Goal: Task Accomplishment & Management: Manage account settings

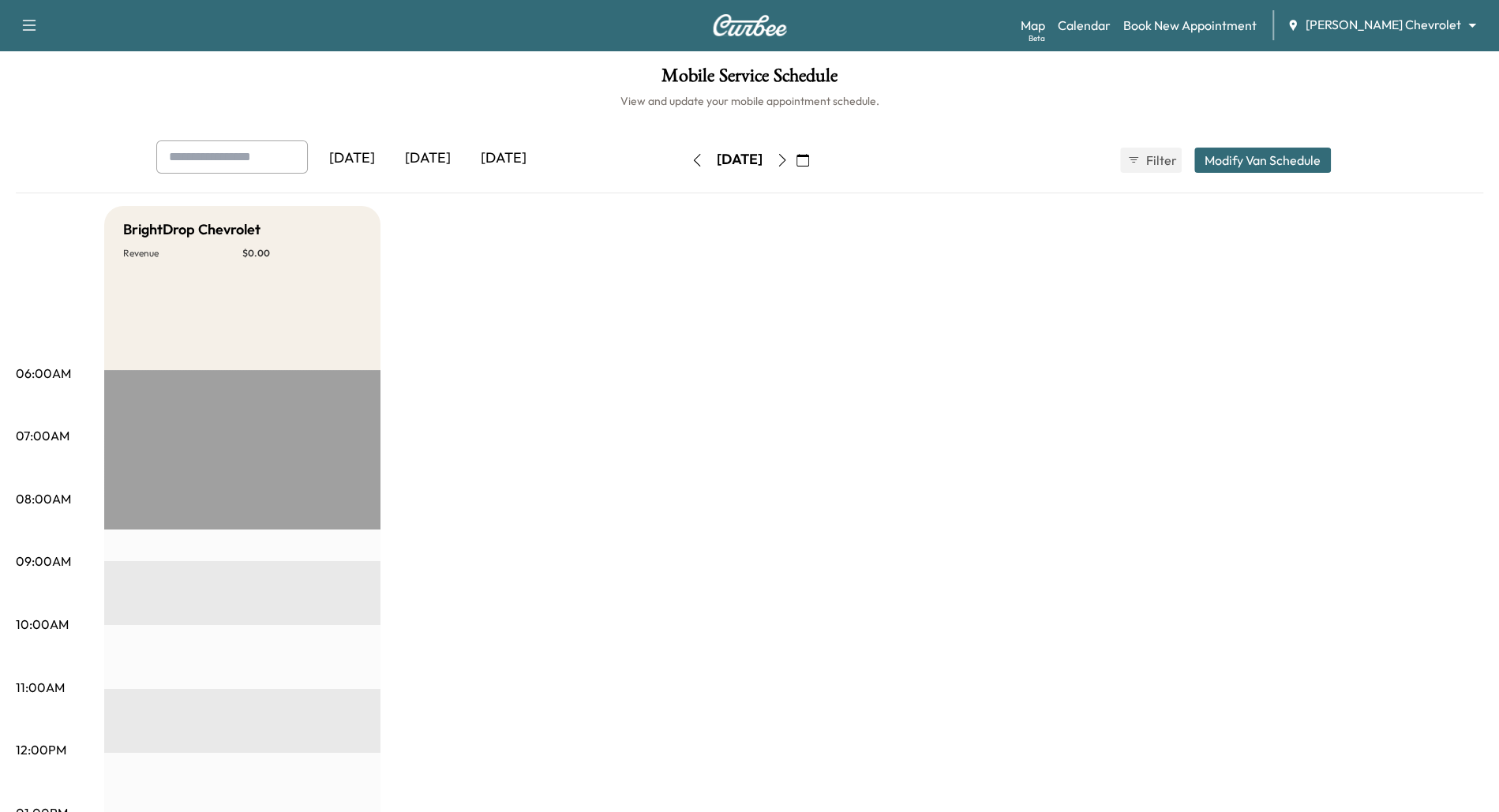
click at [1469, 26] on body "Support Log Out Map Beta Calendar Book New Appointment [PERSON_NAME] Chevrolet …" at bounding box center [749, 406] width 1499 height 812
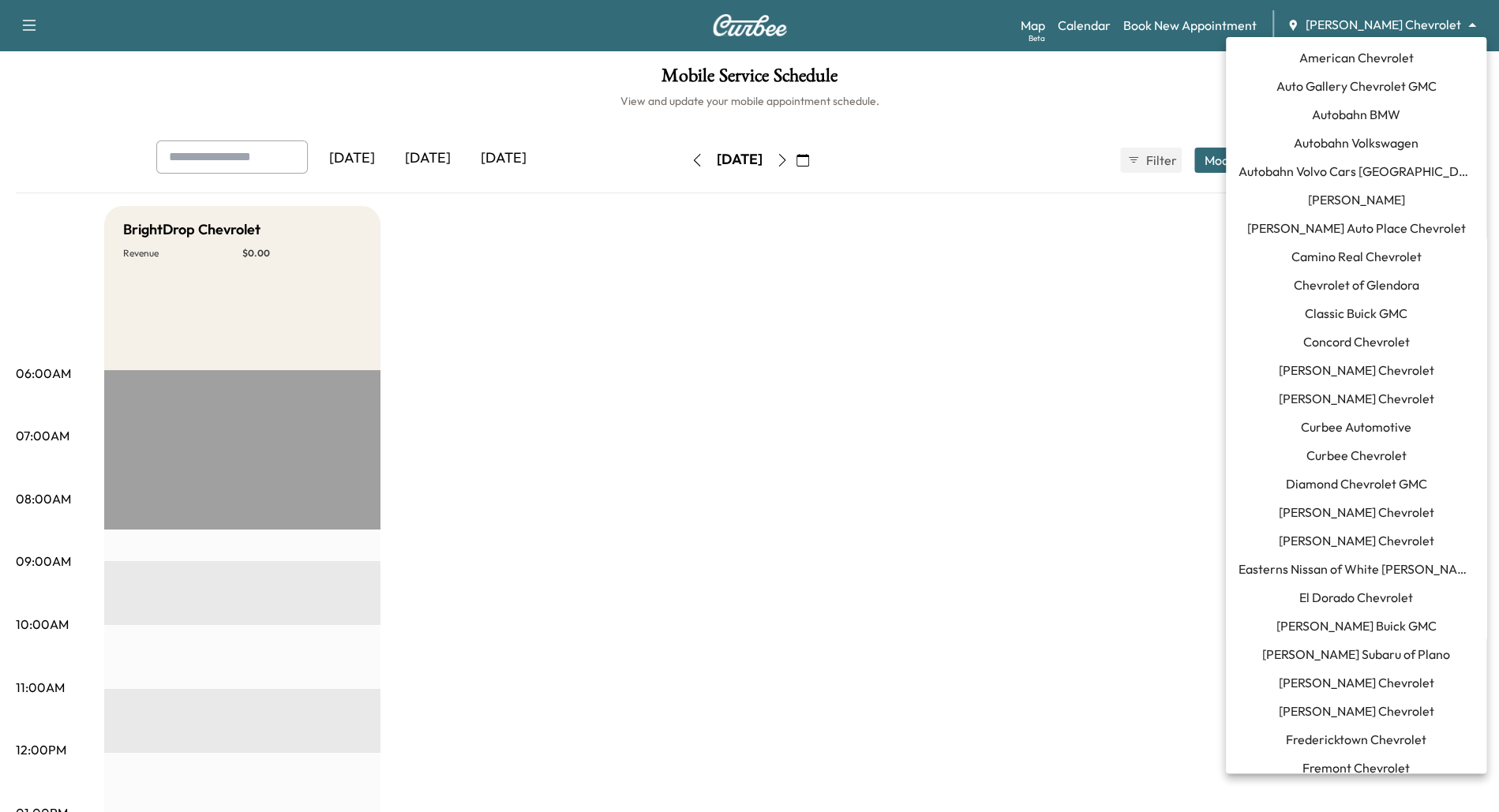
scroll to position [1044, 0]
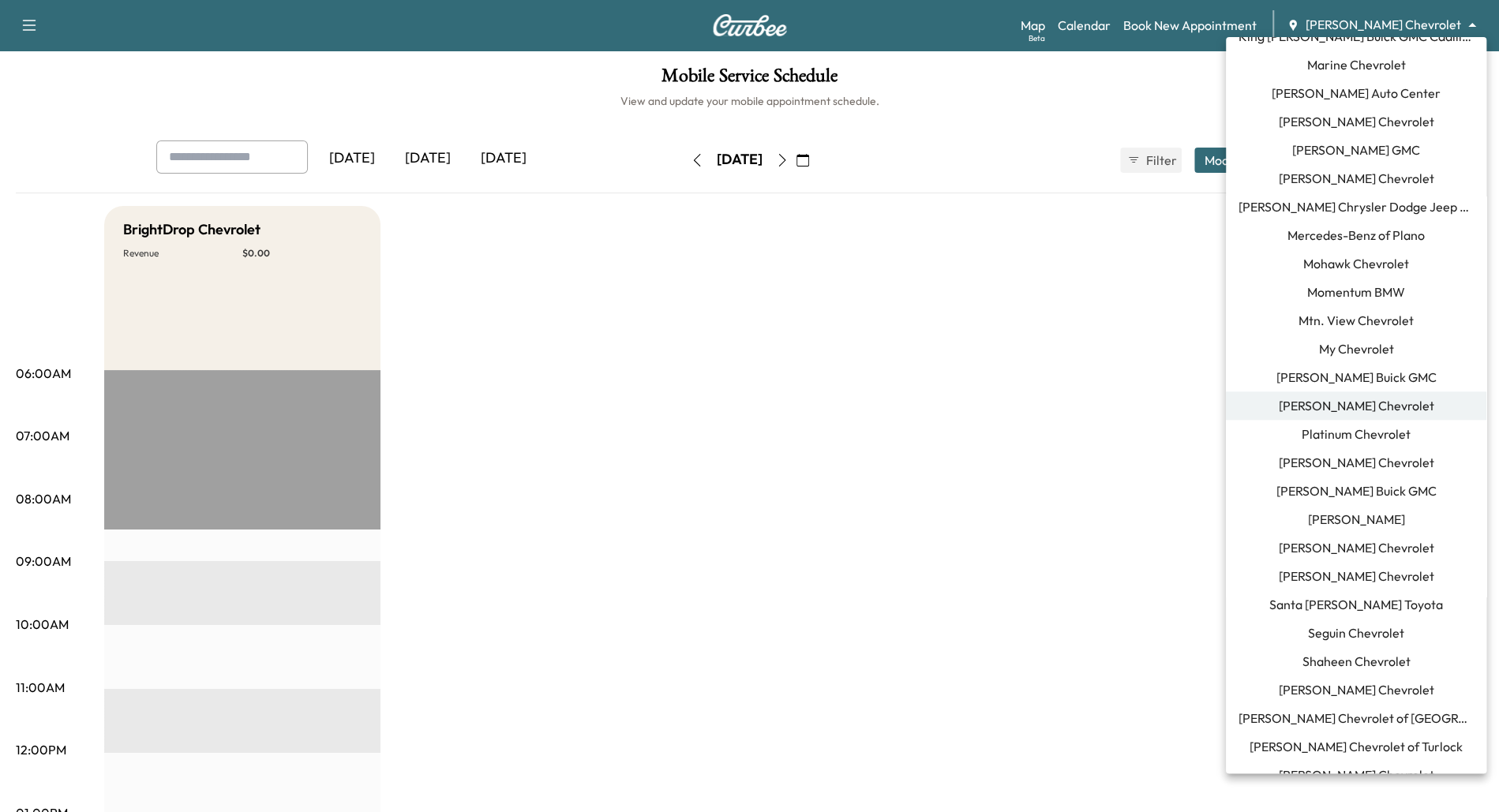
click at [1363, 289] on span "Momentum BMW" at bounding box center [1356, 292] width 98 height 19
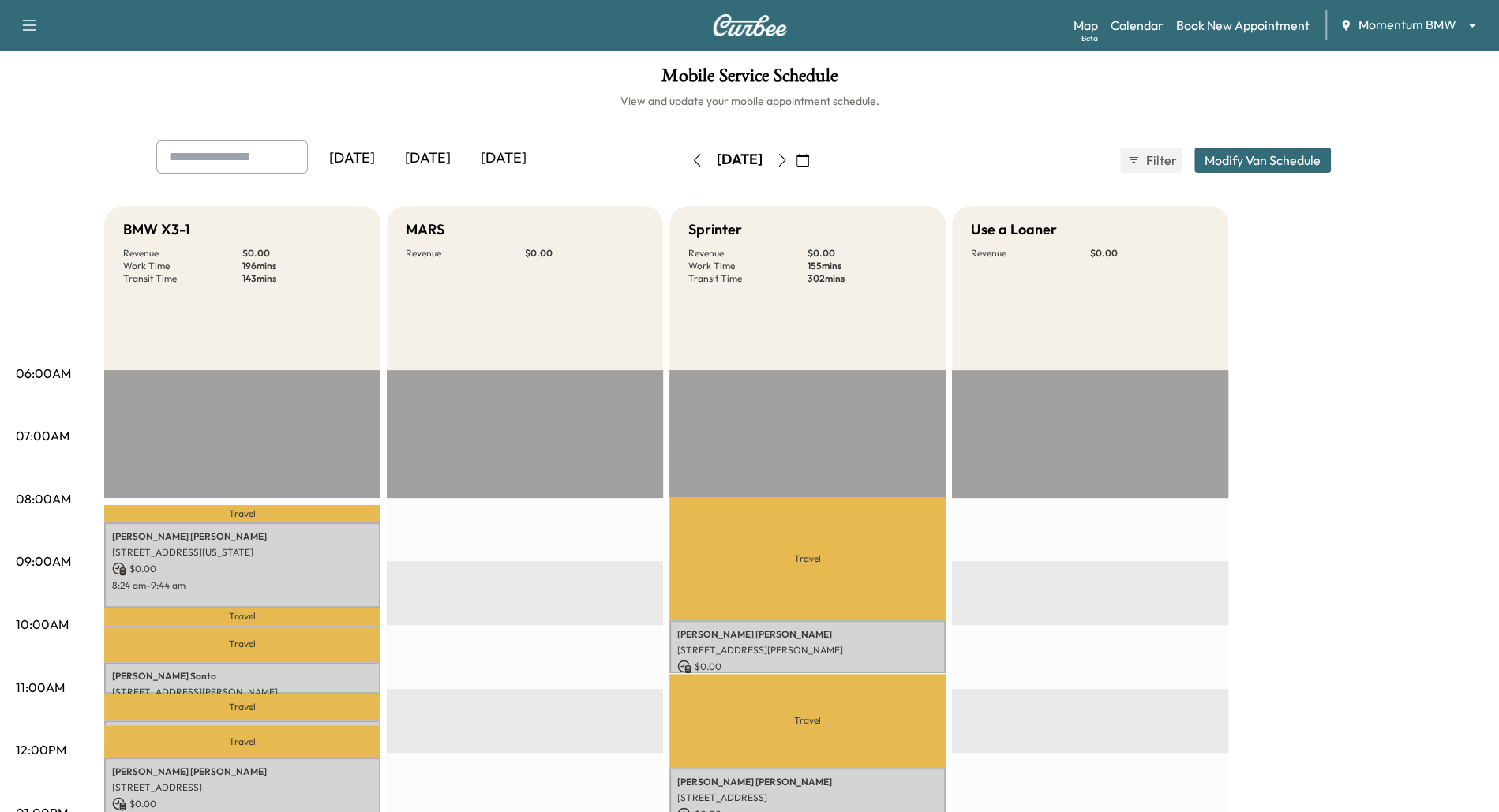
click at [690, 154] on icon "button" at bounding box center [696, 160] width 13 height 13
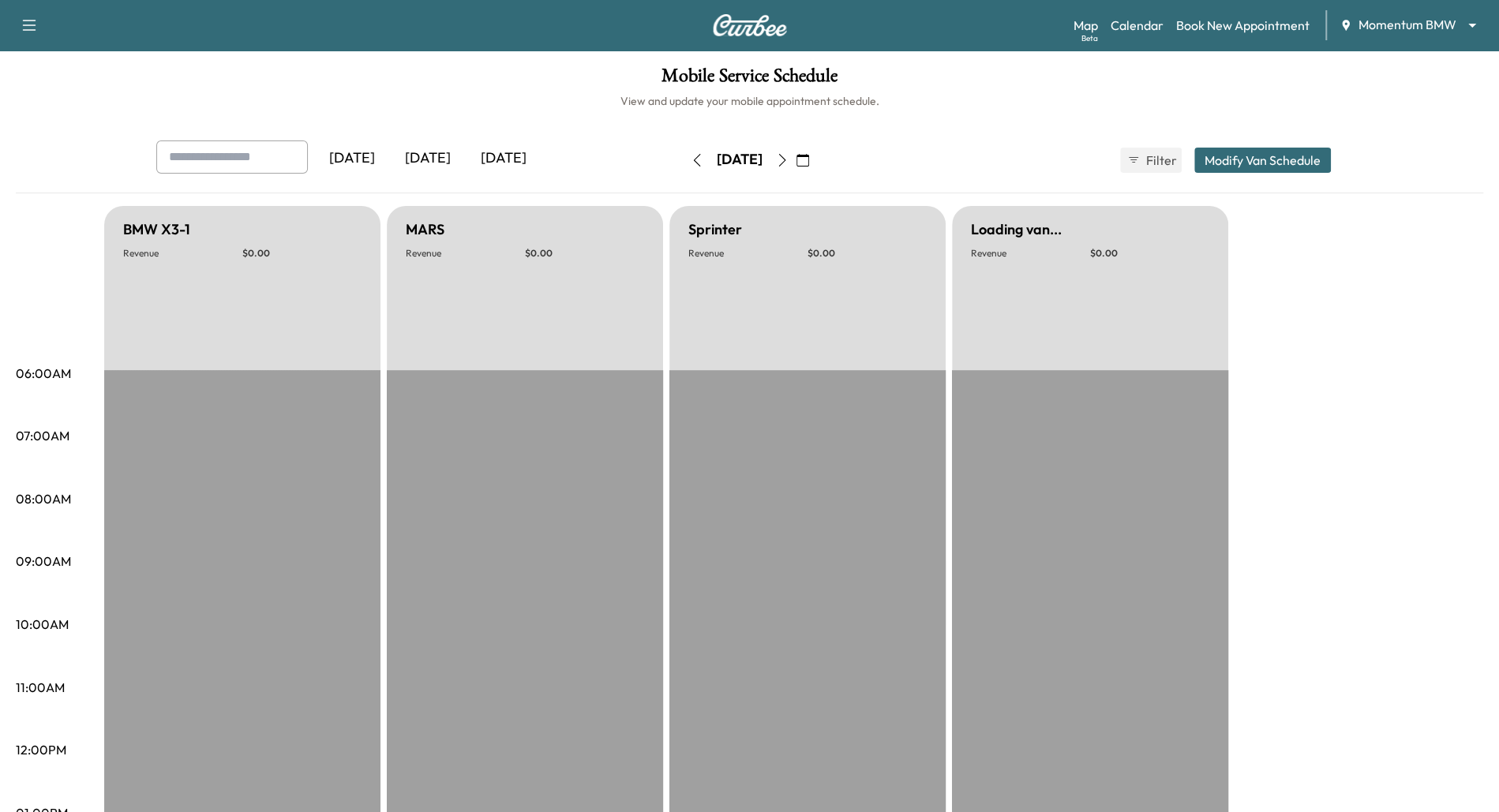
click at [690, 154] on icon "button" at bounding box center [696, 160] width 13 height 13
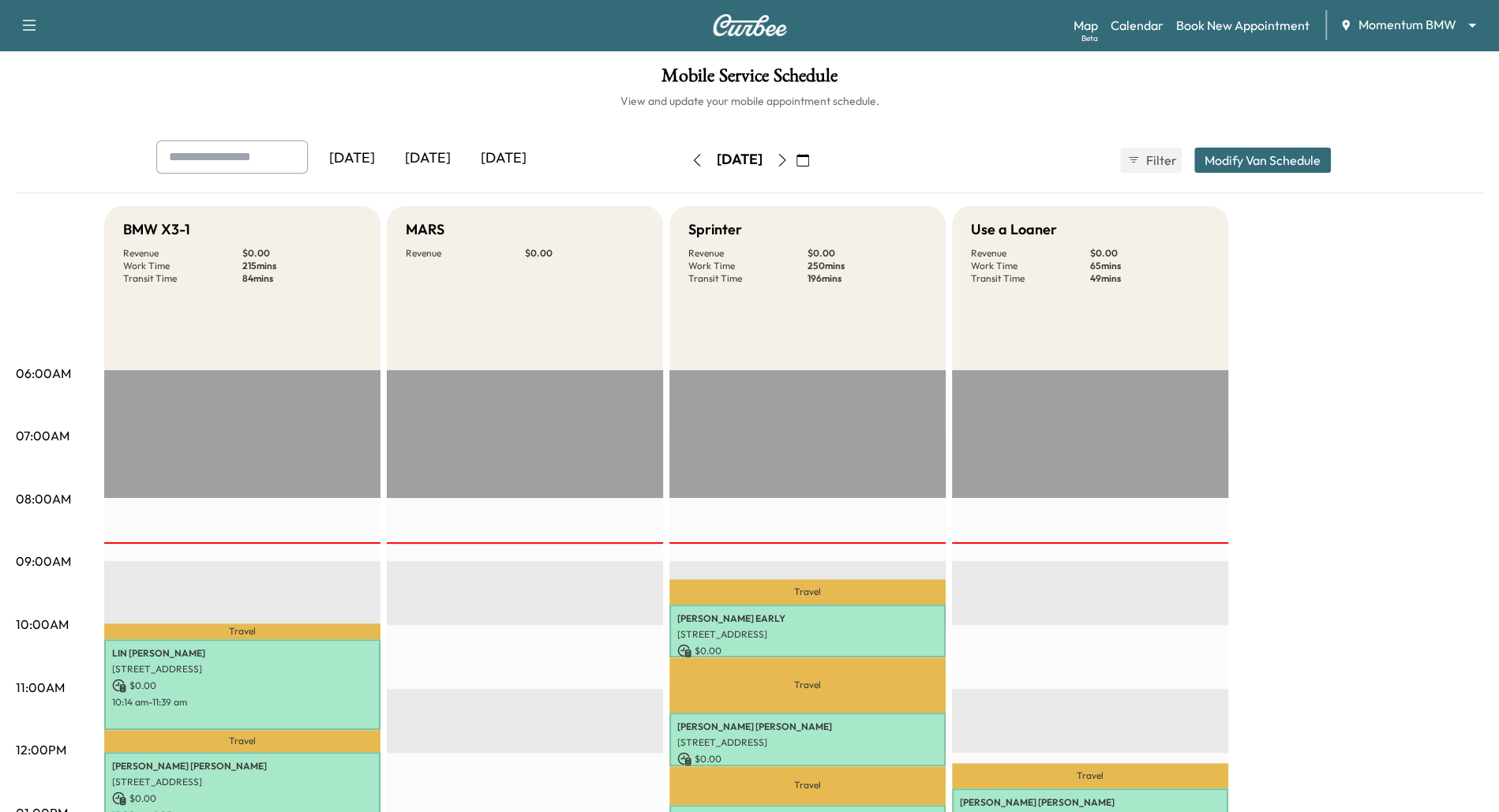
click at [788, 156] on icon "button" at bounding box center [781, 160] width 13 height 13
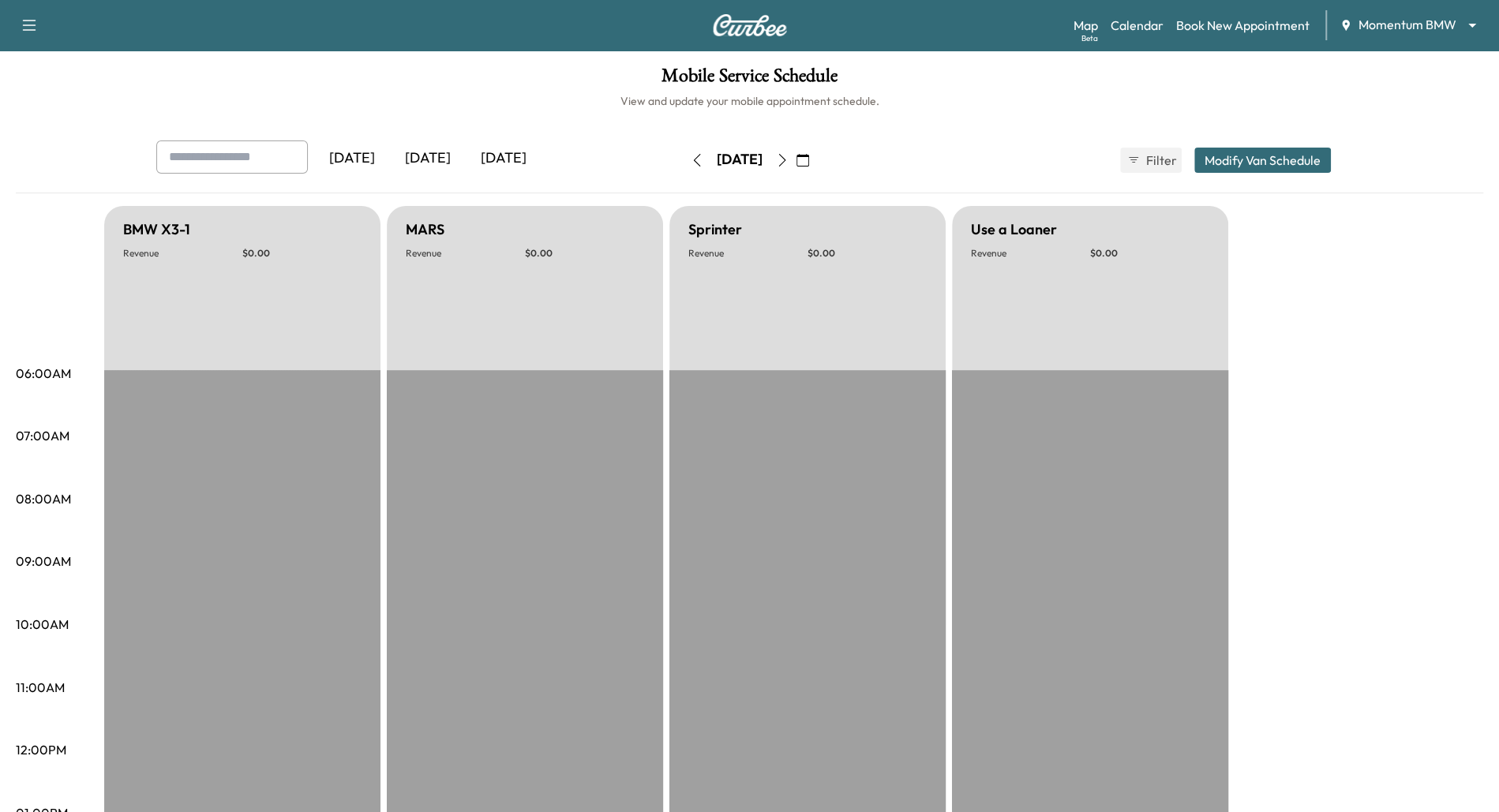
click at [788, 157] on icon "button" at bounding box center [781, 160] width 13 height 13
click at [816, 157] on button "button" at bounding box center [802, 160] width 26 height 26
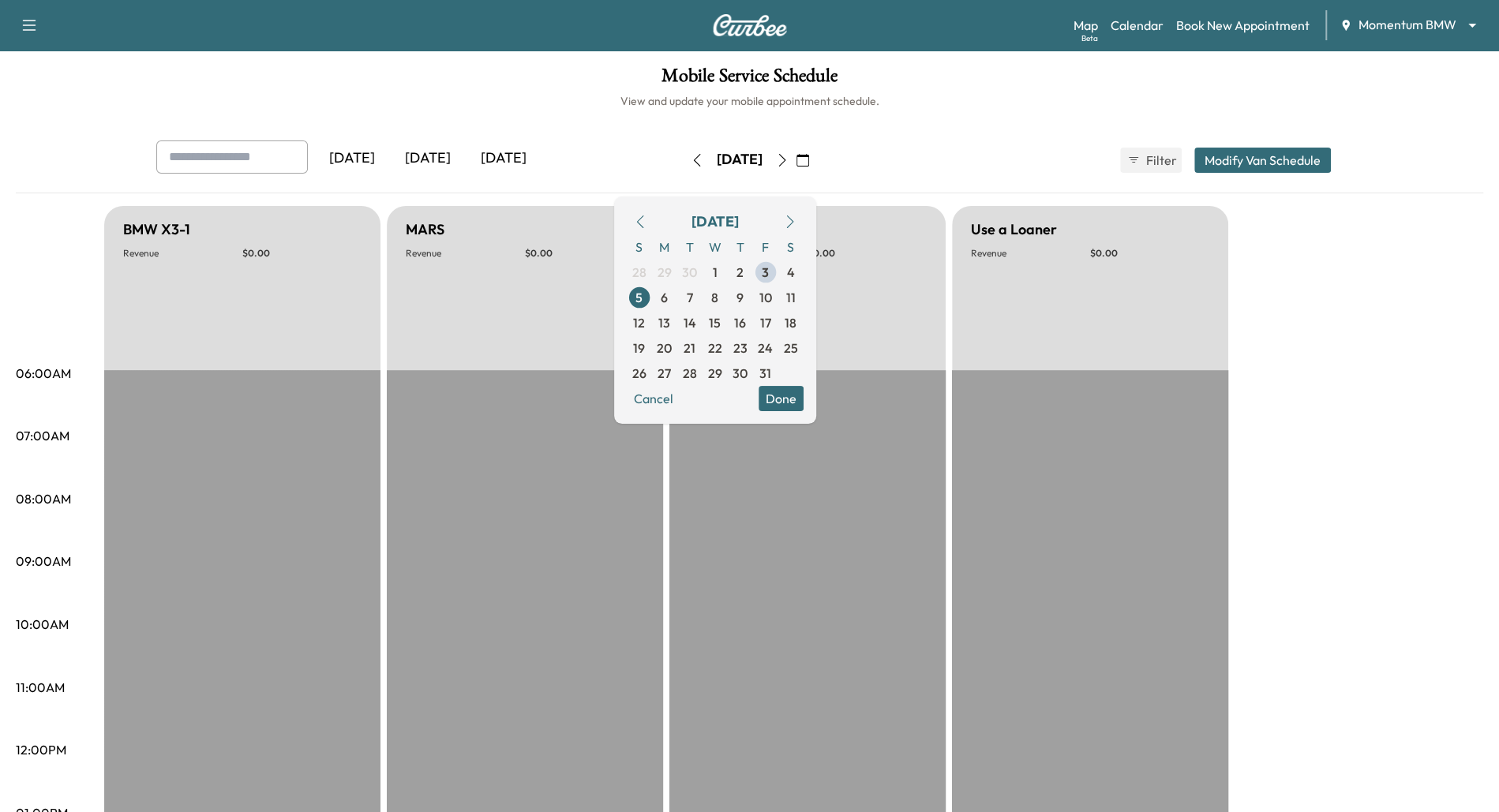
click at [788, 158] on icon "button" at bounding box center [781, 160] width 13 height 13
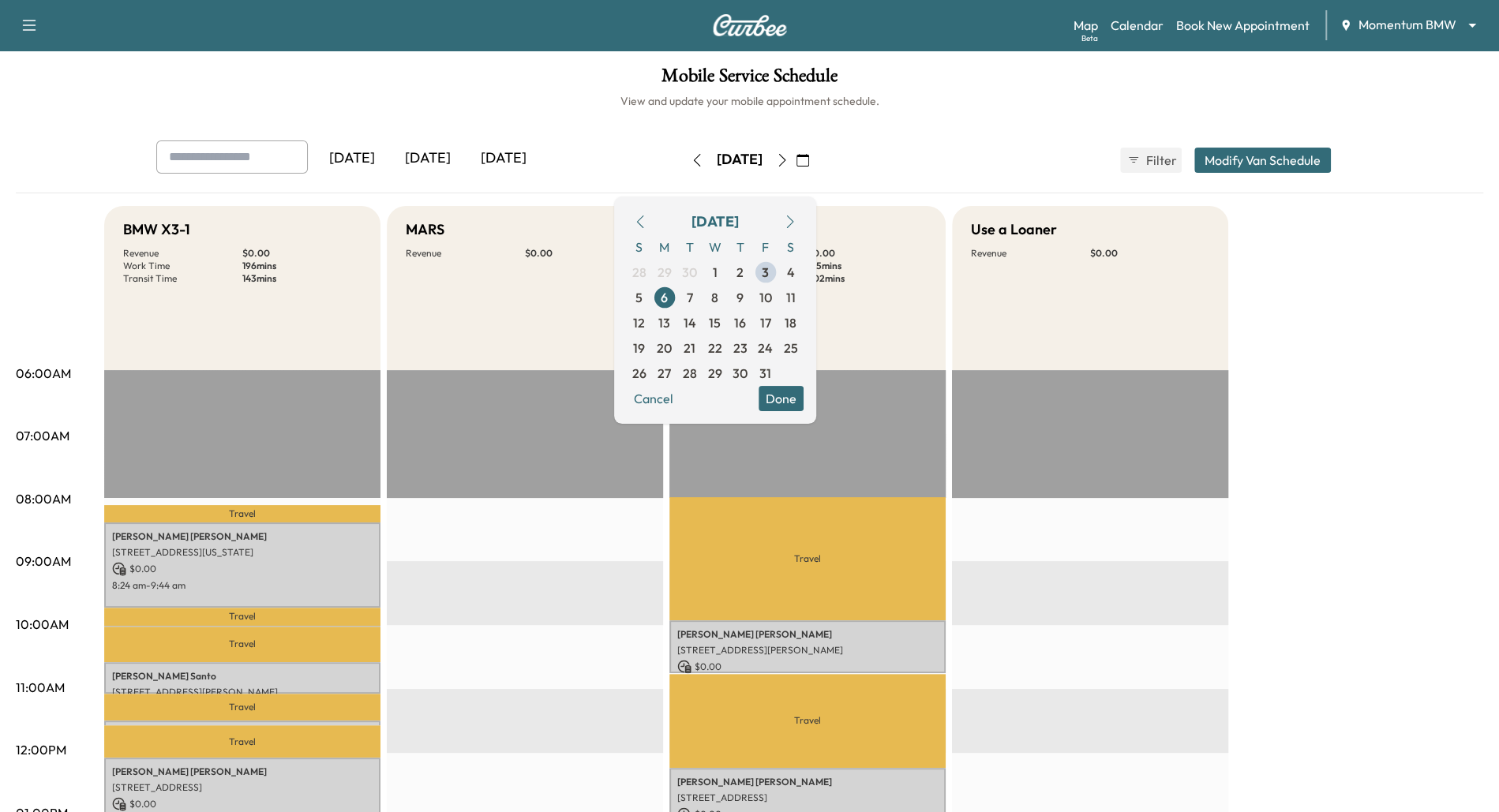
click at [788, 158] on icon "button" at bounding box center [781, 160] width 13 height 13
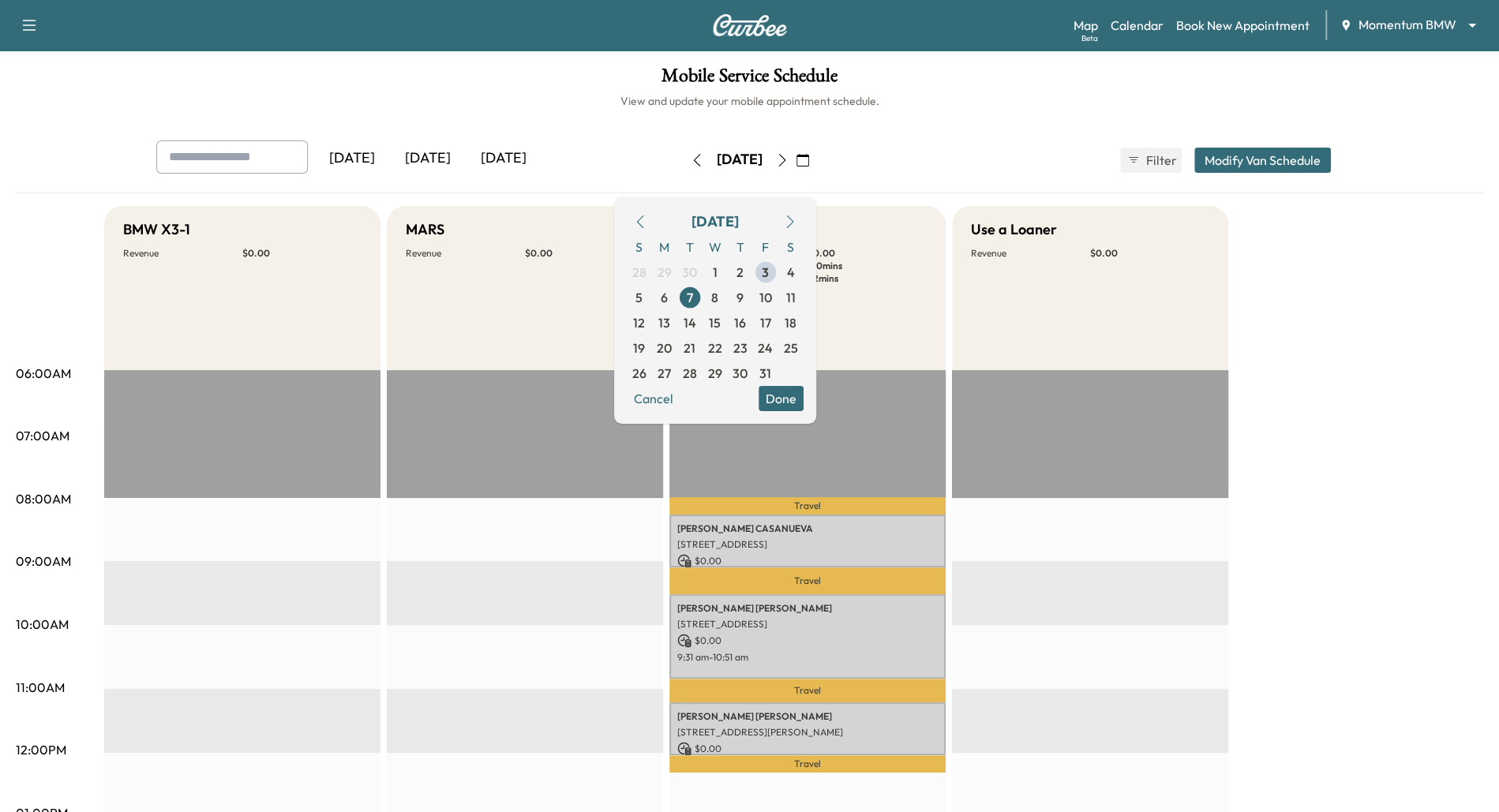
click at [690, 162] on icon "button" at bounding box center [696, 160] width 13 height 13
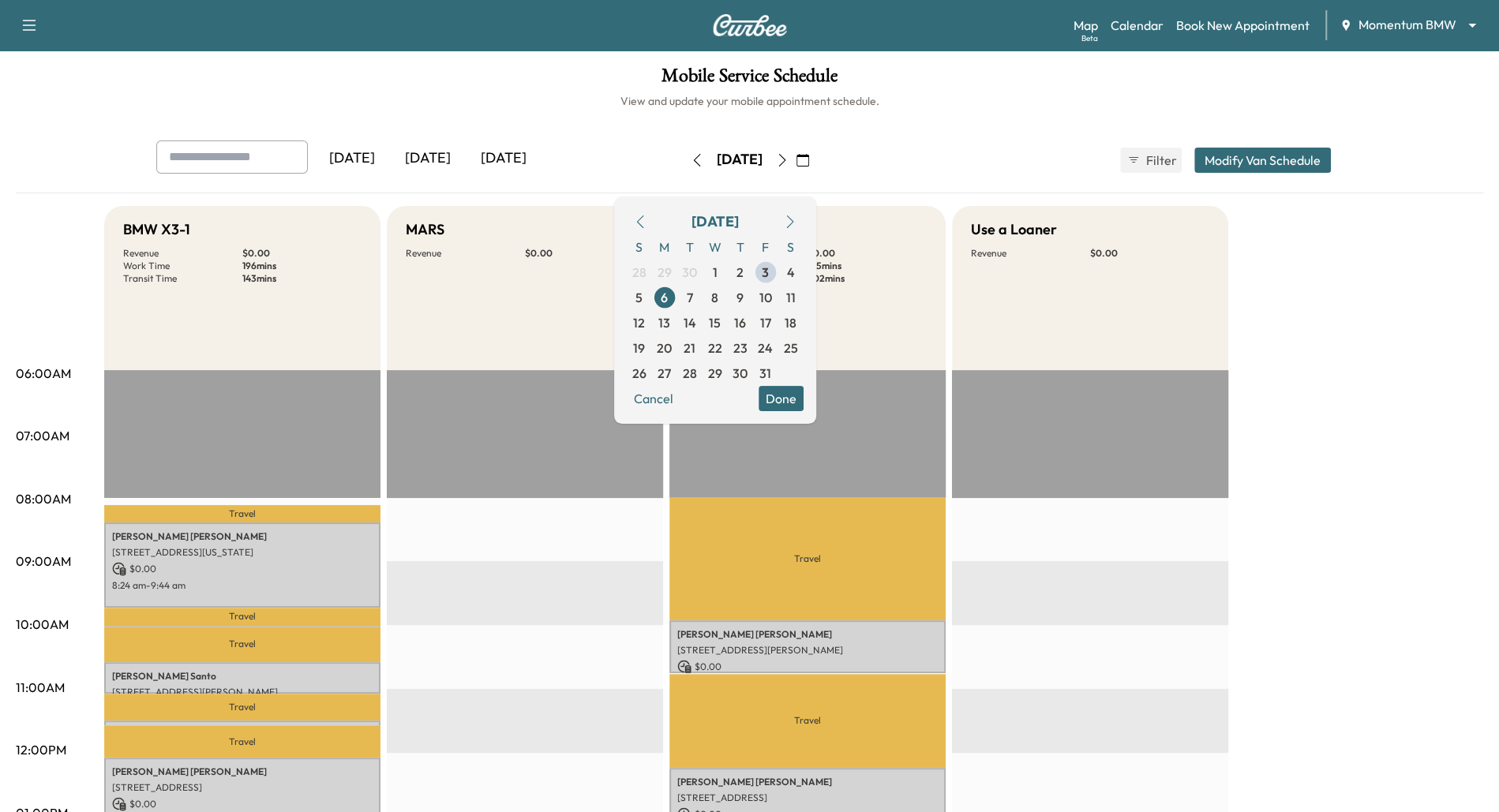
click at [788, 161] on icon "button" at bounding box center [781, 160] width 13 height 13
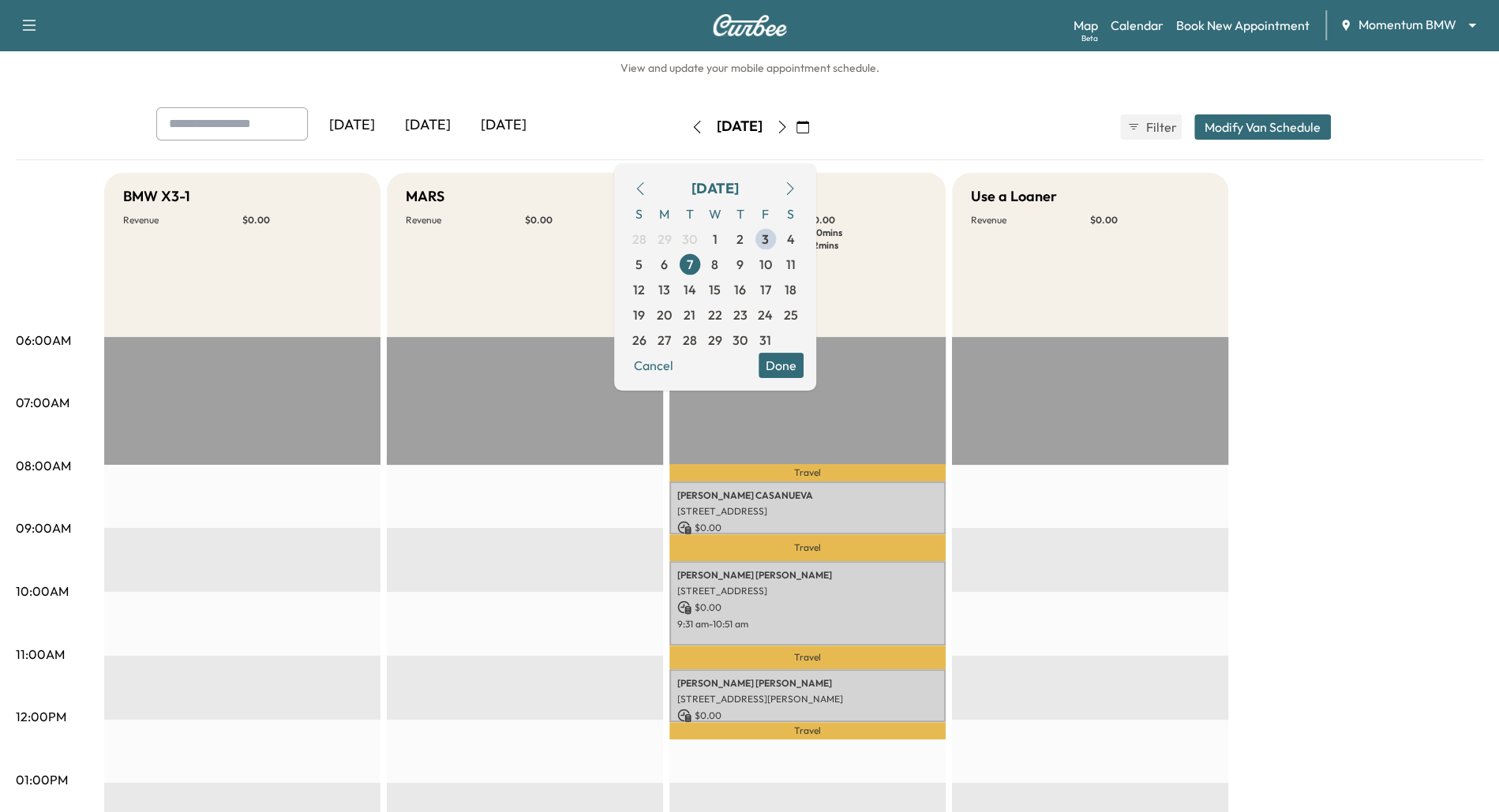
scroll to position [37, 0]
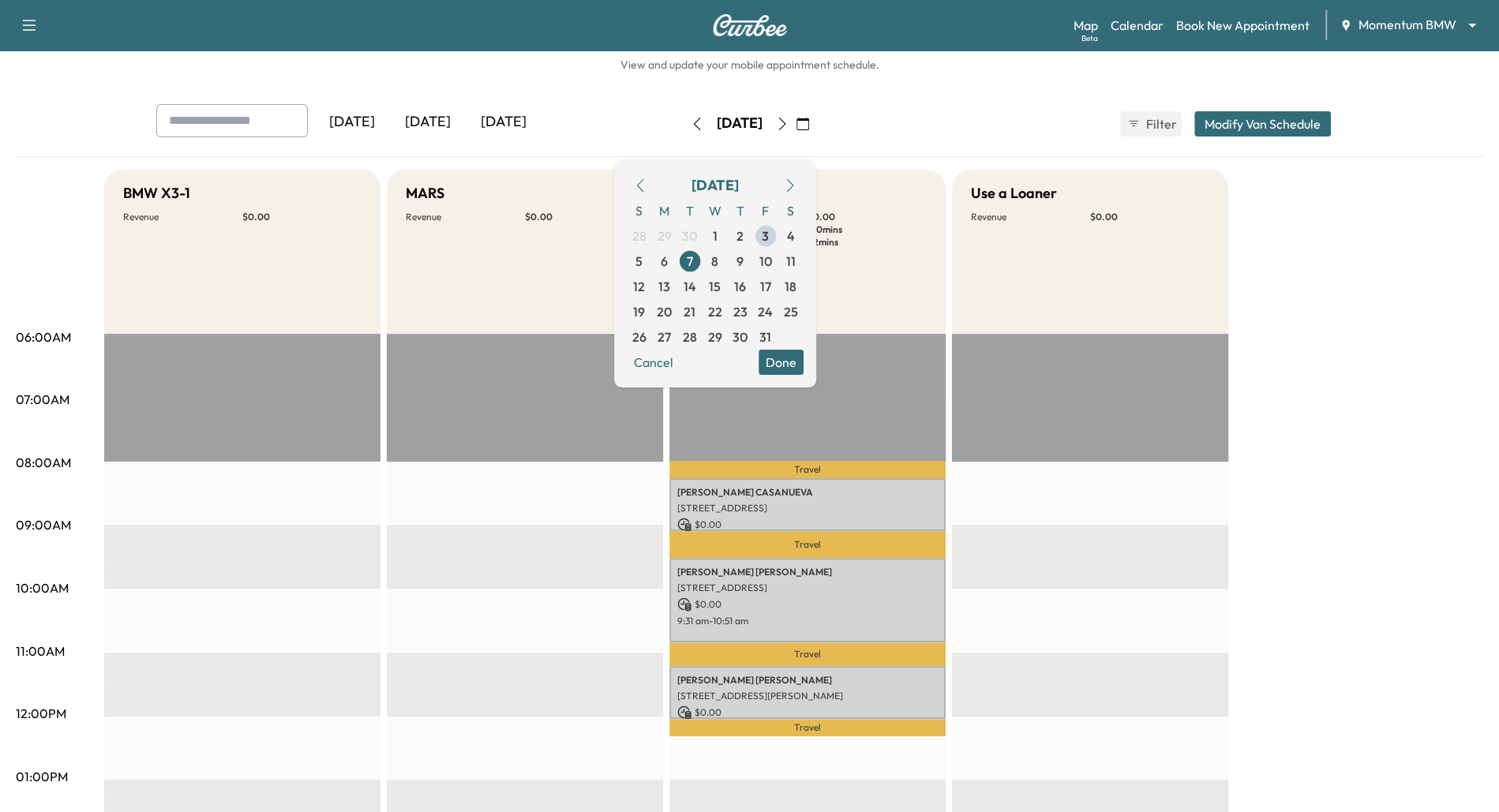
click at [804, 368] on button "Done" at bounding box center [781, 362] width 45 height 26
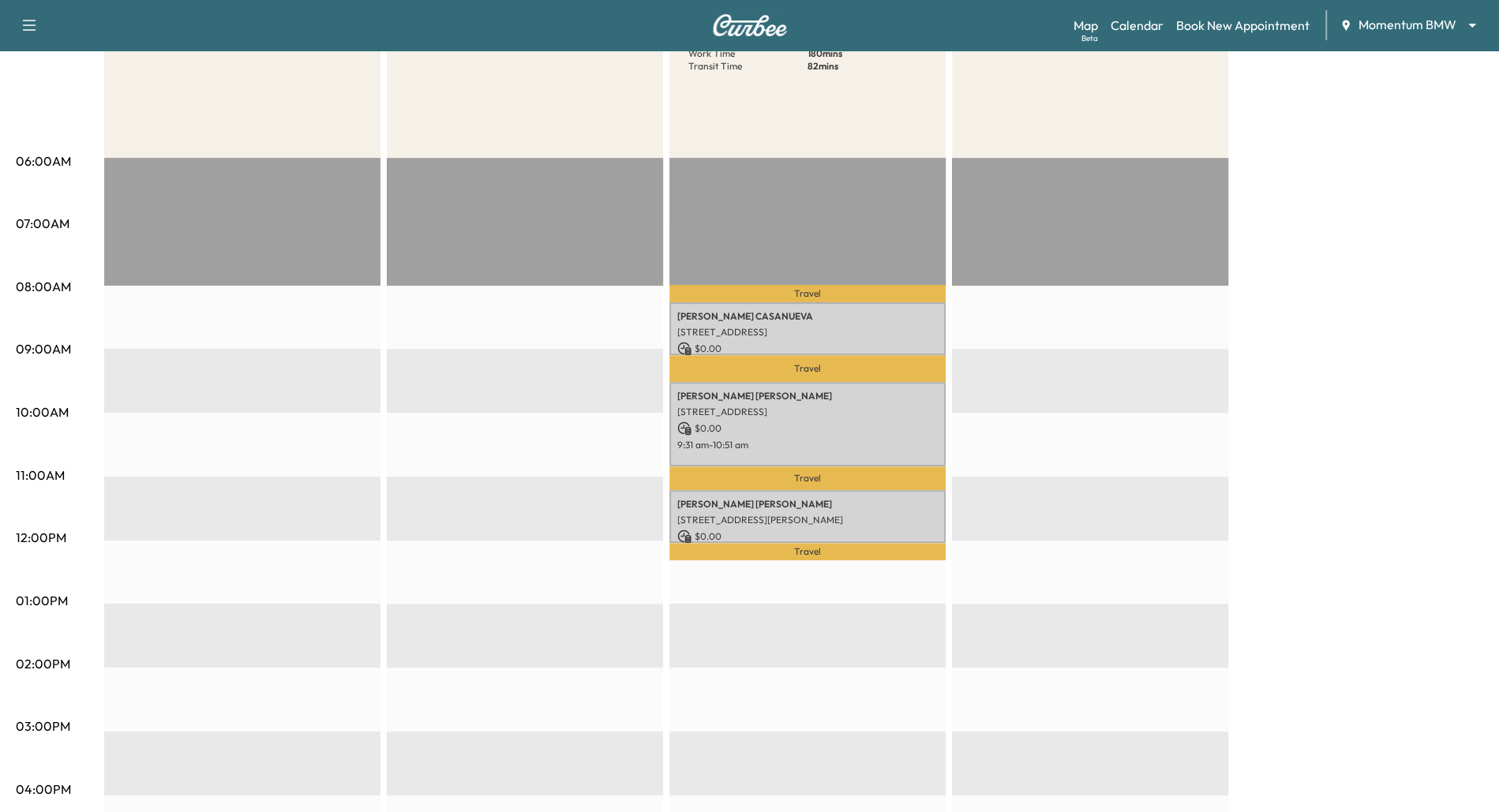
scroll to position [0, 0]
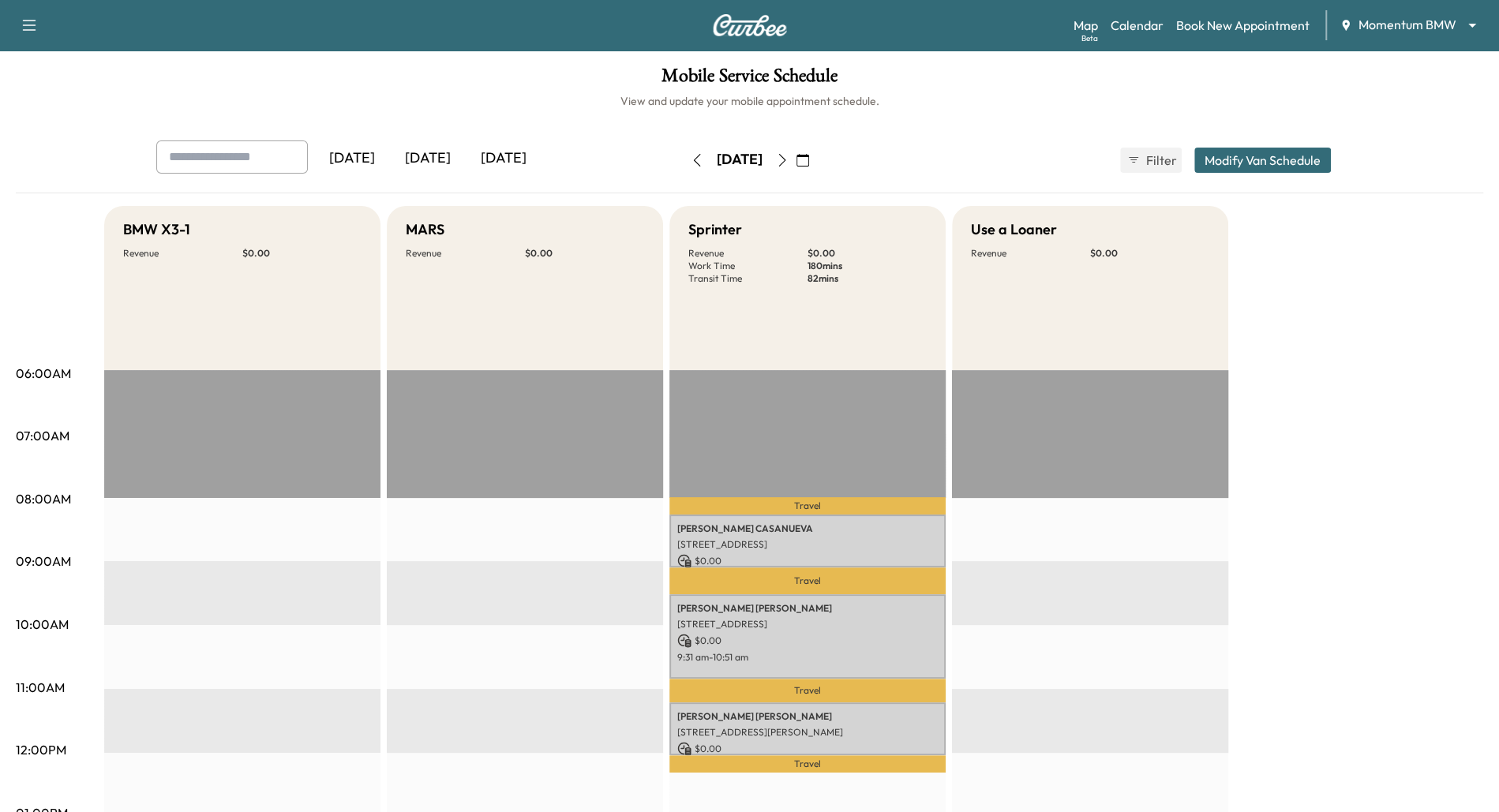
click at [788, 163] on icon "button" at bounding box center [781, 160] width 13 height 13
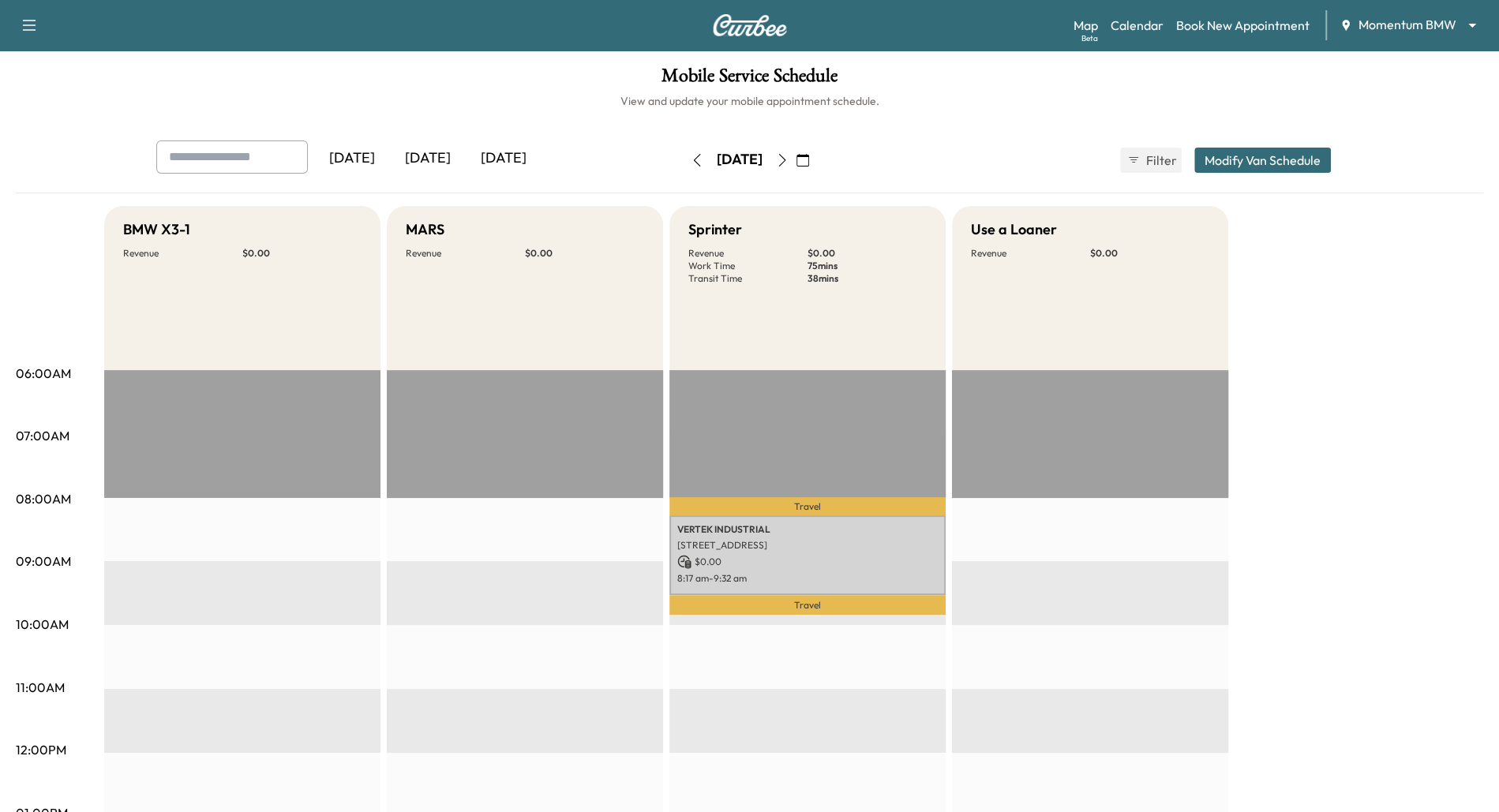
click at [690, 161] on icon "button" at bounding box center [696, 160] width 13 height 13
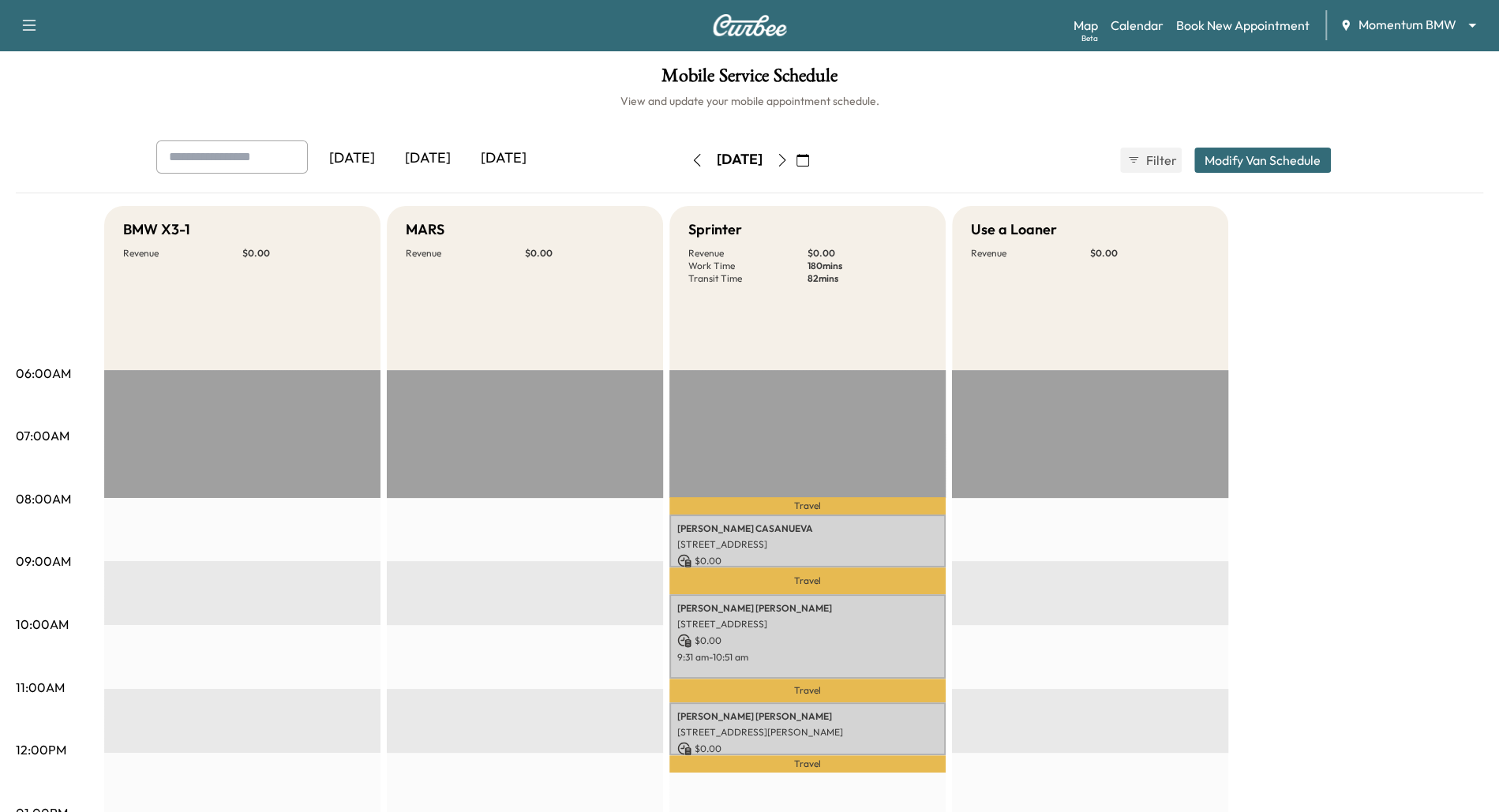
click at [690, 159] on icon "button" at bounding box center [696, 160] width 13 height 13
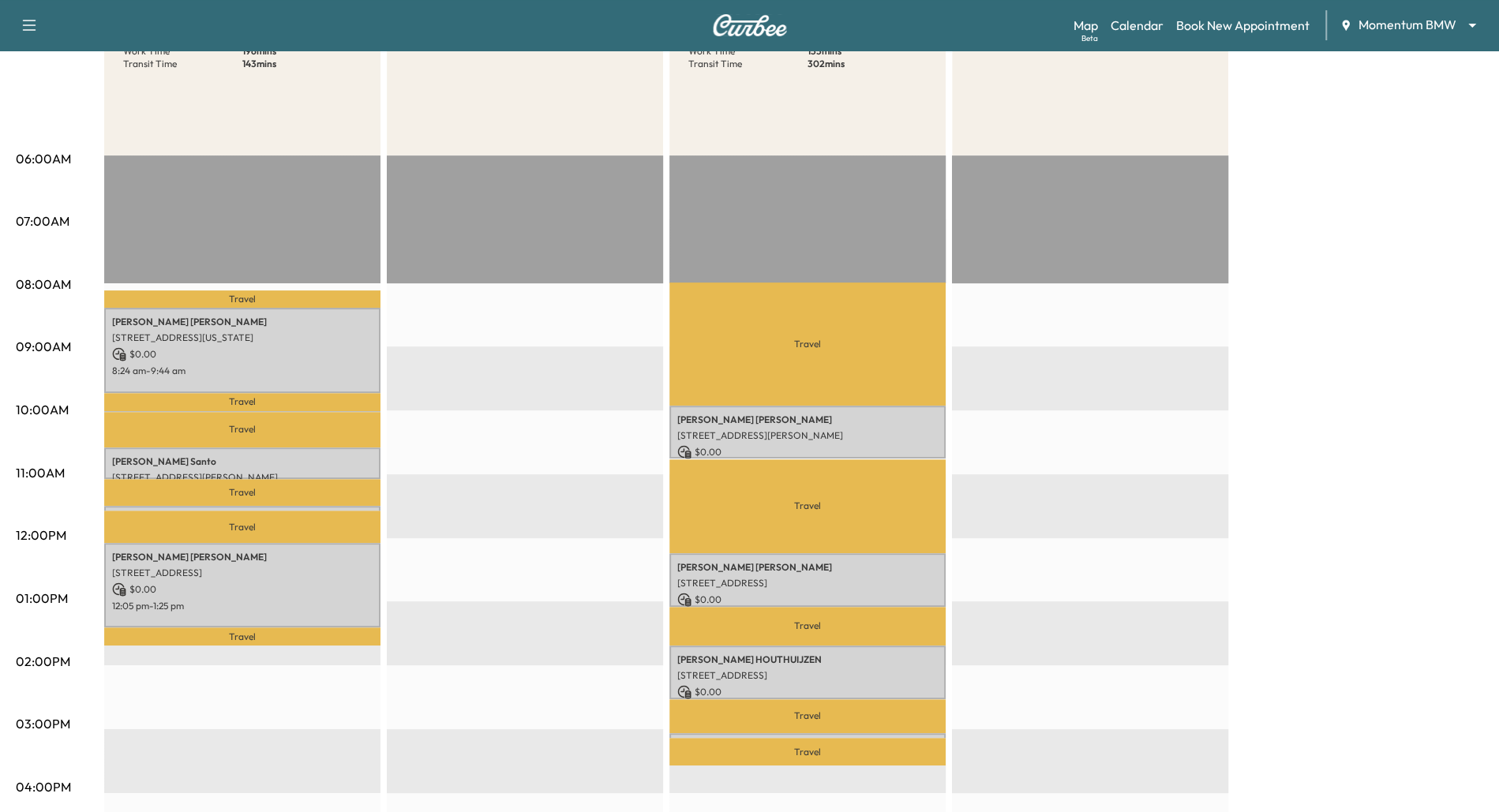
scroll to position [216, 0]
click at [272, 411] on p "Travel" at bounding box center [242, 428] width 276 height 35
click at [272, 410] on div "[PERSON_NAME] [STREET_ADDRESS] $ 0.00 10:01 am - 10:02 am" at bounding box center [242, 418] width 276 height 16
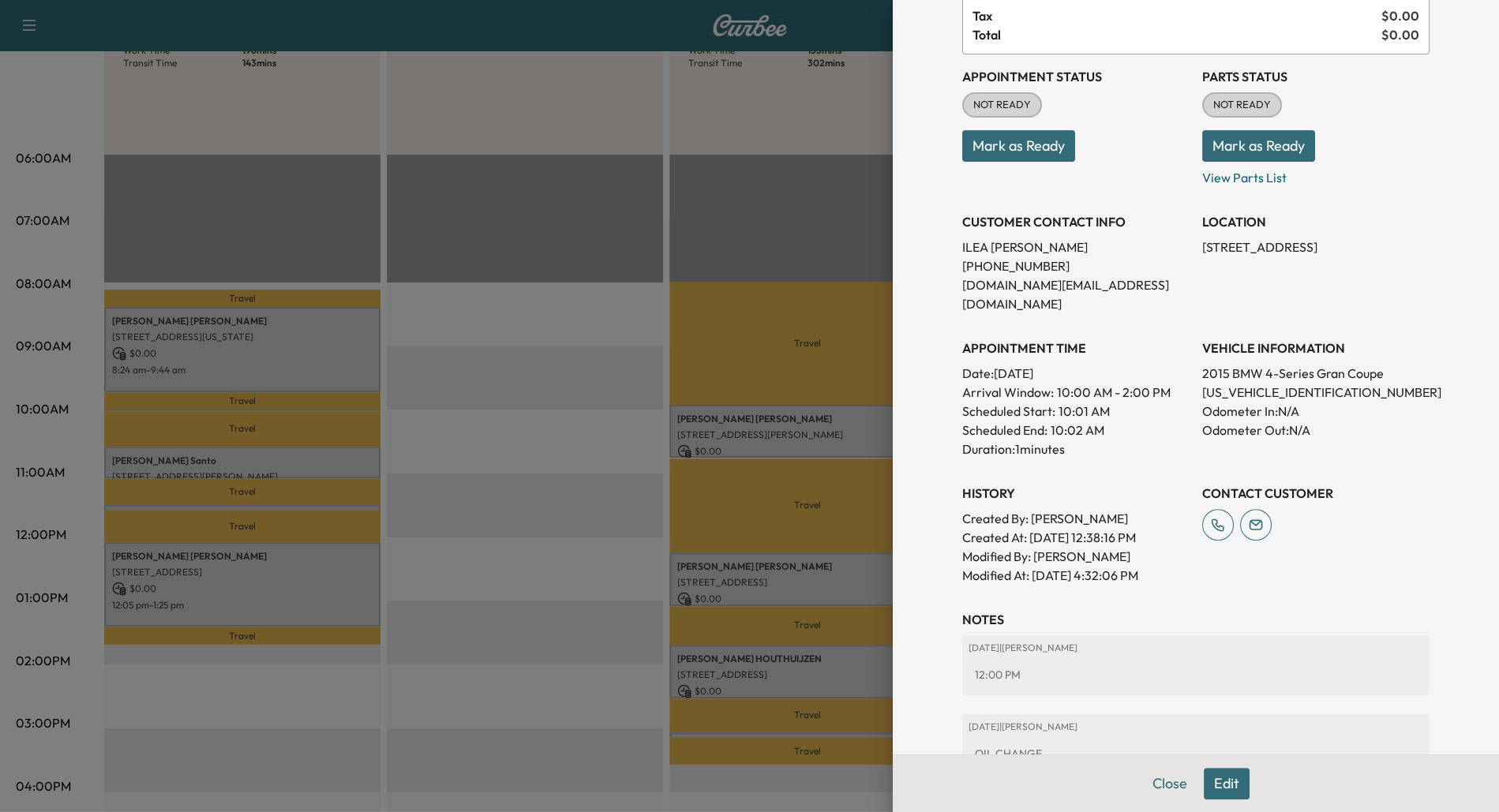
scroll to position [0, 0]
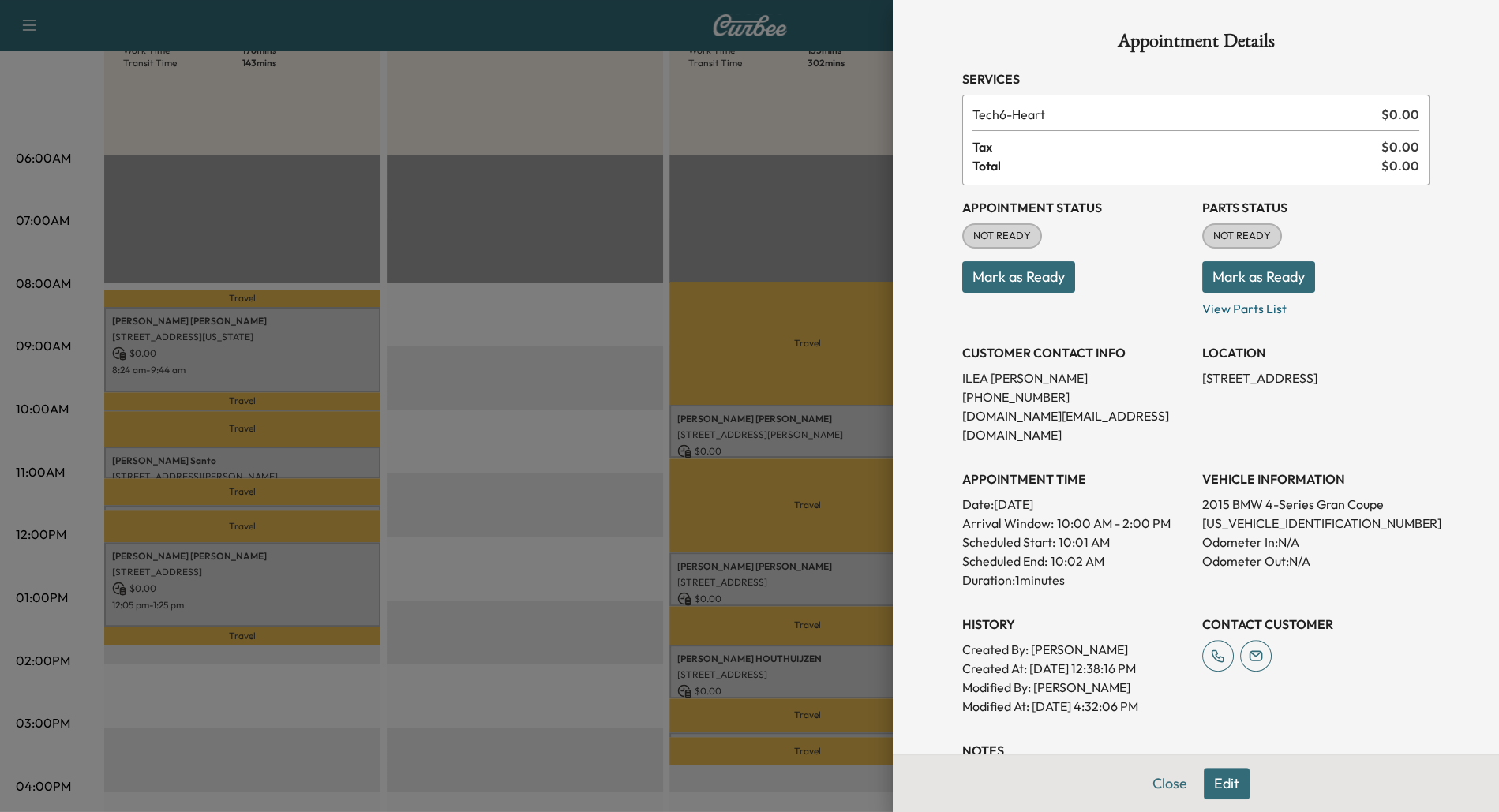
click at [1227, 776] on button "Edit" at bounding box center [1227, 783] width 46 height 32
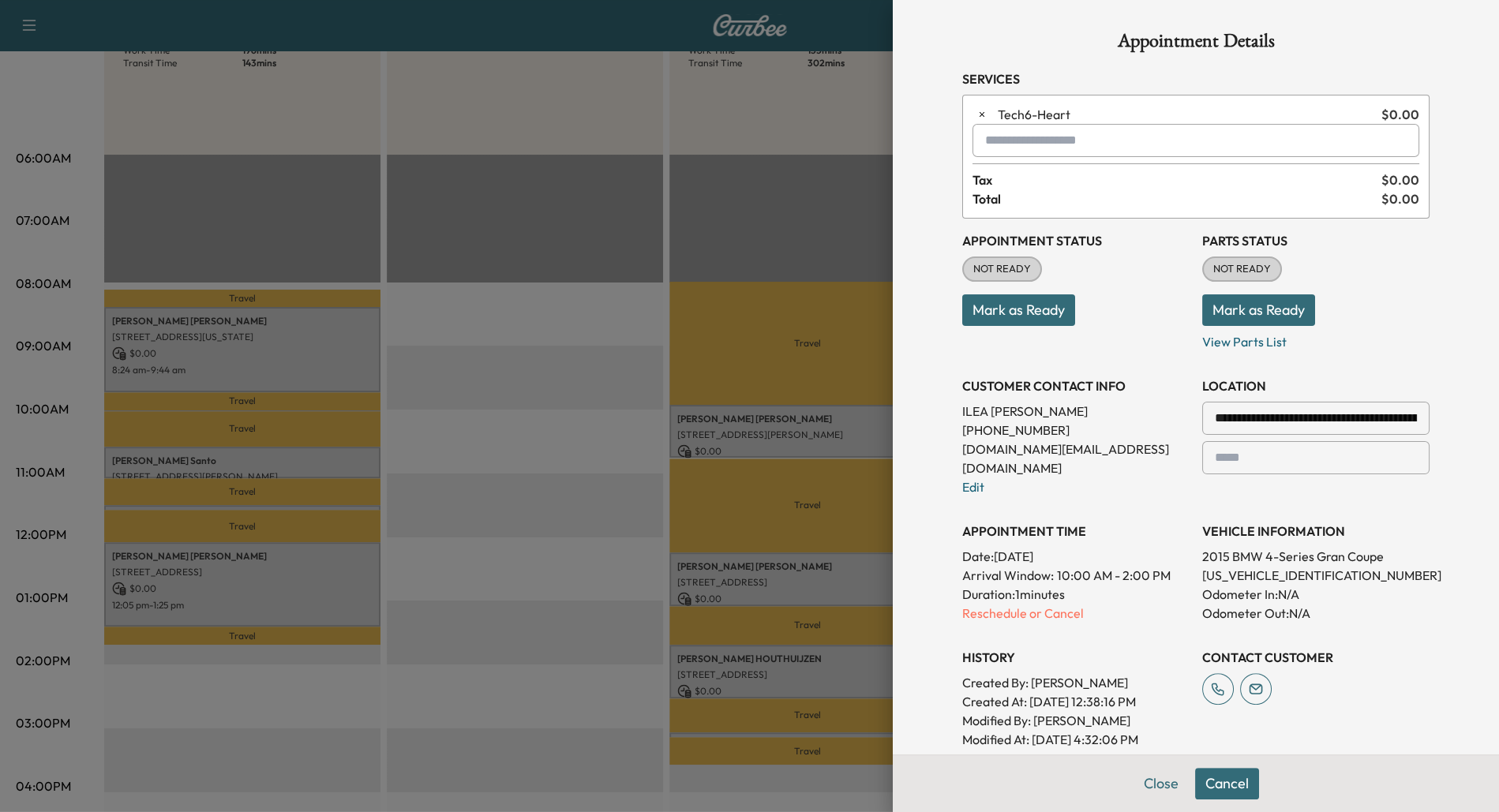
click at [1036, 141] on input "text" at bounding box center [1196, 140] width 447 height 33
click at [1127, 175] on p "LOF - LOF Change Engine Oil & Oil Filter" at bounding box center [1147, 181] width 338 height 22
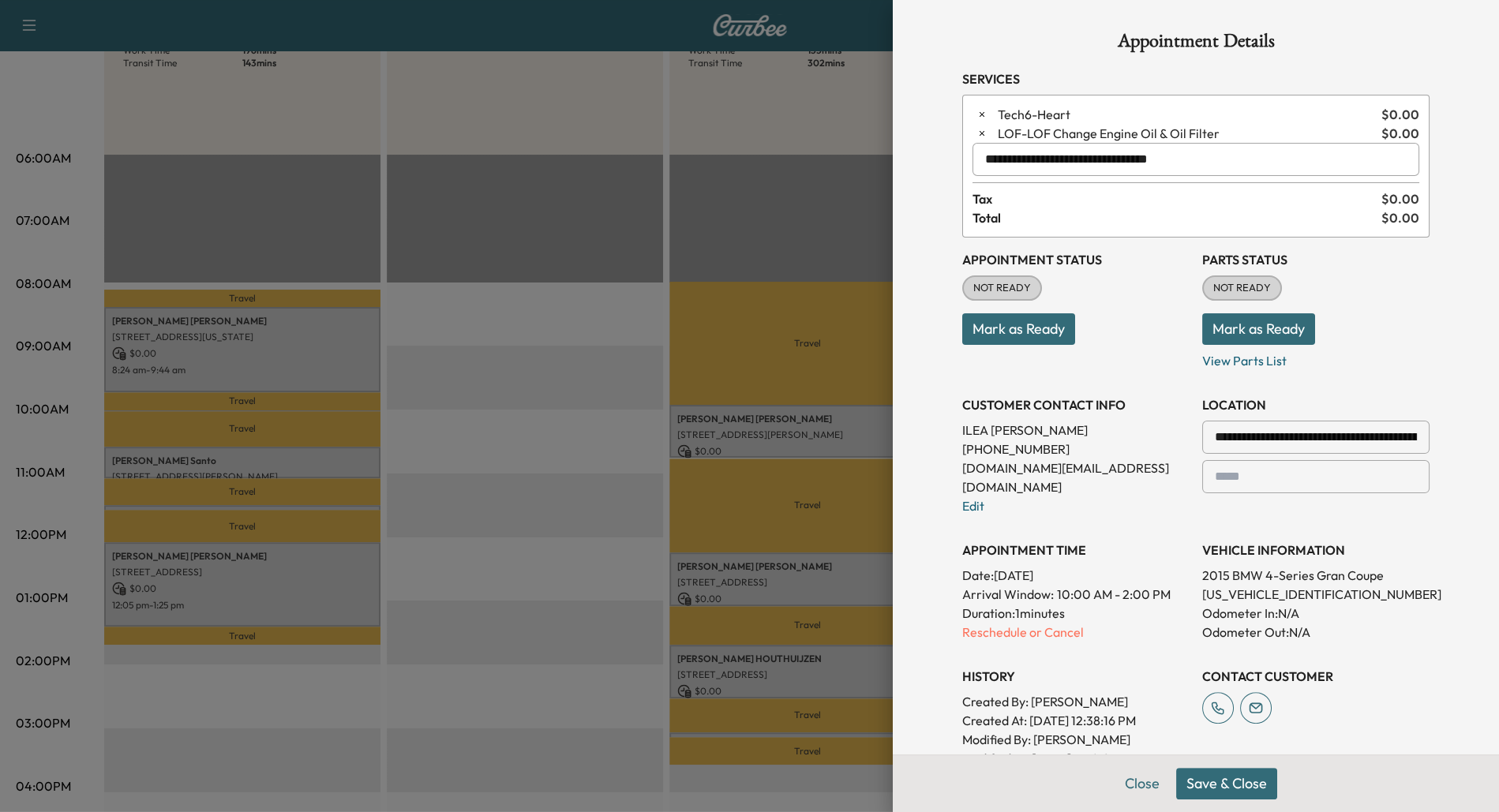
type input "**********"
click at [1201, 789] on button "Save & Close" at bounding box center [1226, 783] width 101 height 32
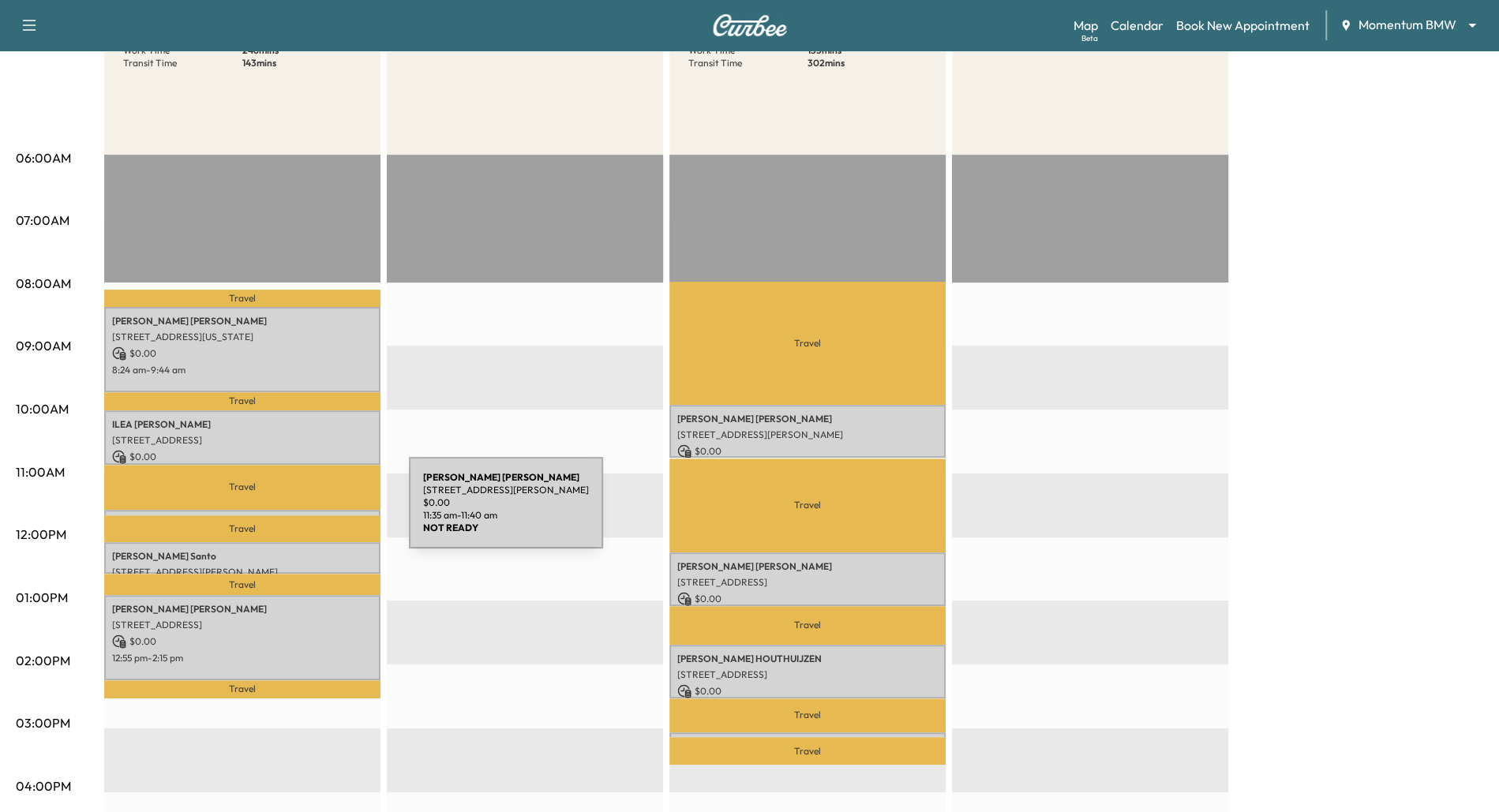
click at [290, 512] on div "[PERSON_NAME] [STREET_ADDRESS][PERSON_NAME] $ 0.00 11:35 am - 11:40 am" at bounding box center [242, 518] width 276 height 16
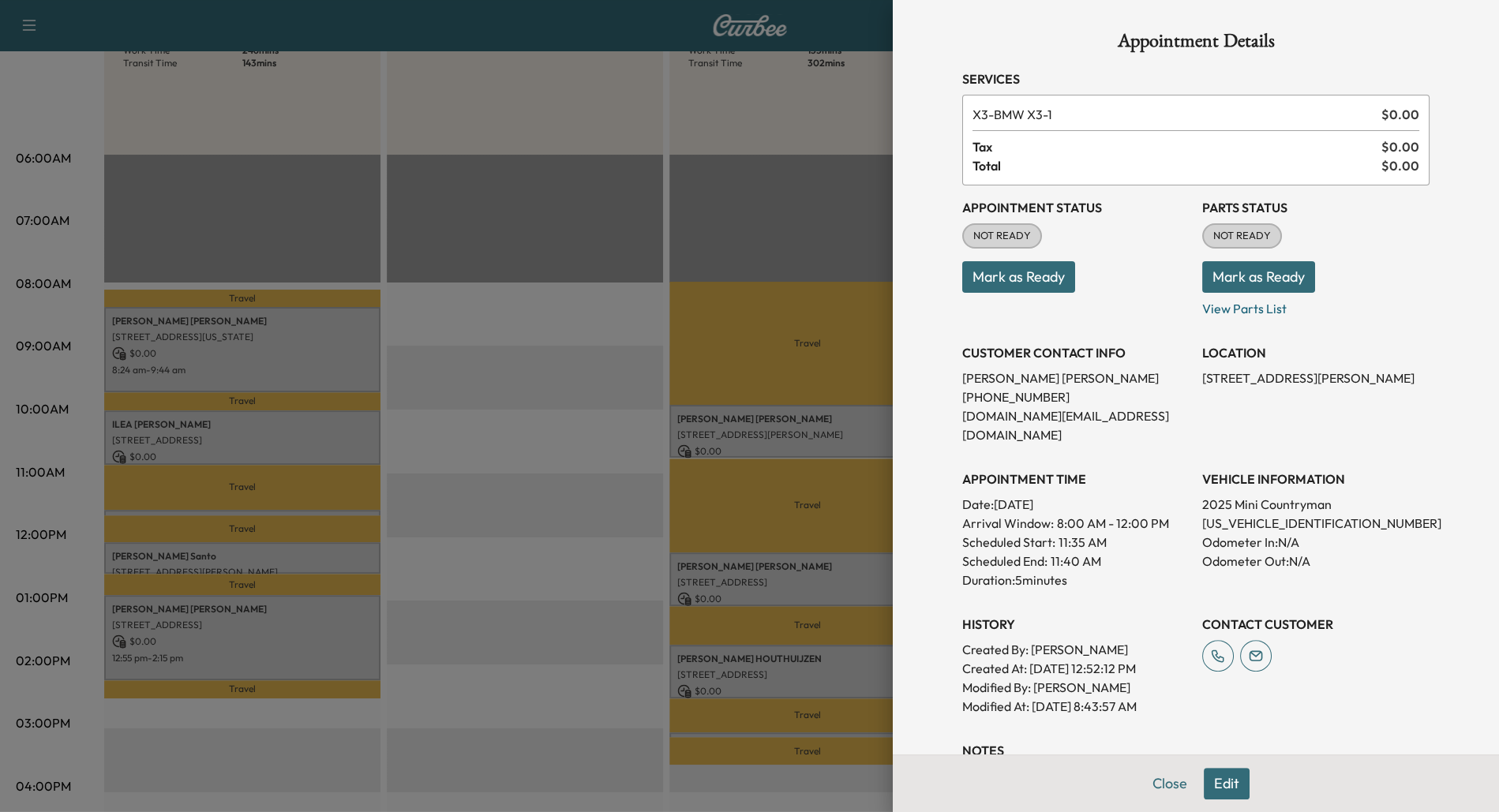
click at [1227, 780] on button "Edit" at bounding box center [1227, 783] width 46 height 32
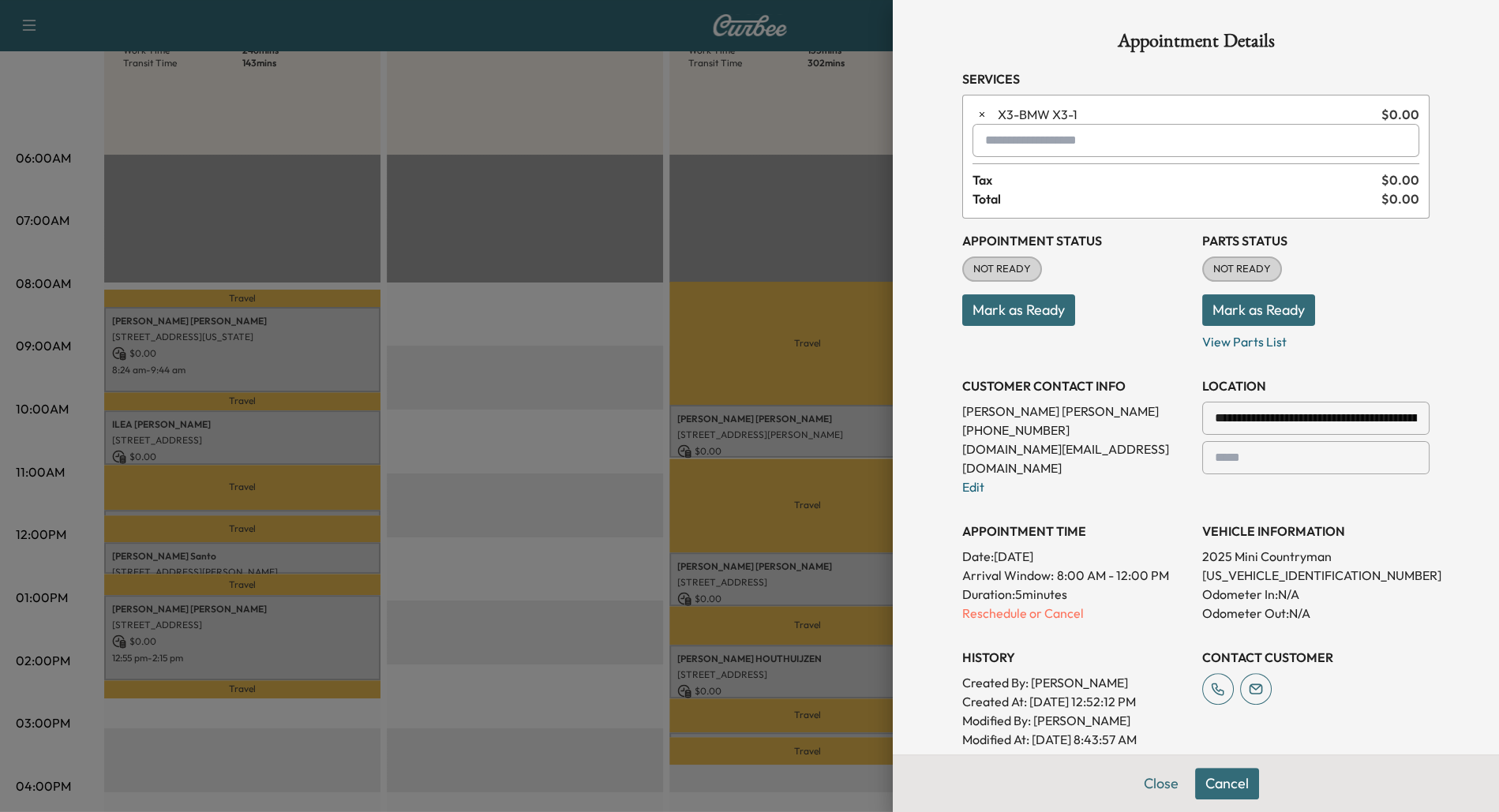
click at [1014, 140] on input "text" at bounding box center [1196, 140] width 447 height 33
click at [1084, 171] on p "LOF - LOF Change Engine Oil & Oil Filter" at bounding box center [1147, 181] width 338 height 22
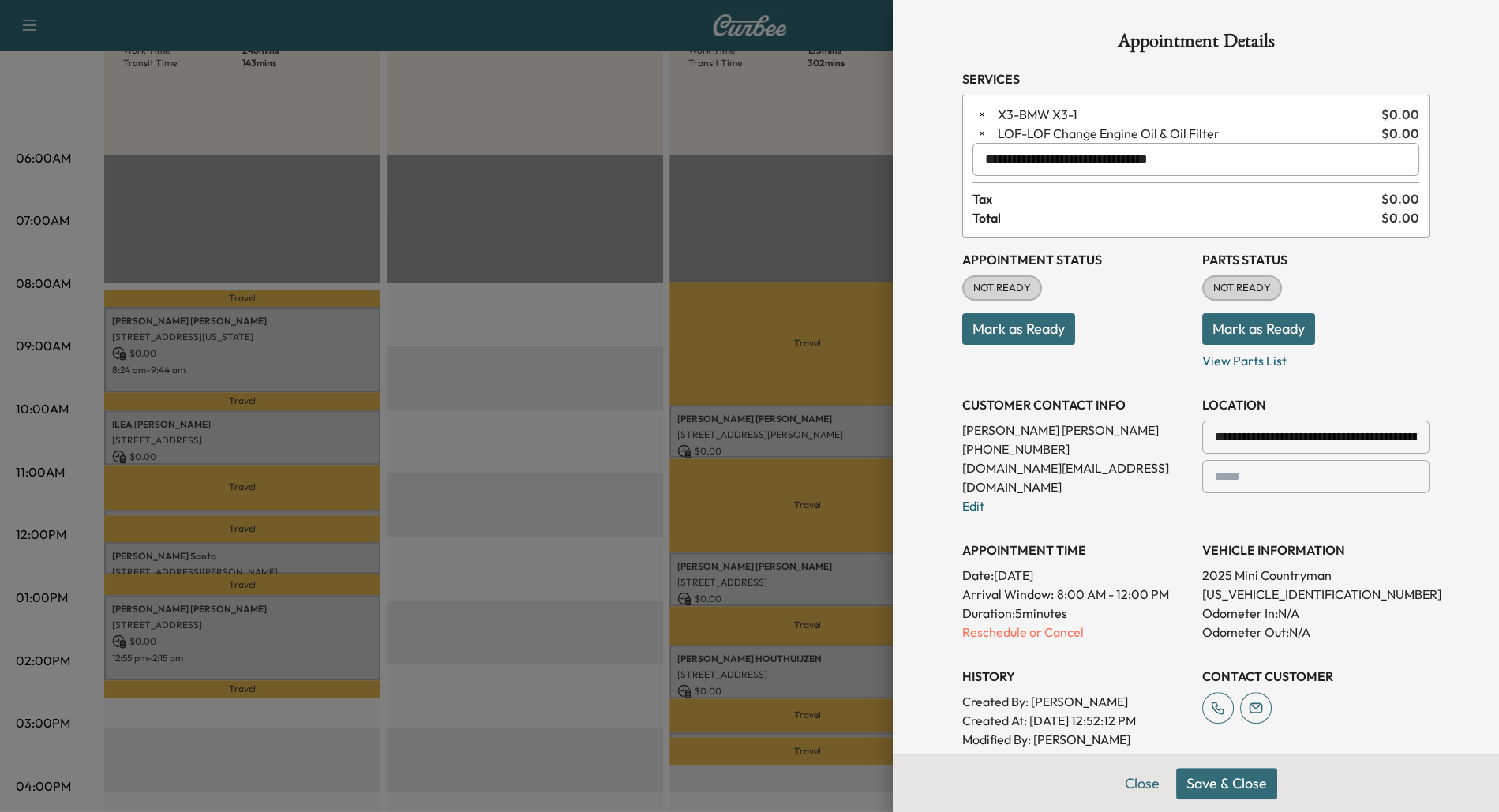
type input "**********"
click at [1232, 775] on button "Save & Close" at bounding box center [1226, 783] width 101 height 32
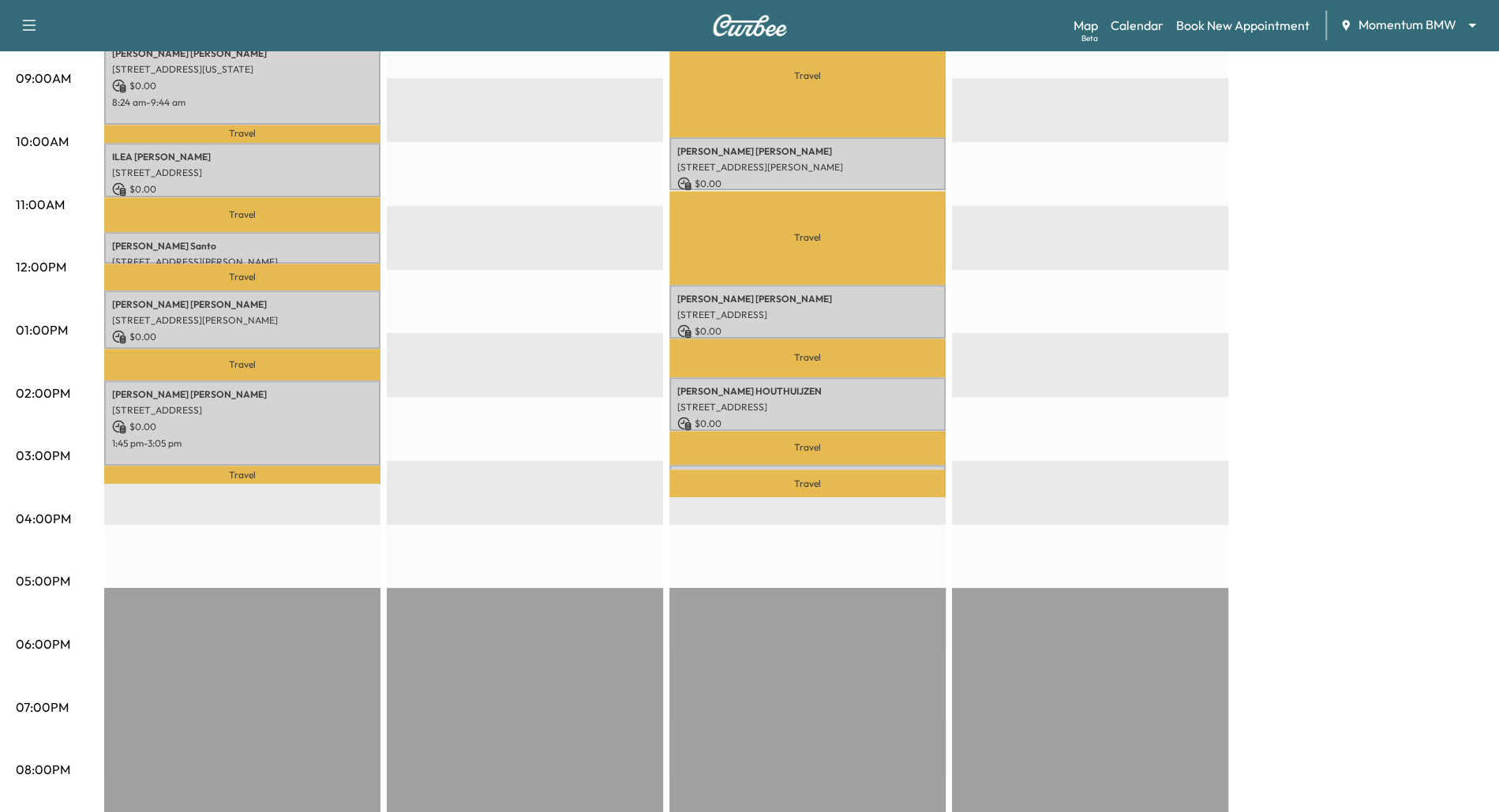
scroll to position [484, 0]
click at [749, 468] on p "Travel" at bounding box center [807, 482] width 276 height 27
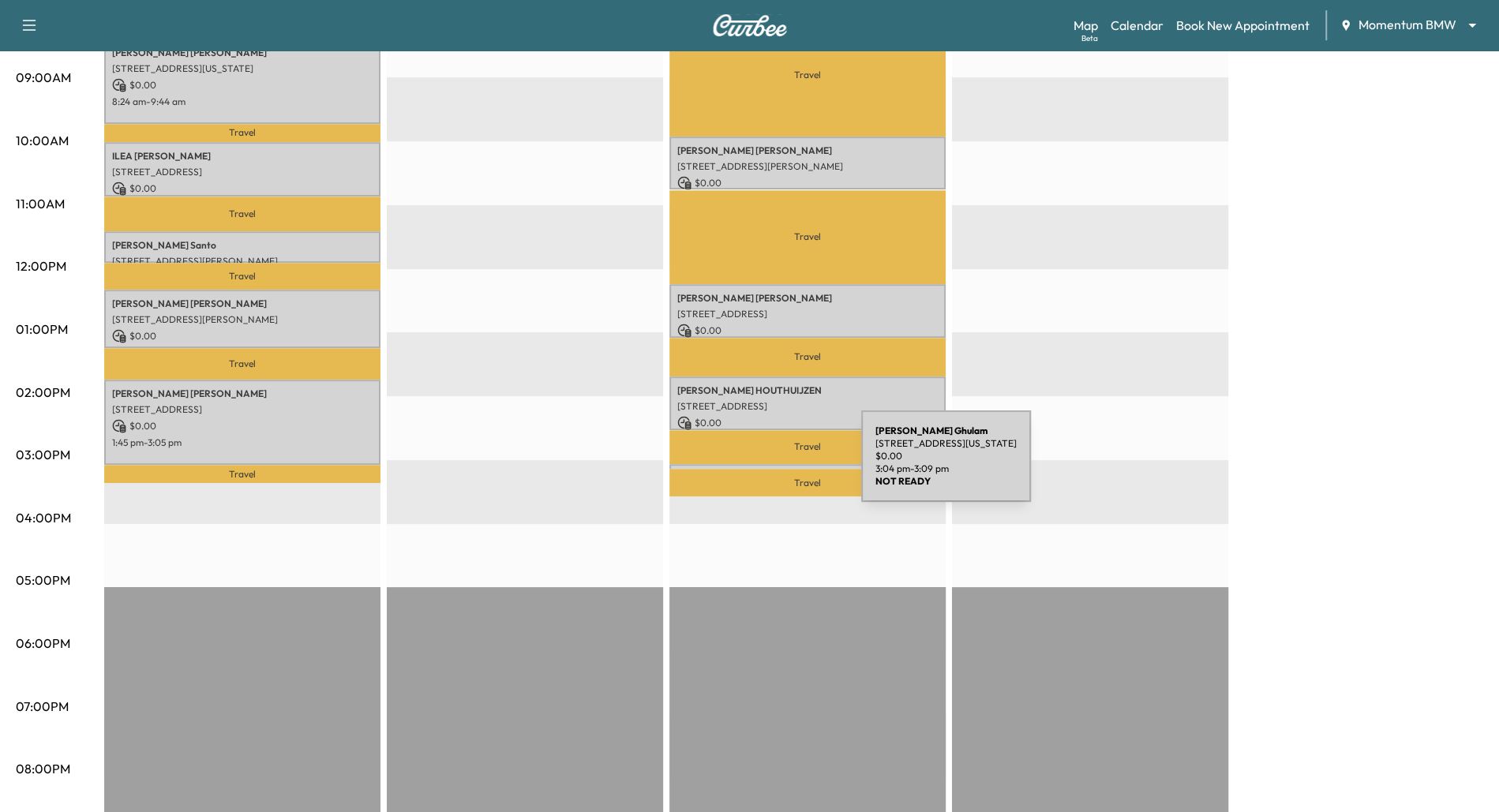
click at [742, 466] on div "[PERSON_NAME] [PERSON_NAME] [STREET_ADDRESS][US_STATE] $ 0.00 3:04 pm - 3:09 pm" at bounding box center [807, 472] width 276 height 16
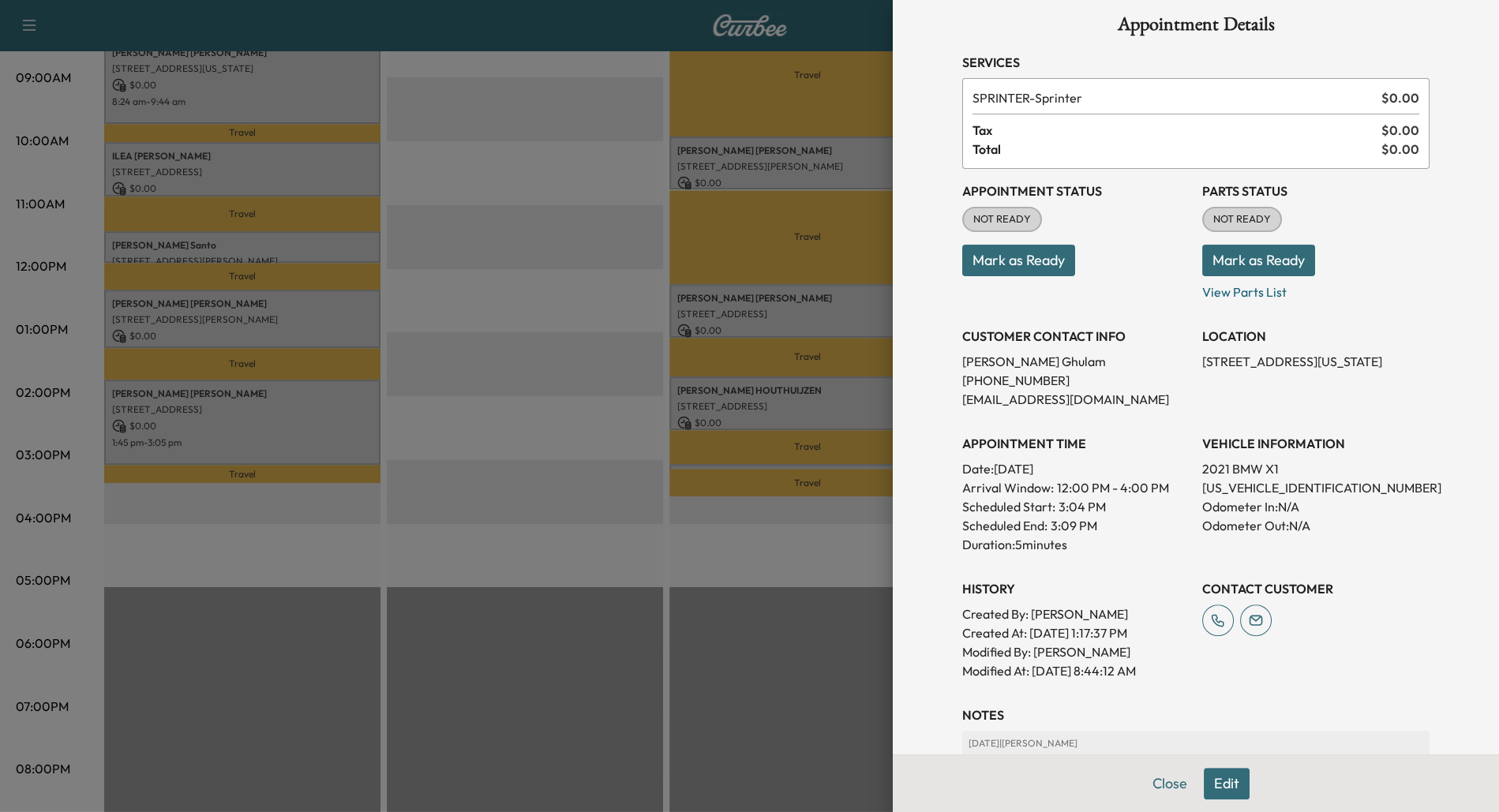
scroll to position [316, 0]
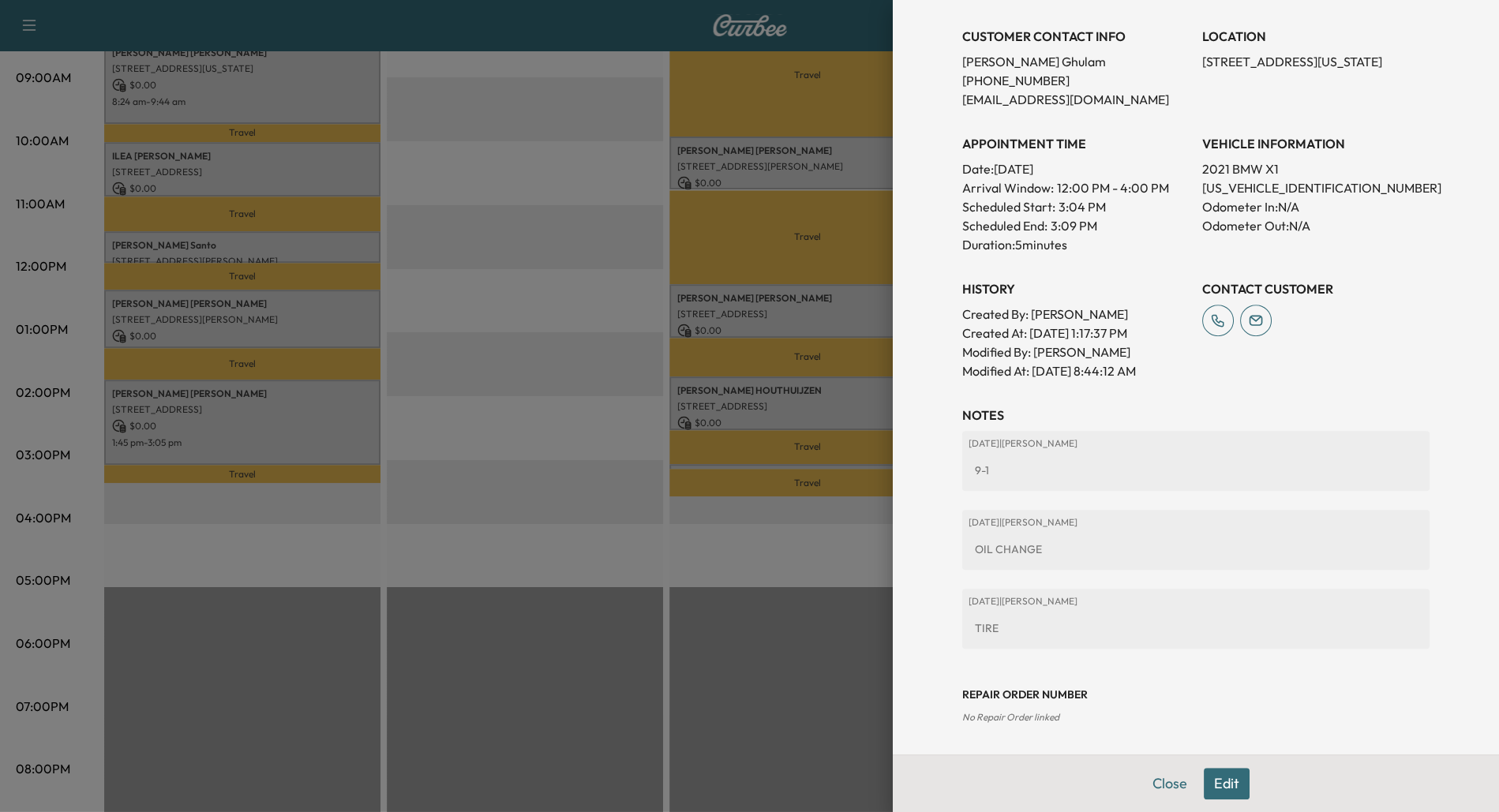
click at [1227, 784] on button "Edit" at bounding box center [1227, 783] width 46 height 32
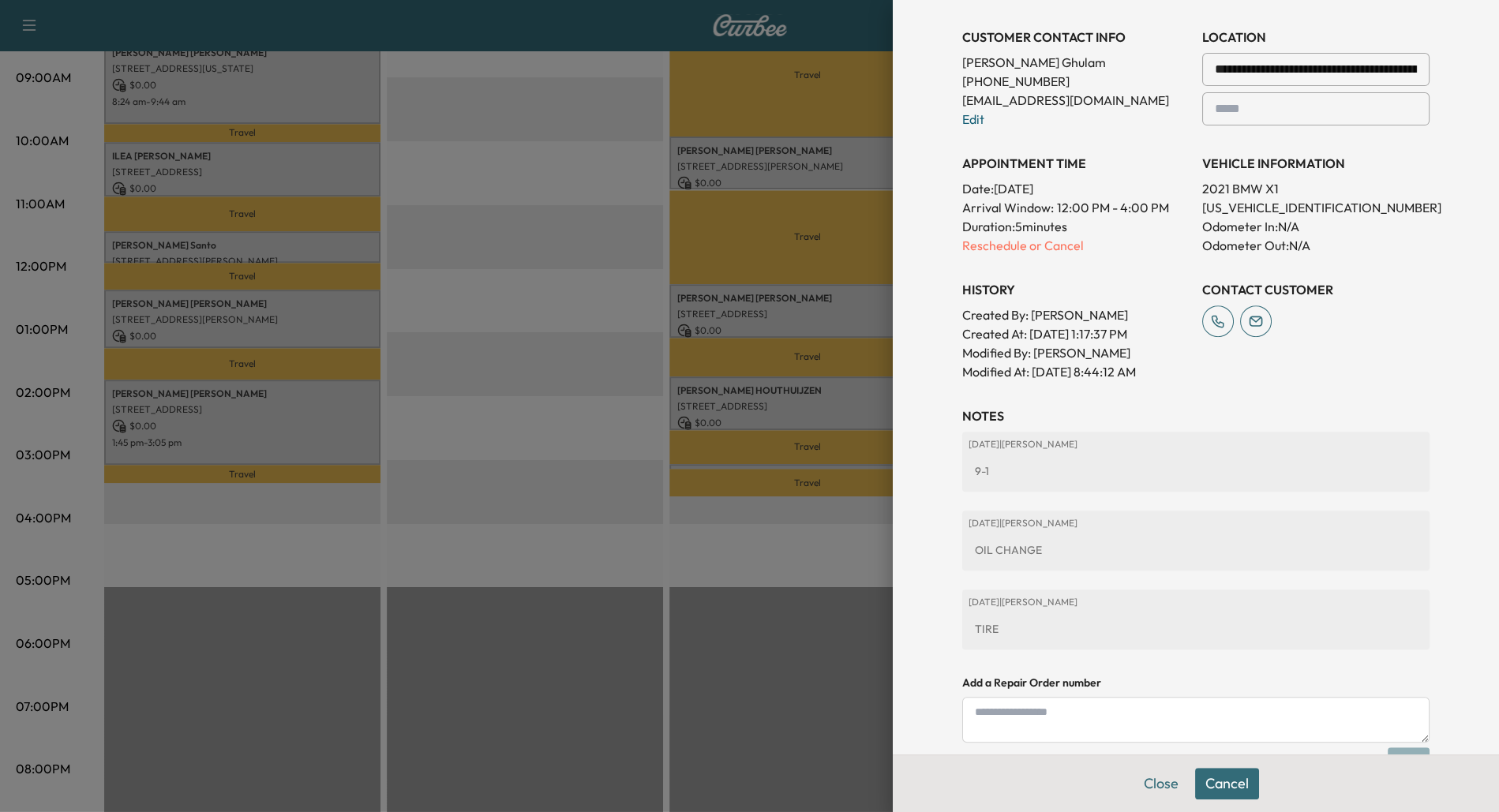
scroll to position [0, 0]
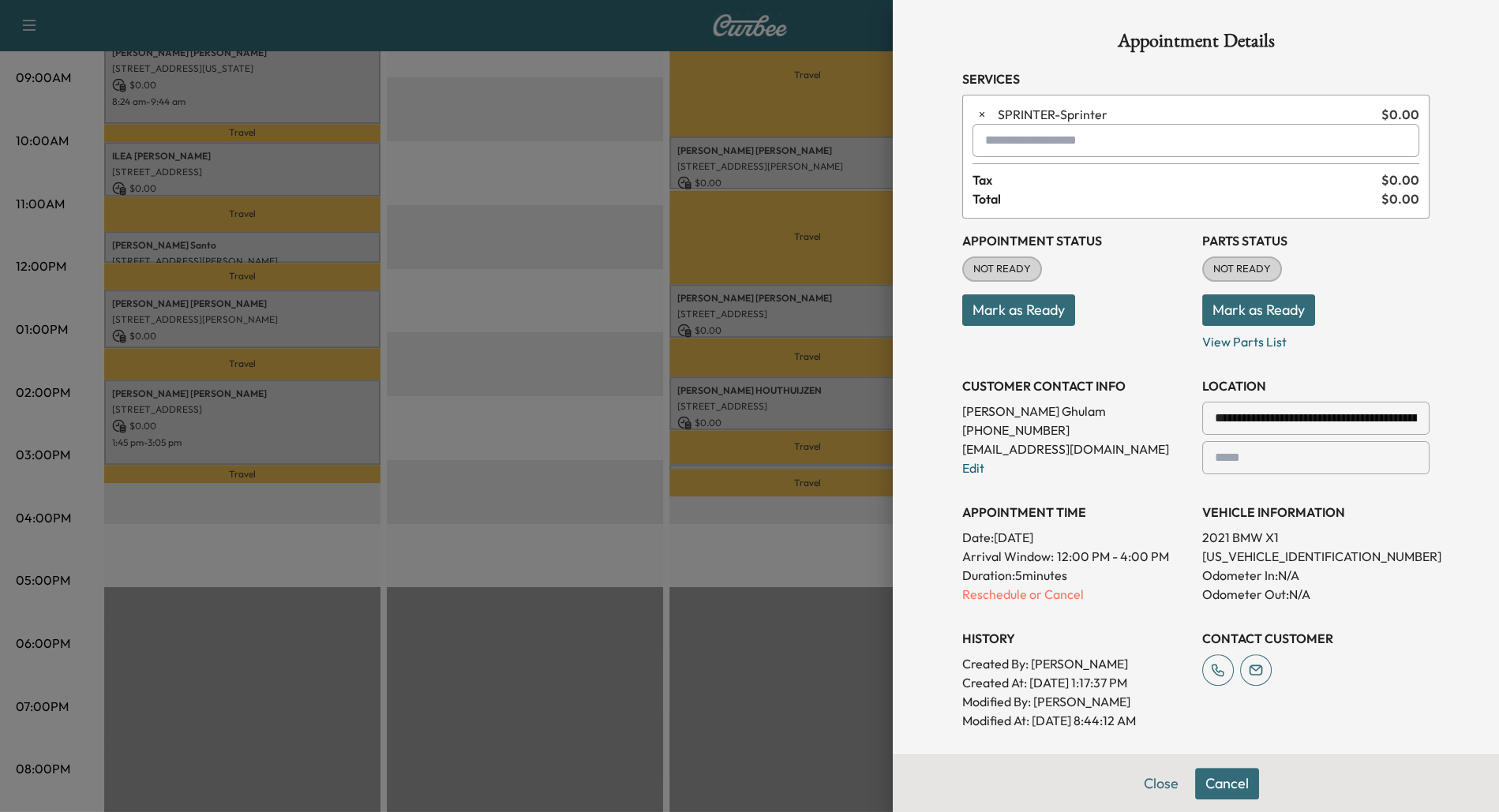
click at [1037, 139] on input "text" at bounding box center [1196, 140] width 447 height 33
type input "*"
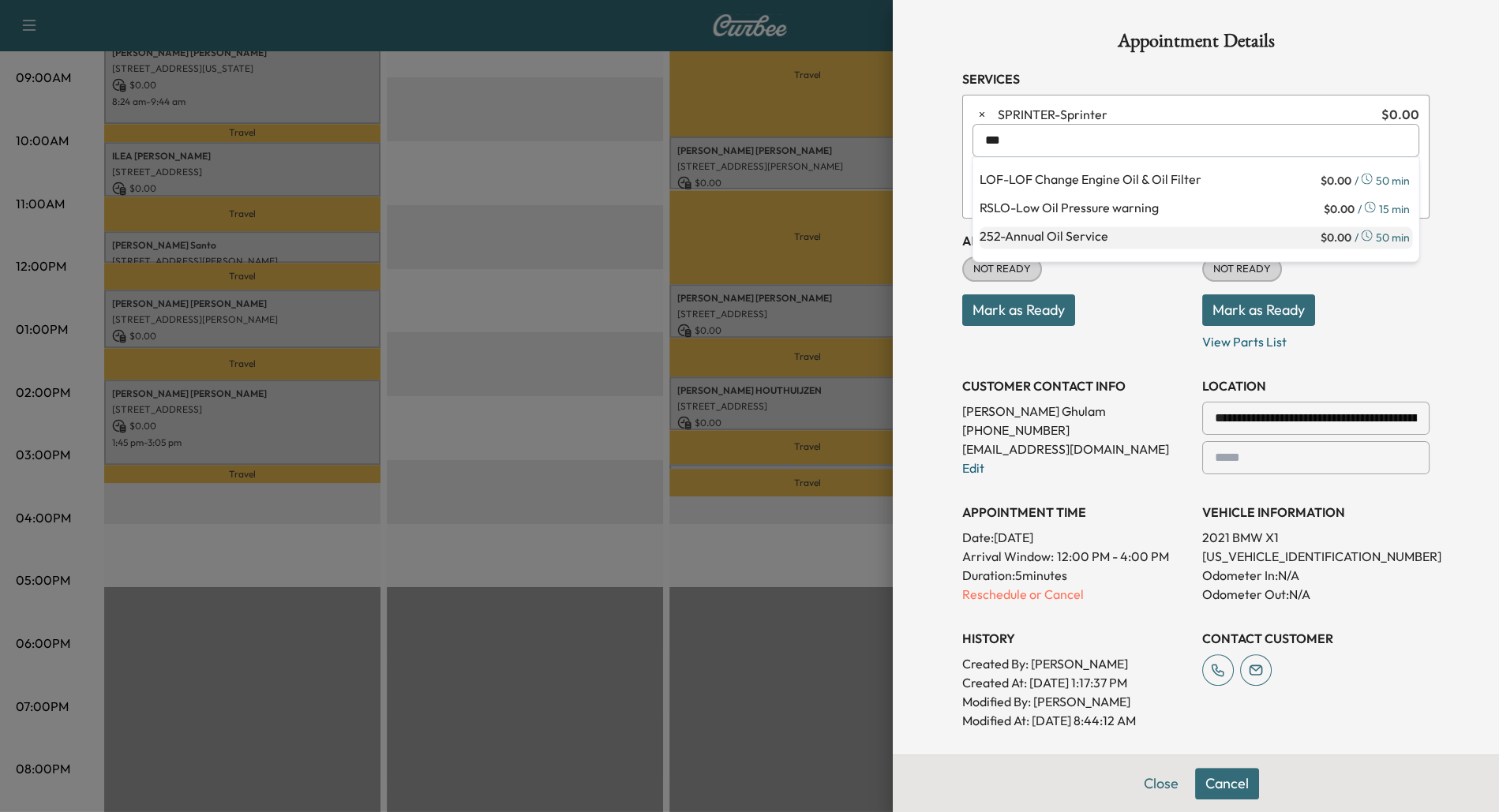
click at [1058, 237] on p "252 - Annual Oil Service" at bounding box center [1147, 237] width 338 height 22
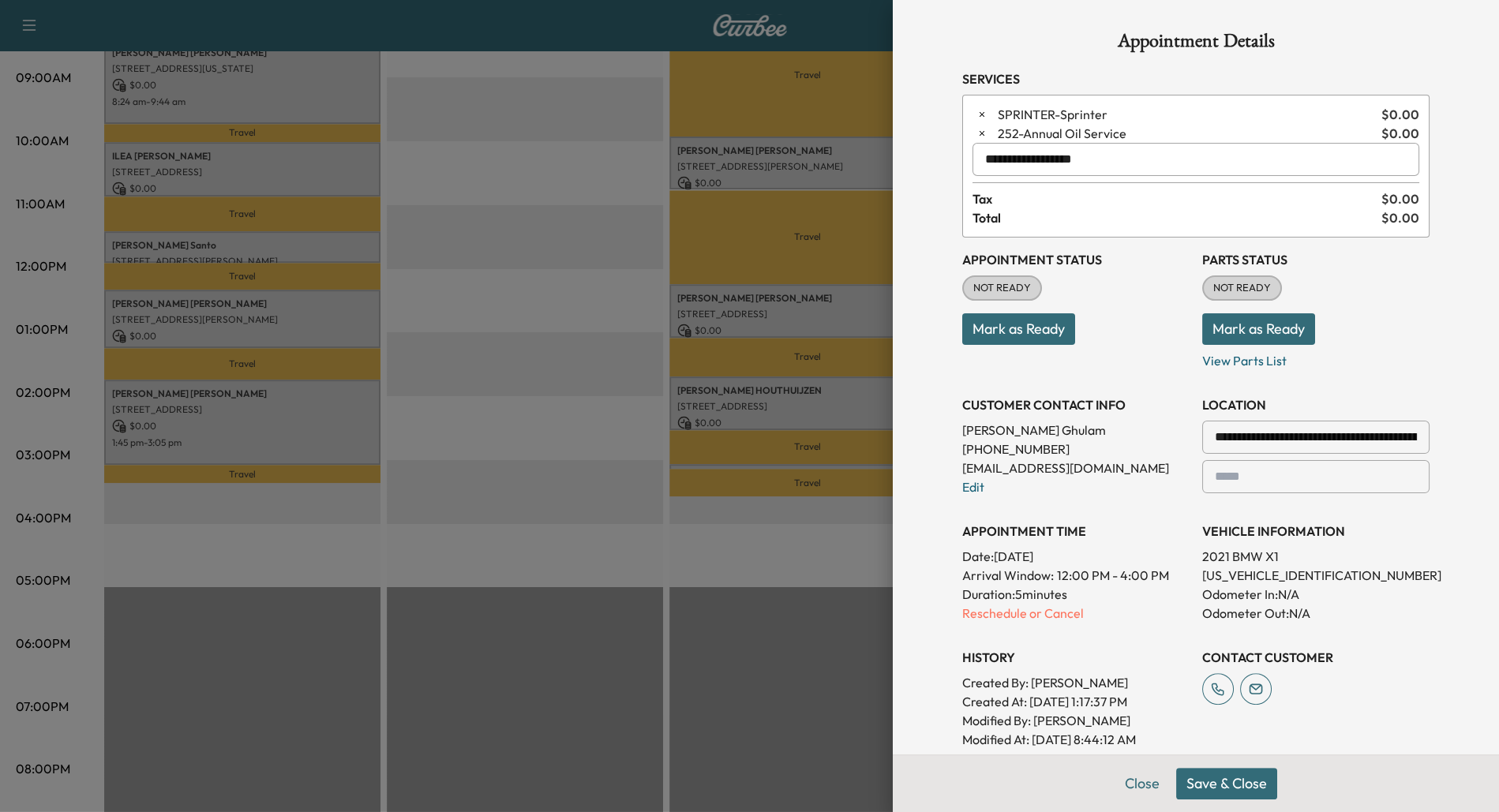
type input "**********"
click at [1212, 784] on button "Save & Close" at bounding box center [1226, 783] width 101 height 32
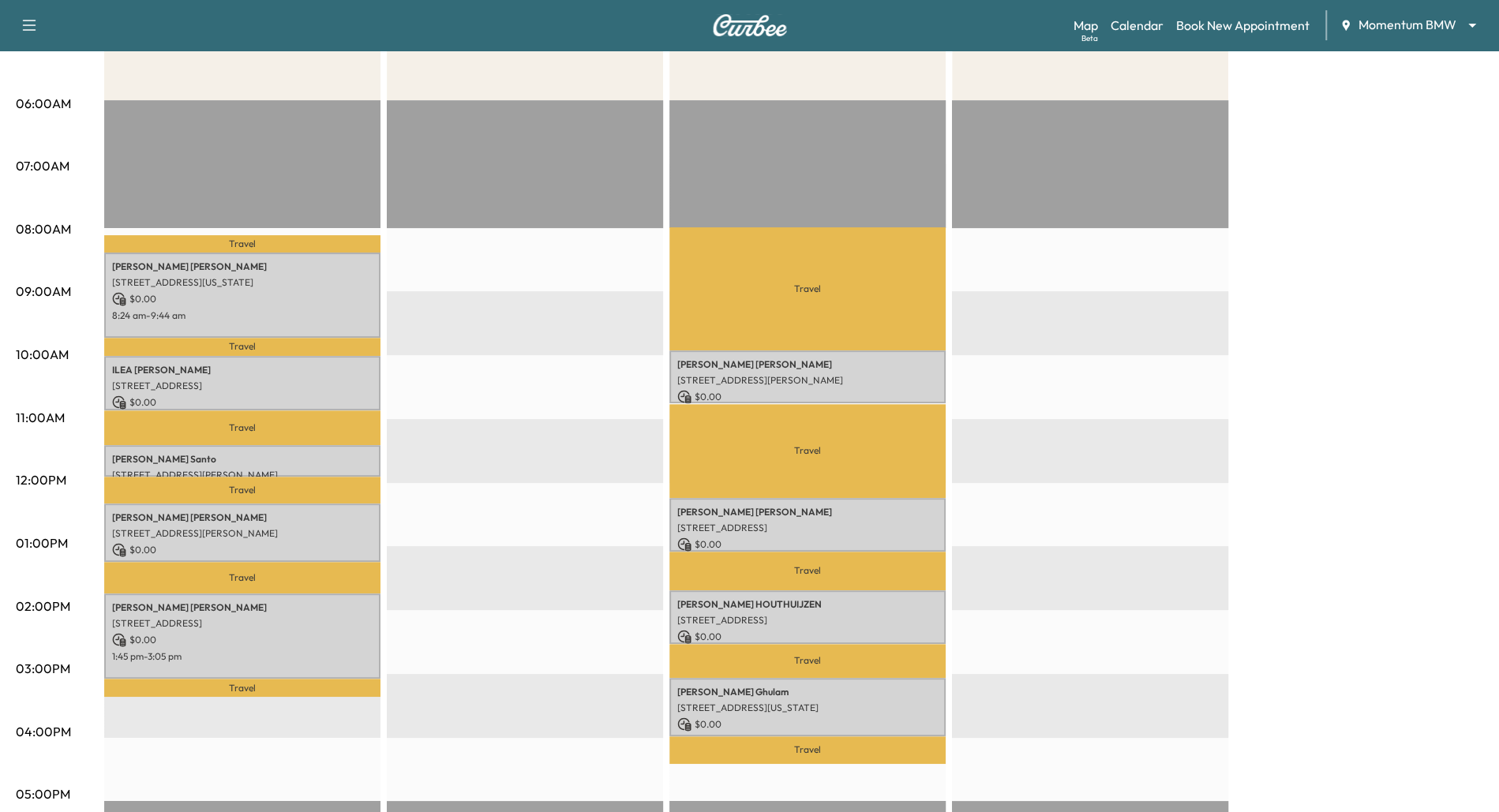
scroll to position [367, 0]
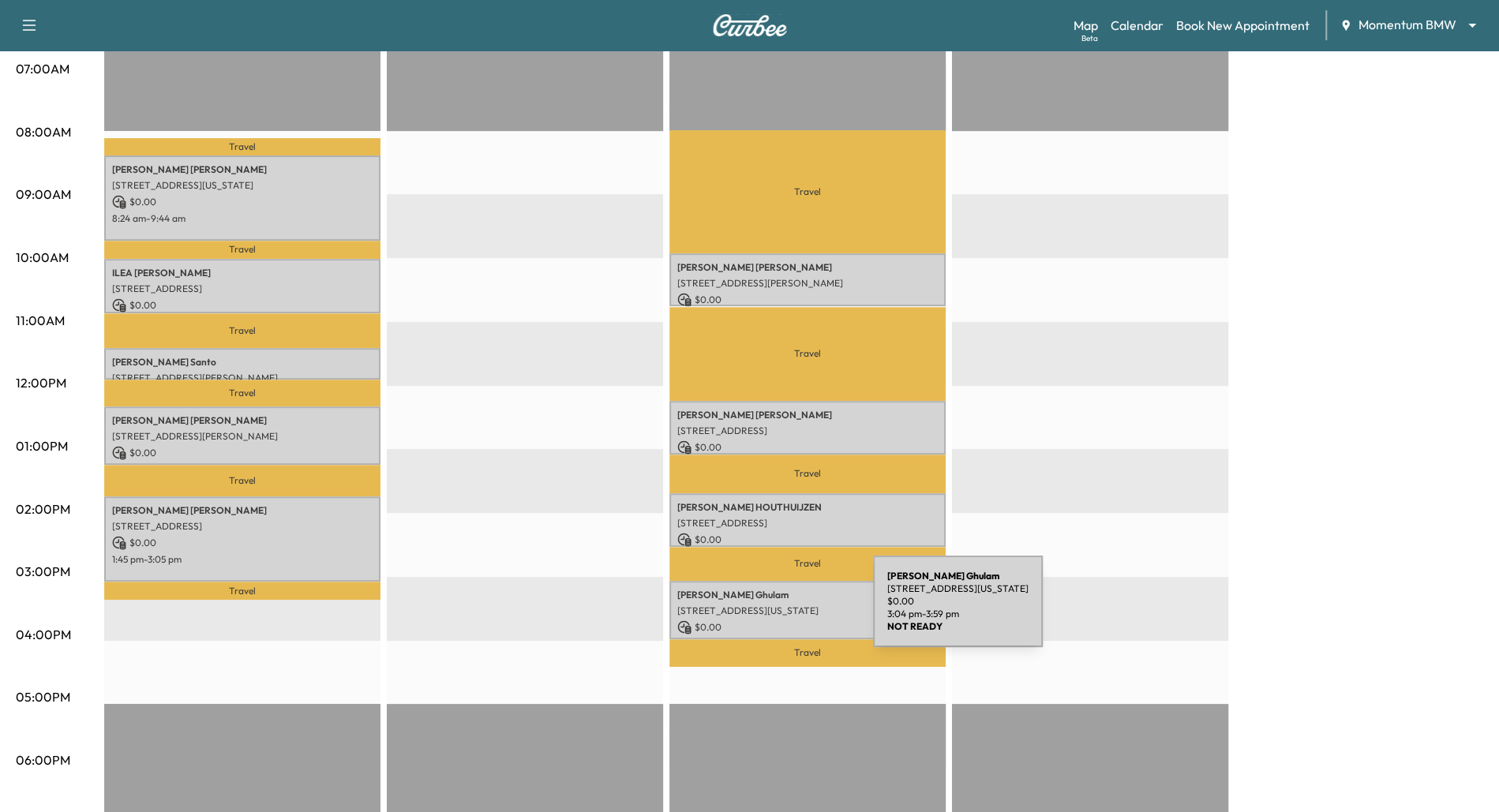
click at [758, 614] on p "[STREET_ADDRESS][US_STATE]" at bounding box center [807, 611] width 260 height 13
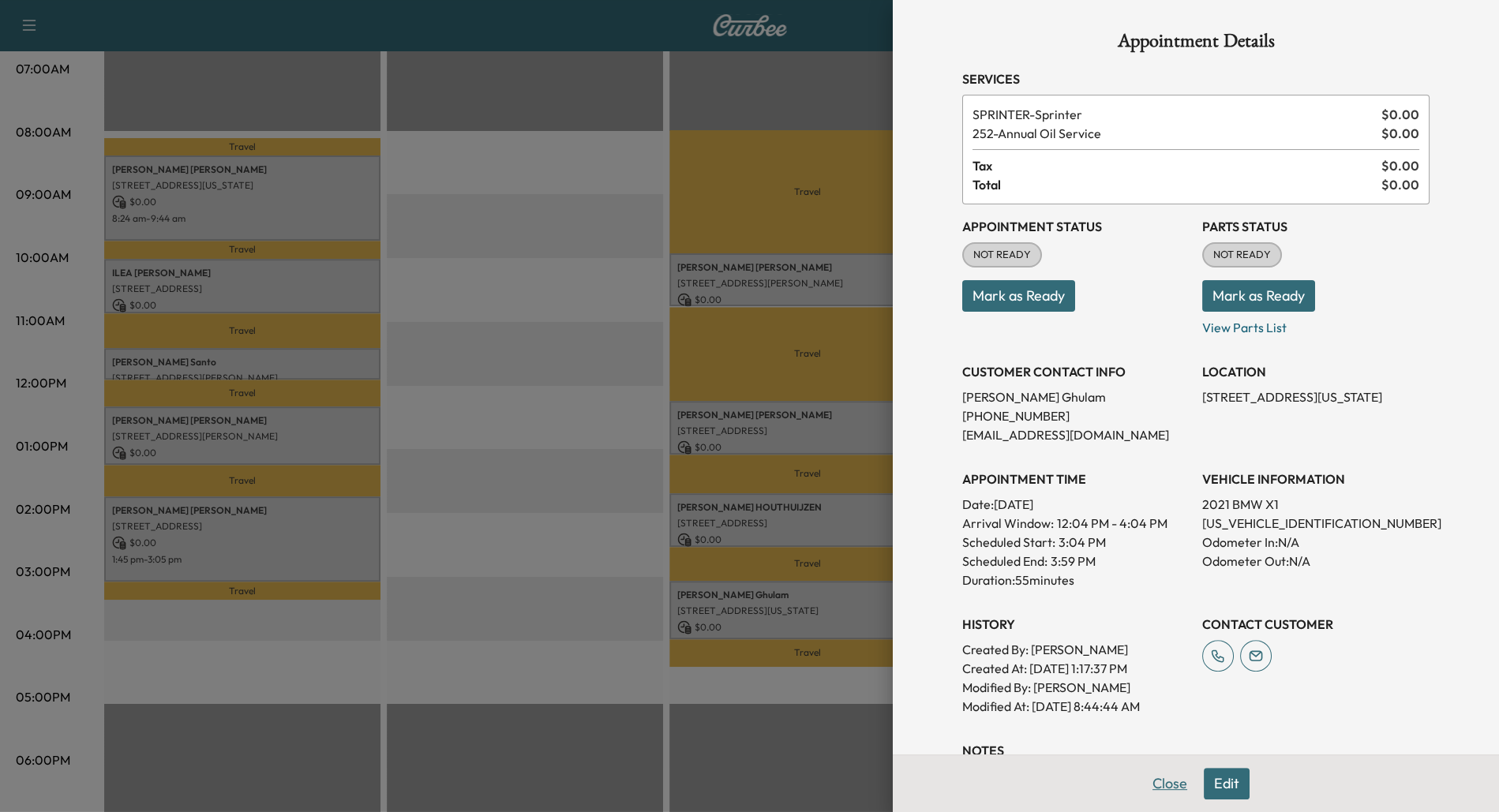
click at [1162, 781] on button "Close" at bounding box center [1170, 783] width 55 height 32
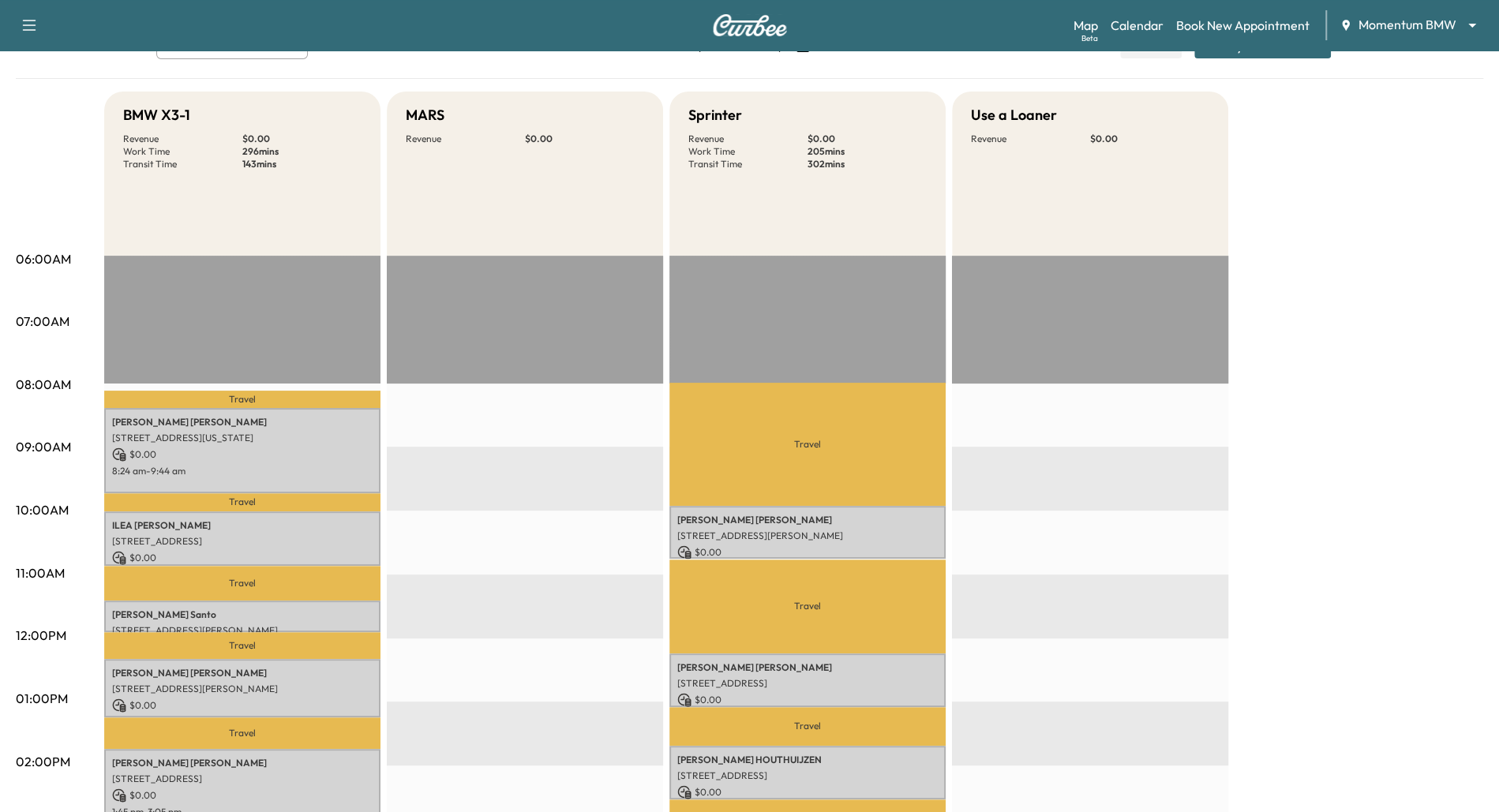
scroll to position [0, 0]
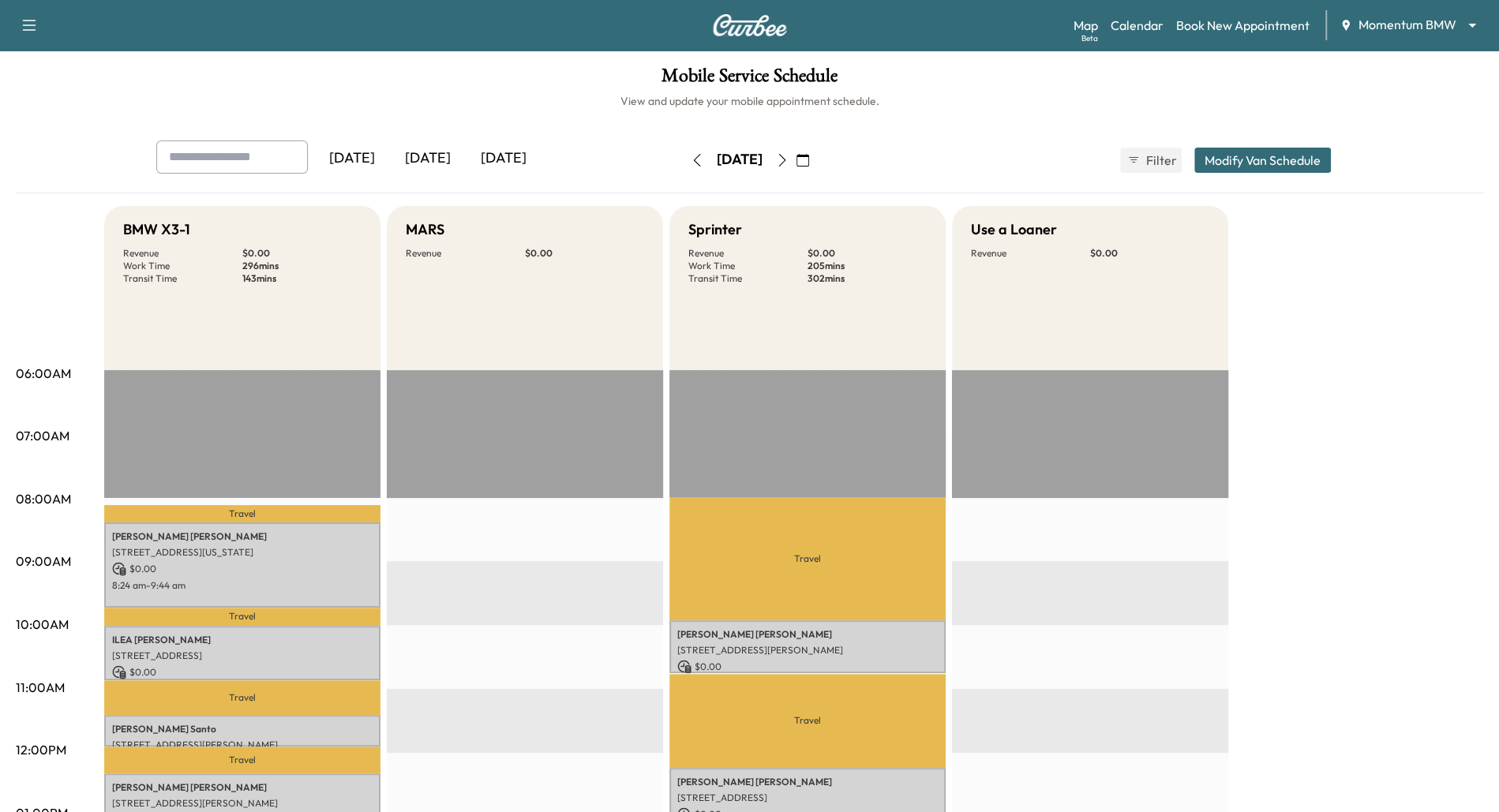
click at [690, 162] on icon "button" at bounding box center [696, 160] width 13 height 13
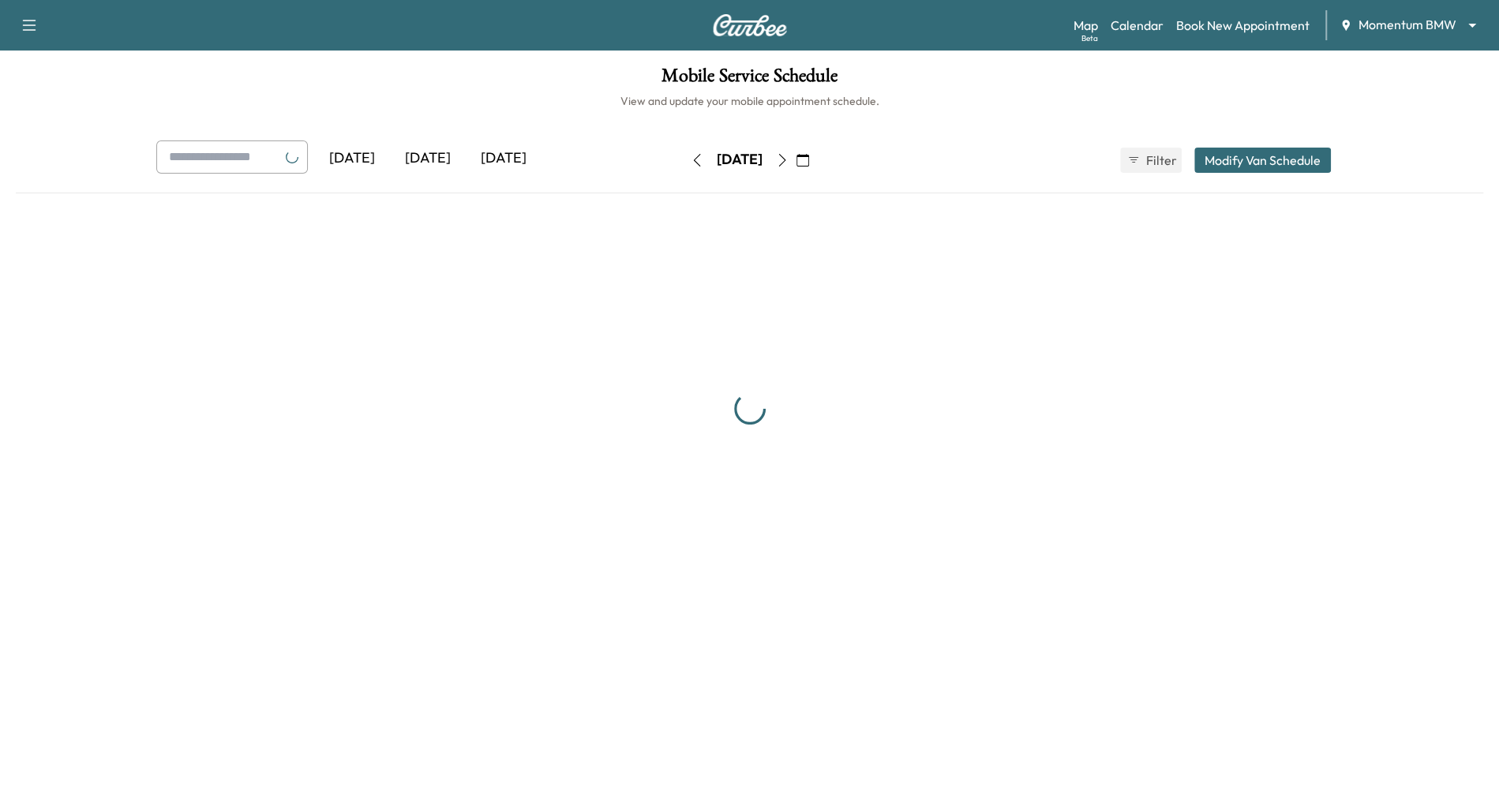
click at [690, 162] on icon "button" at bounding box center [696, 160] width 13 height 13
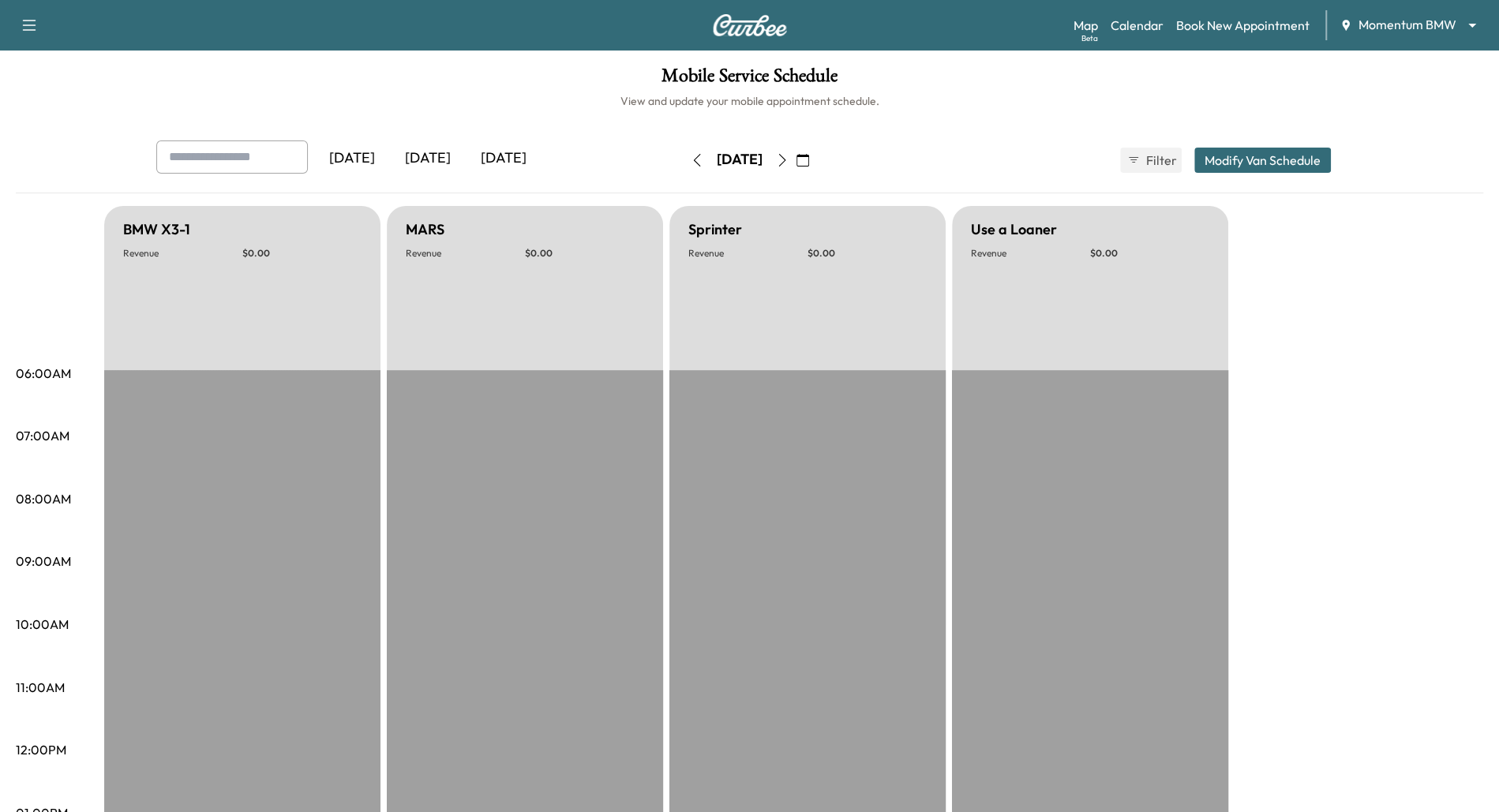
click at [690, 162] on icon "button" at bounding box center [696, 160] width 13 height 13
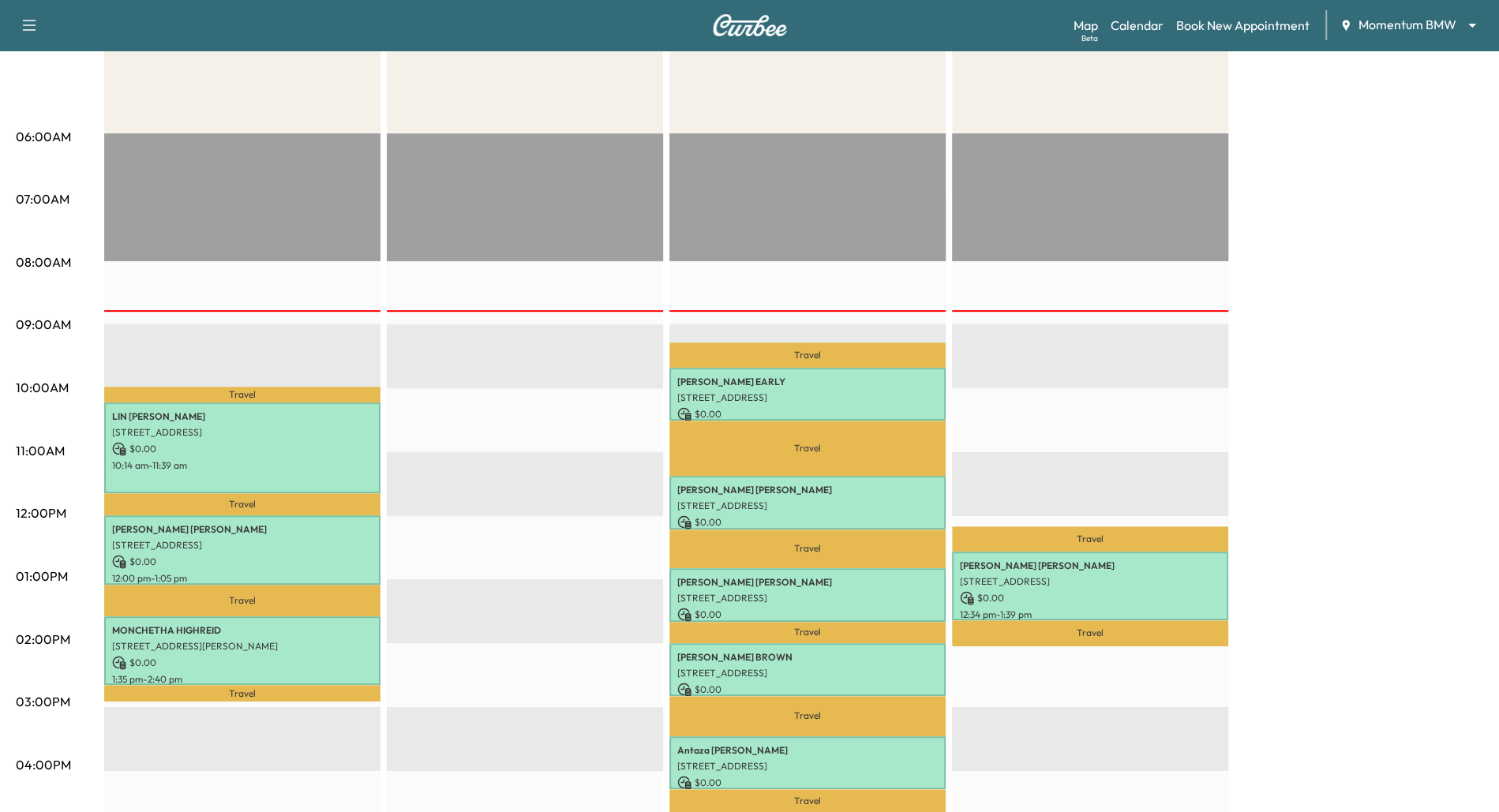
scroll to position [237, 0]
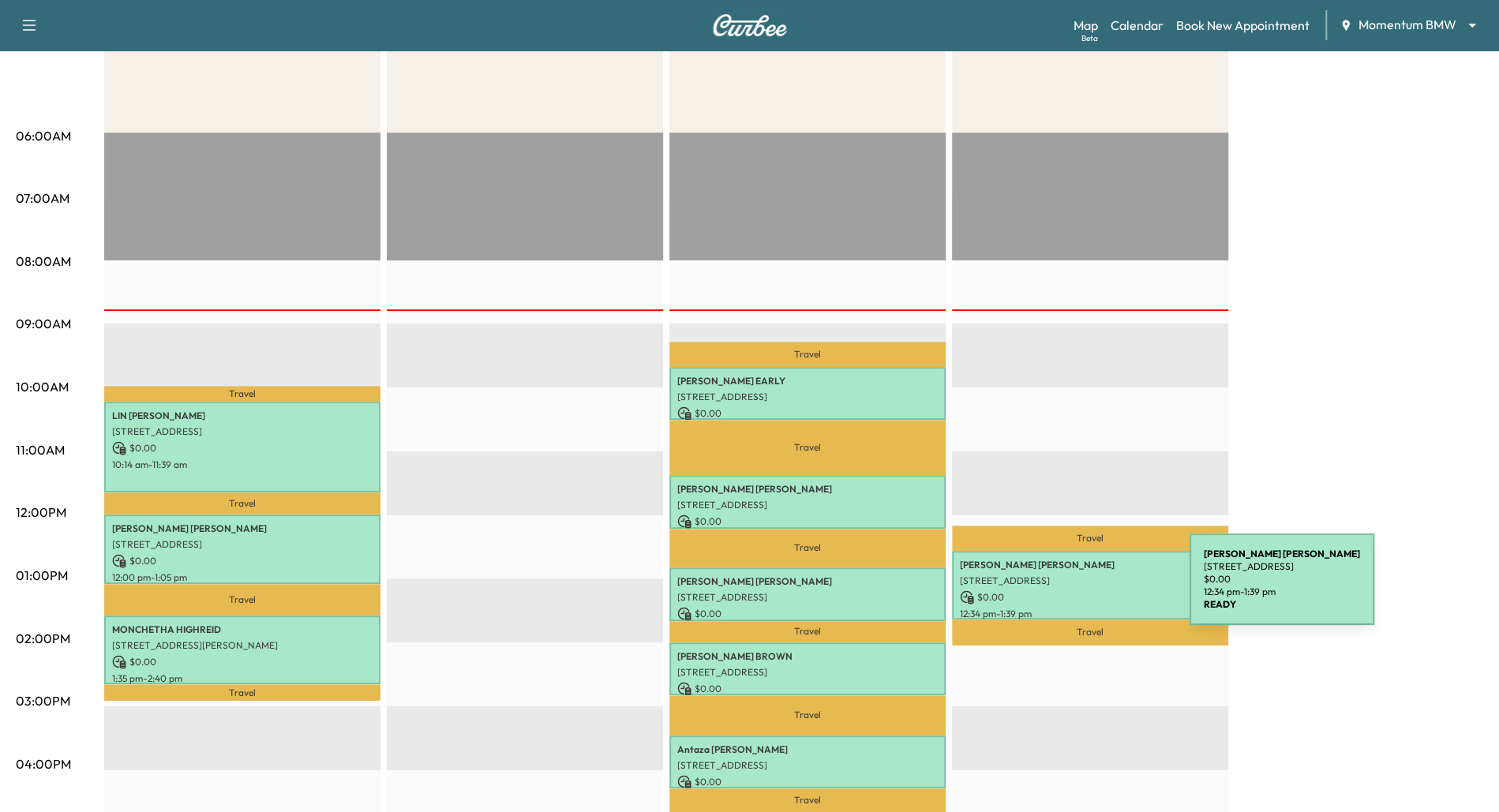
click at [1071, 590] on p "$ 0.00" at bounding box center [1089, 597] width 260 height 14
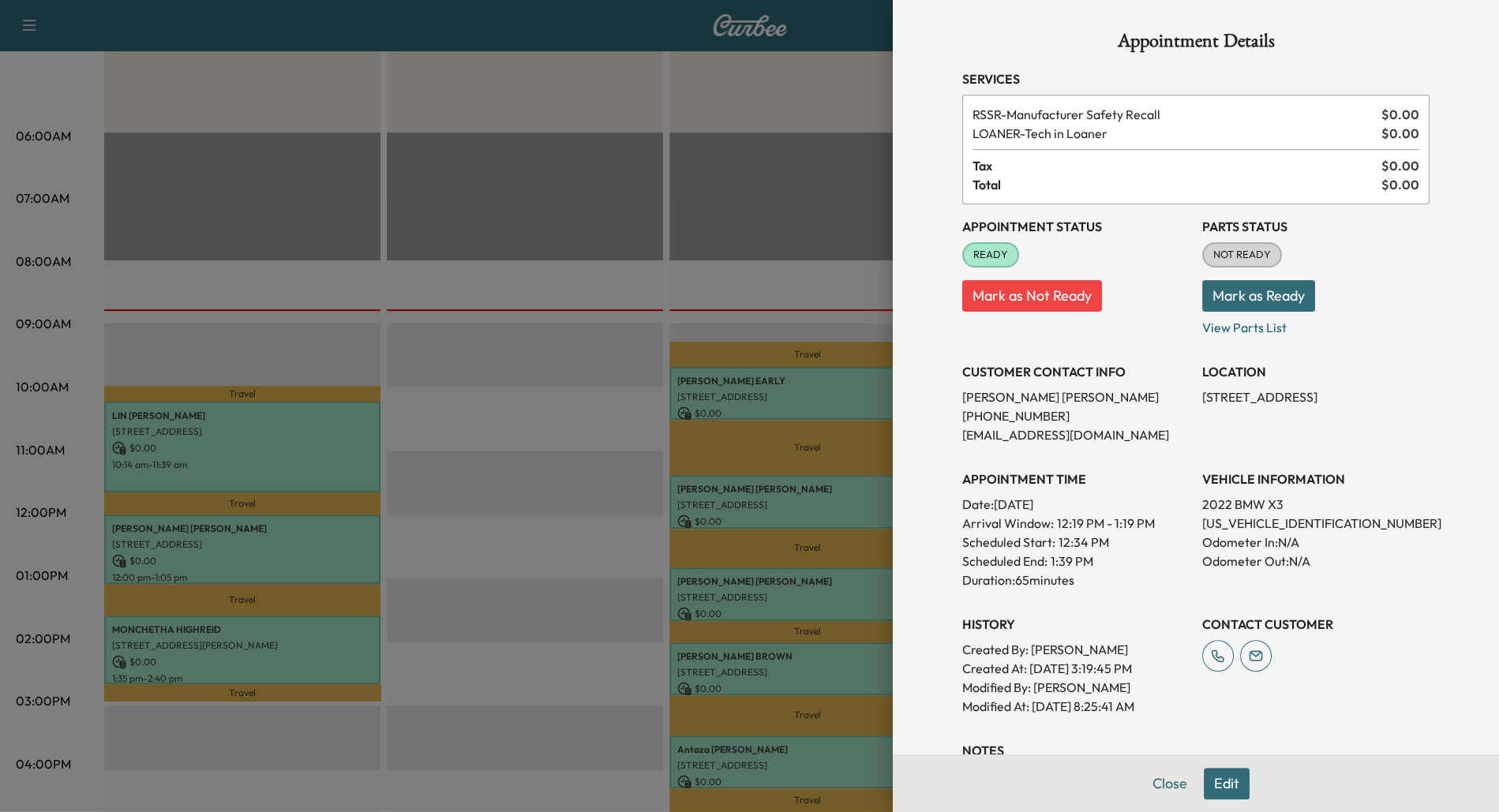
click at [500, 603] on div at bounding box center [749, 406] width 1499 height 812
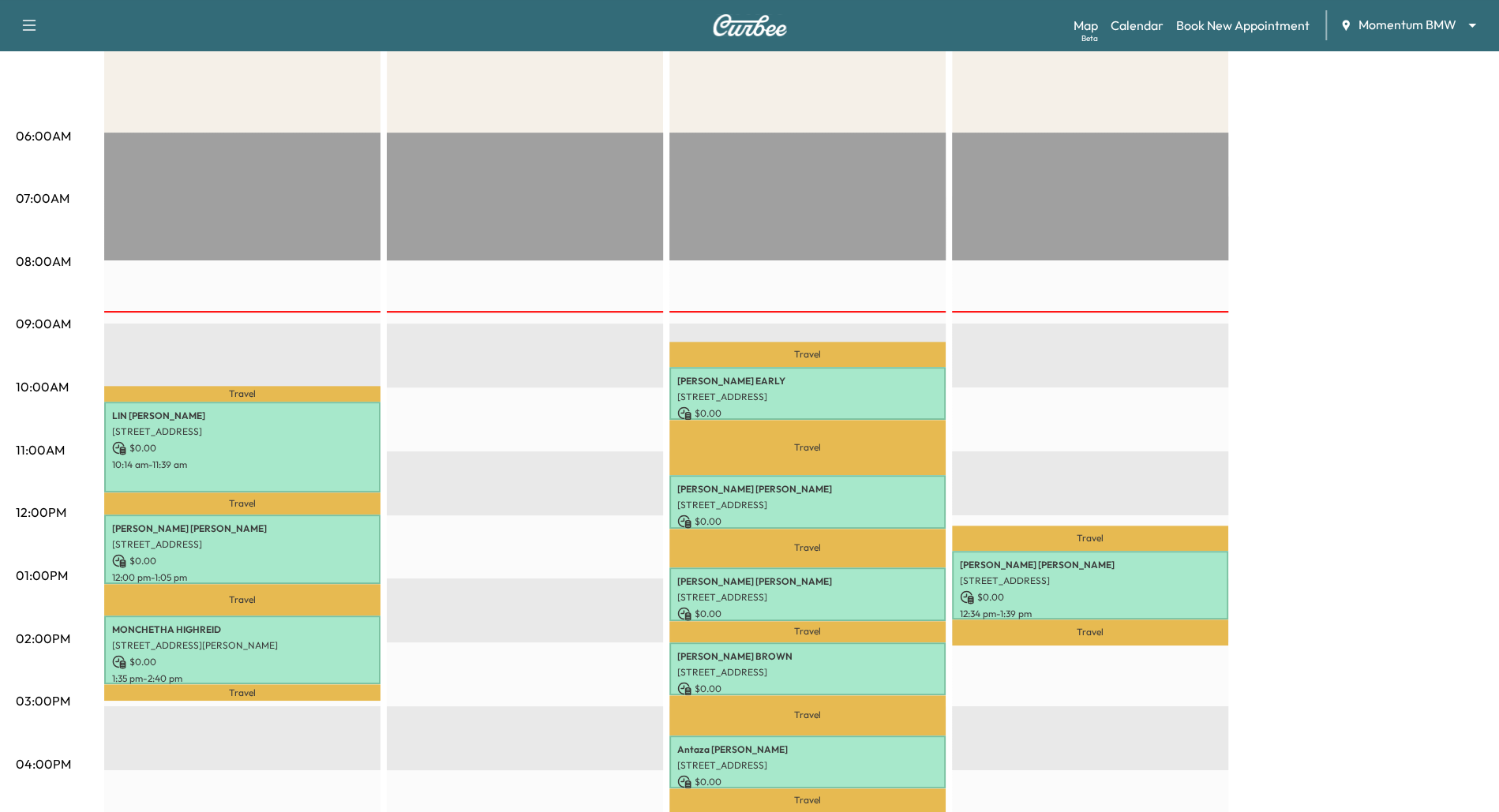
scroll to position [0, 0]
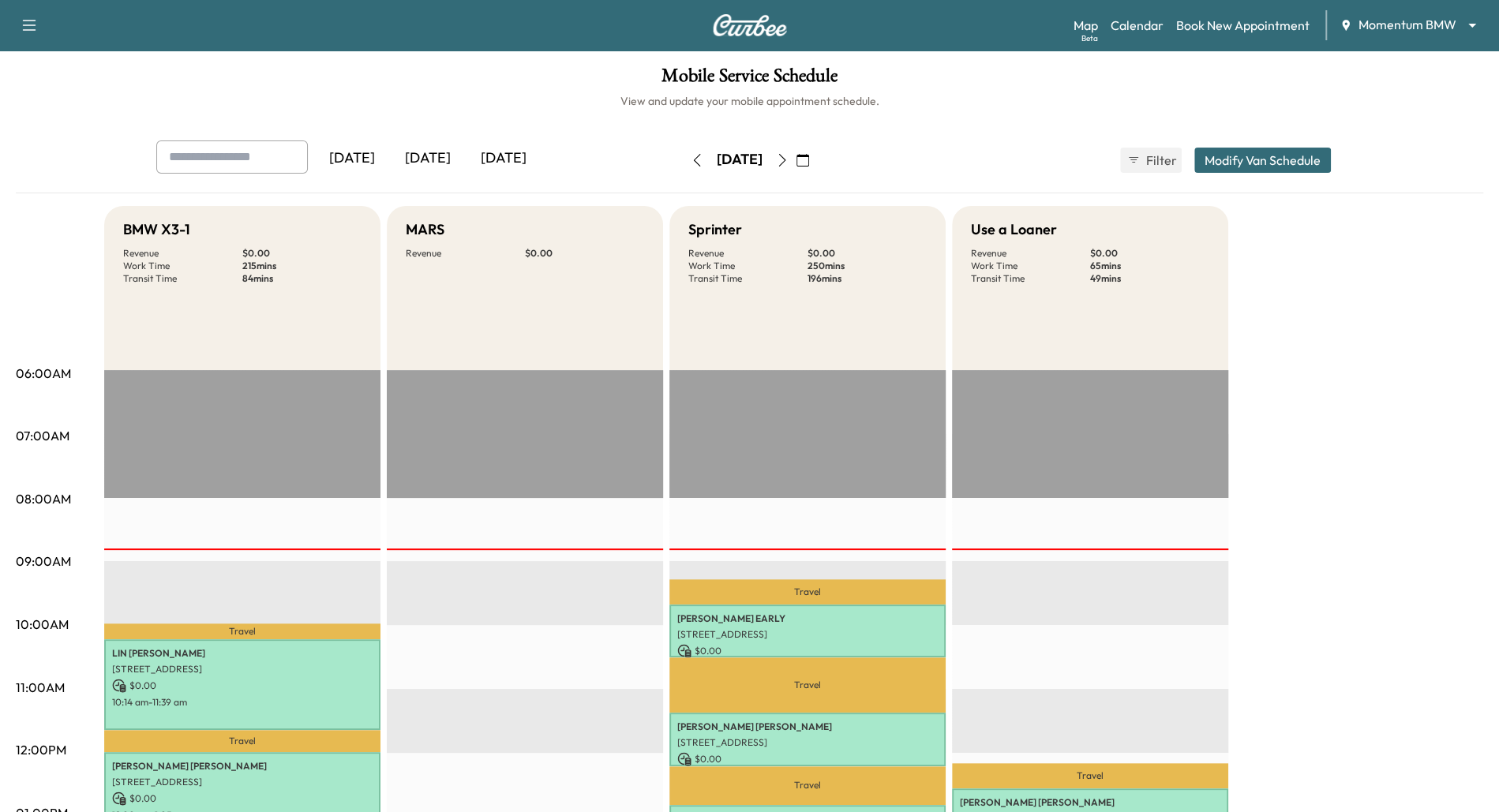
click at [785, 163] on icon "button" at bounding box center [781, 160] width 7 height 13
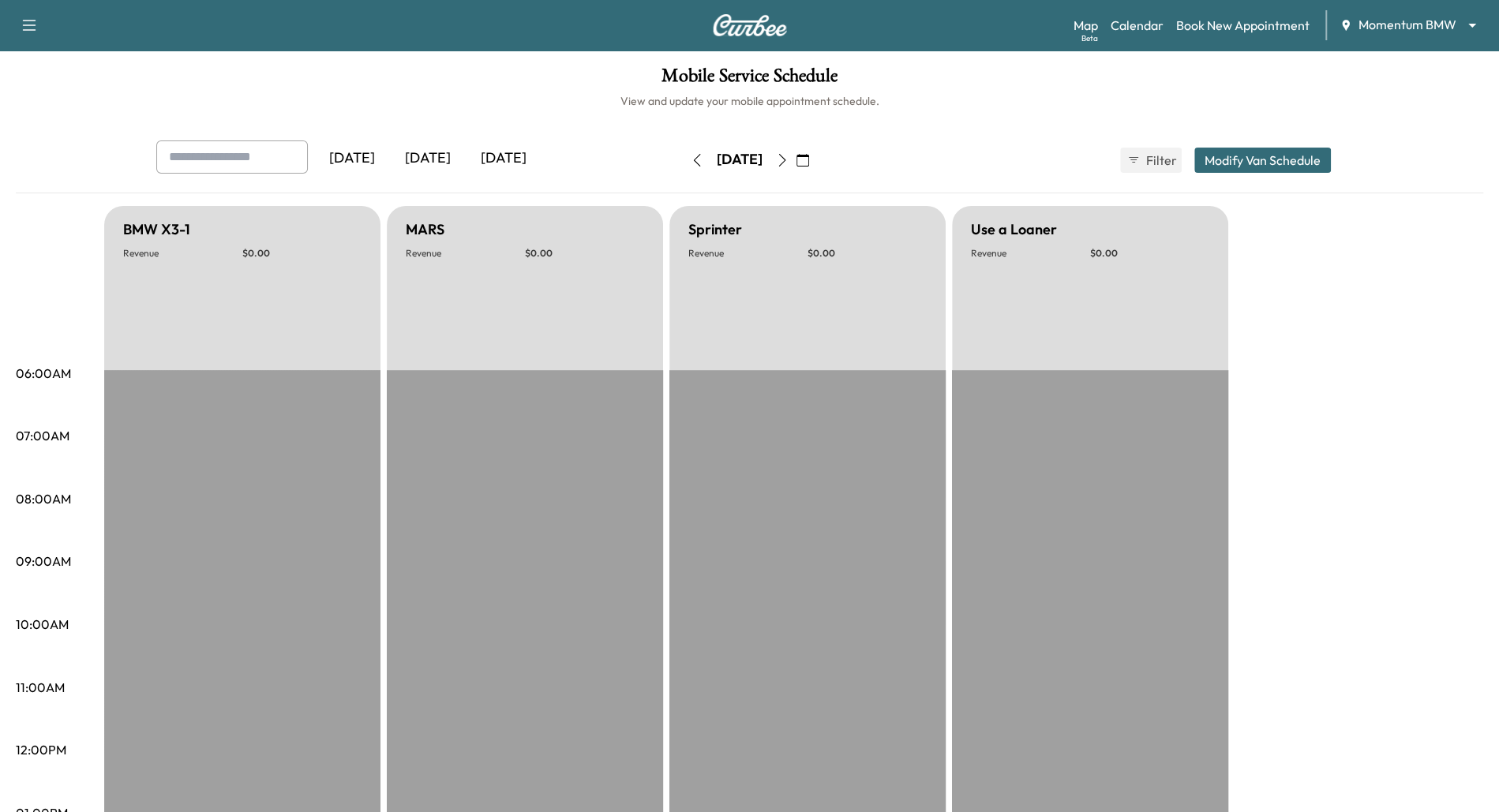
click at [788, 160] on icon "button" at bounding box center [781, 160] width 13 height 13
click at [816, 160] on button "button" at bounding box center [802, 160] width 26 height 26
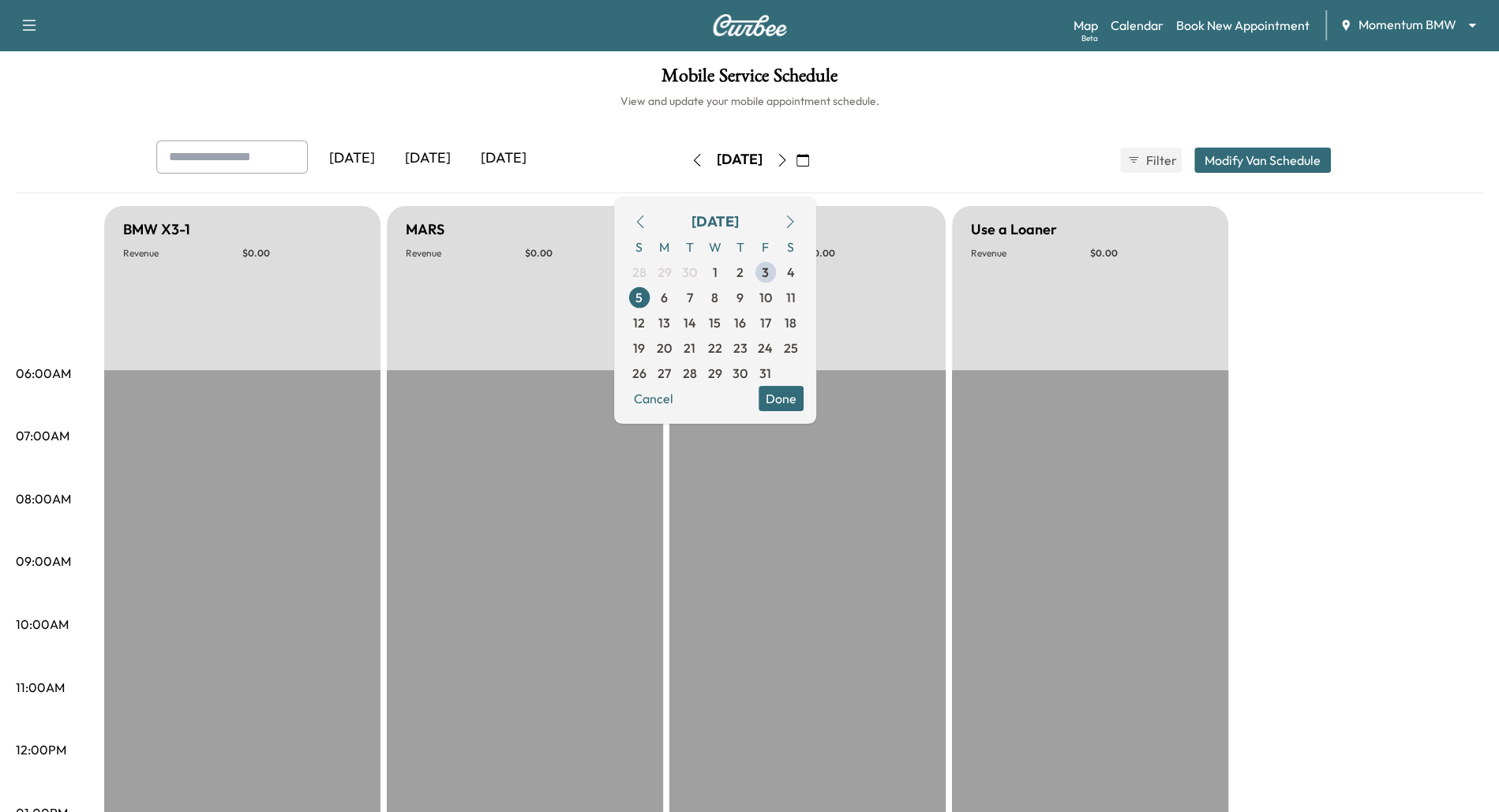
click at [788, 161] on icon "button" at bounding box center [781, 160] width 13 height 13
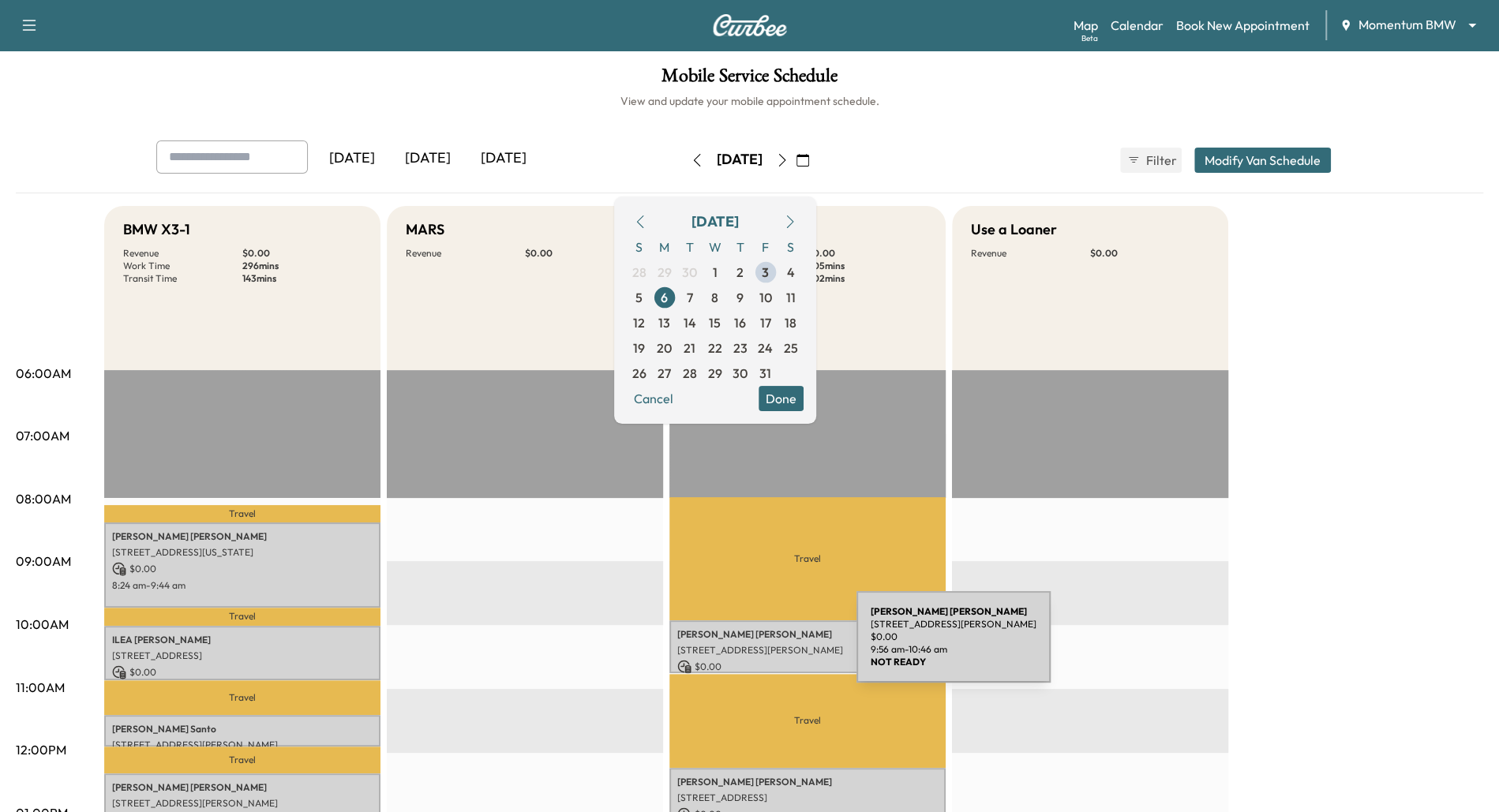
click at [738, 647] on p "[STREET_ADDRESS][PERSON_NAME]" at bounding box center [807, 650] width 260 height 13
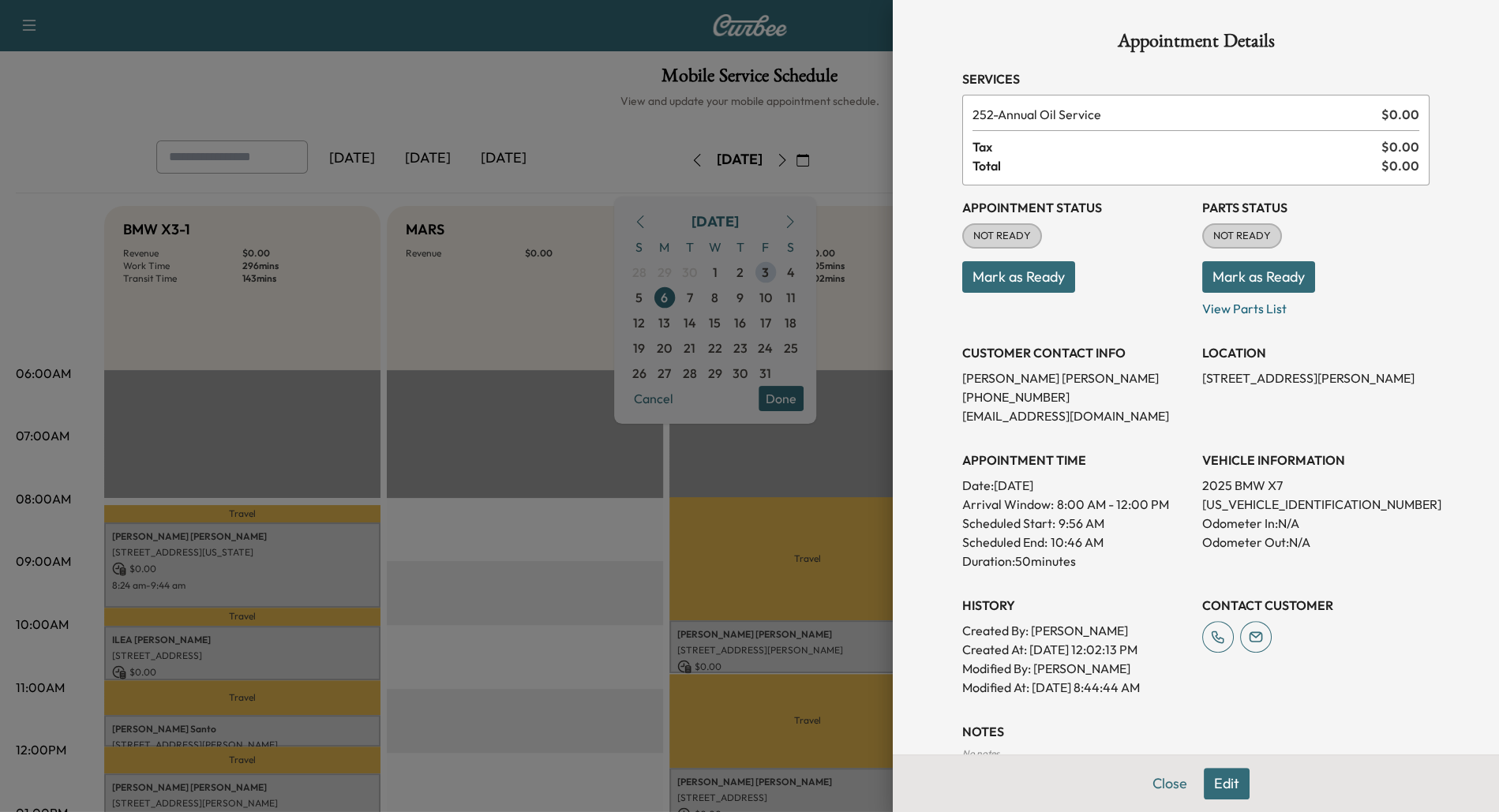
click at [594, 636] on div at bounding box center [749, 406] width 1499 height 812
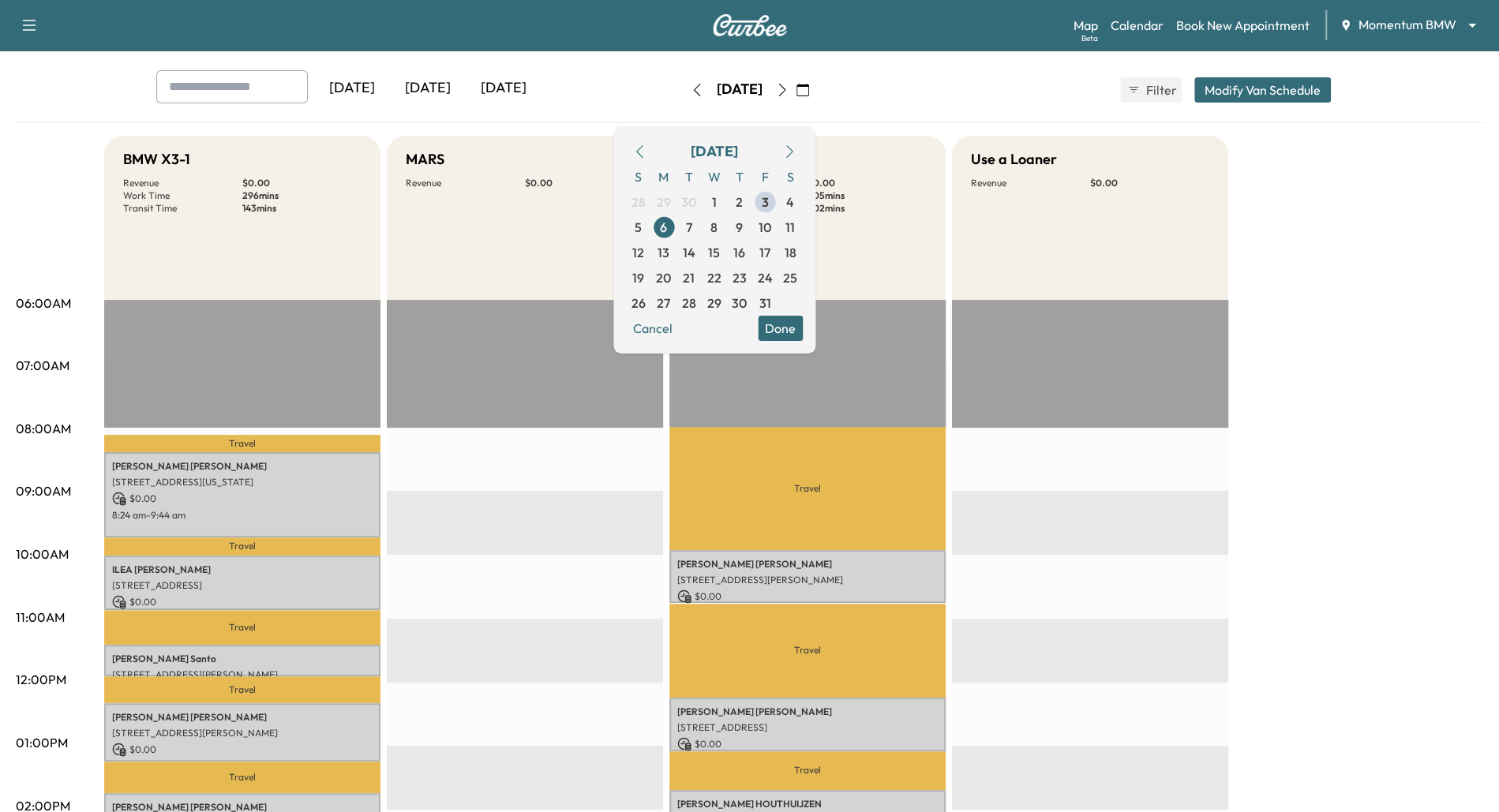
scroll to position [85, 0]
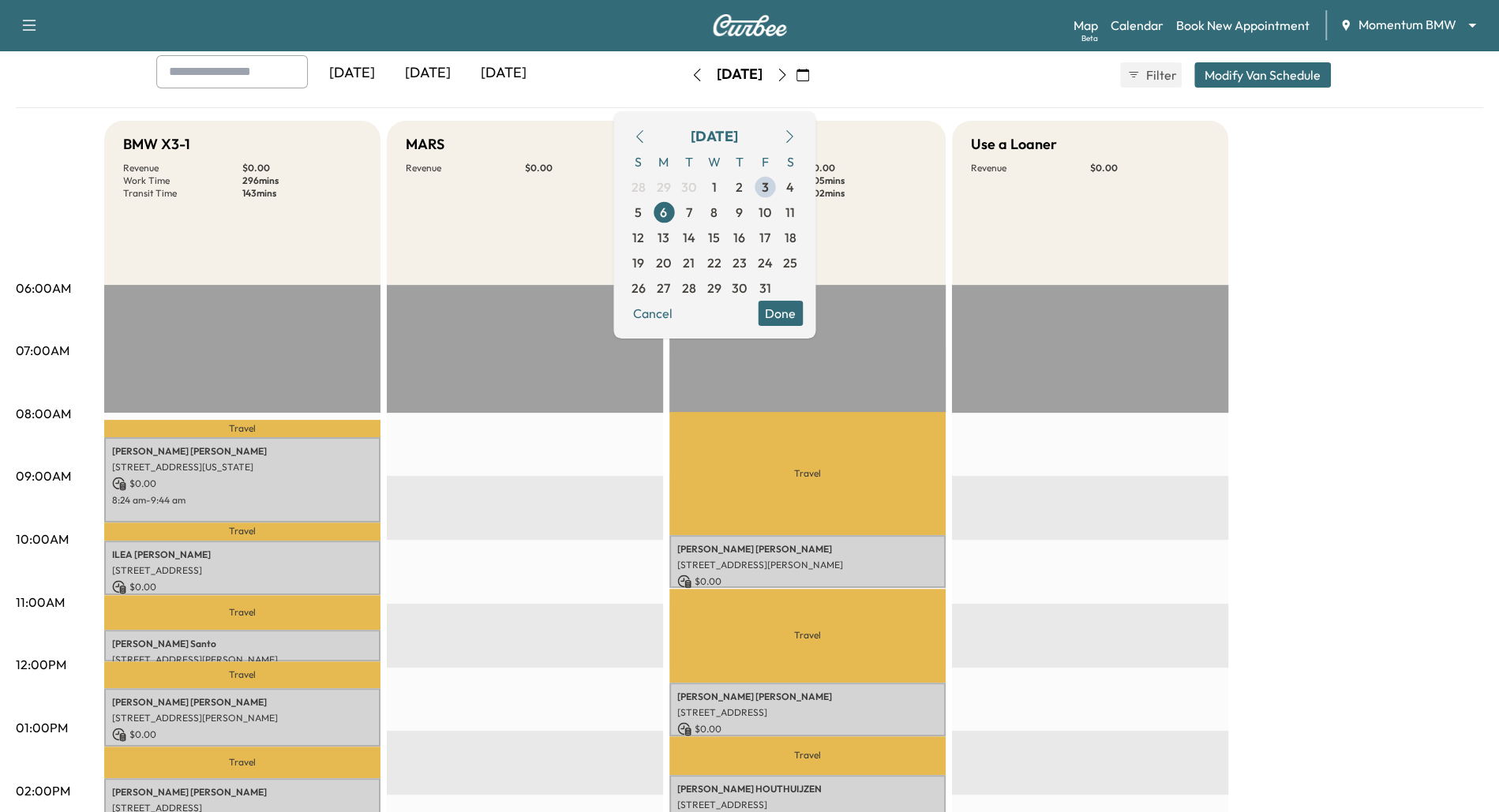
click at [591, 626] on div "EST Start" at bounding box center [525, 794] width 276 height 1019
click at [803, 306] on button "Done" at bounding box center [780, 313] width 45 height 26
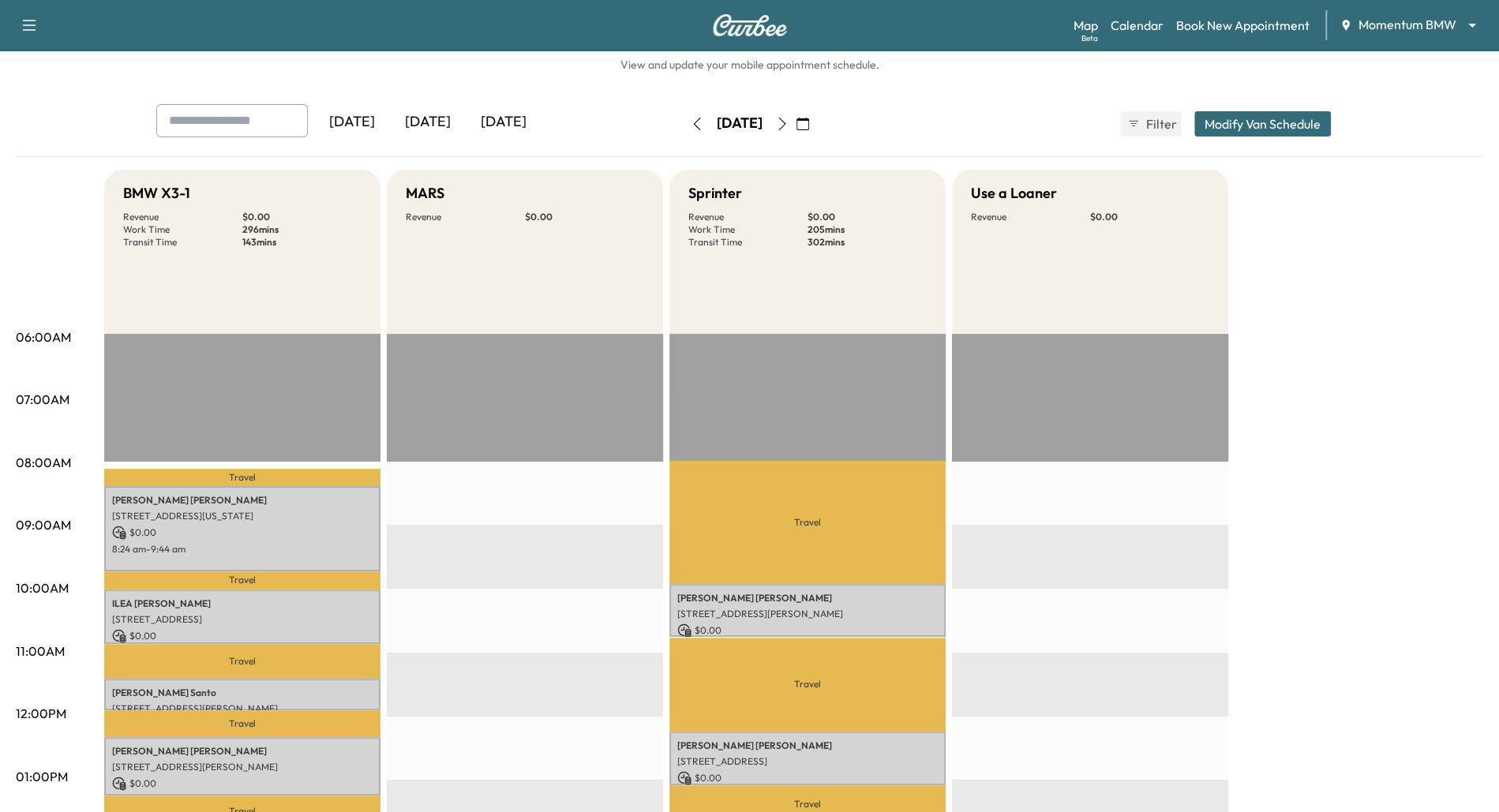
scroll to position [36, 0]
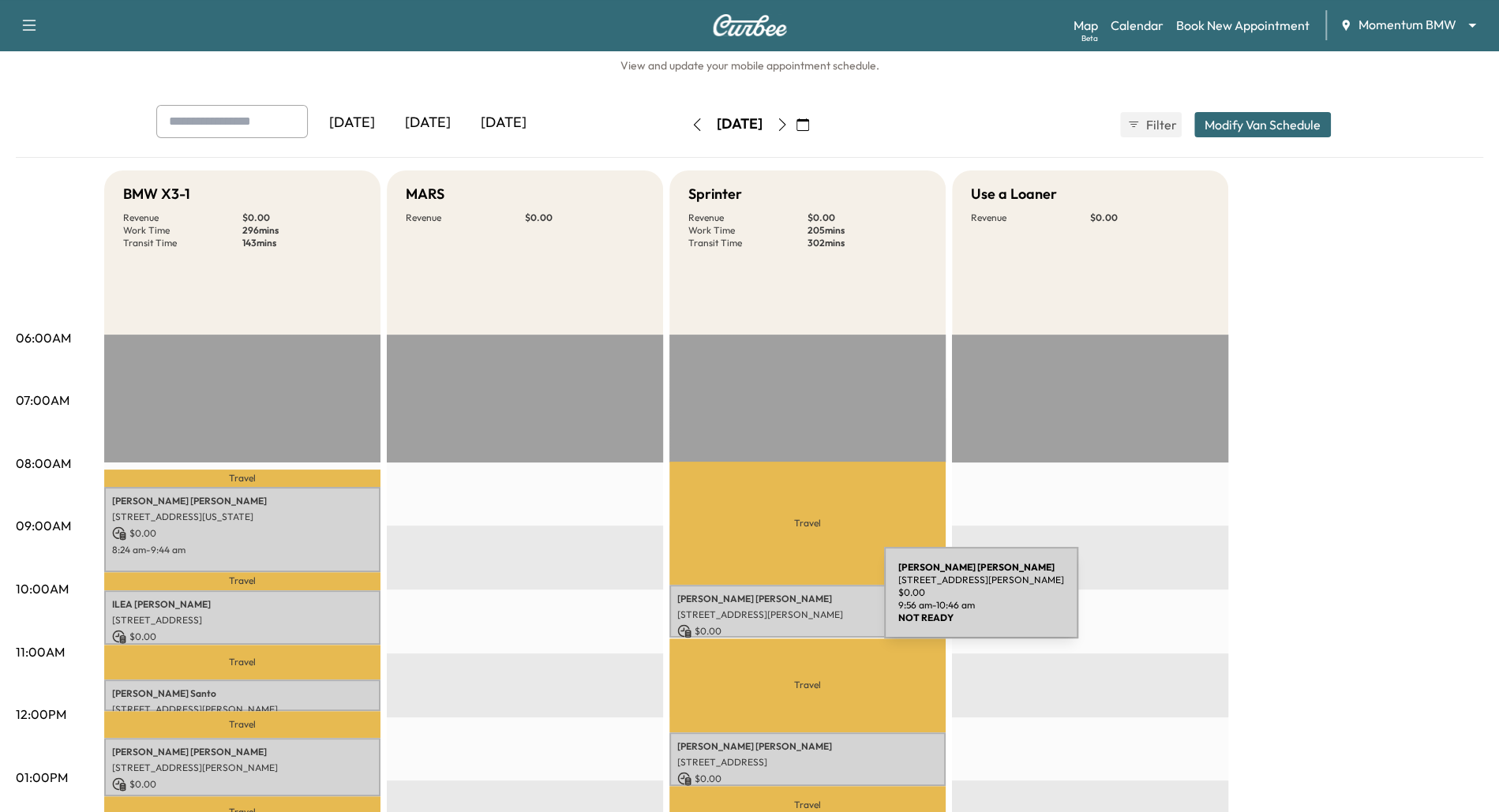
click at [765, 602] on p "[PERSON_NAME]" at bounding box center [807, 599] width 260 height 13
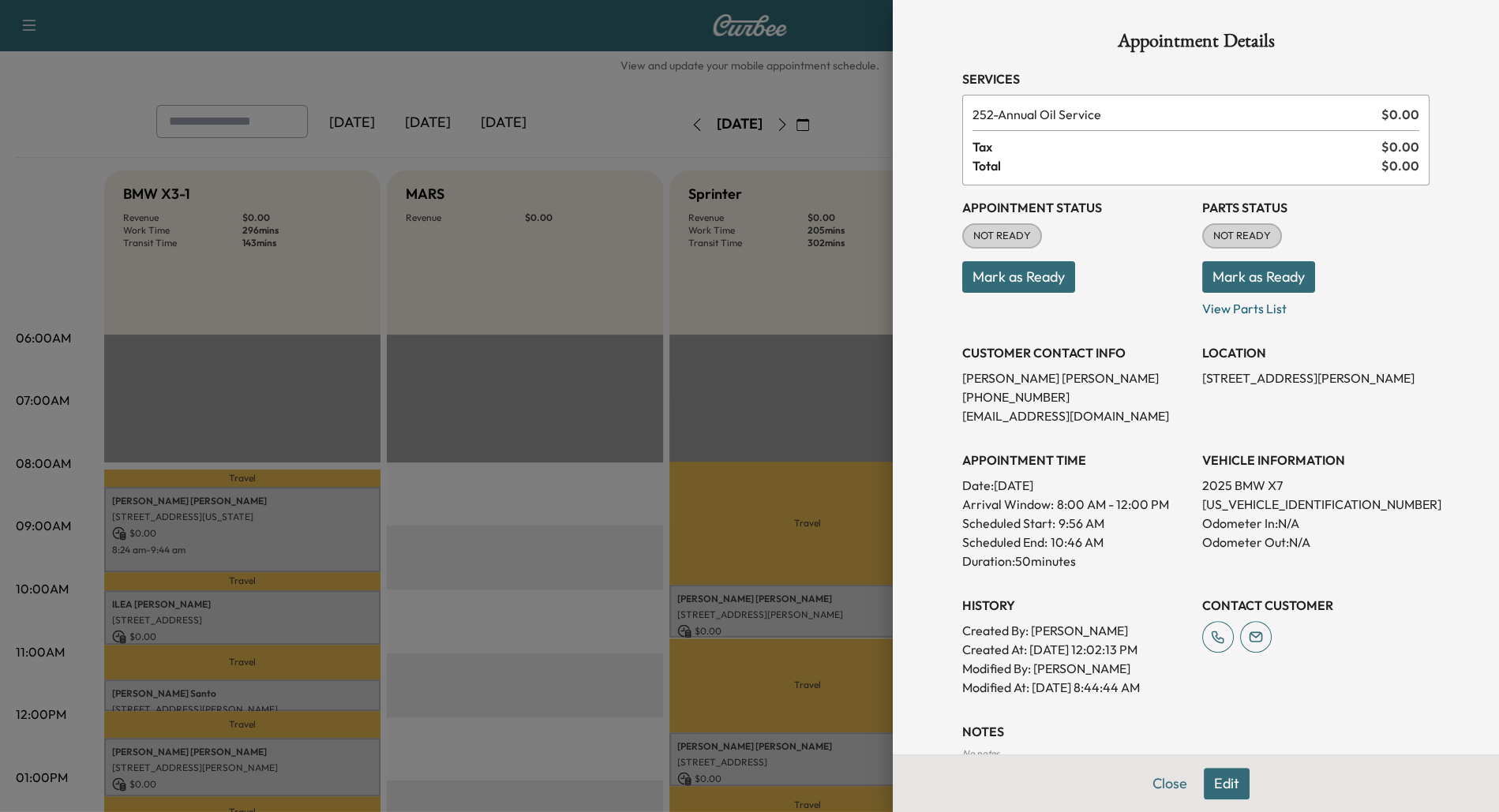
click at [1231, 792] on button "Edit" at bounding box center [1227, 783] width 46 height 32
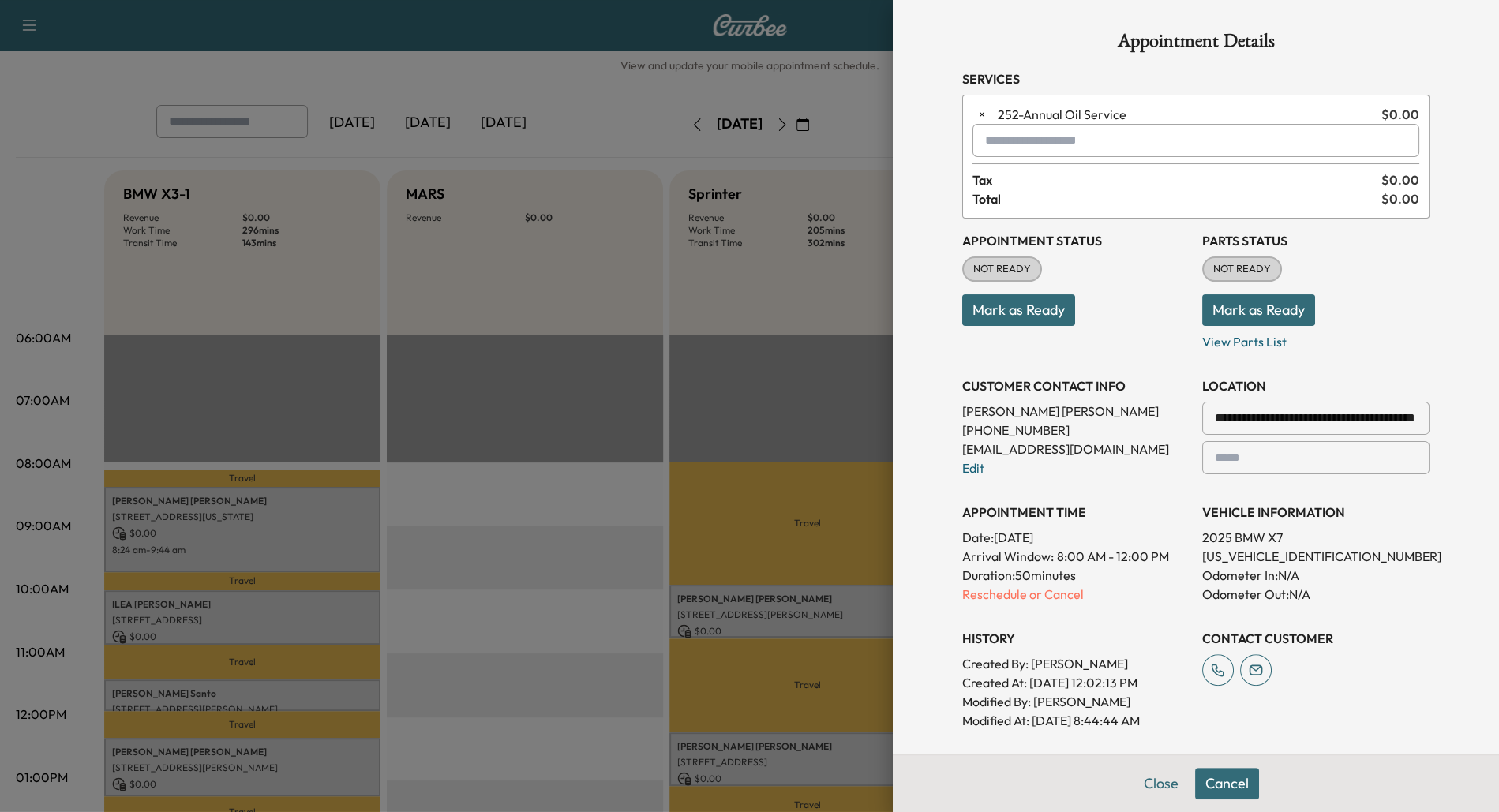
click at [1002, 141] on input "text" at bounding box center [1196, 140] width 447 height 33
type input "****"
click at [509, 569] on div at bounding box center [749, 406] width 1499 height 812
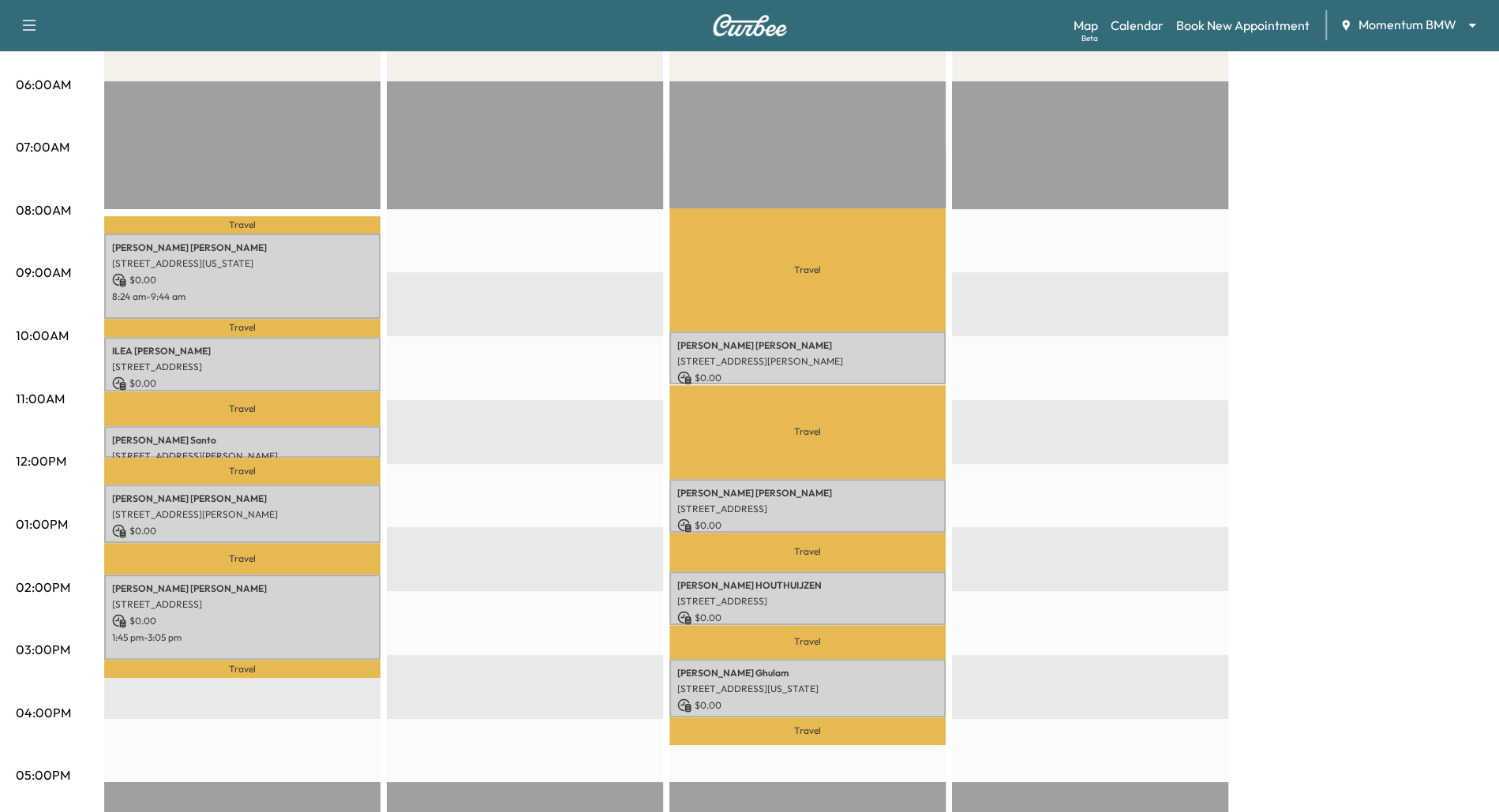
scroll to position [285, 0]
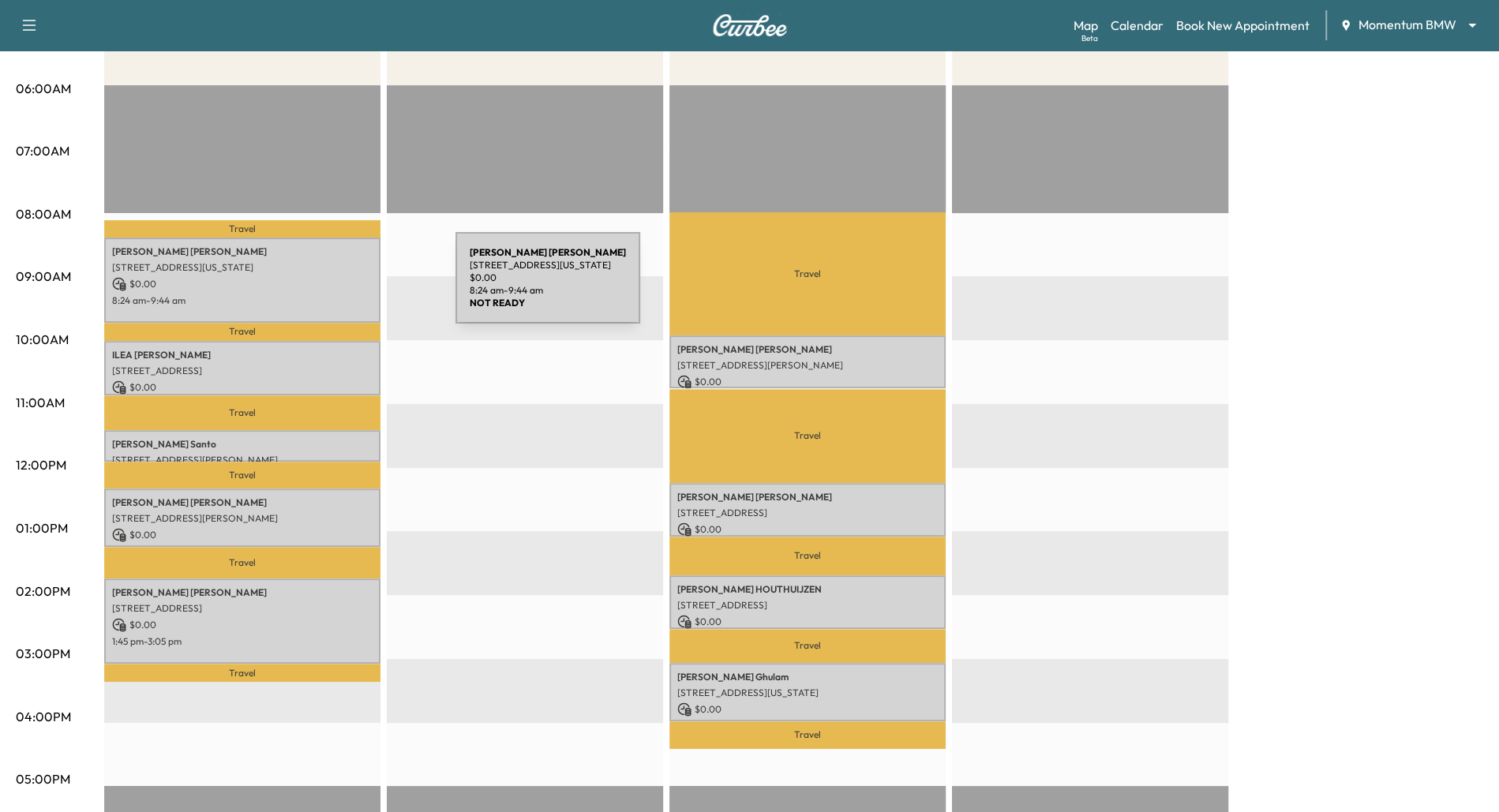
click at [337, 287] on p "$ 0.00" at bounding box center [241, 284] width 260 height 14
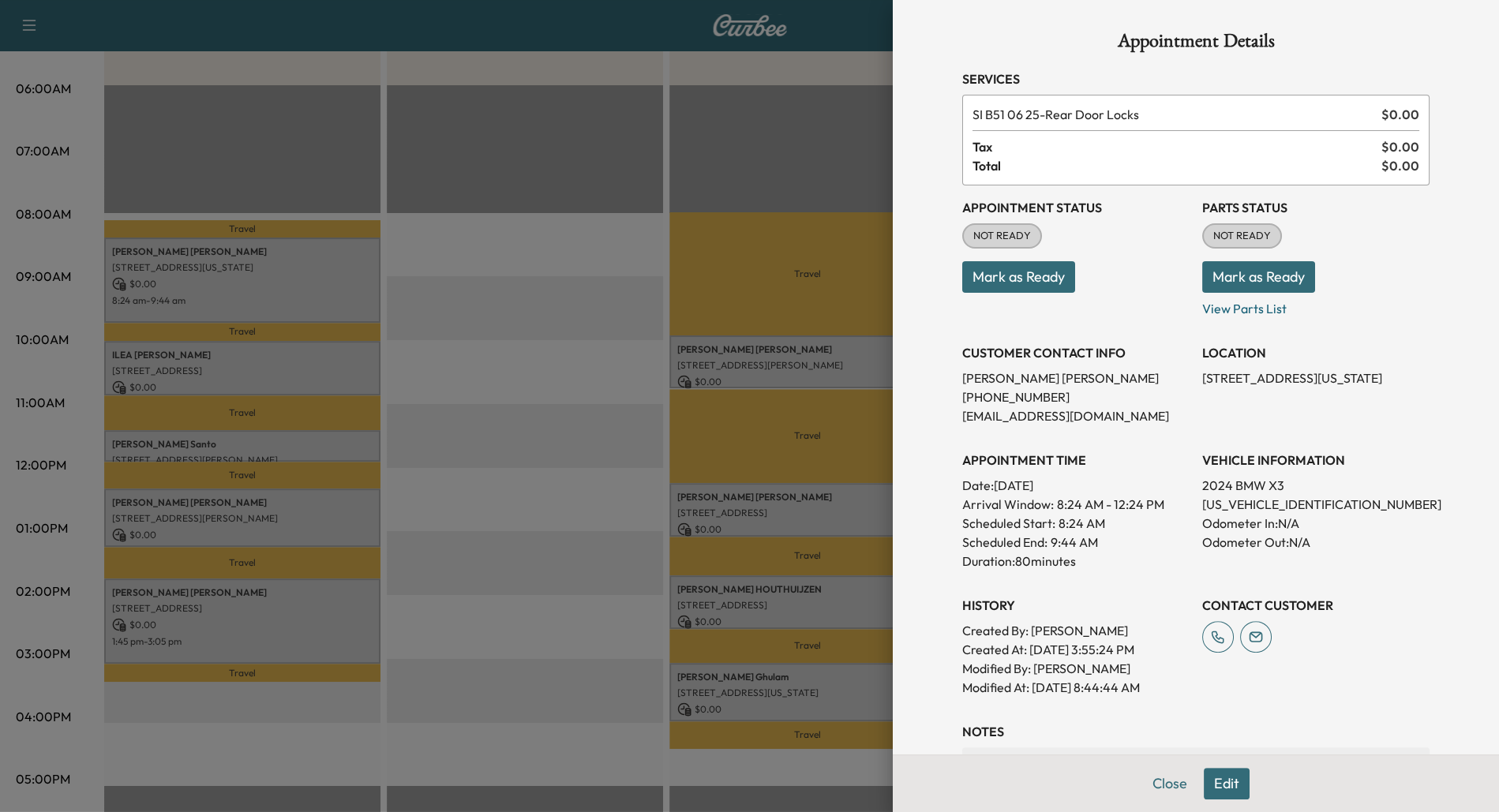
click at [613, 508] on div at bounding box center [749, 406] width 1499 height 812
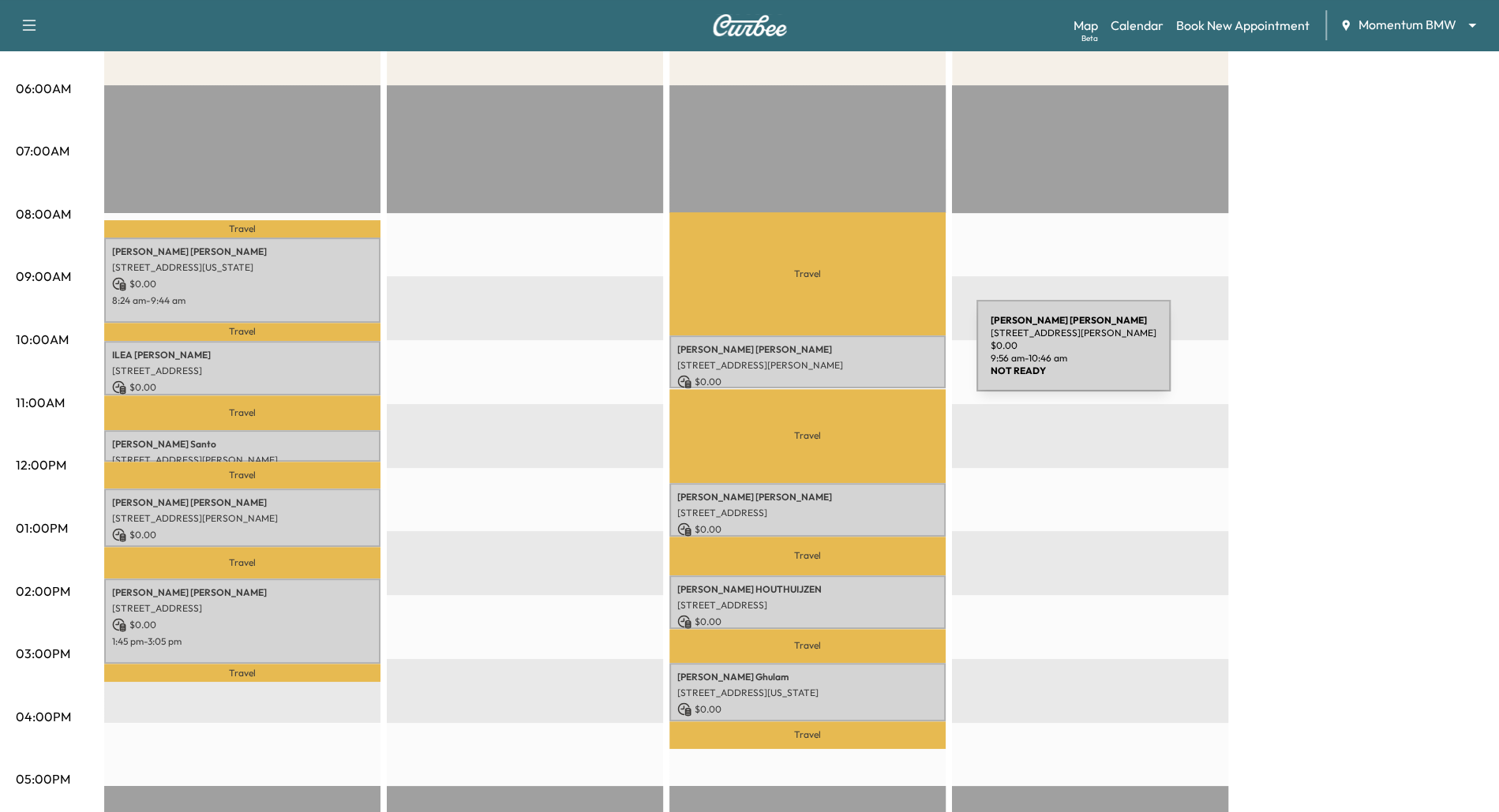
click at [858, 355] on div "[PERSON_NAME] [STREET_ADDRESS][PERSON_NAME] $ 0.00 9:56 am - 10:46 am" at bounding box center [807, 362] width 276 height 53
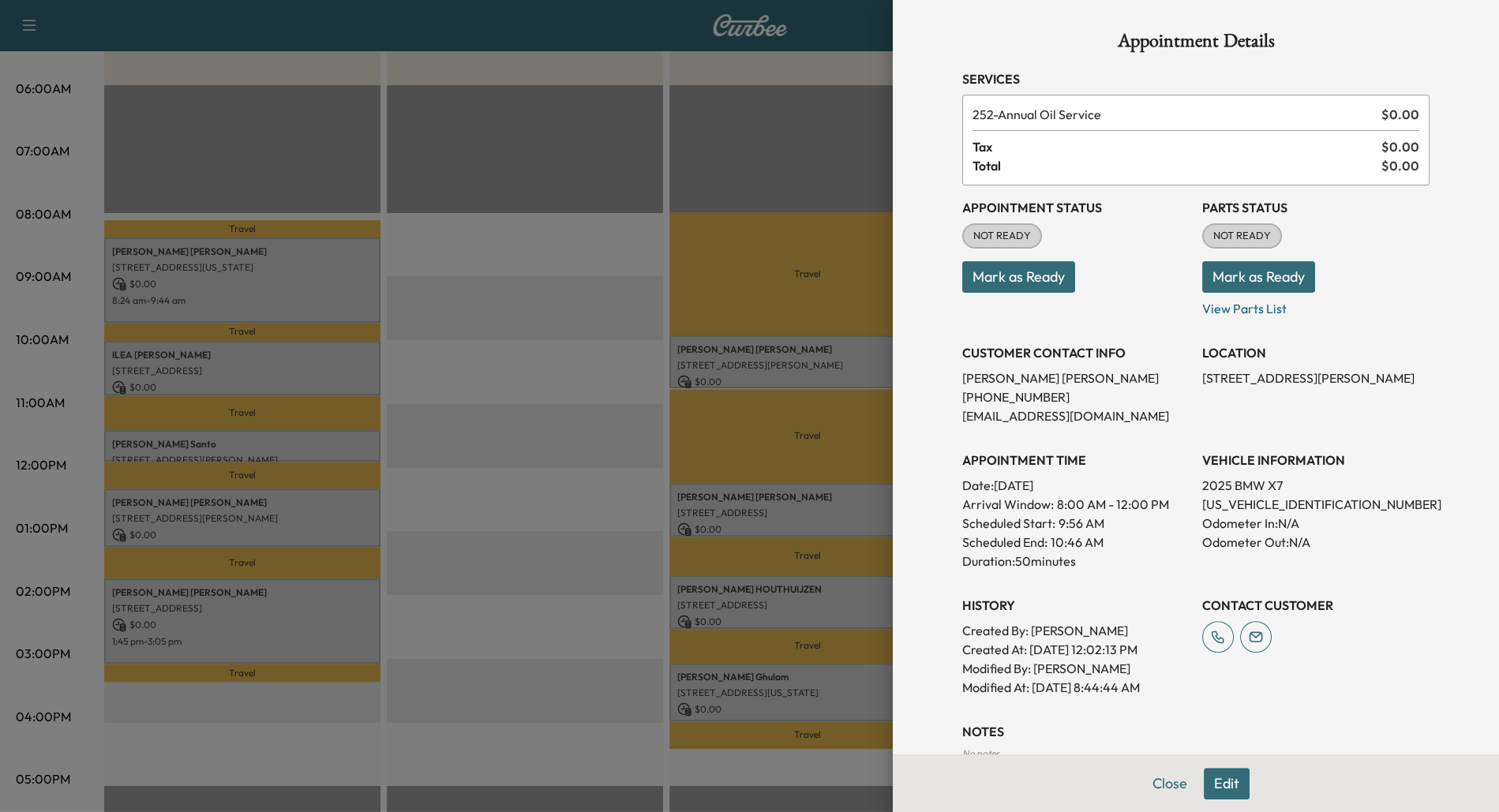
click at [710, 352] on div at bounding box center [749, 406] width 1499 height 812
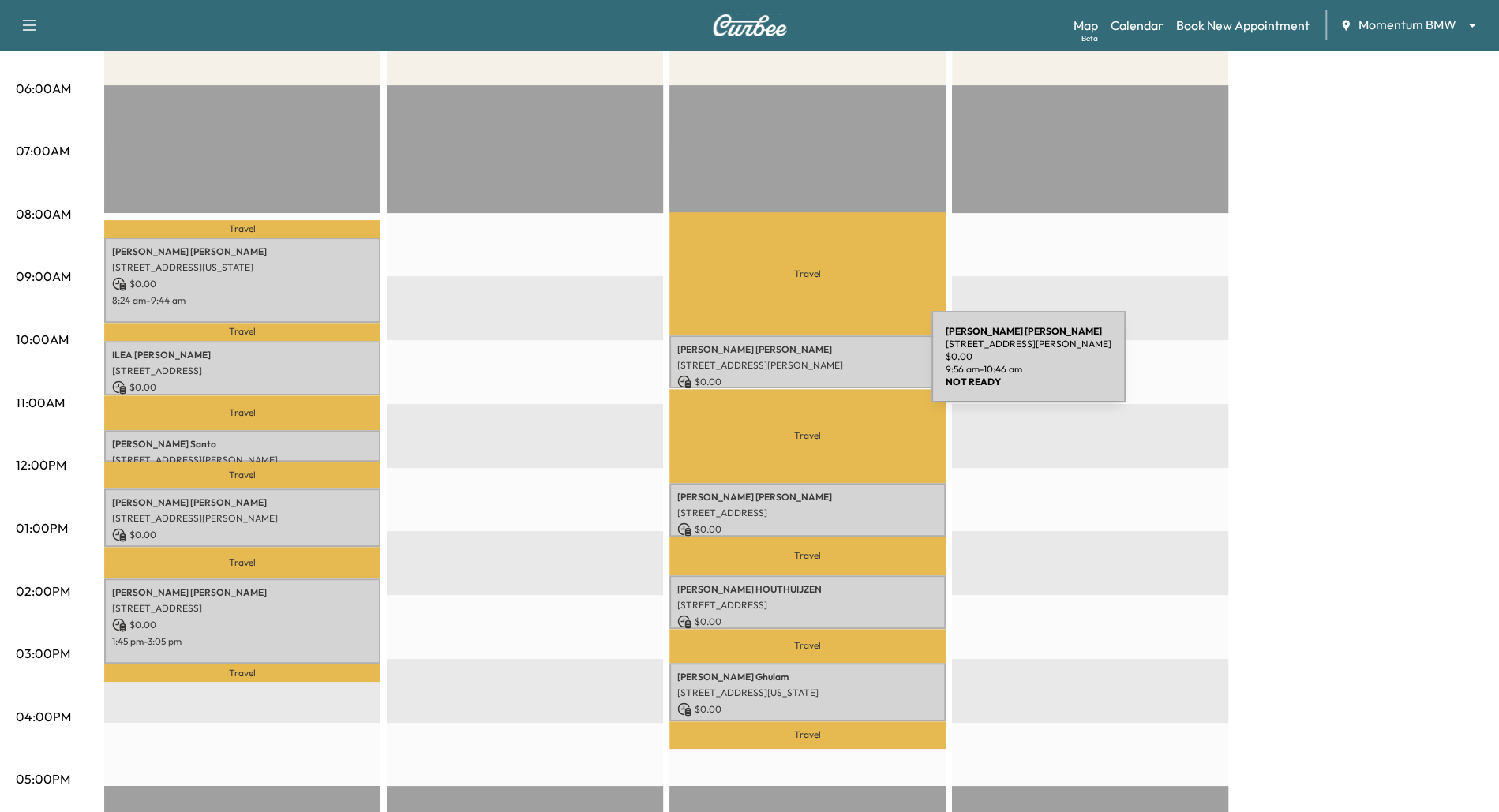
click at [816, 366] on p "[STREET_ADDRESS][PERSON_NAME]" at bounding box center [807, 365] width 260 height 13
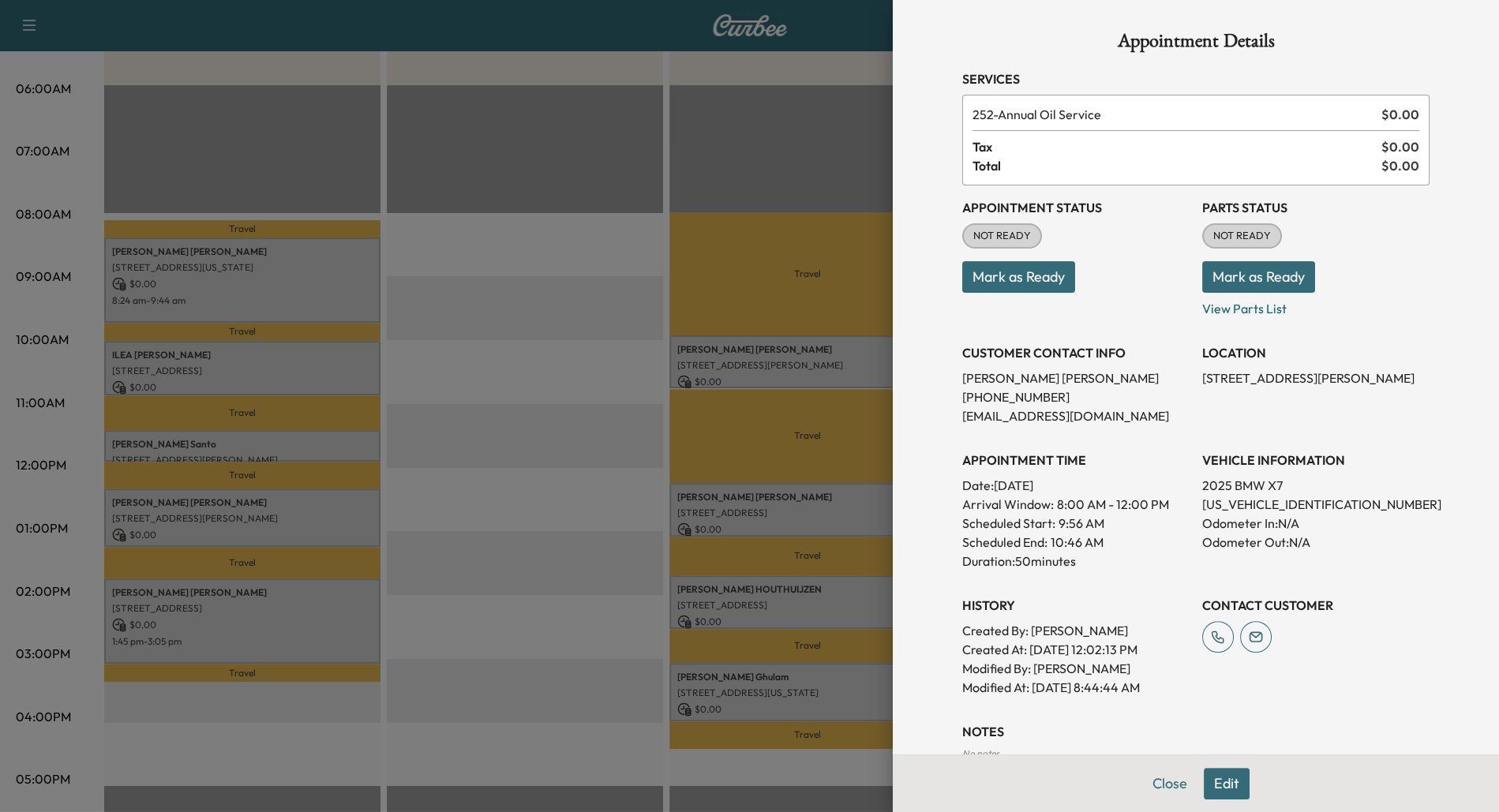
click at [731, 359] on div at bounding box center [749, 406] width 1499 height 812
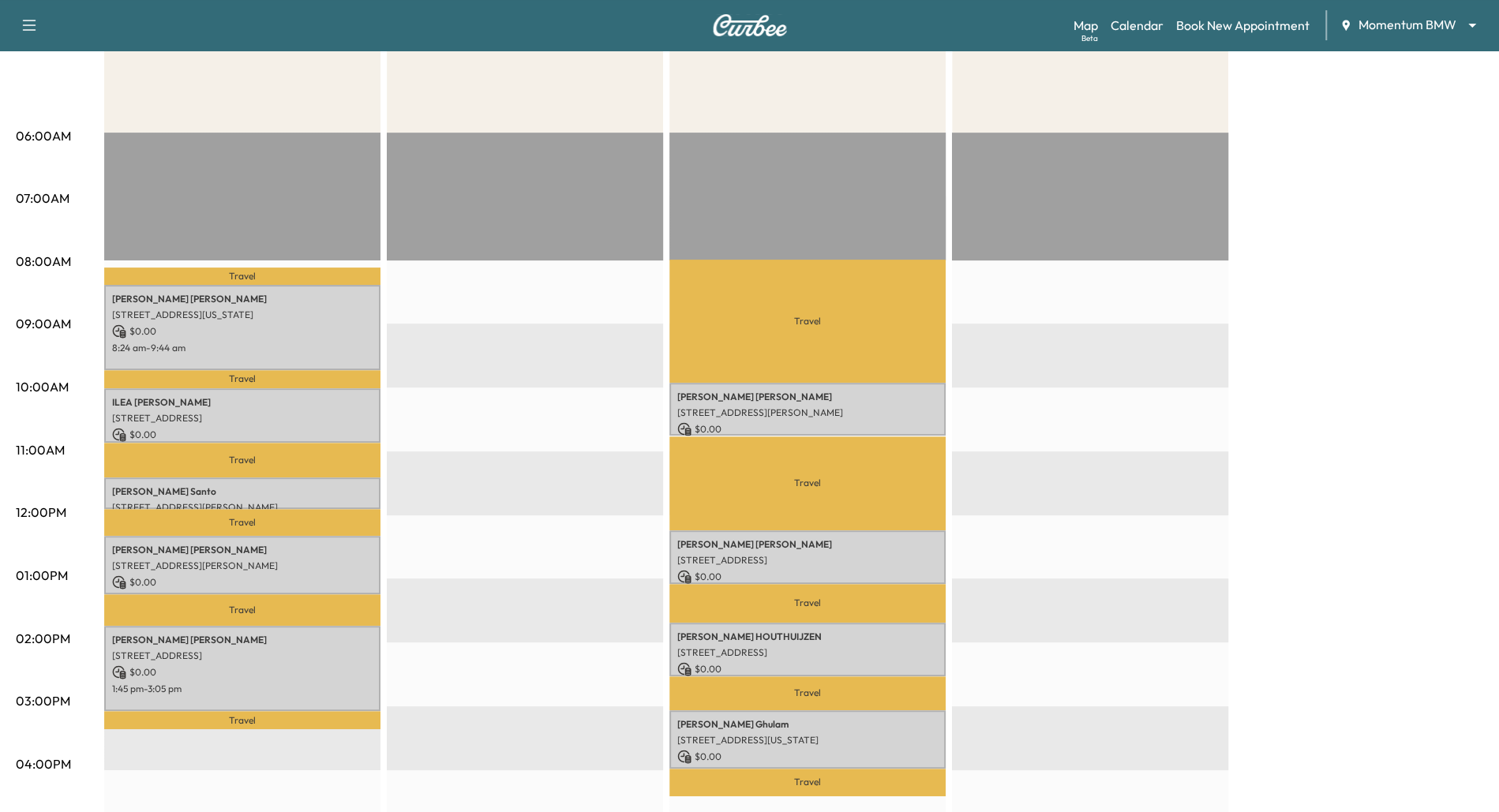
scroll to position [234, 0]
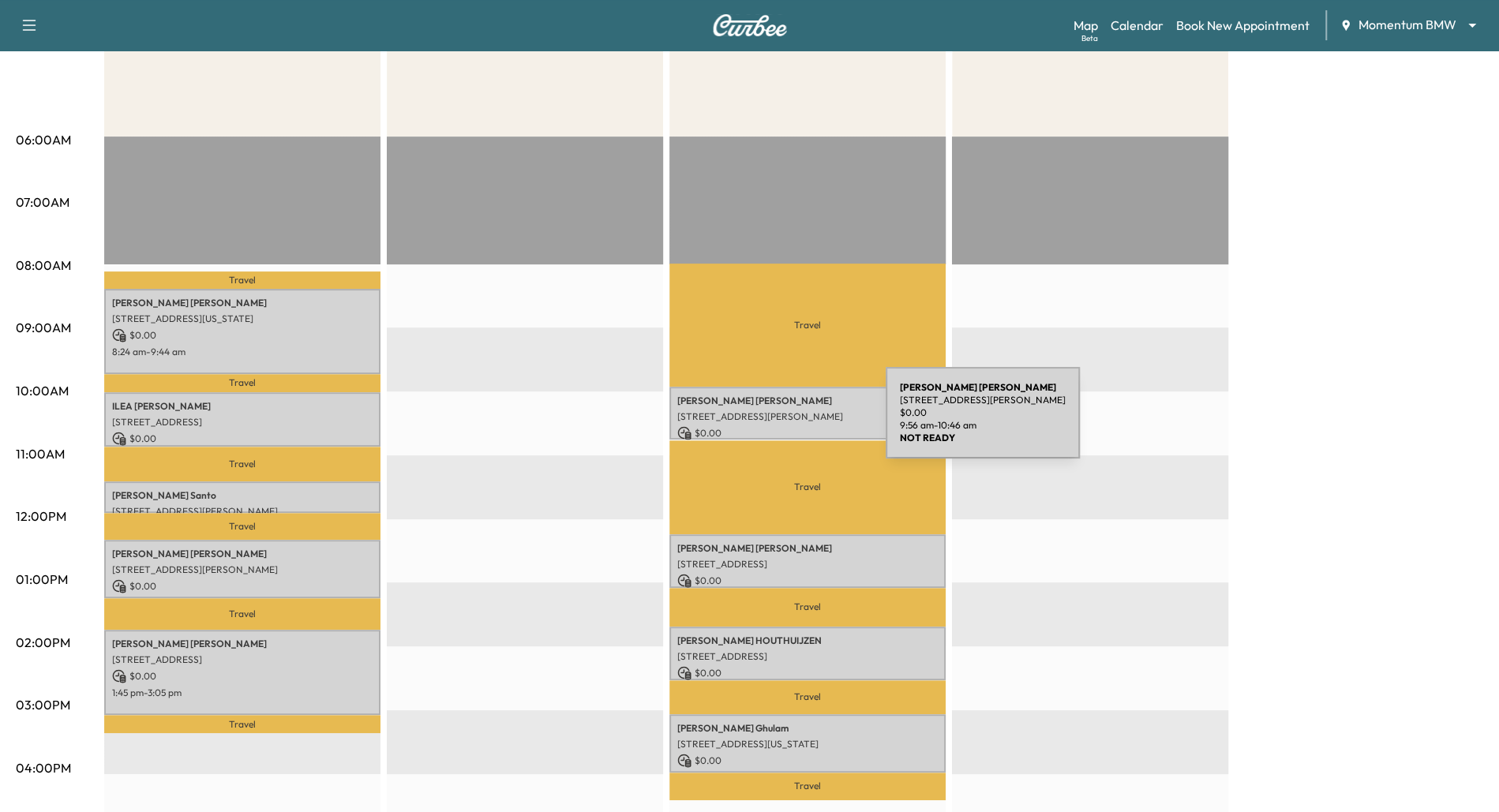
click at [767, 422] on p "[STREET_ADDRESS][PERSON_NAME]" at bounding box center [807, 416] width 260 height 13
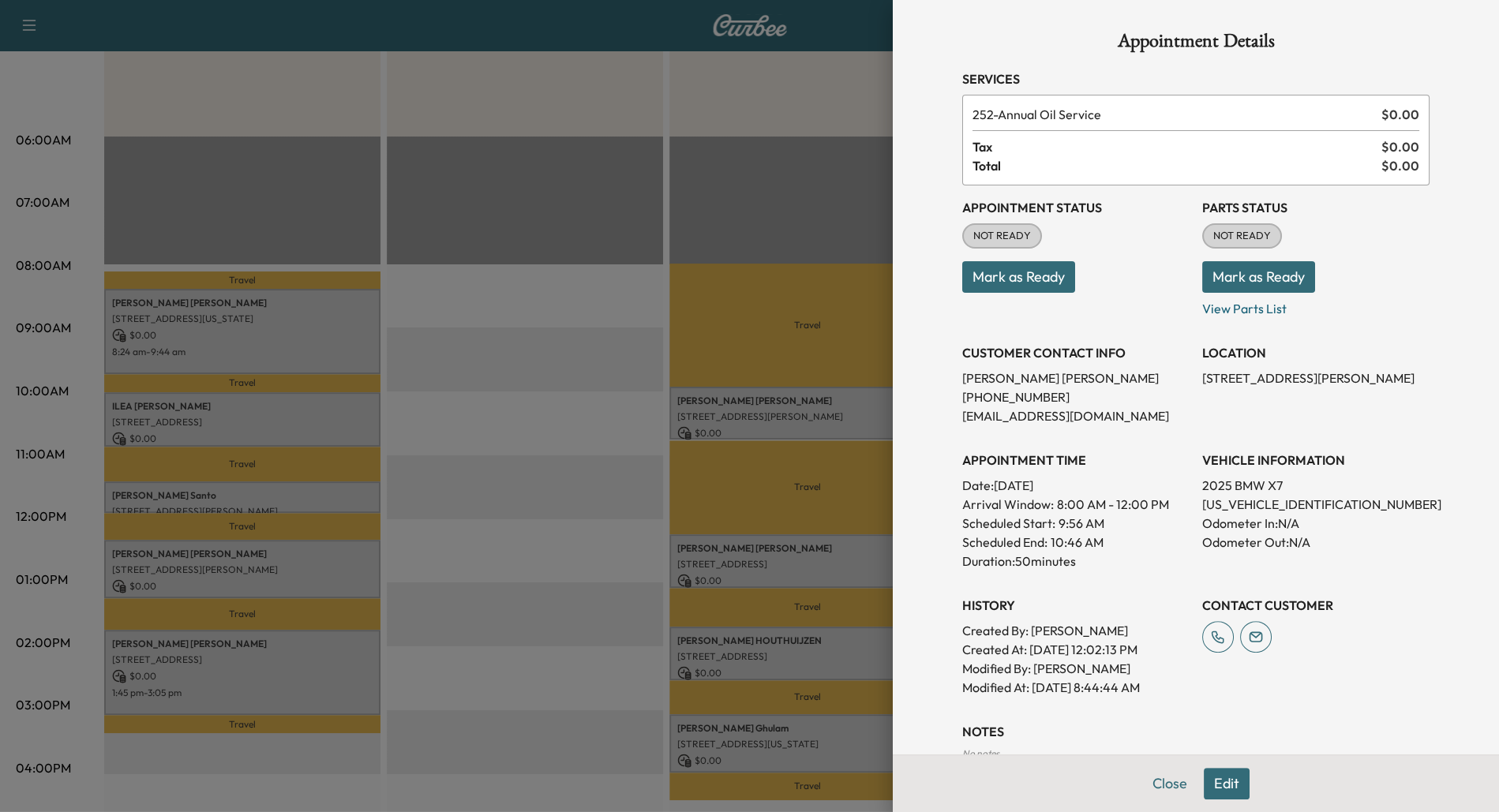
click at [514, 436] on div at bounding box center [749, 406] width 1499 height 812
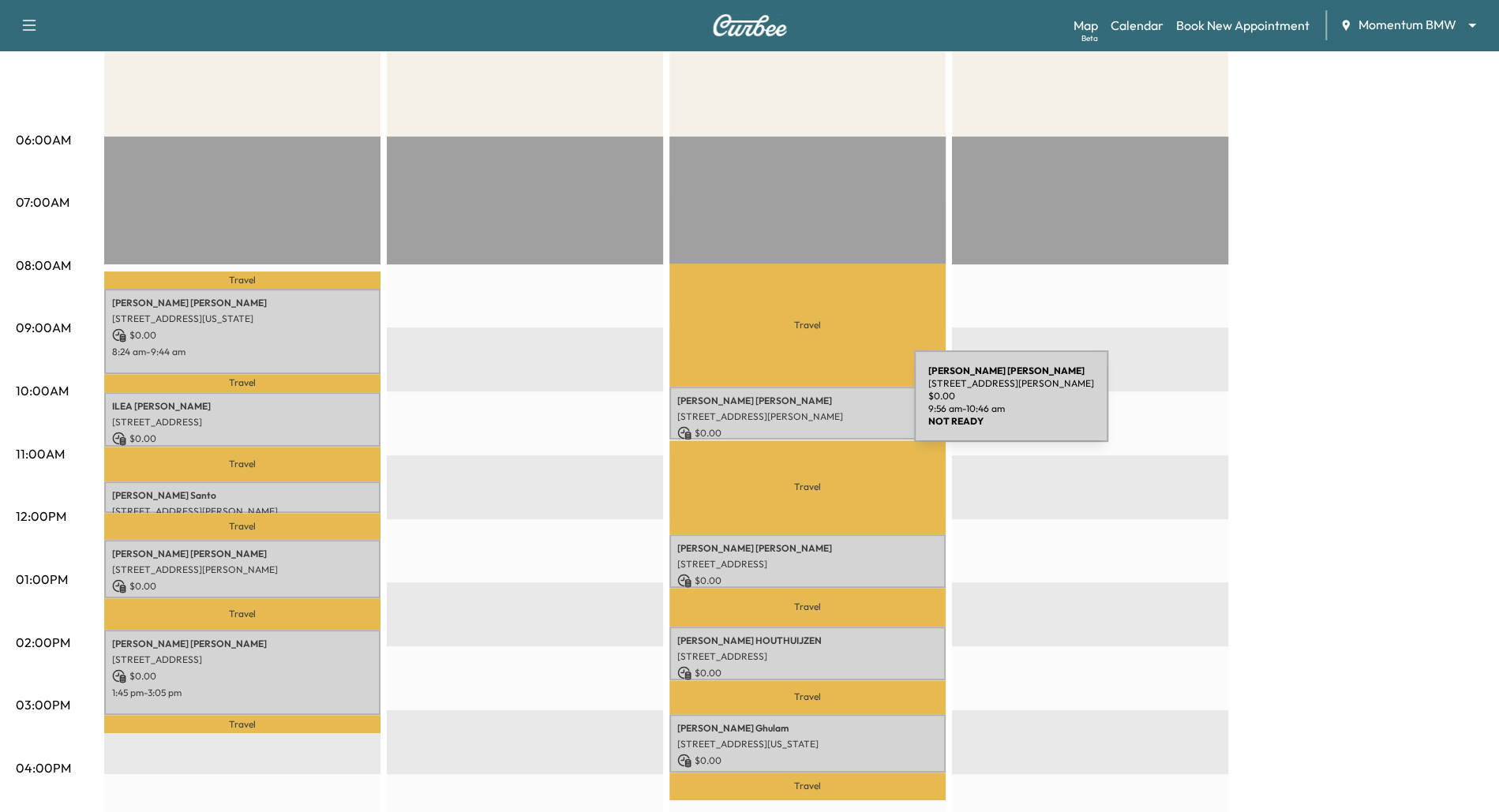
click at [799, 408] on div "[PERSON_NAME] [STREET_ADDRESS][PERSON_NAME] $ 0.00 9:56 am - 10:46 am" at bounding box center [807, 413] width 276 height 53
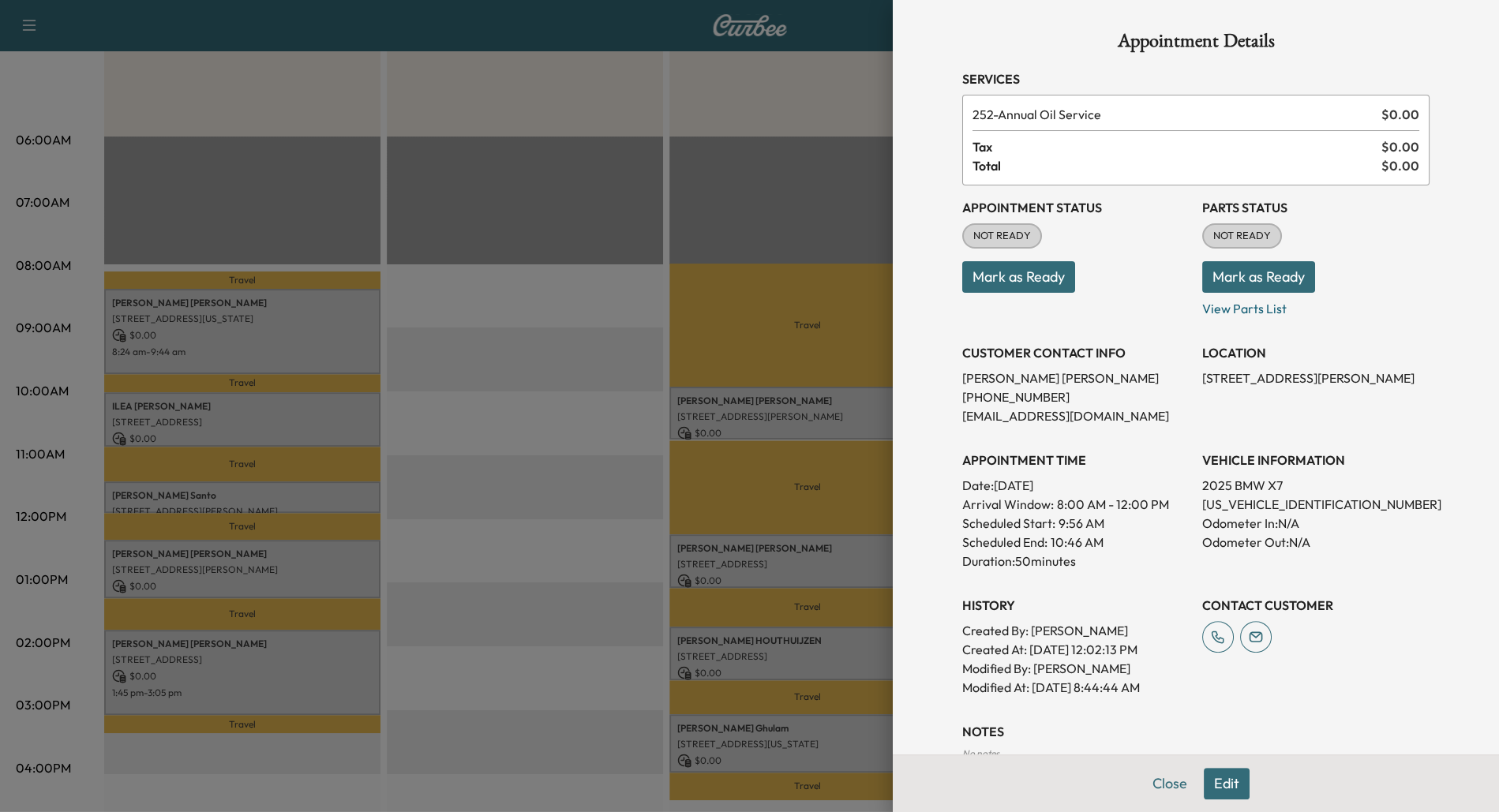
click at [816, 560] on div at bounding box center [749, 406] width 1499 height 812
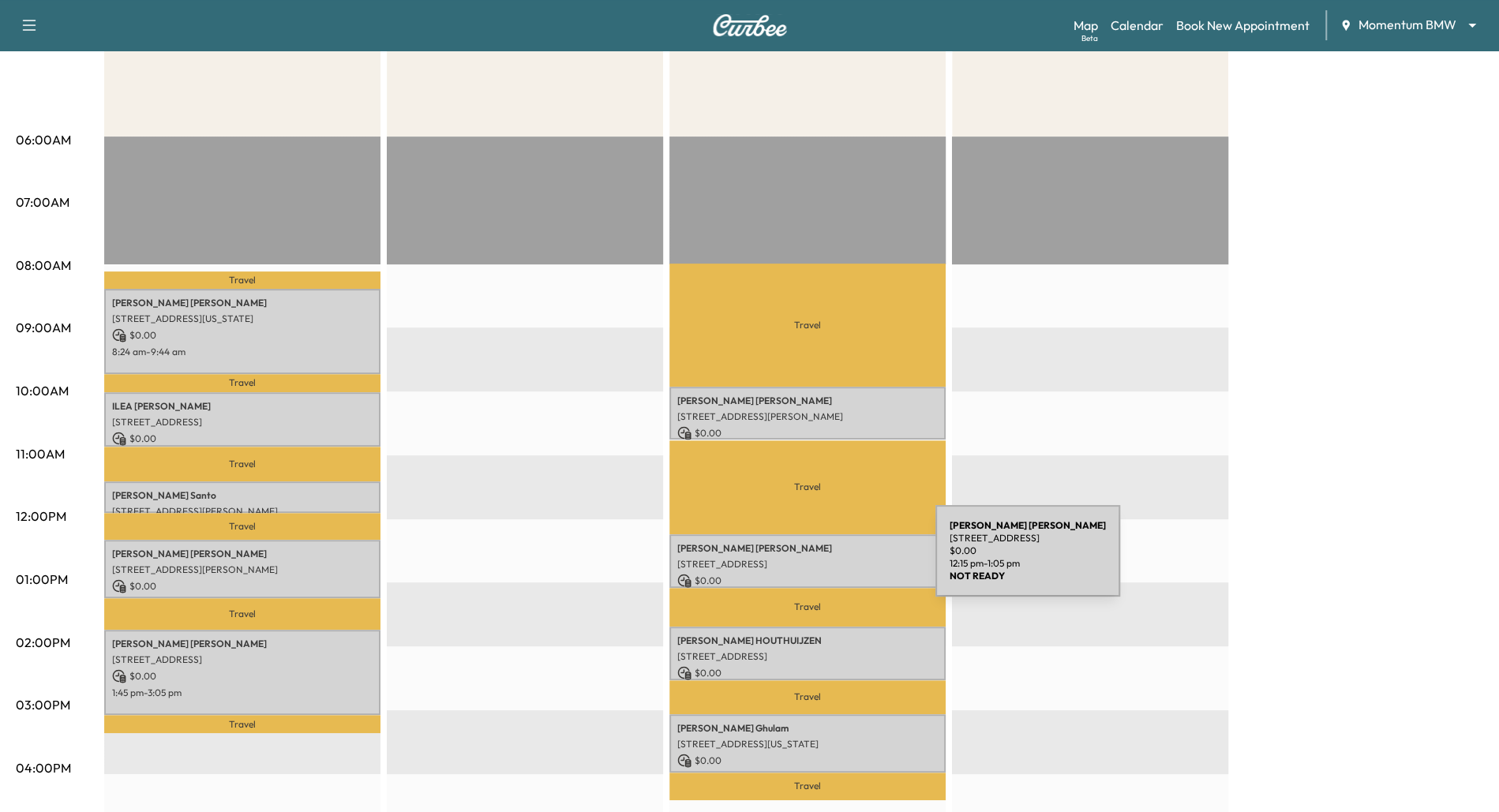
click at [816, 560] on p "[STREET_ADDRESS]" at bounding box center [807, 564] width 260 height 13
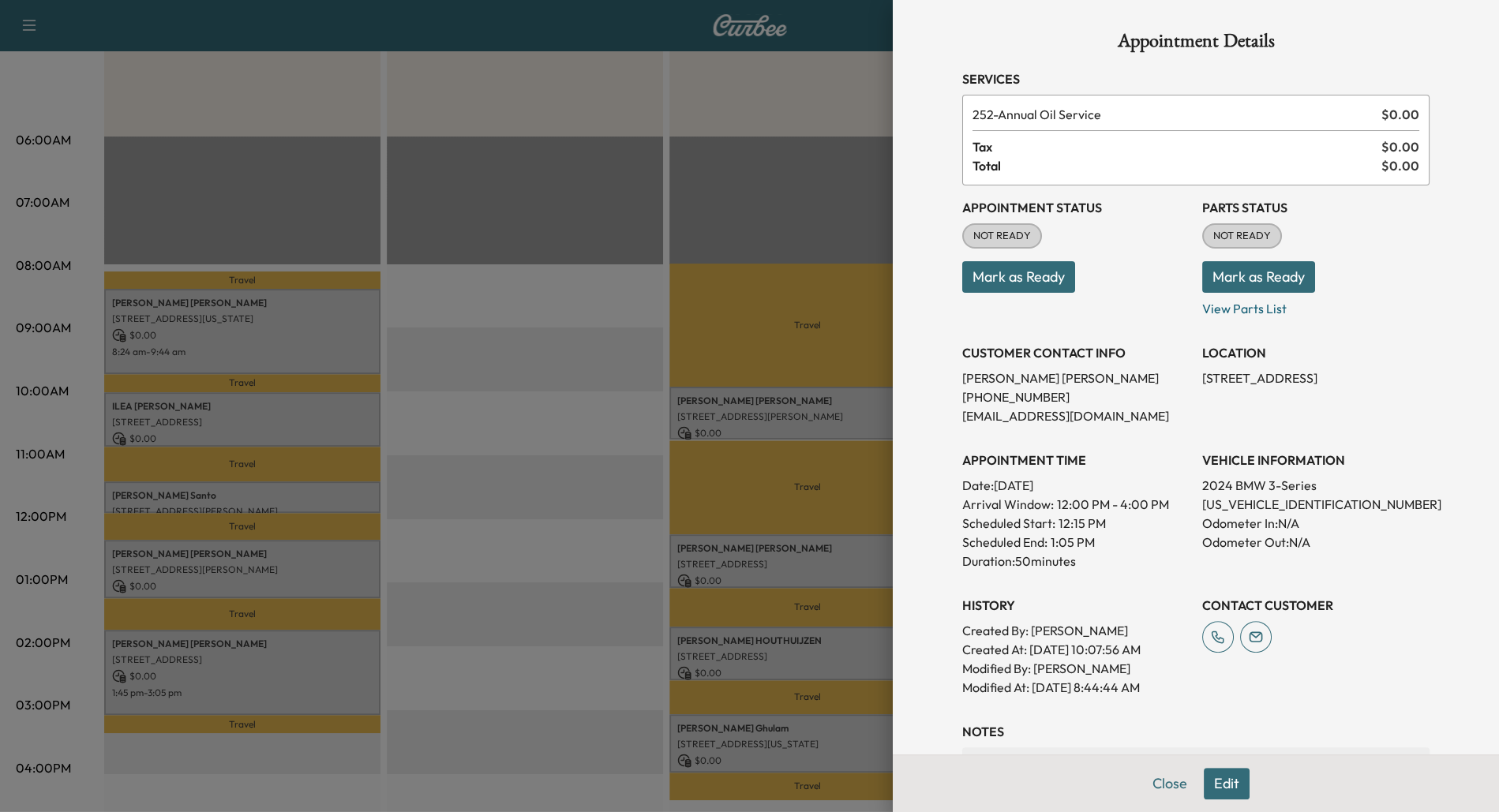
click at [826, 647] on div at bounding box center [749, 406] width 1499 height 812
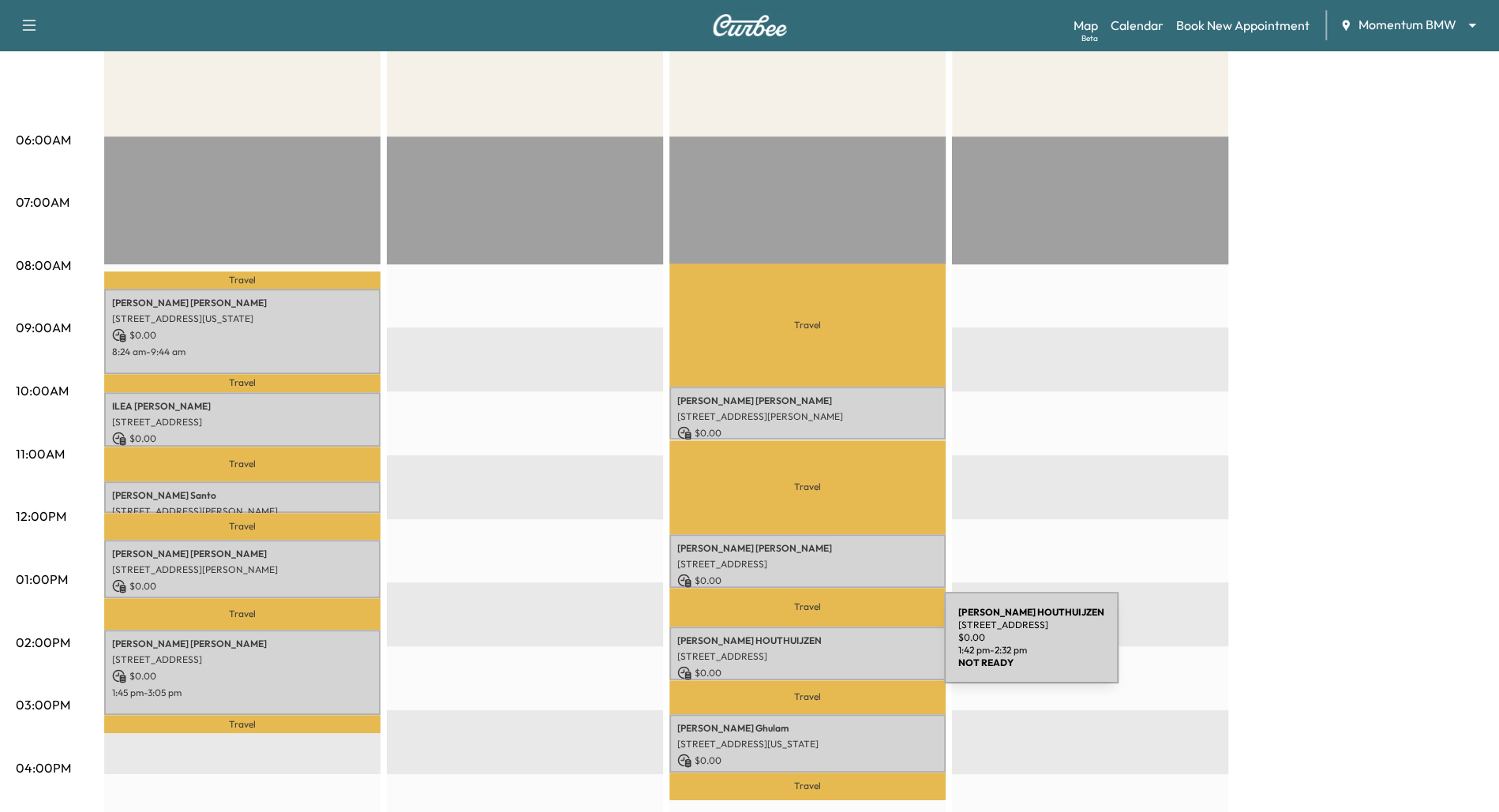
click at [826, 647] on div "[PERSON_NAME] [STREET_ADDRESS] $ 0.00 1:42 pm - 2:32 pm" at bounding box center [807, 652] width 276 height 53
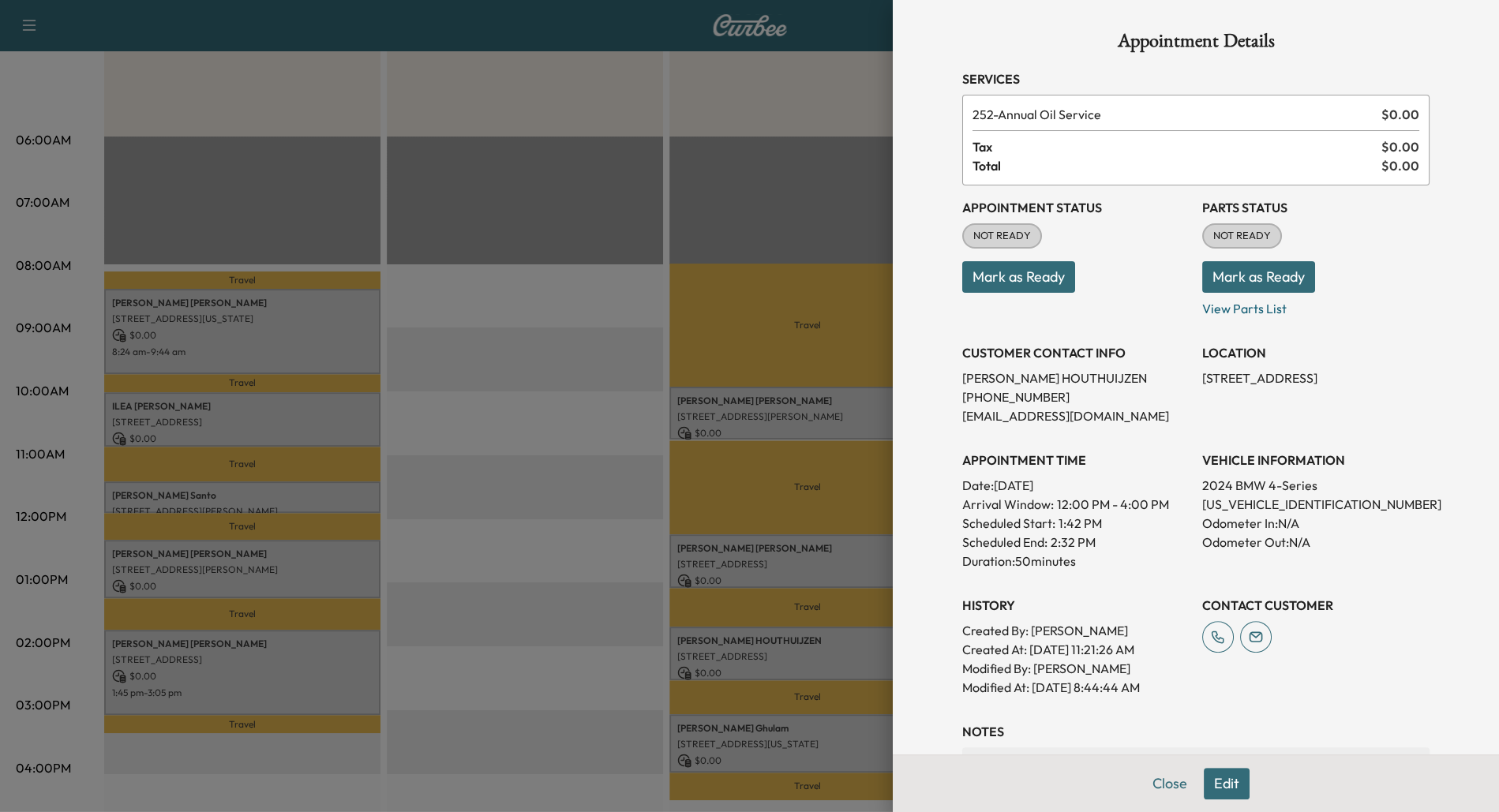
click at [829, 740] on div at bounding box center [749, 406] width 1499 height 812
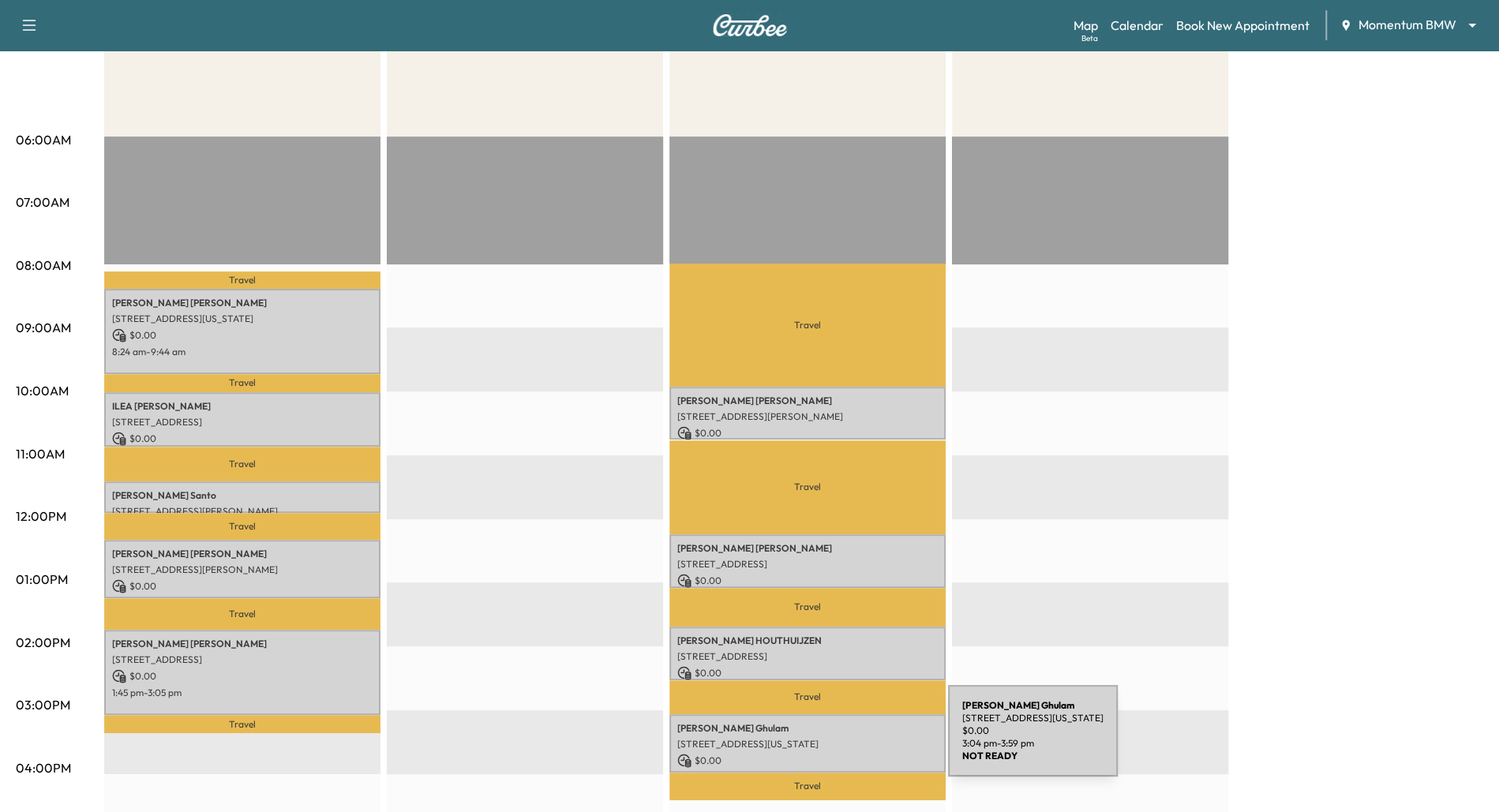
click at [829, 740] on p "[STREET_ADDRESS][US_STATE]" at bounding box center [807, 744] width 260 height 13
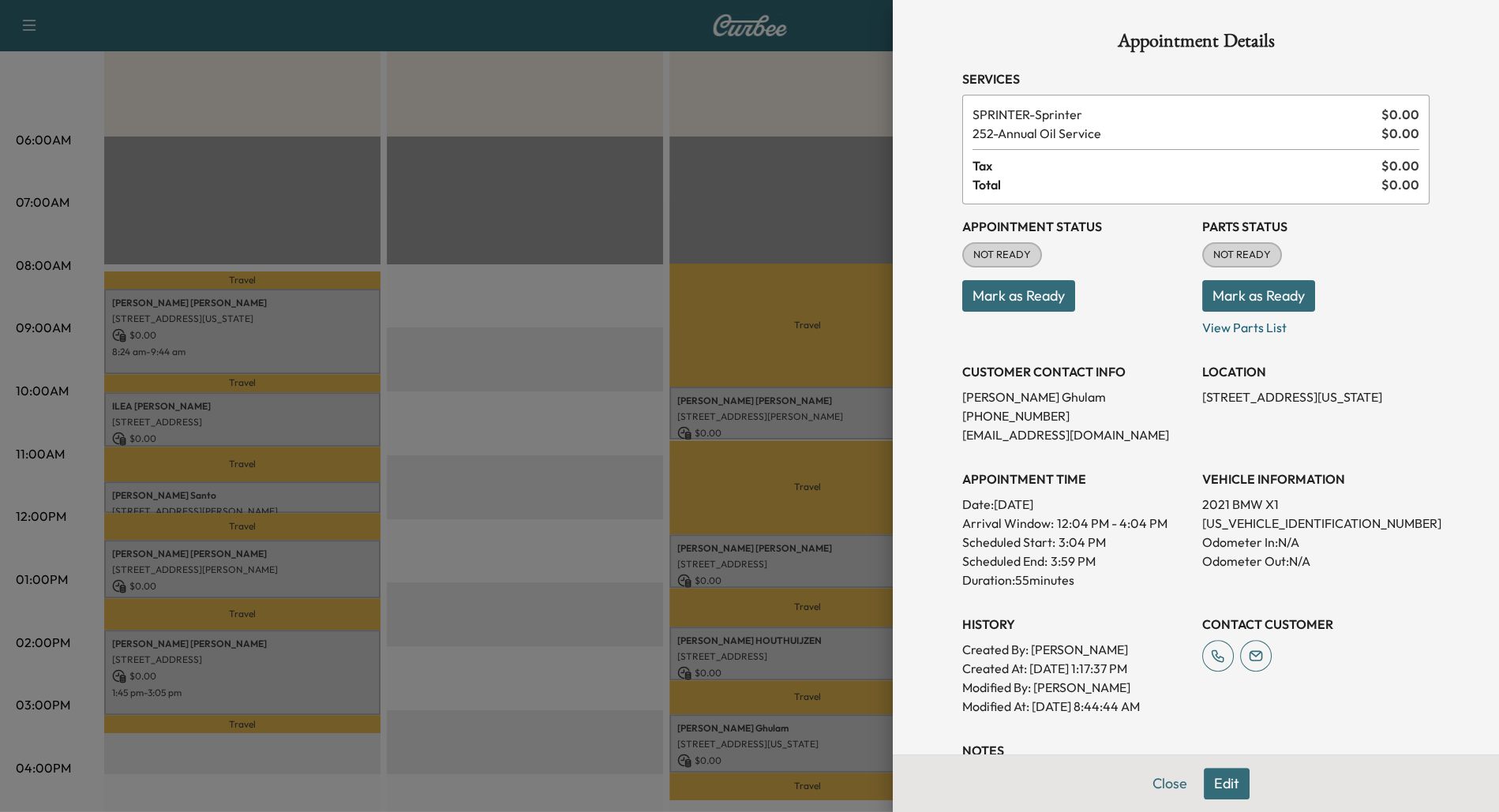
click at [587, 481] on div at bounding box center [749, 406] width 1499 height 812
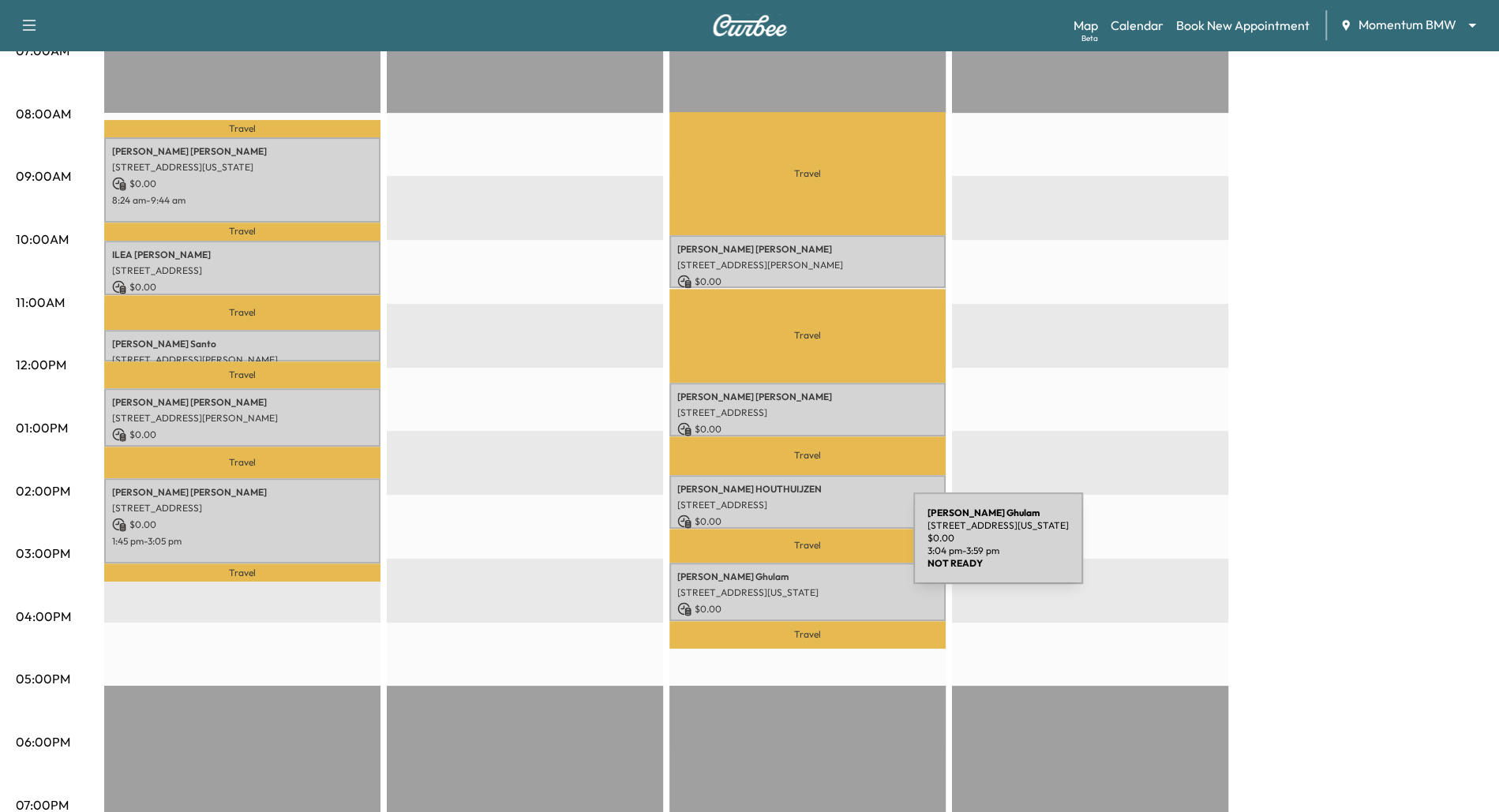
scroll to position [403, 0]
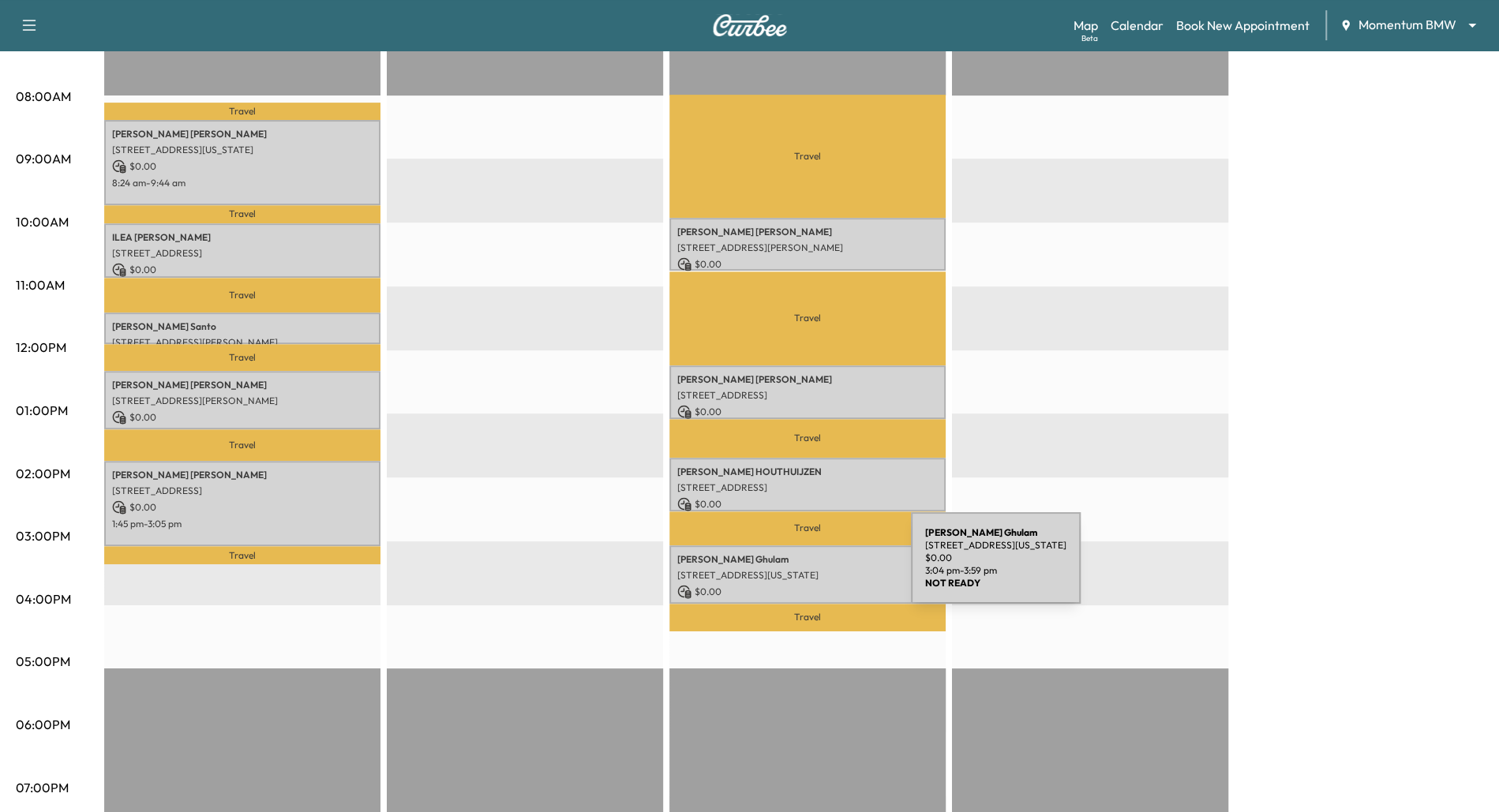
click at [793, 569] on p "[STREET_ADDRESS][US_STATE]" at bounding box center [807, 575] width 260 height 13
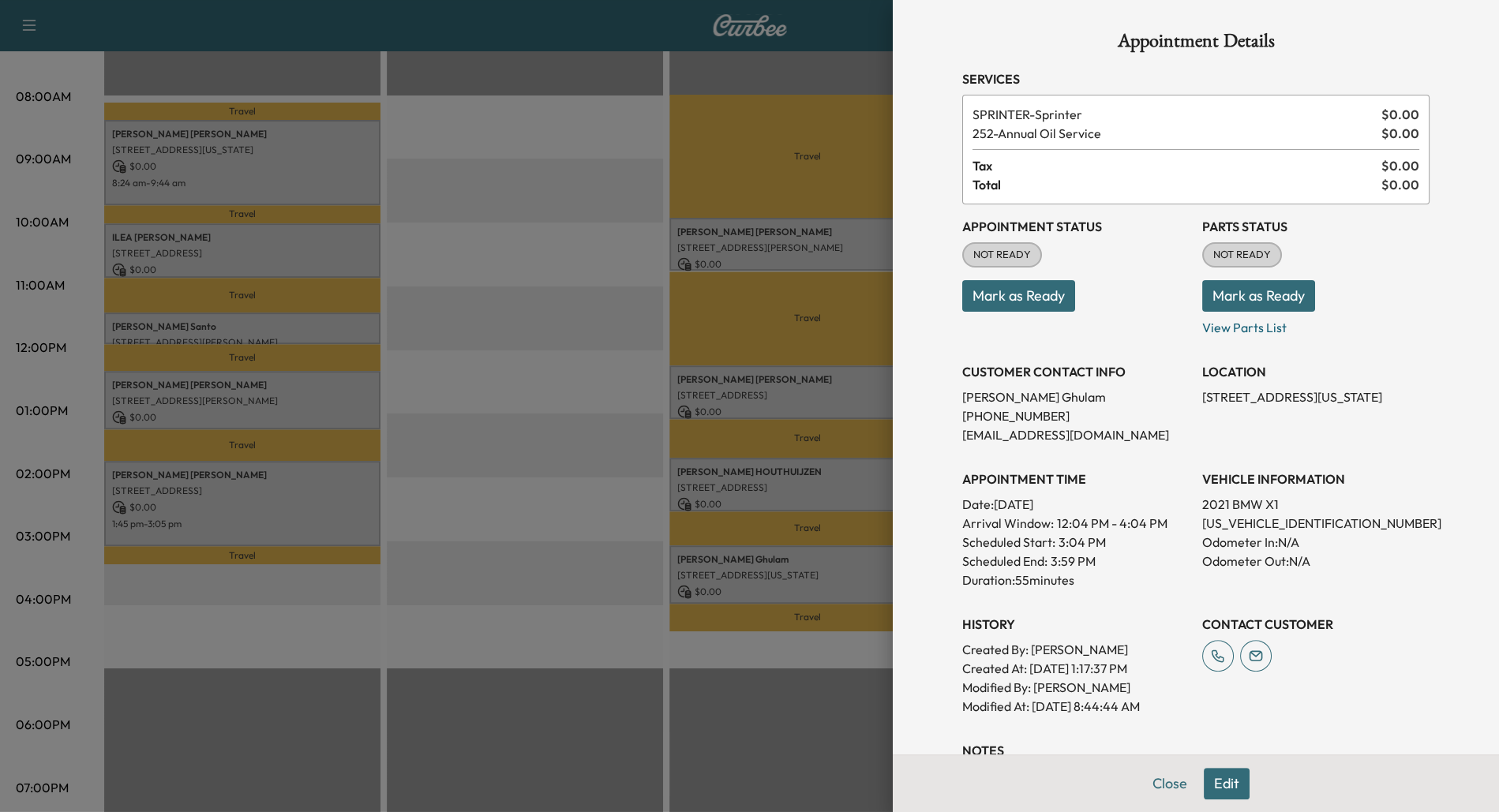
scroll to position [335, 0]
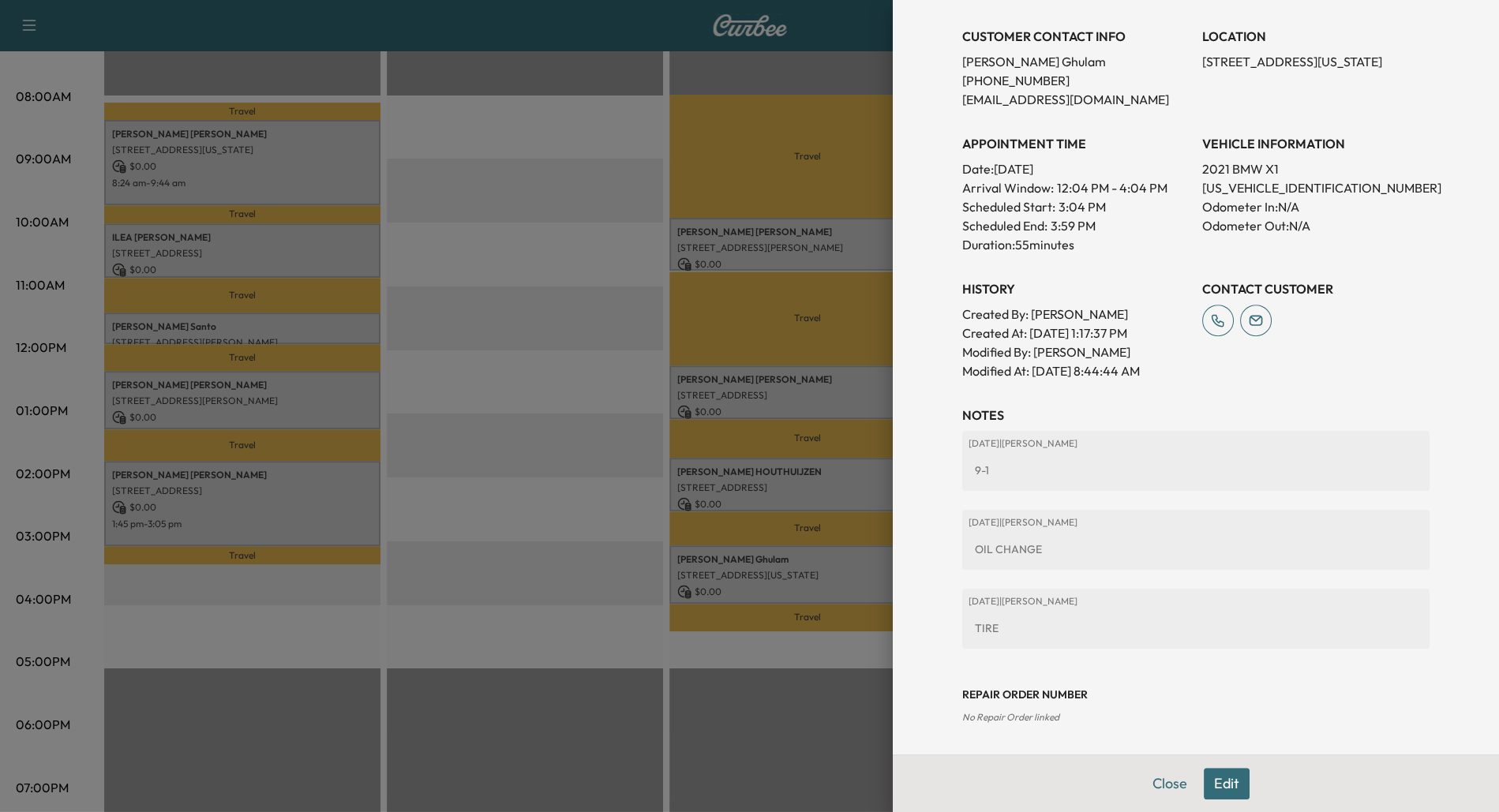
click at [582, 496] on div at bounding box center [749, 406] width 1499 height 812
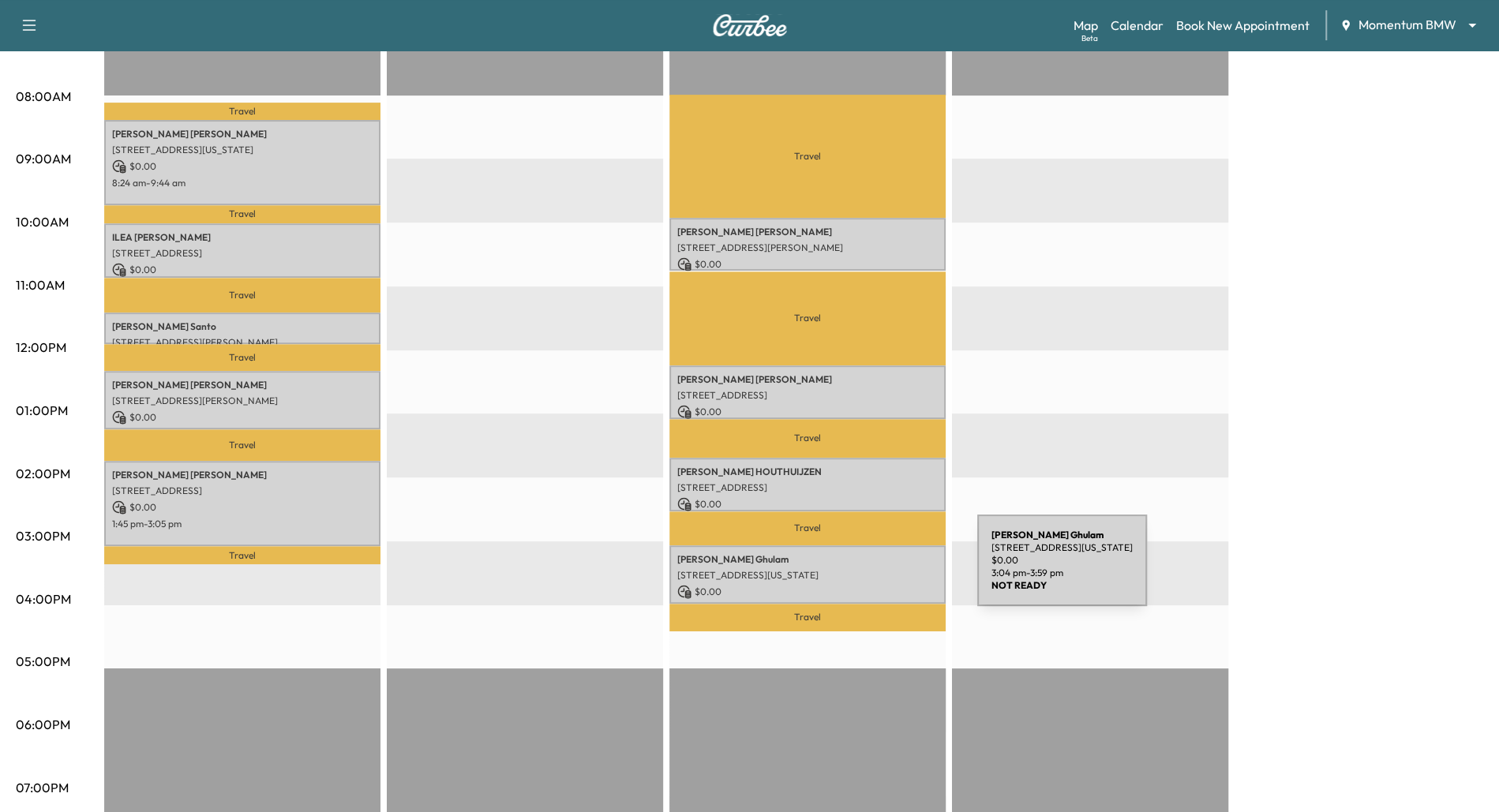
click at [858, 570] on p "[STREET_ADDRESS][US_STATE]" at bounding box center [807, 575] width 260 height 13
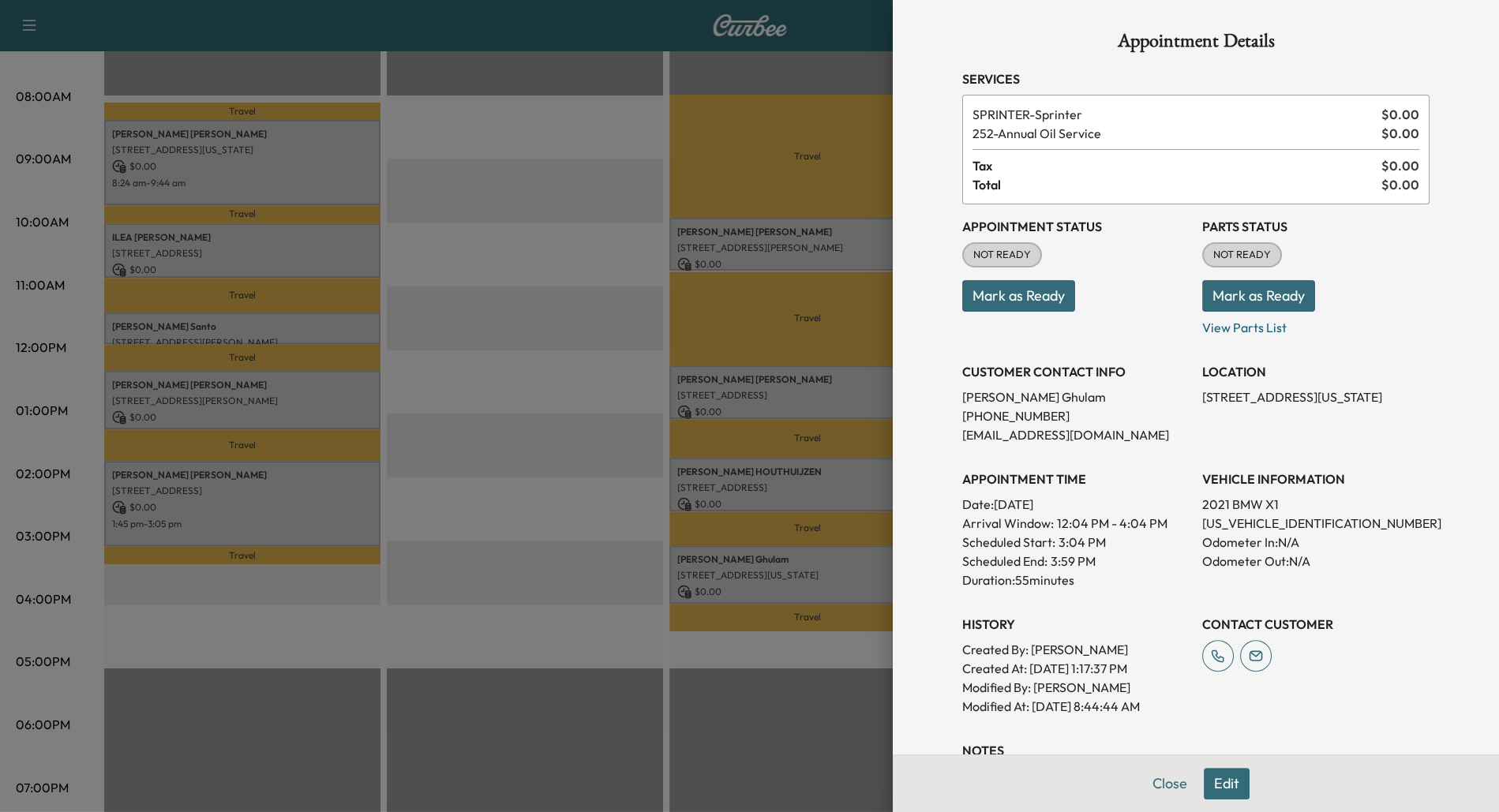
click at [592, 610] on div at bounding box center [749, 406] width 1499 height 812
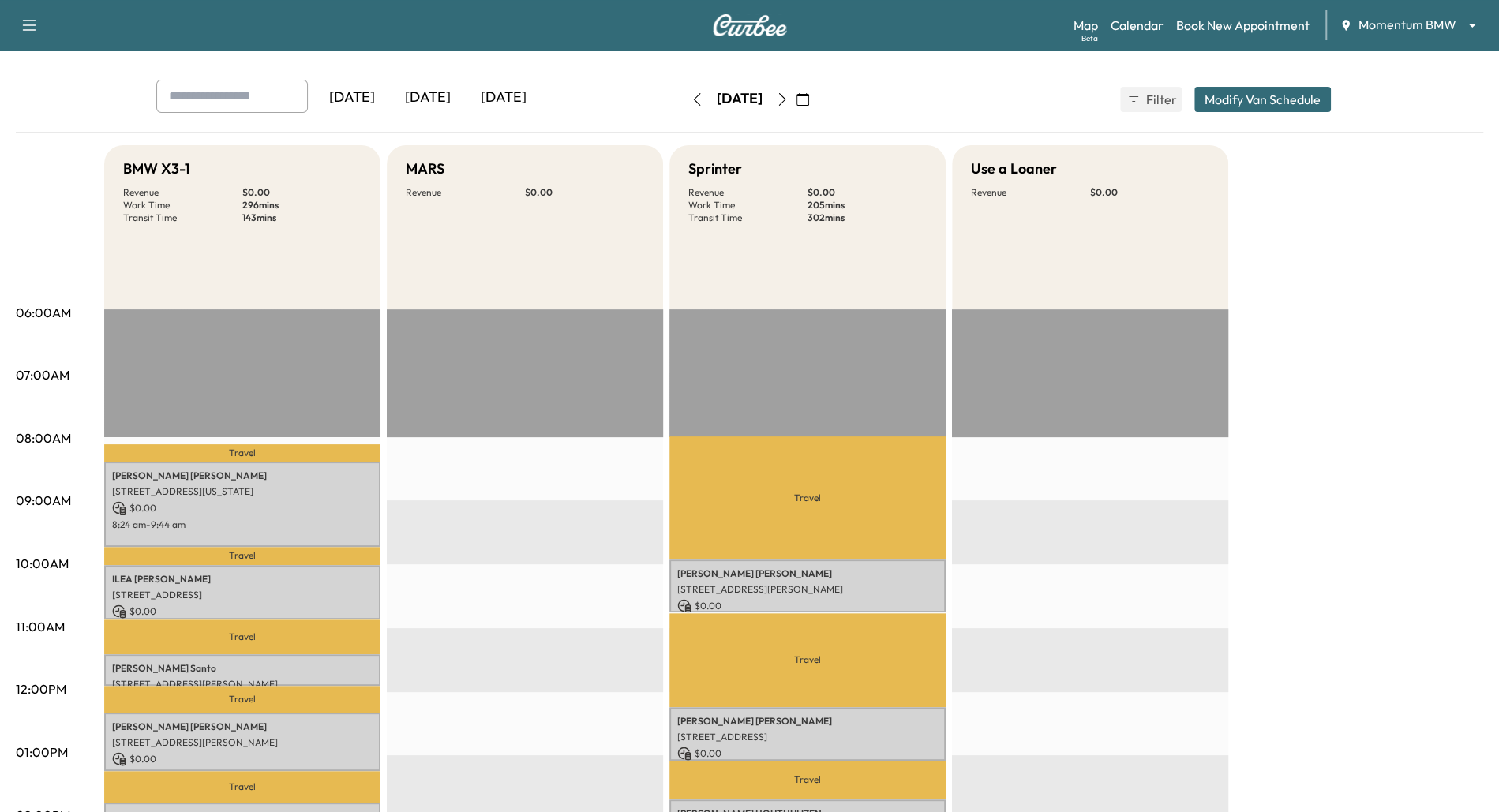
scroll to position [0, 0]
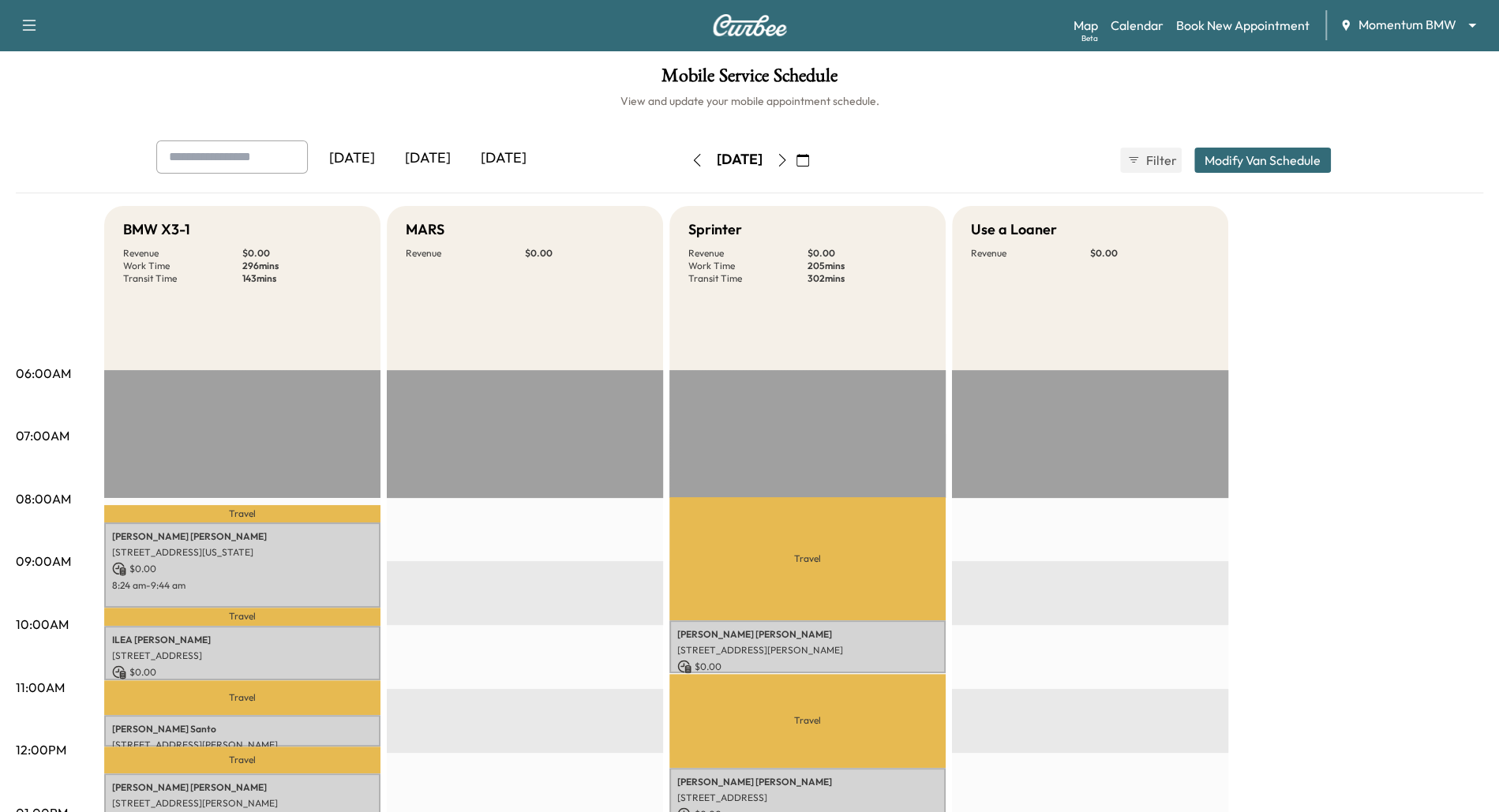
click at [1252, 155] on button "Modify Van Schedule" at bounding box center [1263, 160] width 137 height 26
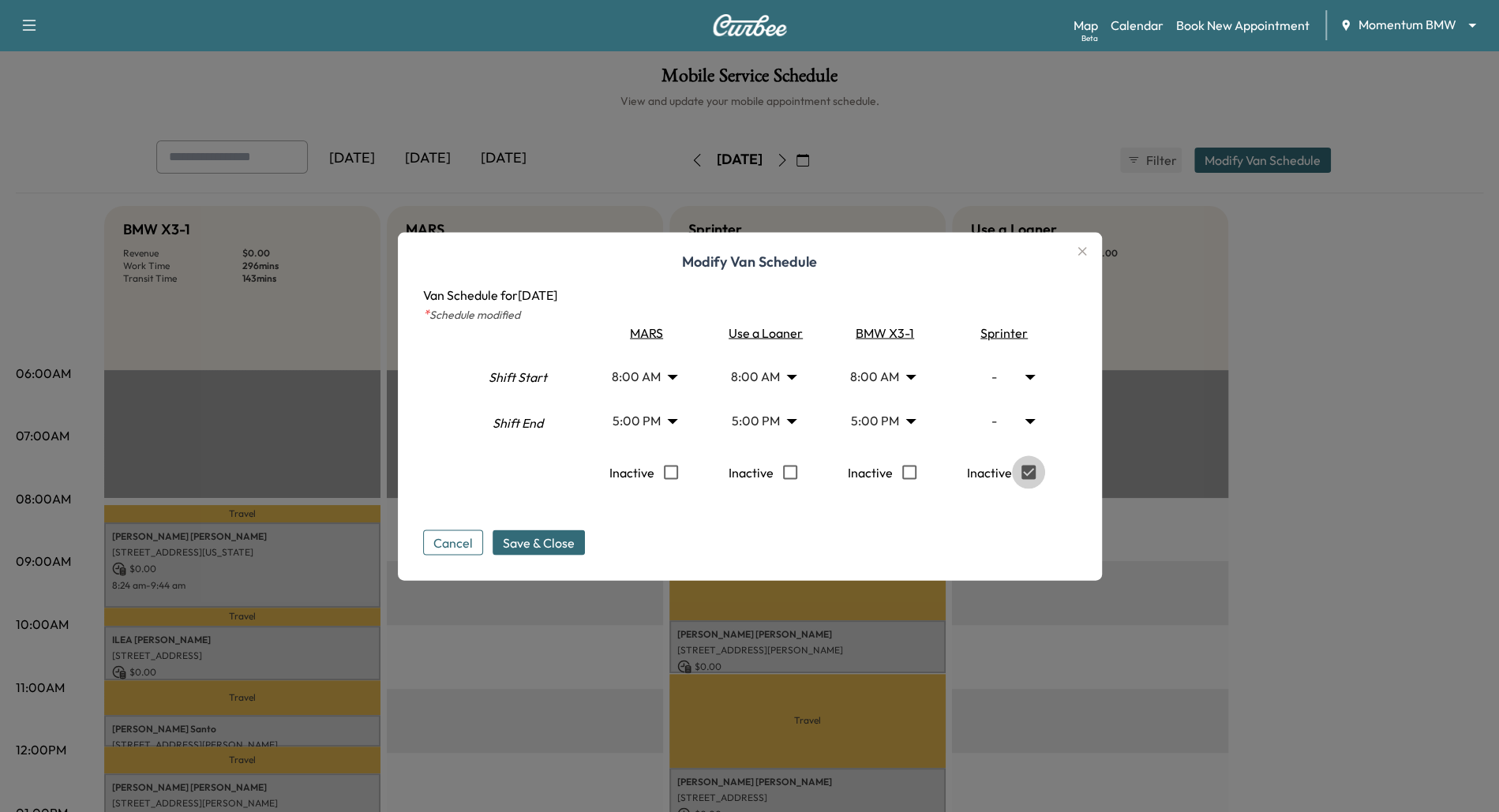
type input "*"
type input "**"
click at [1083, 252] on icon "button" at bounding box center [1082, 251] width 19 height 19
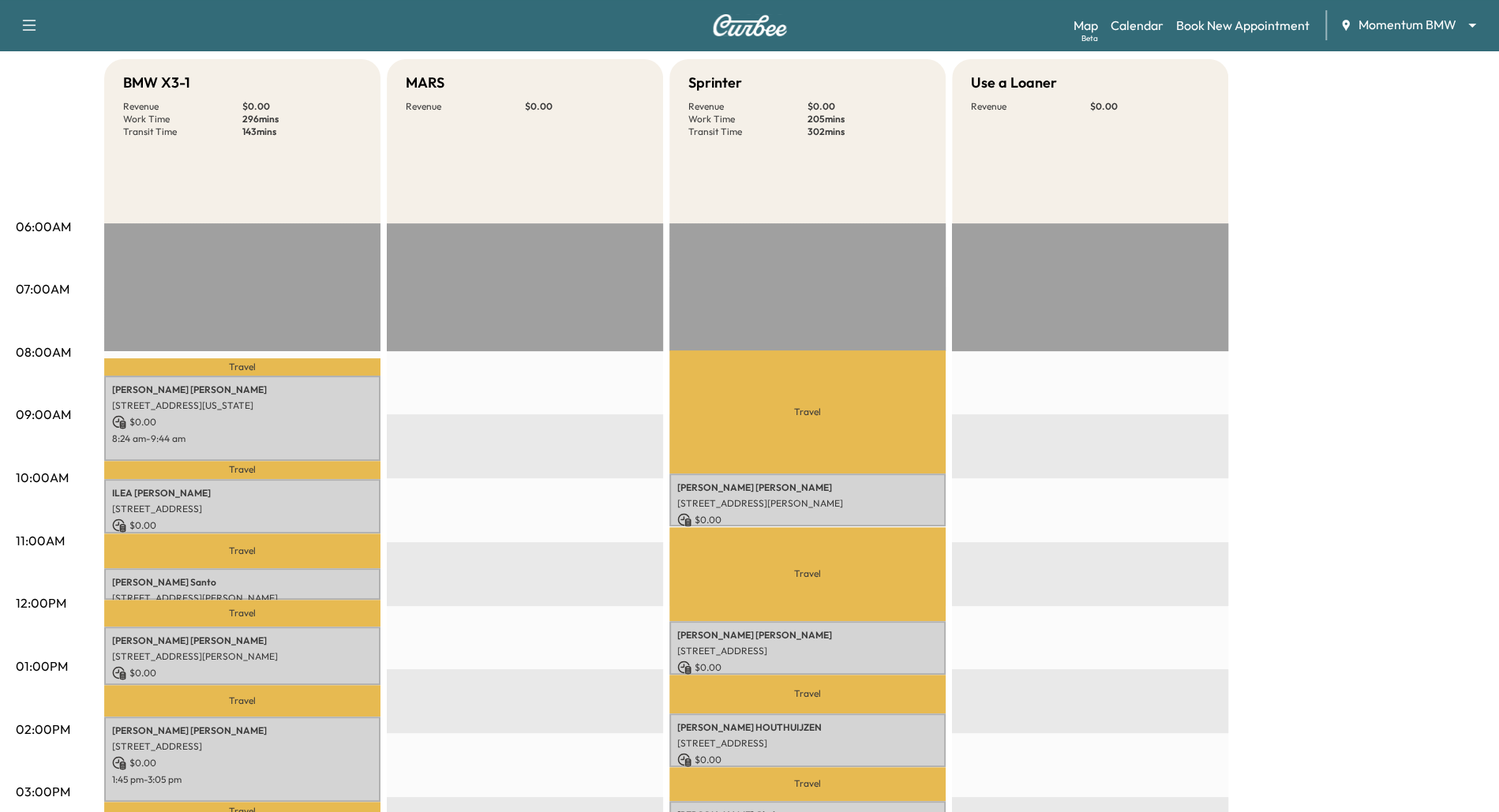
scroll to position [154, 0]
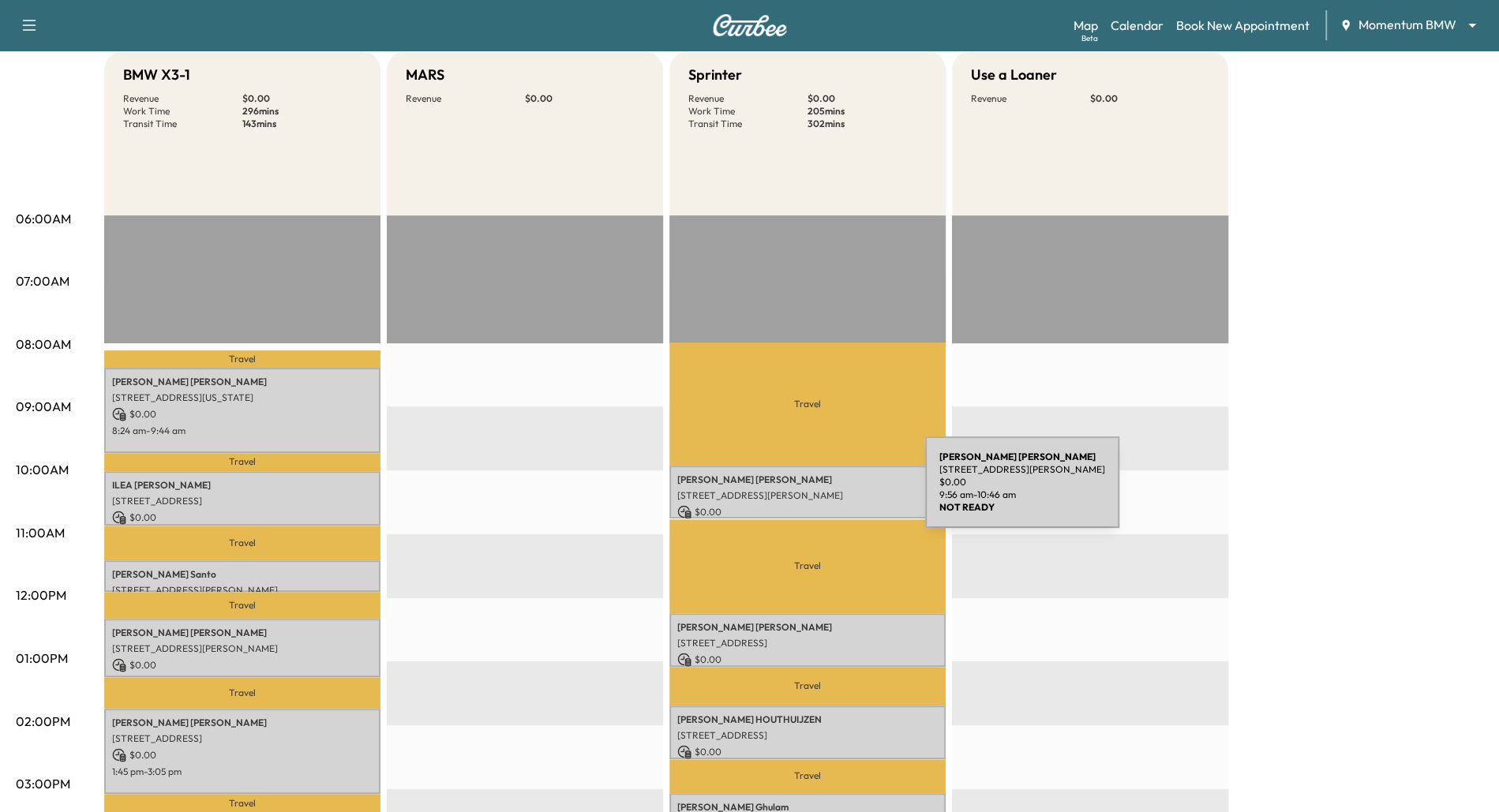
click at [806, 491] on p "[STREET_ADDRESS][PERSON_NAME]" at bounding box center [807, 496] width 260 height 13
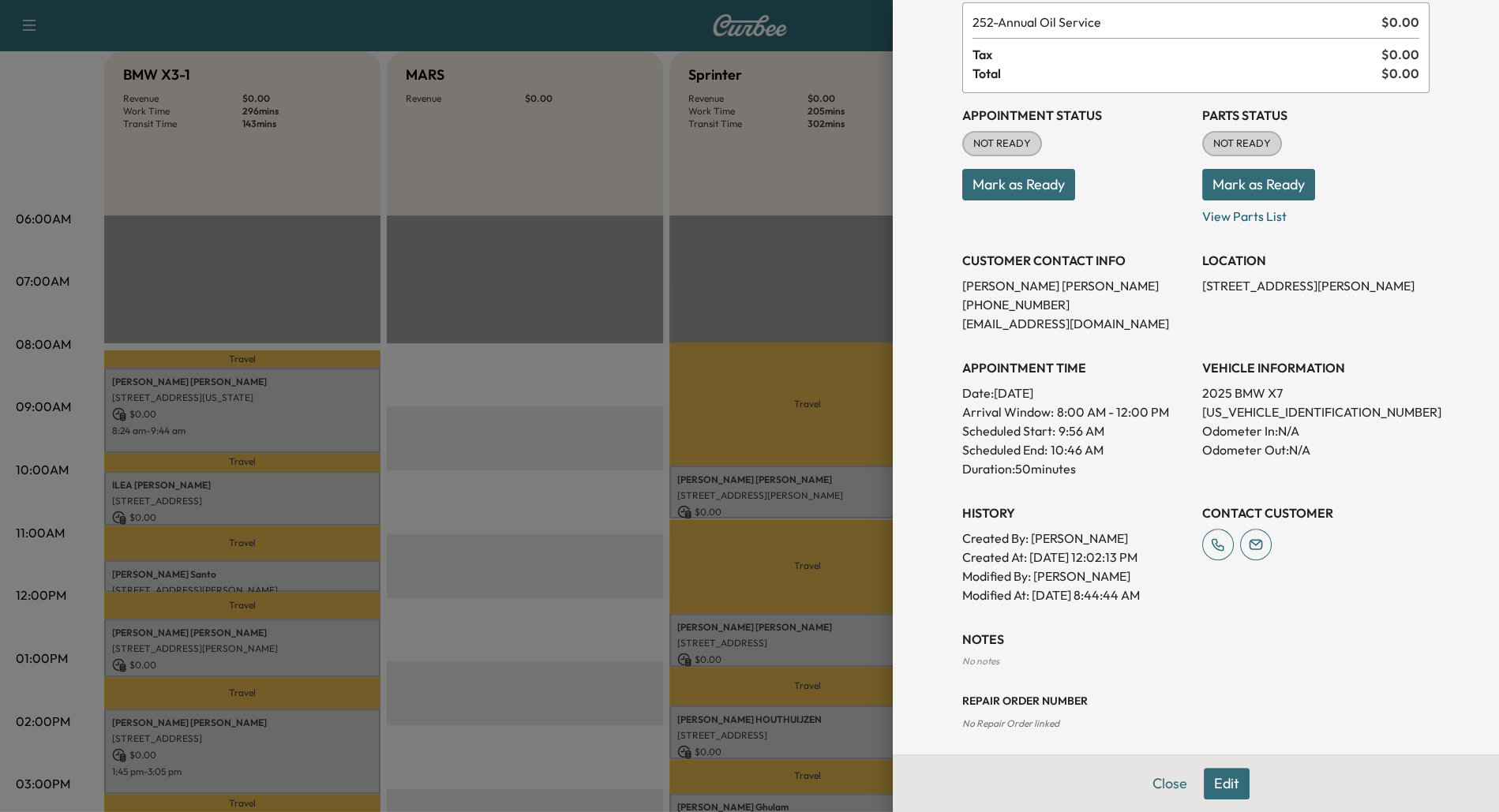
scroll to position [99, 0]
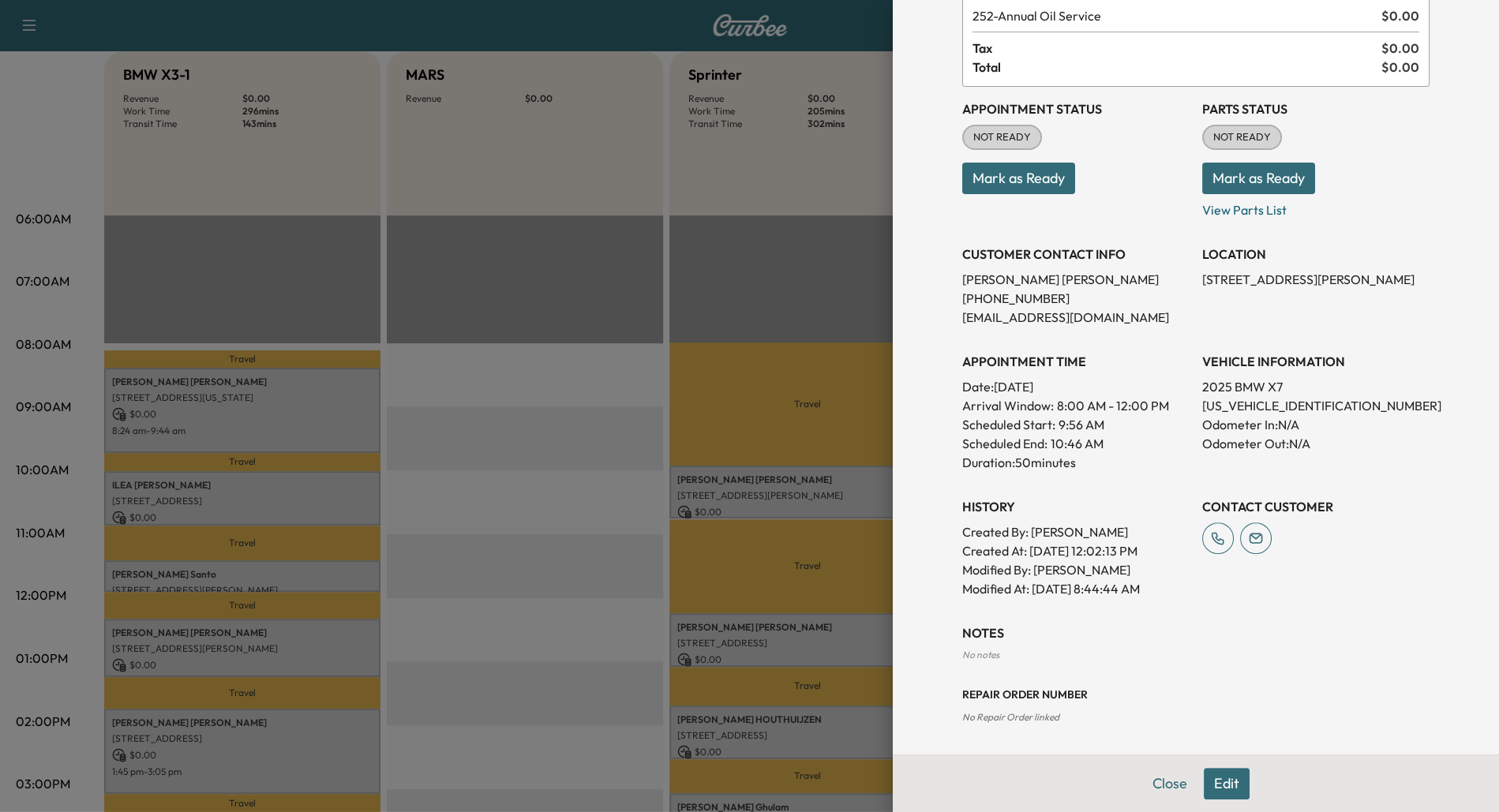
click at [499, 604] on div at bounding box center [749, 406] width 1499 height 812
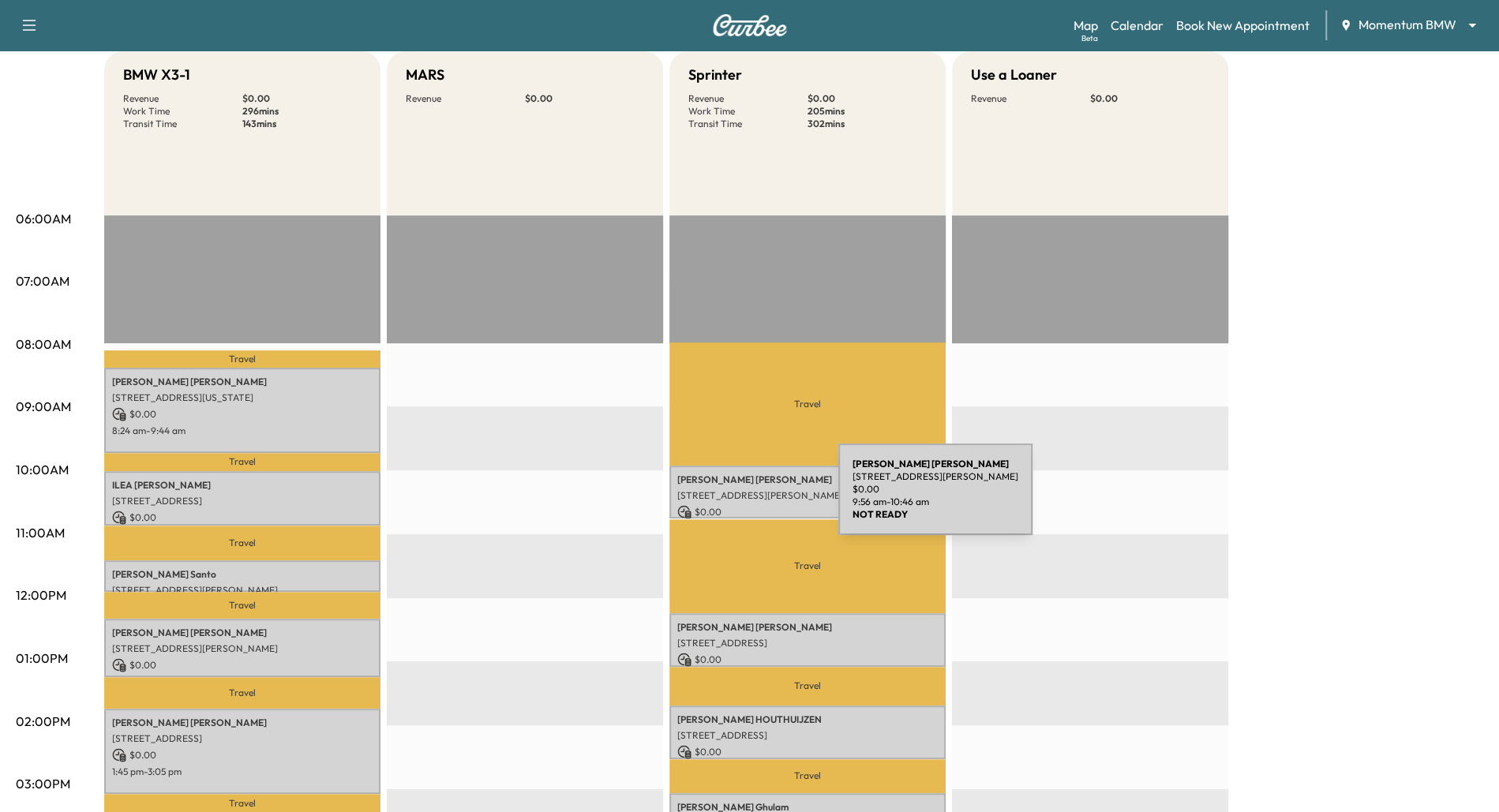
click at [720, 499] on p "[STREET_ADDRESS][PERSON_NAME]" at bounding box center [807, 496] width 260 height 13
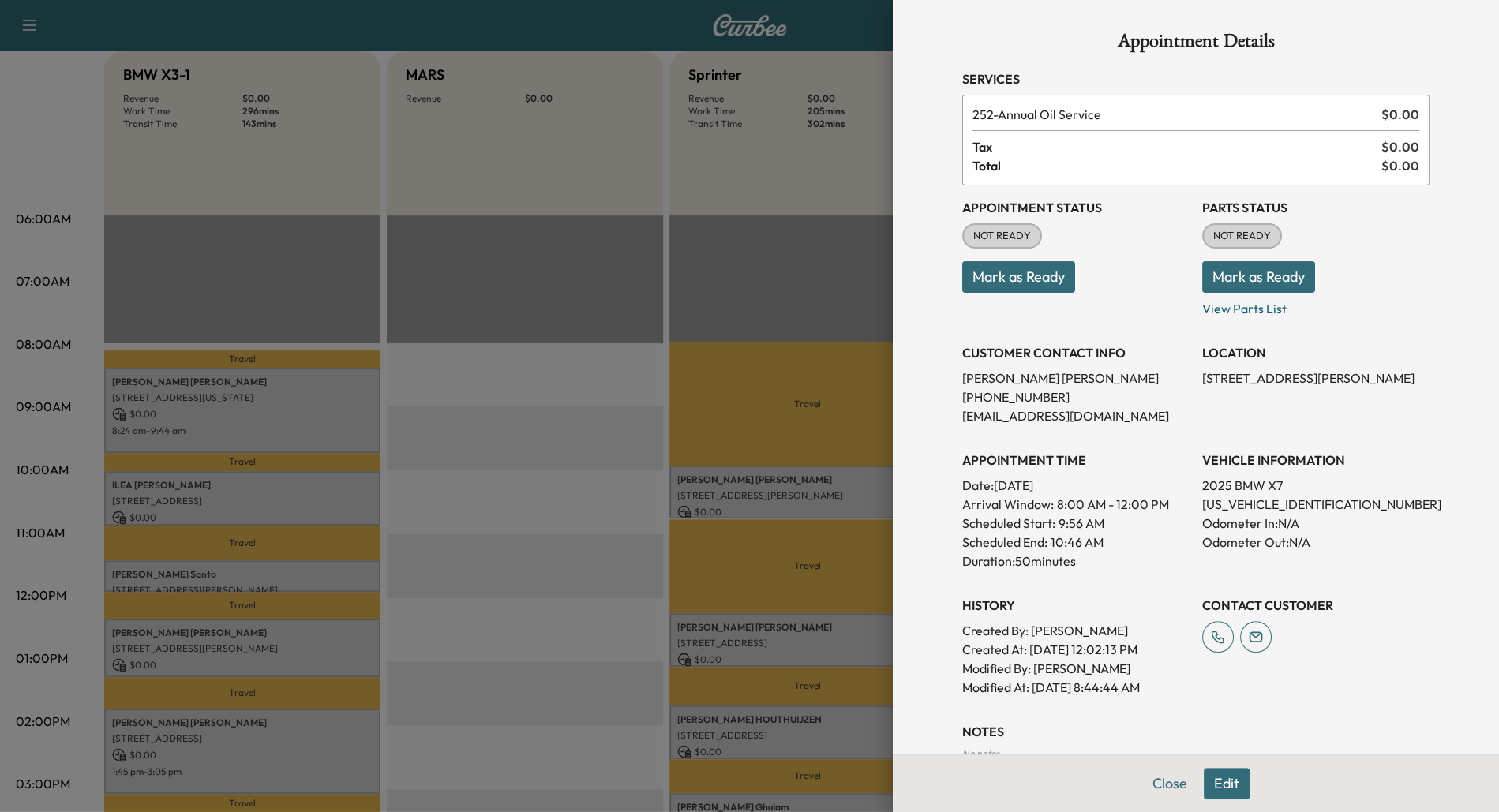
click at [1223, 789] on button "Edit" at bounding box center [1227, 783] width 46 height 32
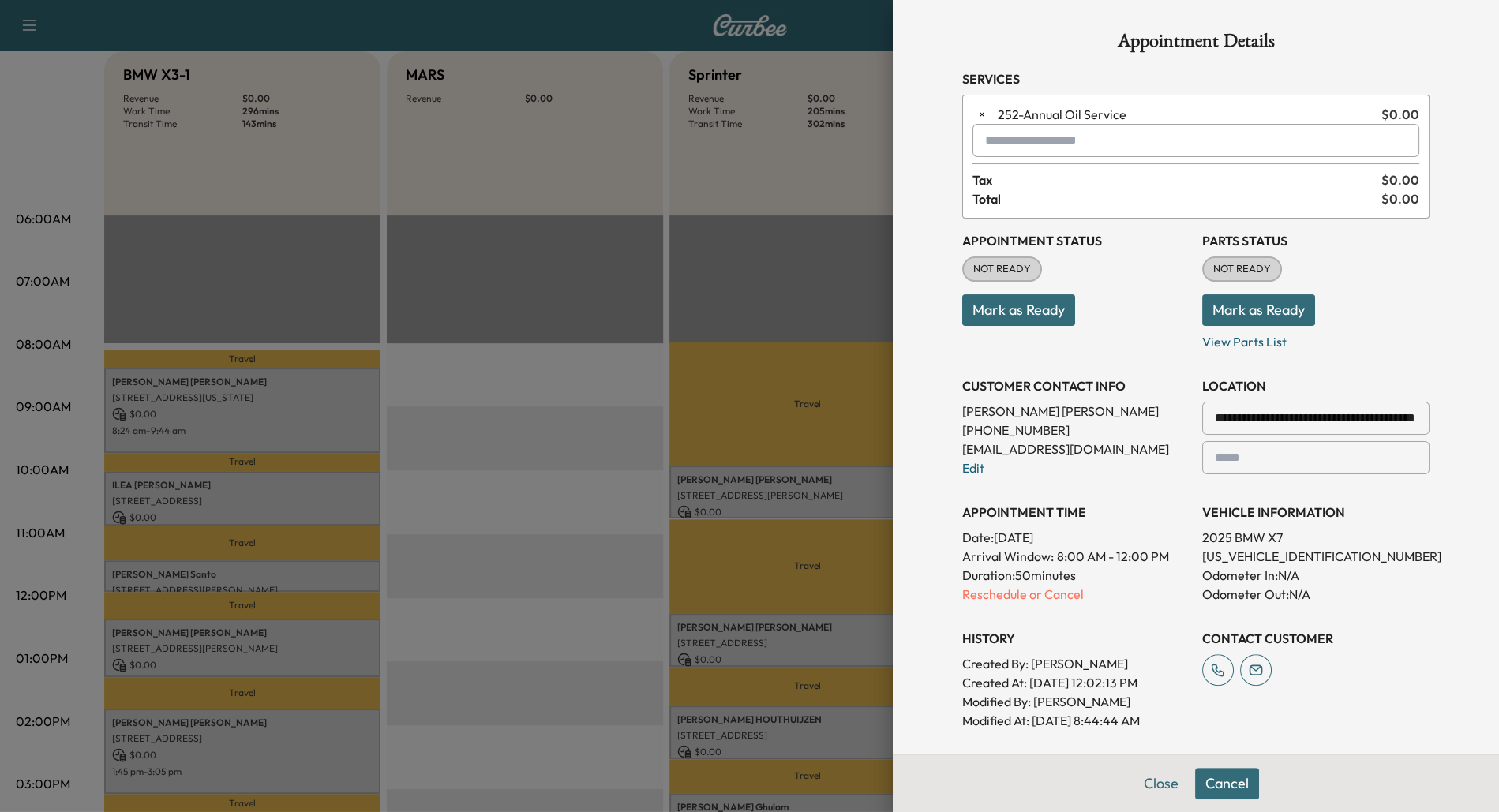
click at [1223, 786] on button "Cancel" at bounding box center [1227, 783] width 64 height 32
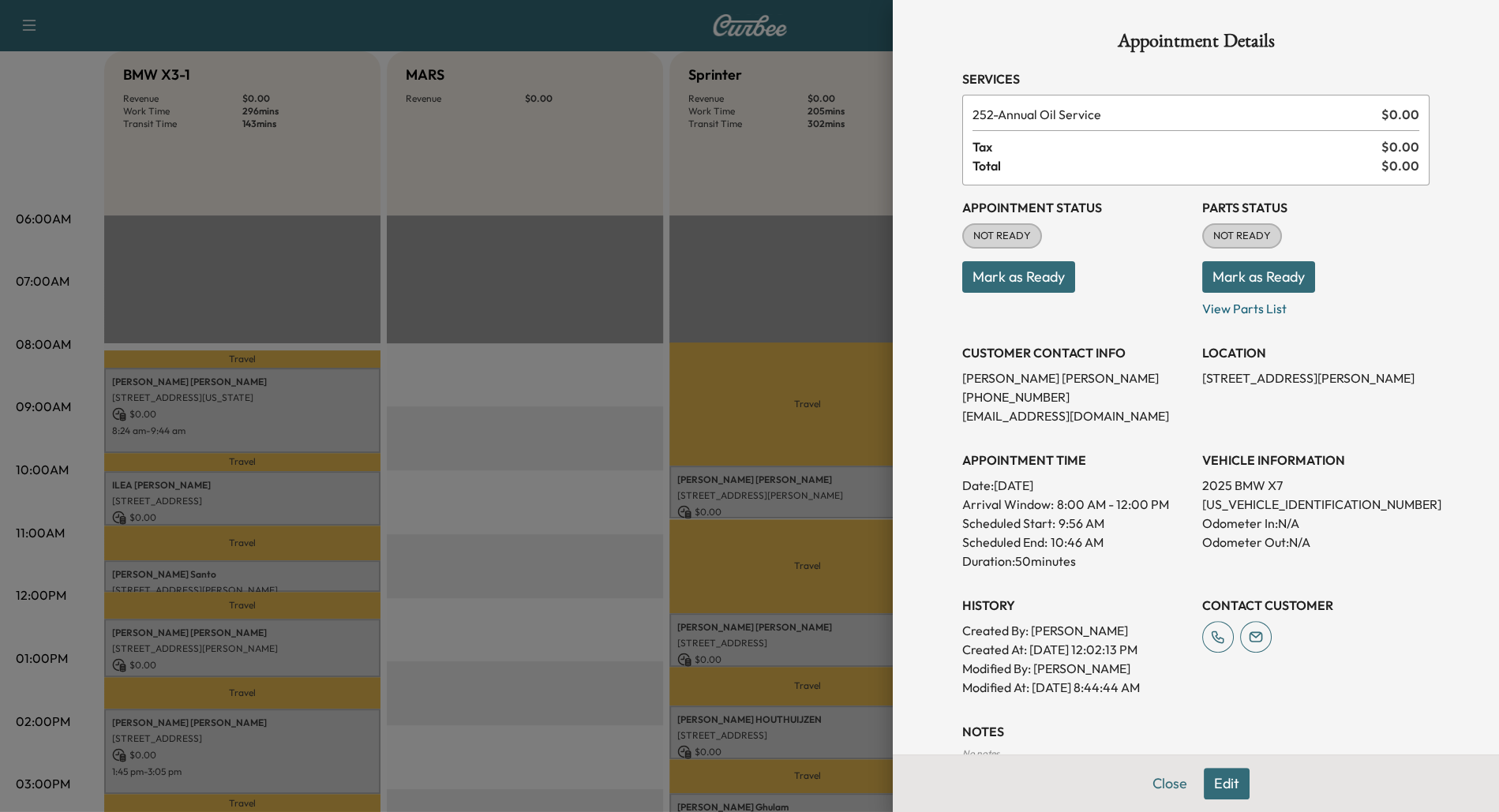
click at [1223, 786] on button "Edit" at bounding box center [1227, 783] width 46 height 32
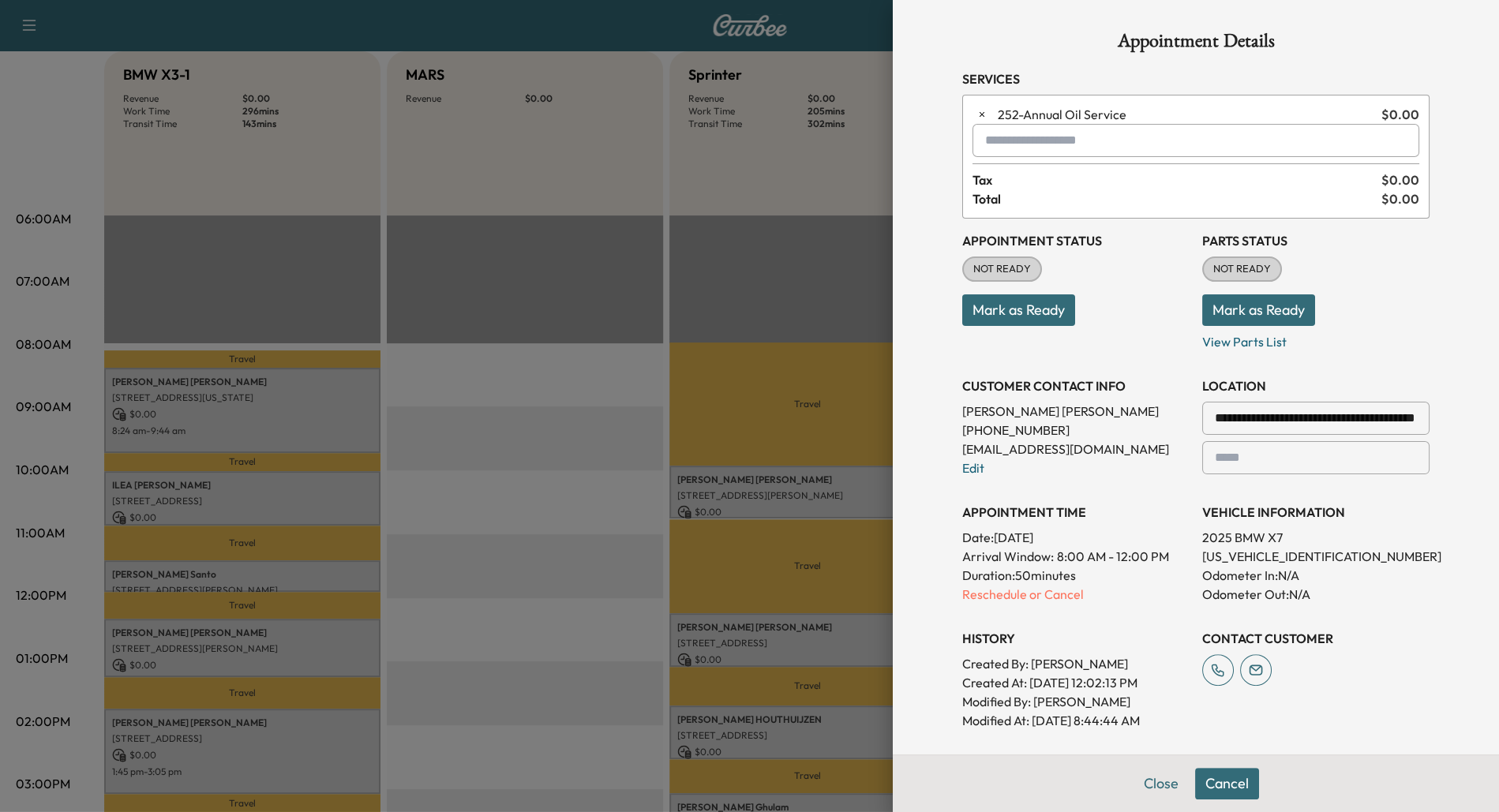
click at [1036, 135] on input "text" at bounding box center [1196, 140] width 447 height 33
type input "*"
type input "********"
click at [552, 465] on div at bounding box center [749, 406] width 1499 height 812
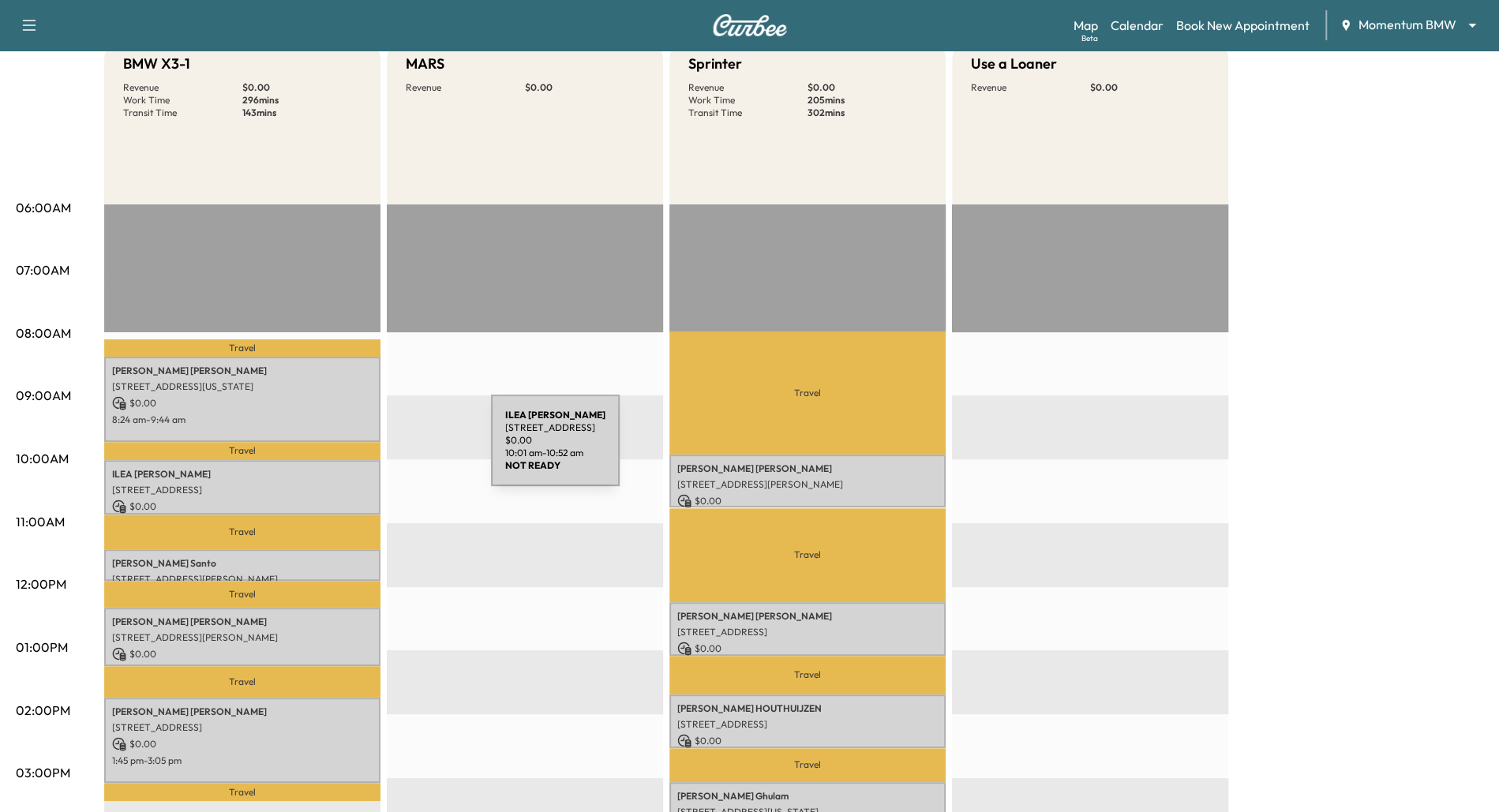
scroll to position [164, 0]
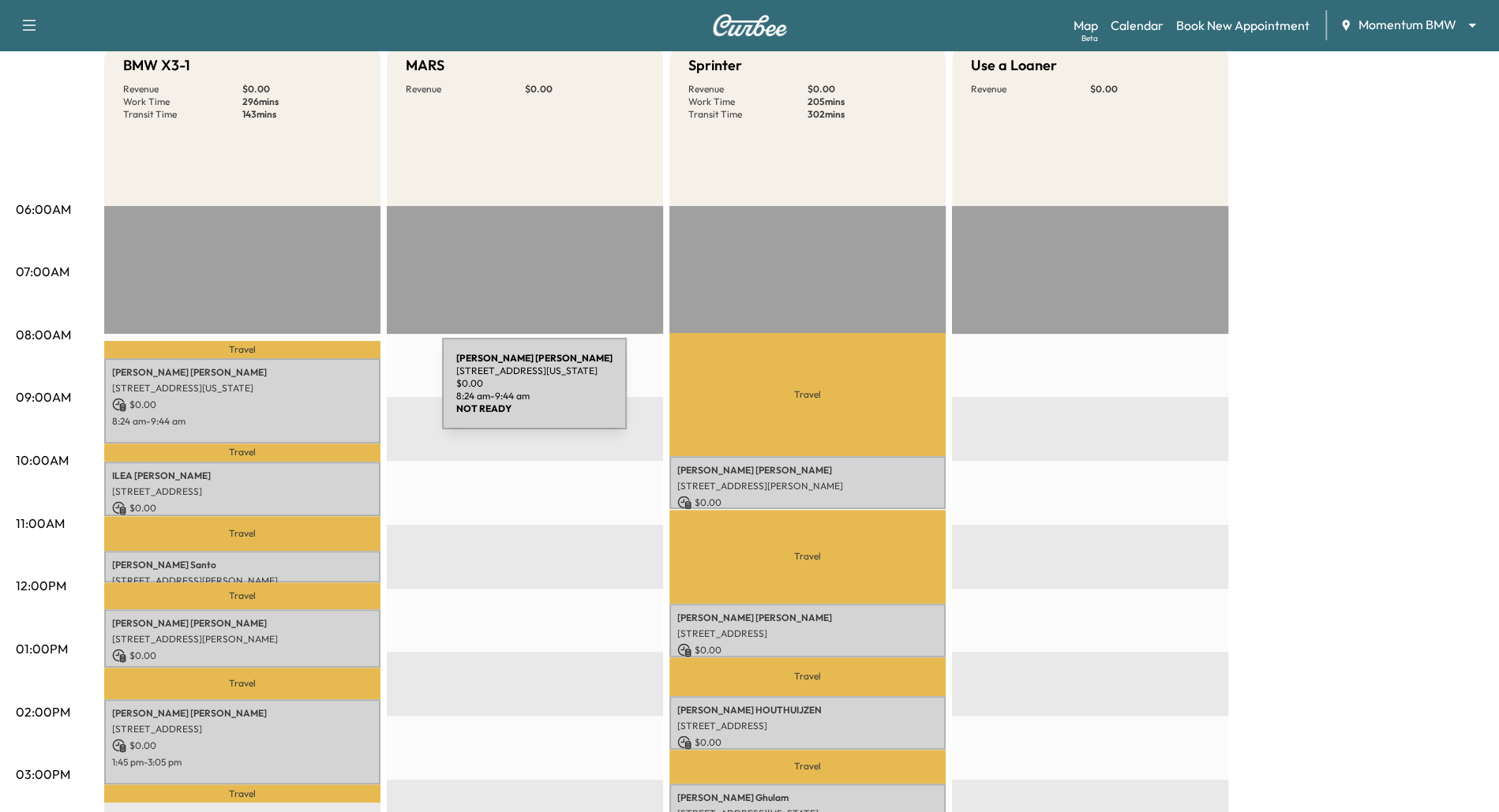
click at [323, 393] on div "[PERSON_NAME] [STREET_ADDRESS][US_STATE] $ 0.00 8:24 am - 9:44 am" at bounding box center [242, 401] width 276 height 85
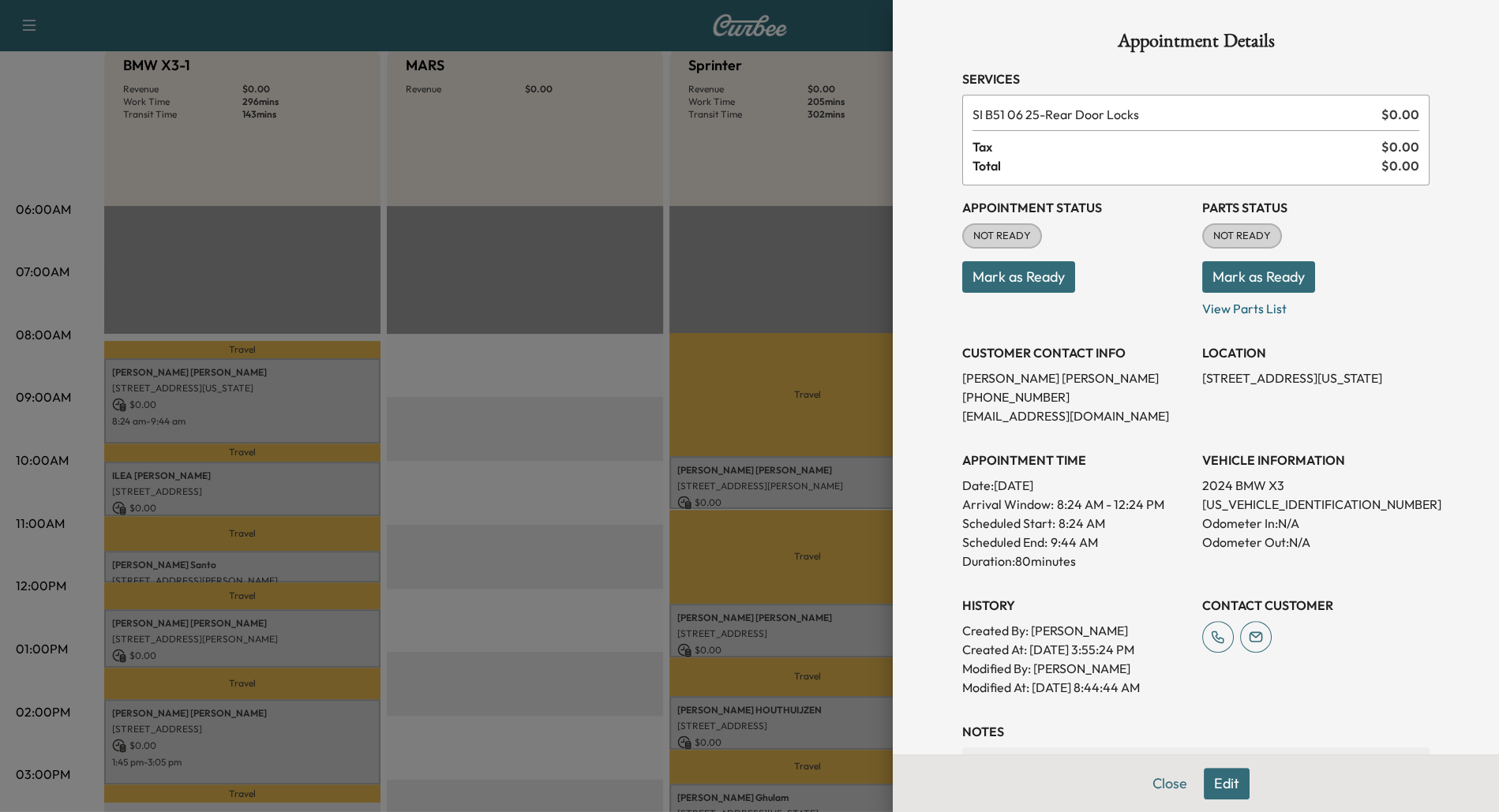
click at [496, 538] on div at bounding box center [749, 406] width 1499 height 812
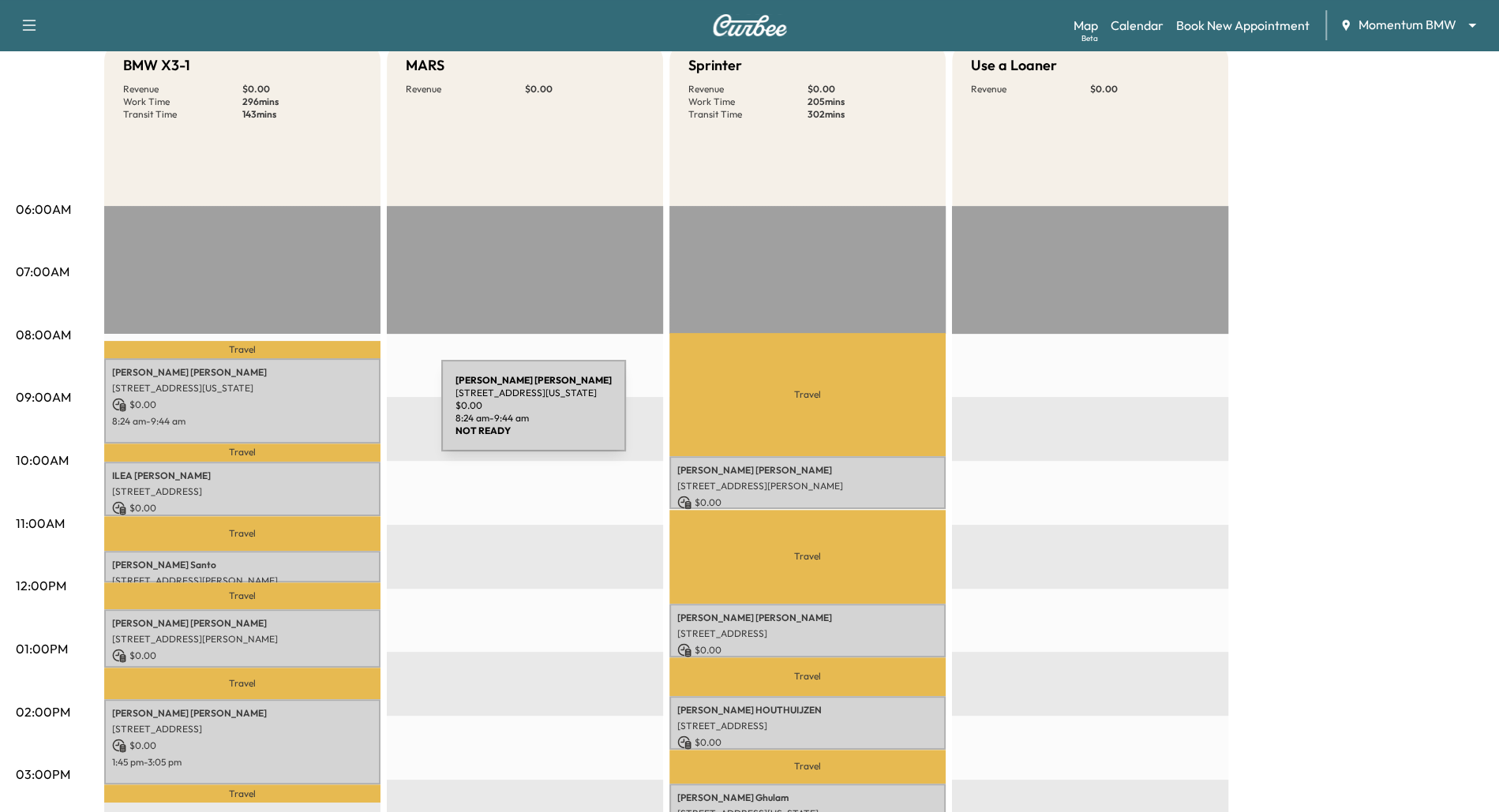
click at [322, 415] on p "8:24 am - 9:44 am" at bounding box center [241, 421] width 260 height 13
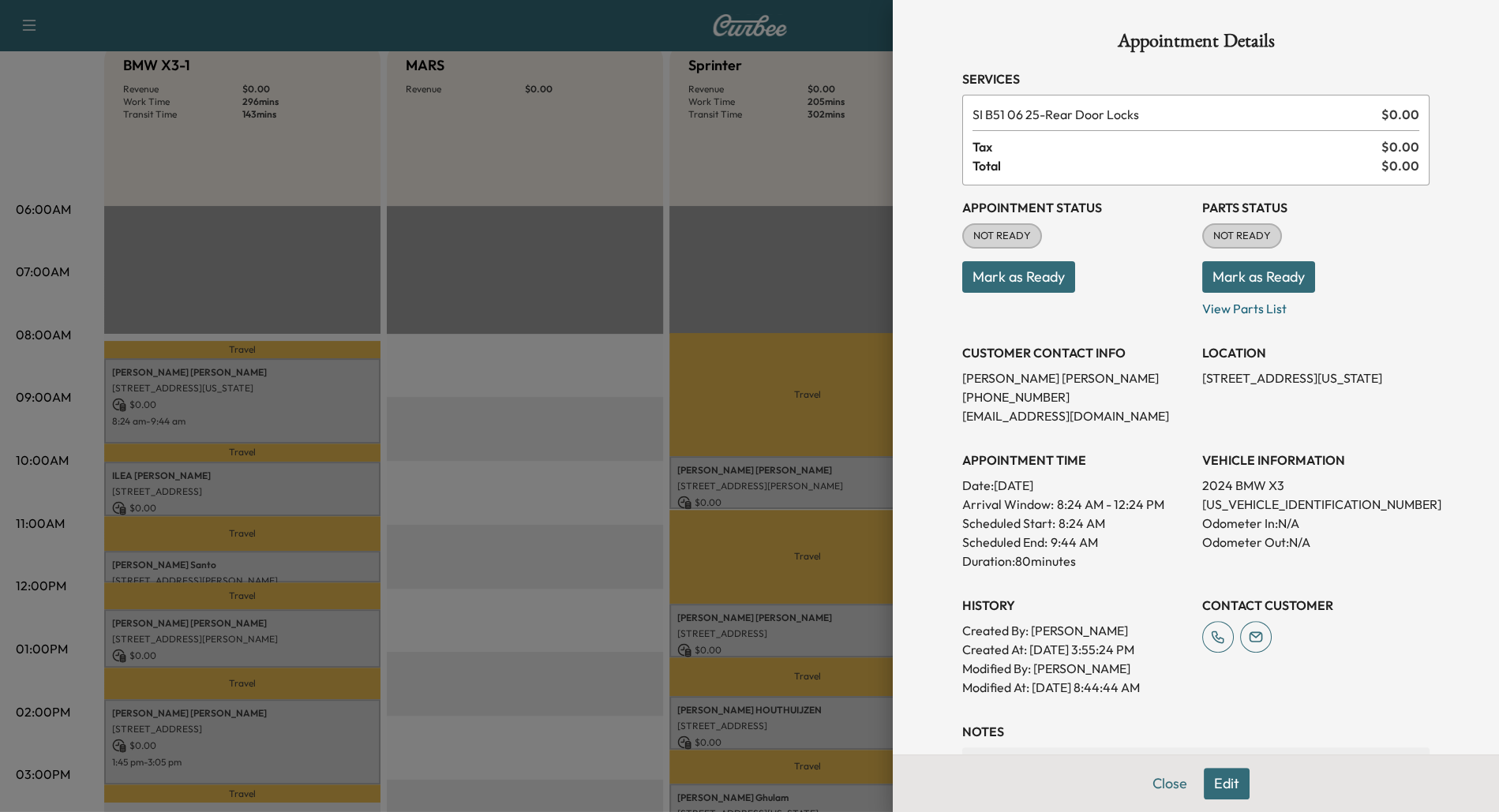
click at [300, 478] on div at bounding box center [749, 406] width 1499 height 812
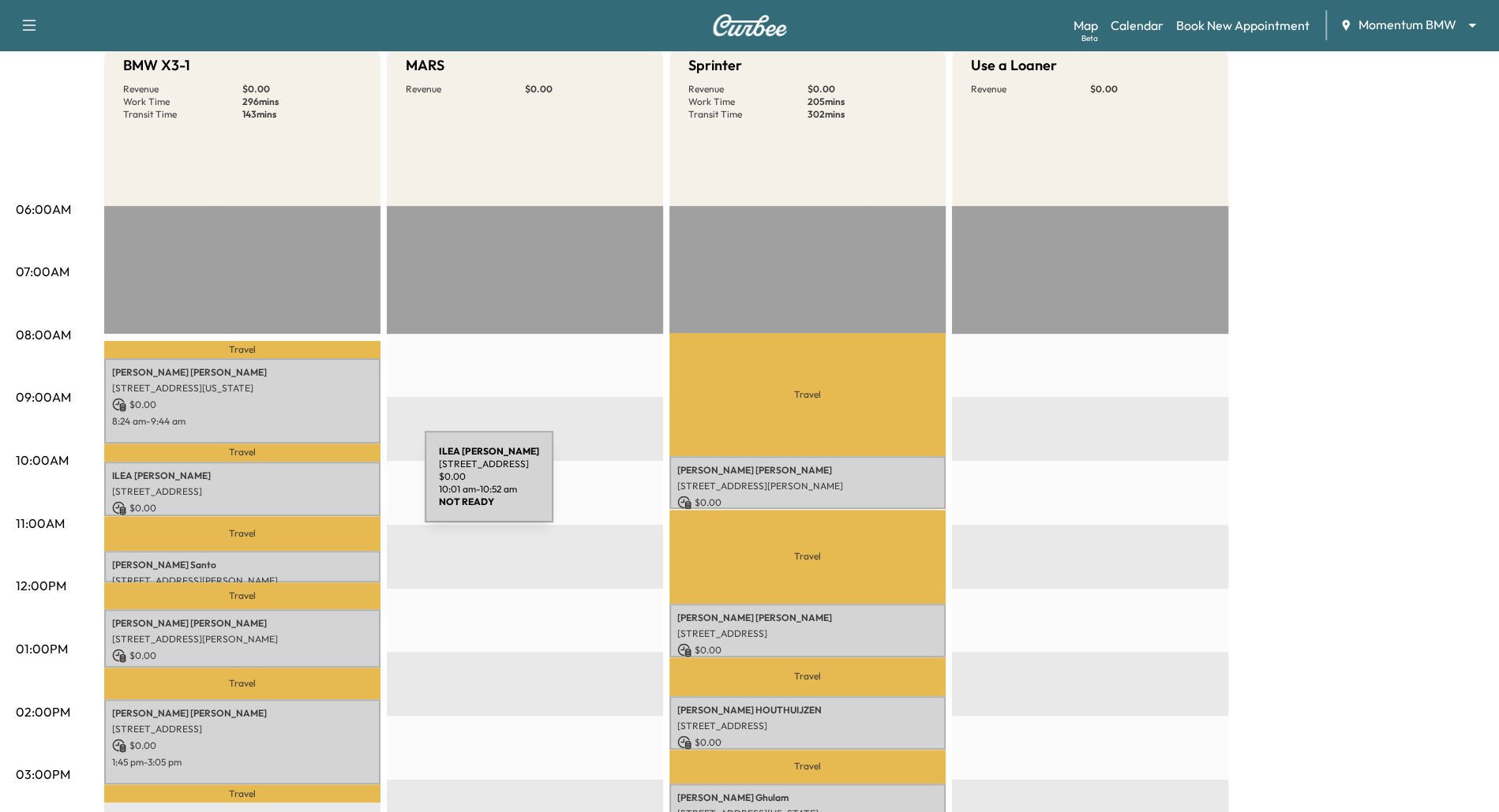
click at [306, 486] on p "[STREET_ADDRESS]" at bounding box center [241, 491] width 260 height 13
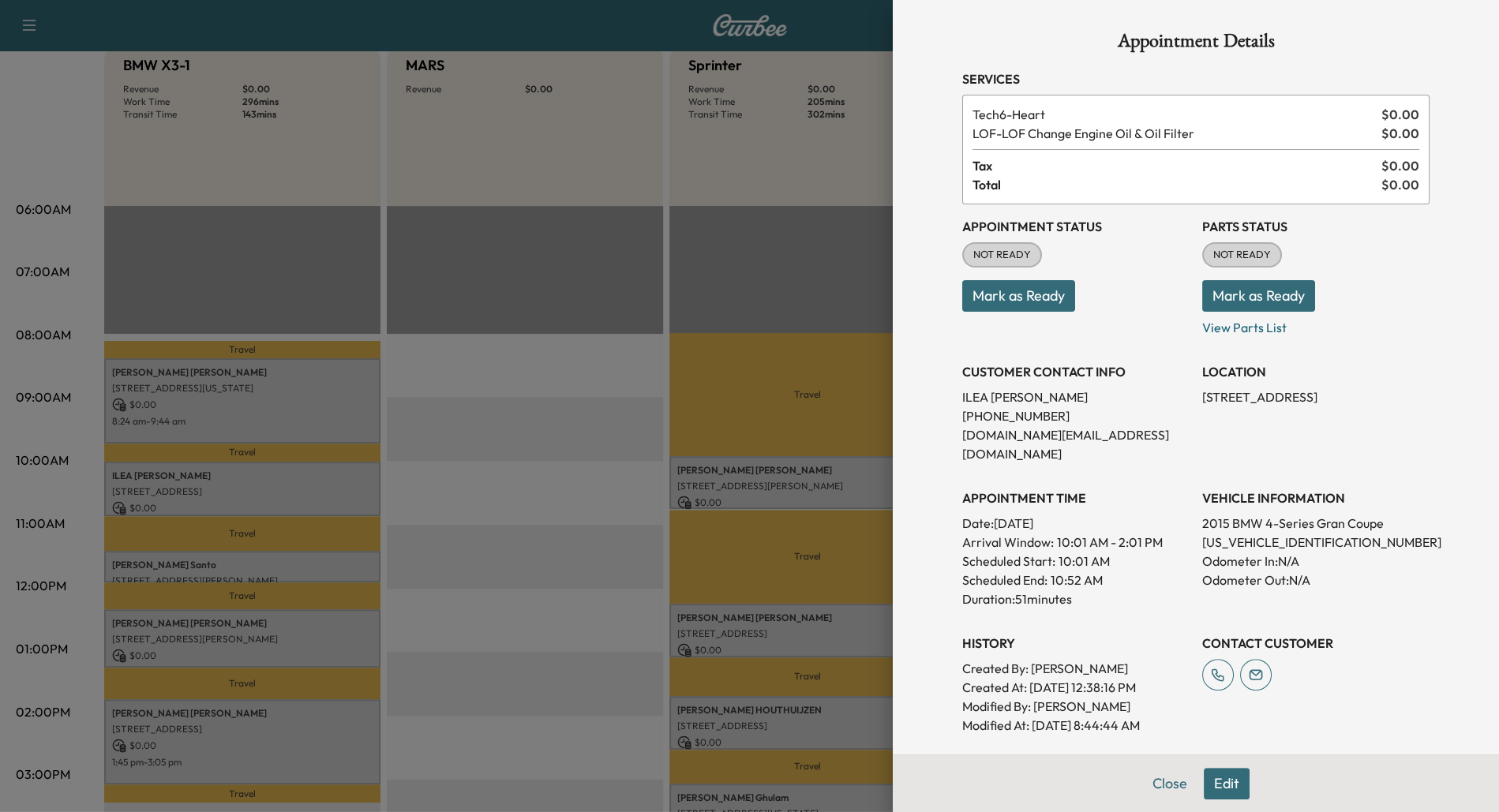
click at [332, 533] on div at bounding box center [749, 406] width 1499 height 812
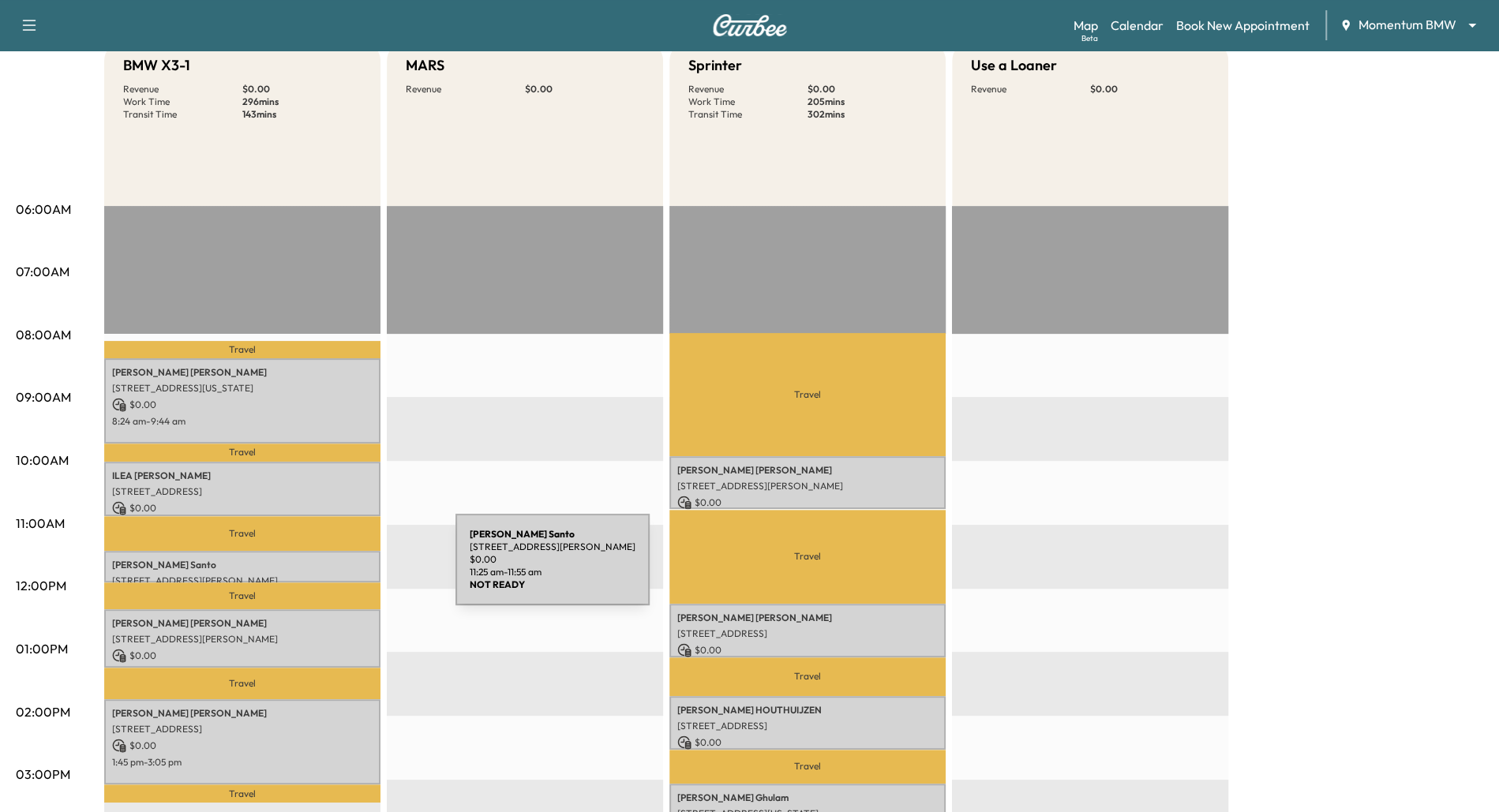
click at [337, 569] on p "[PERSON_NAME]" at bounding box center [241, 565] width 260 height 13
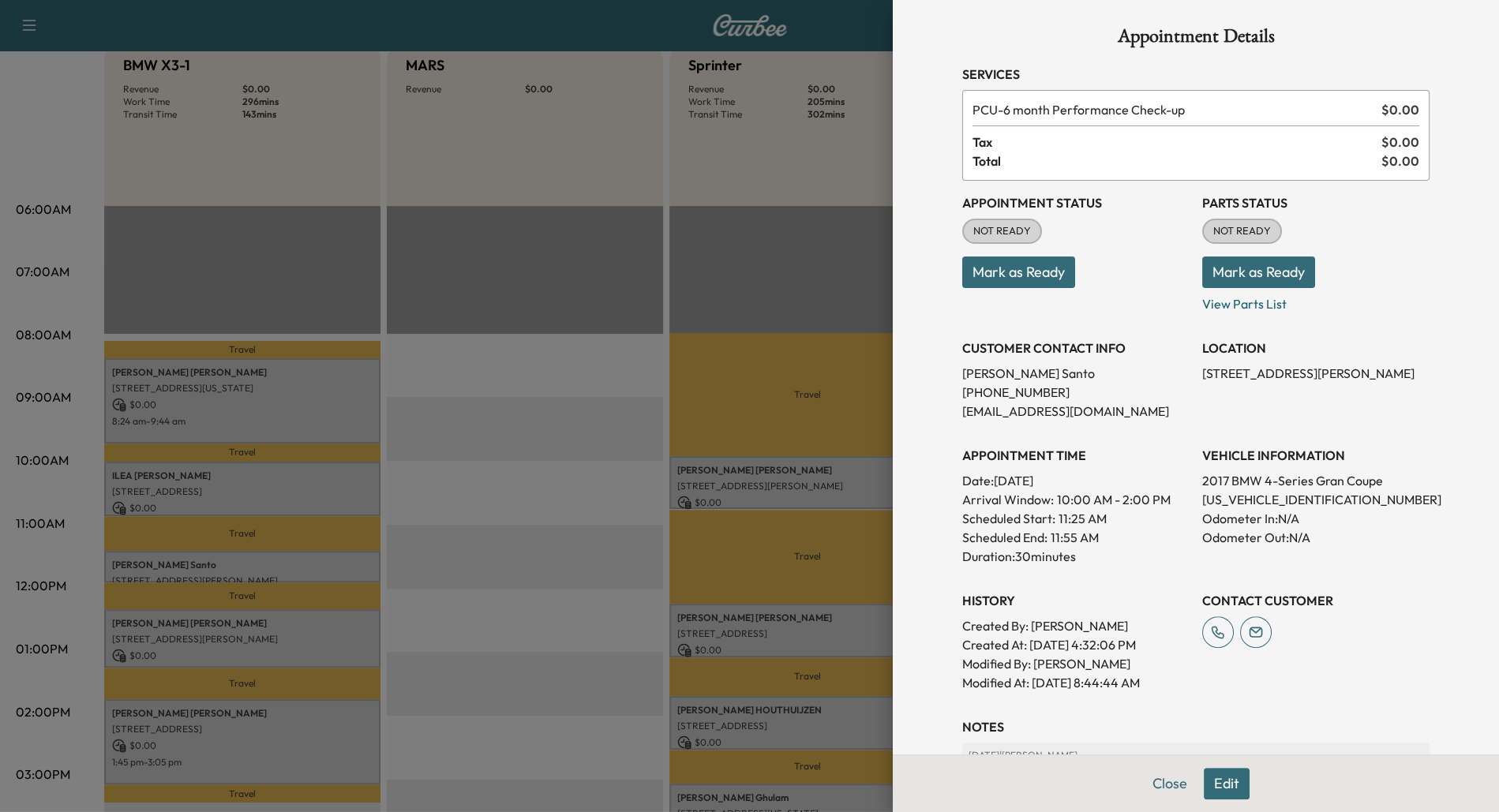
scroll to position [0, 0]
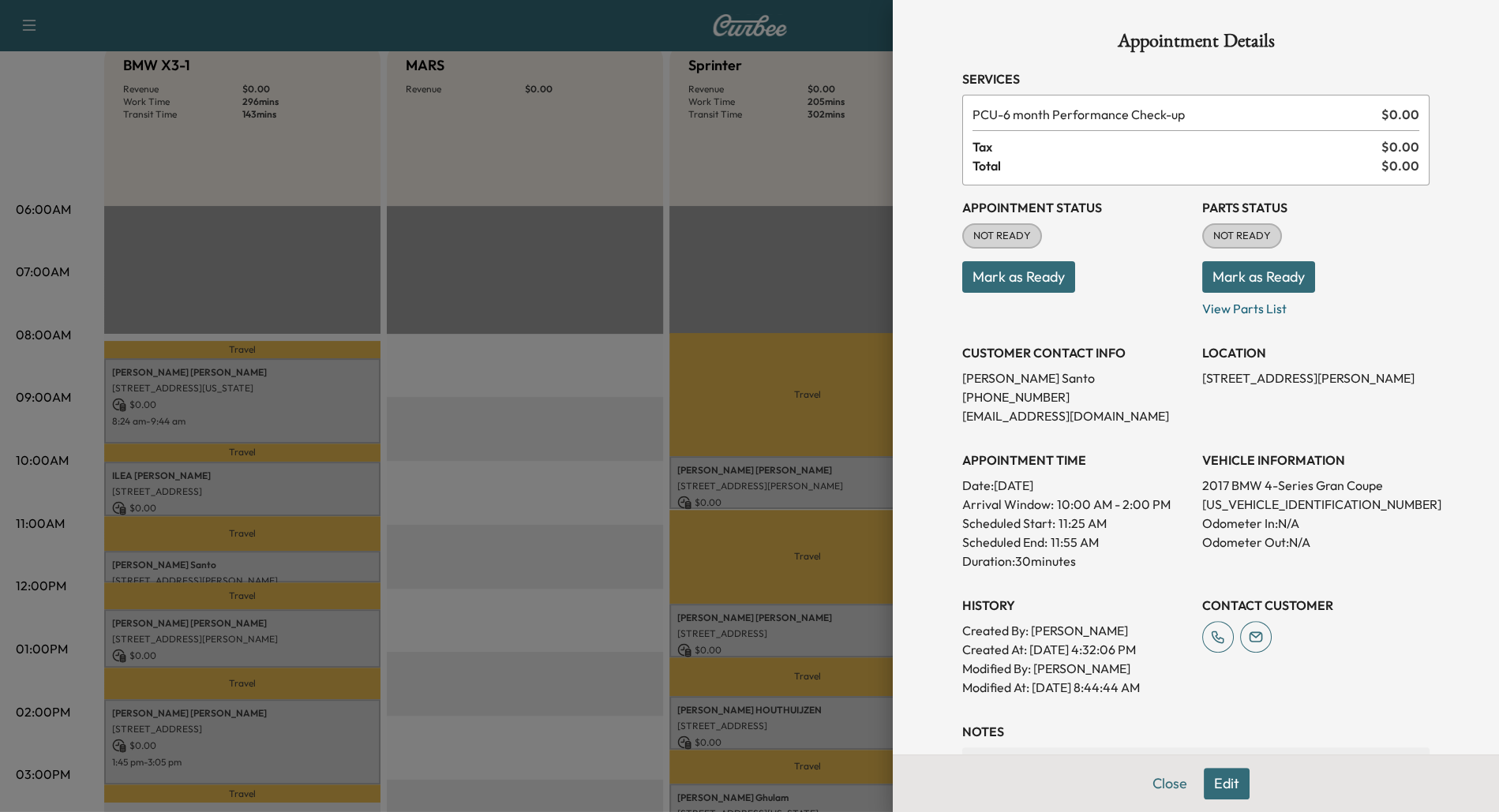
click at [1229, 783] on button "Edit" at bounding box center [1227, 783] width 46 height 32
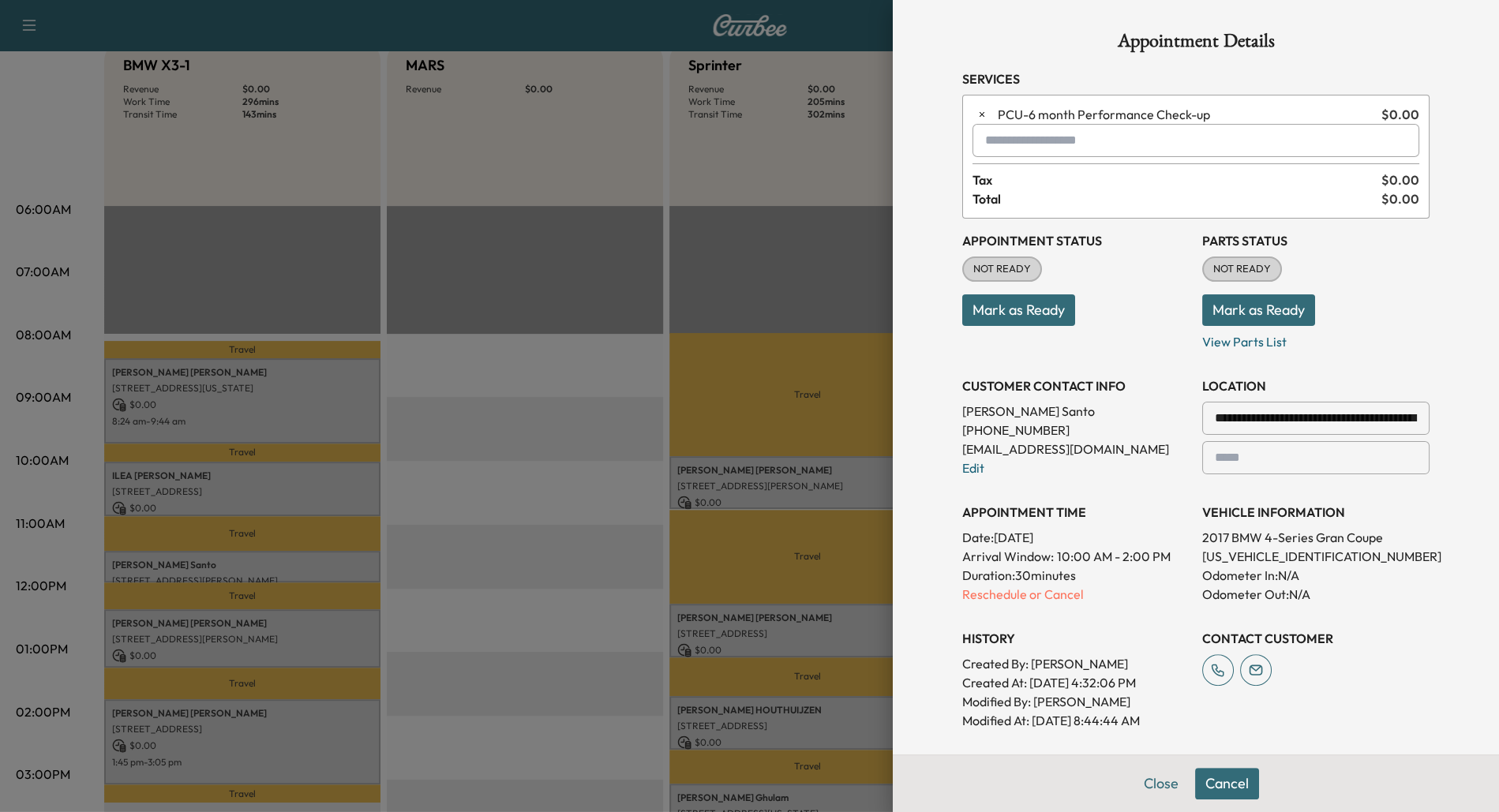
click at [1039, 148] on input "text" at bounding box center [1196, 140] width 447 height 33
type input "*"
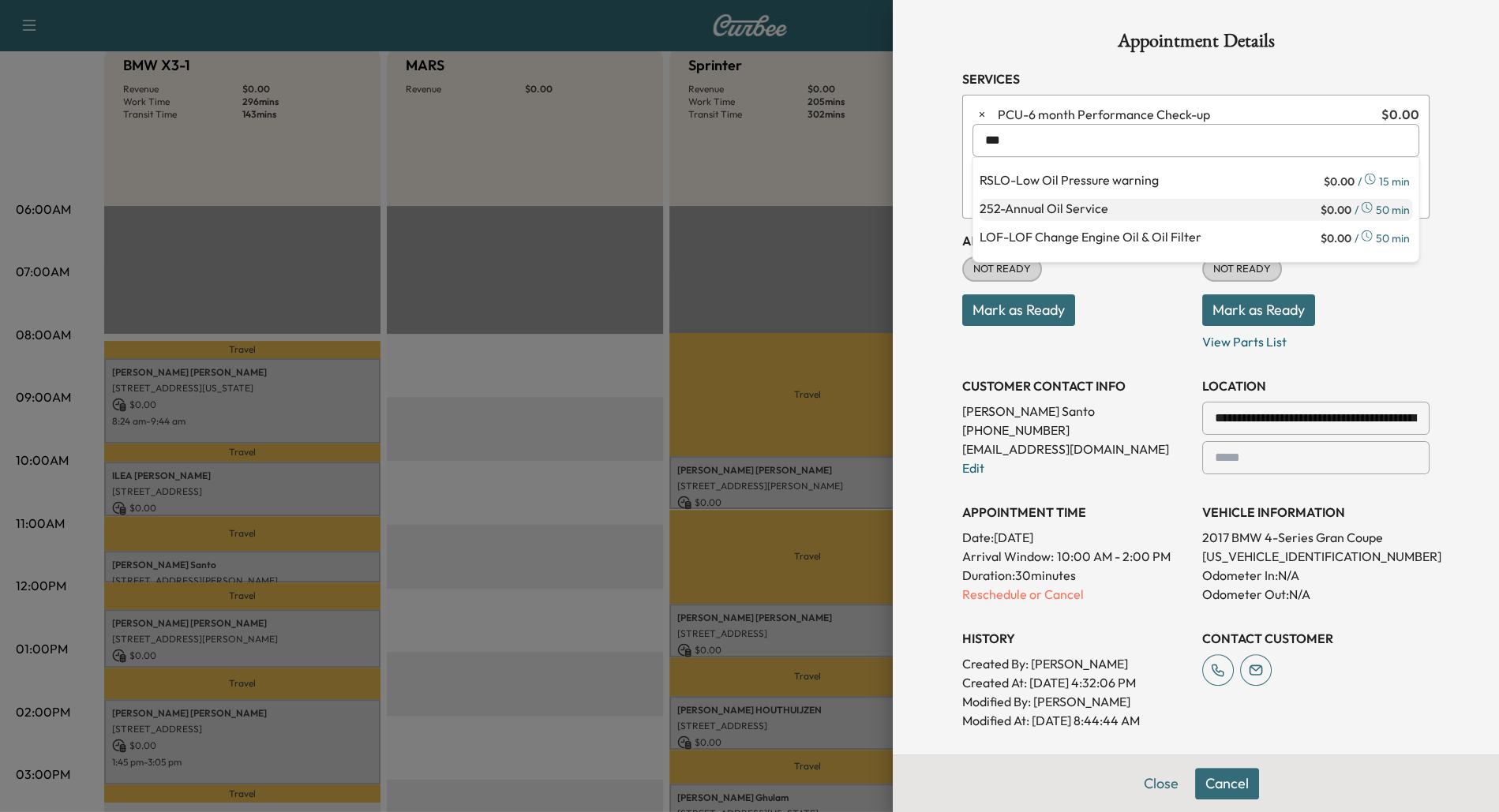
click at [1040, 210] on p "252 - Annual Oil Service" at bounding box center [1147, 210] width 338 height 22
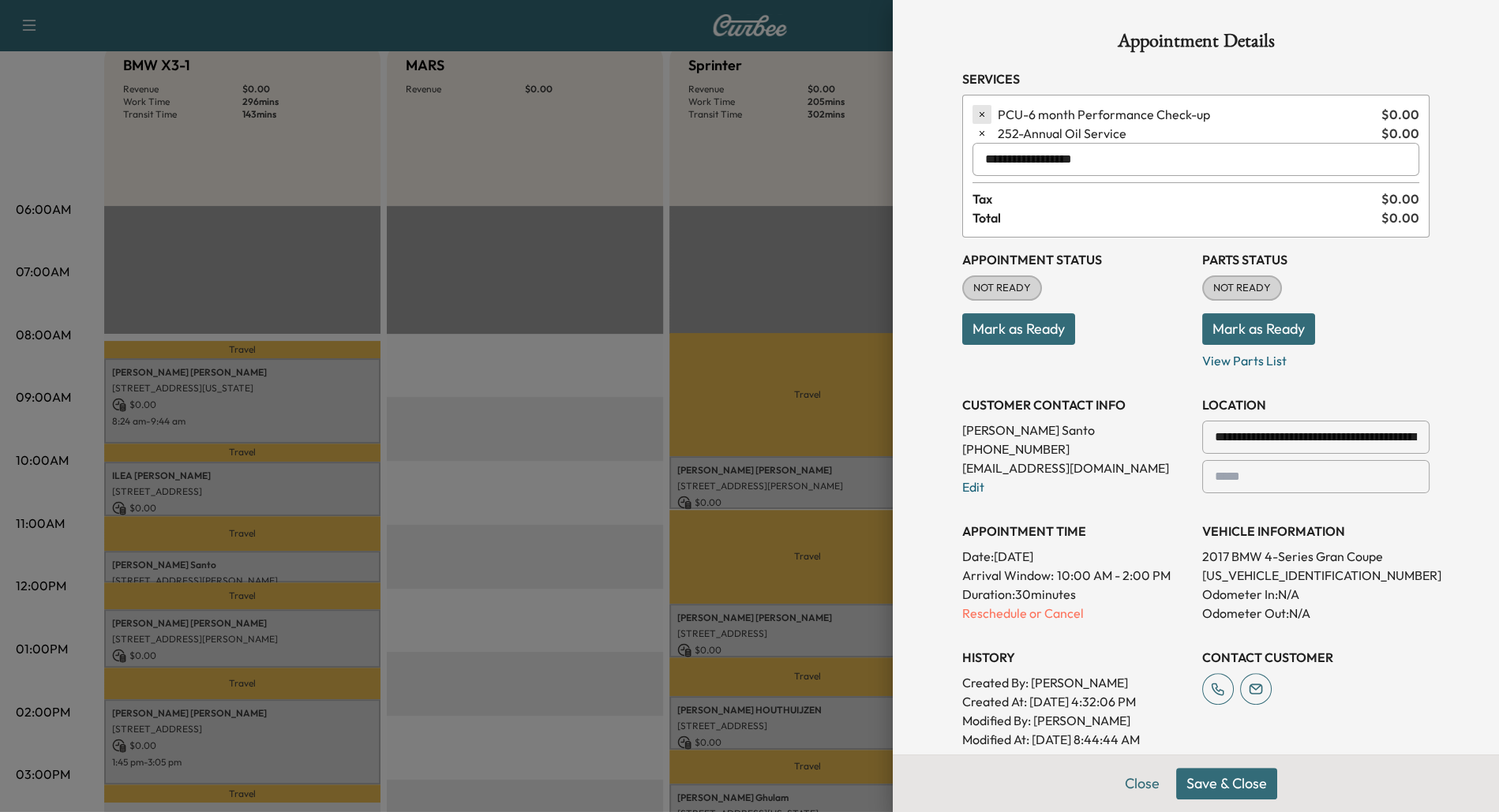
type input "**********"
click at [977, 115] on icon "button" at bounding box center [981, 114] width 11 height 11
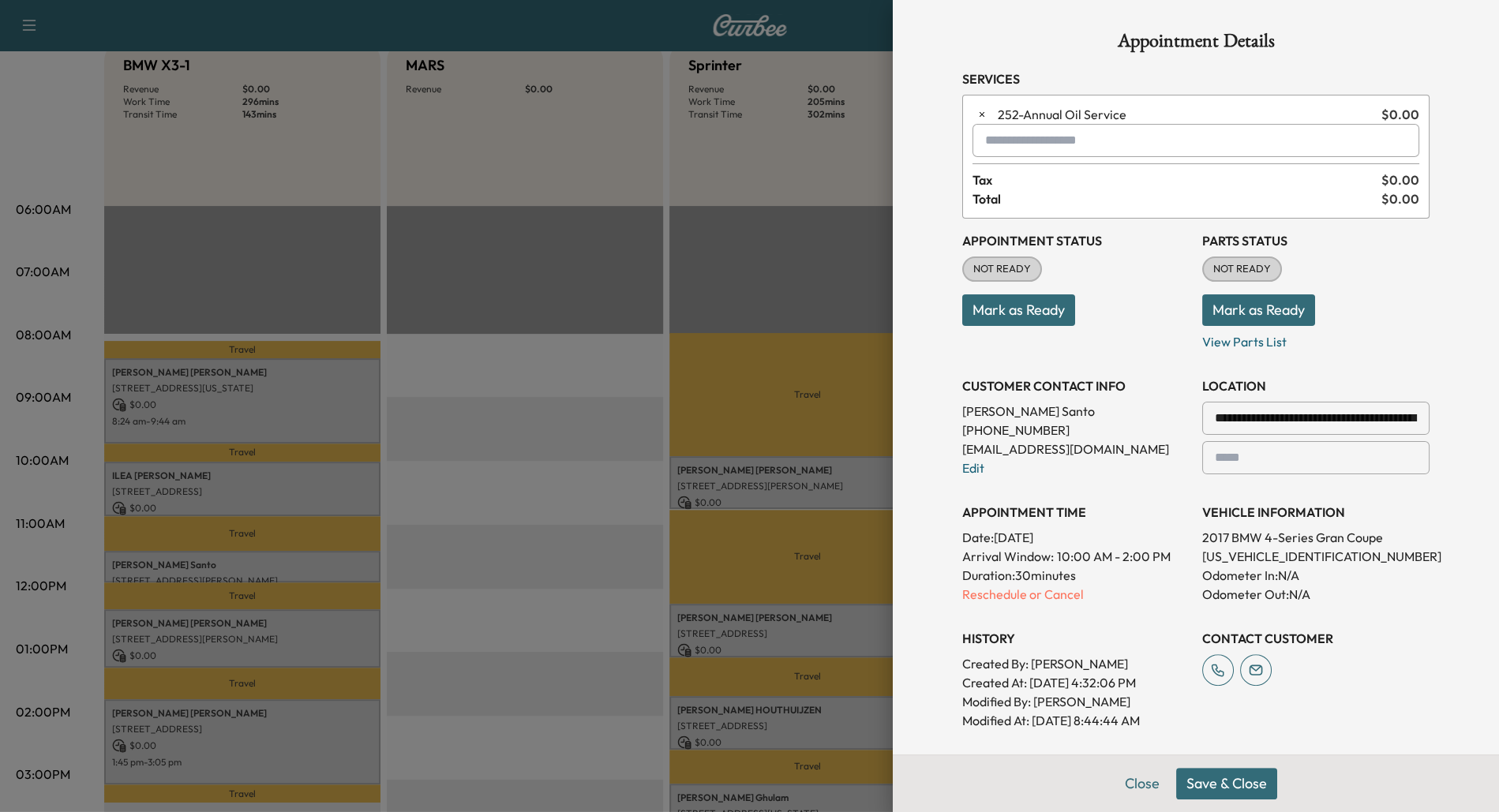
click at [1227, 784] on button "Save & Close" at bounding box center [1226, 783] width 101 height 32
click at [516, 560] on div at bounding box center [749, 406] width 1499 height 812
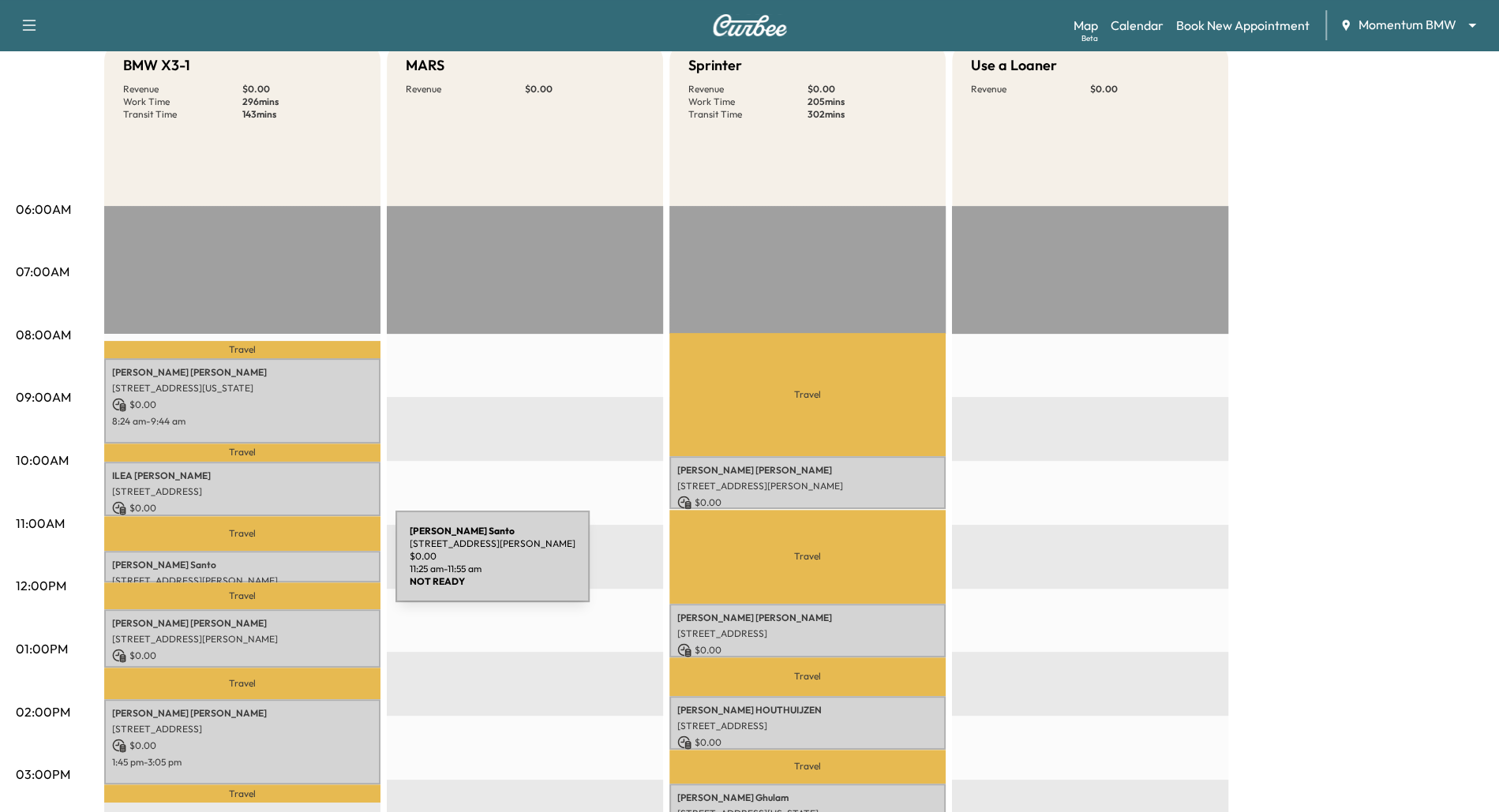
click at [277, 566] on p "[PERSON_NAME]" at bounding box center [241, 565] width 260 height 13
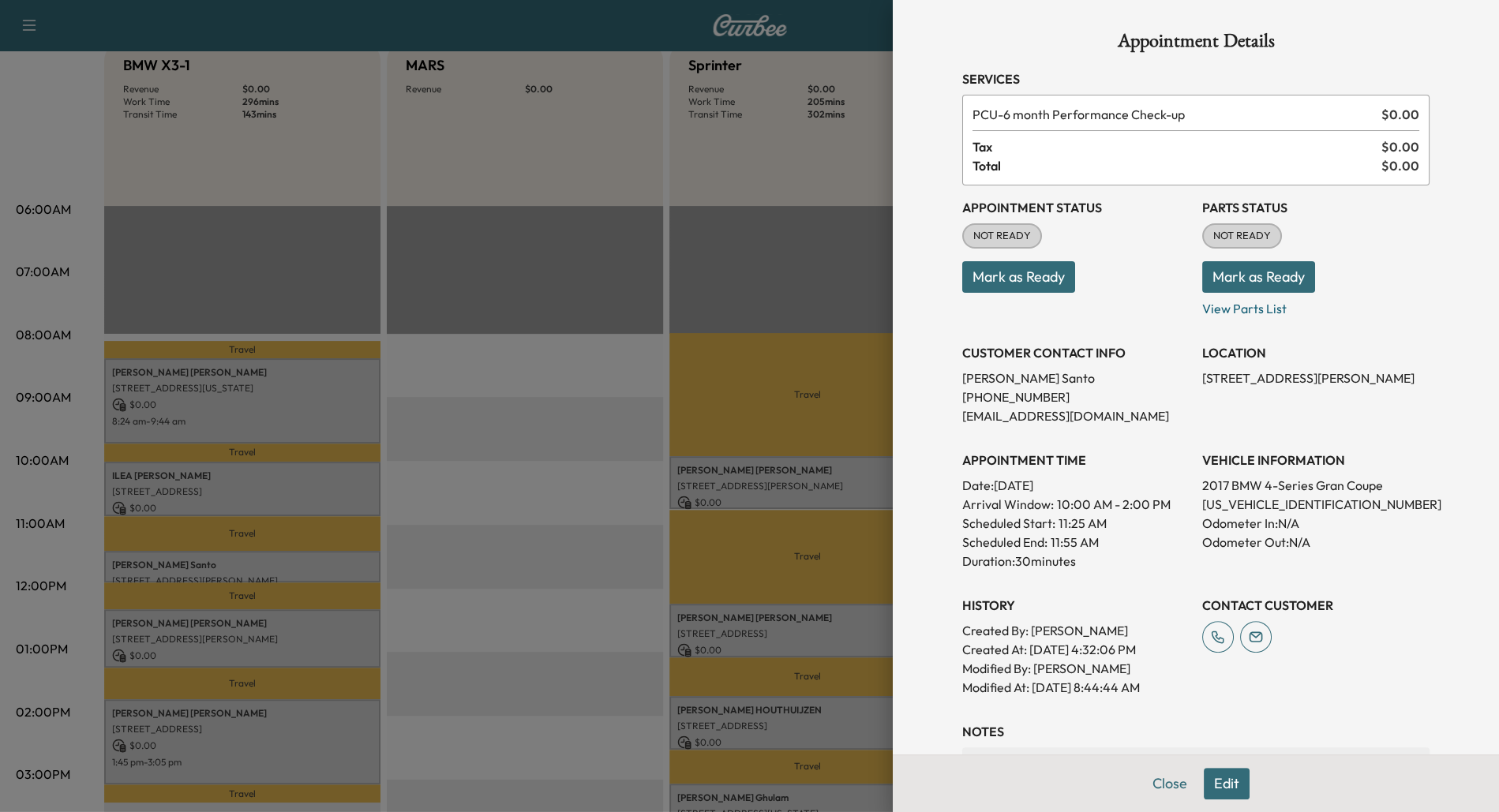
click at [421, 577] on div at bounding box center [749, 406] width 1499 height 812
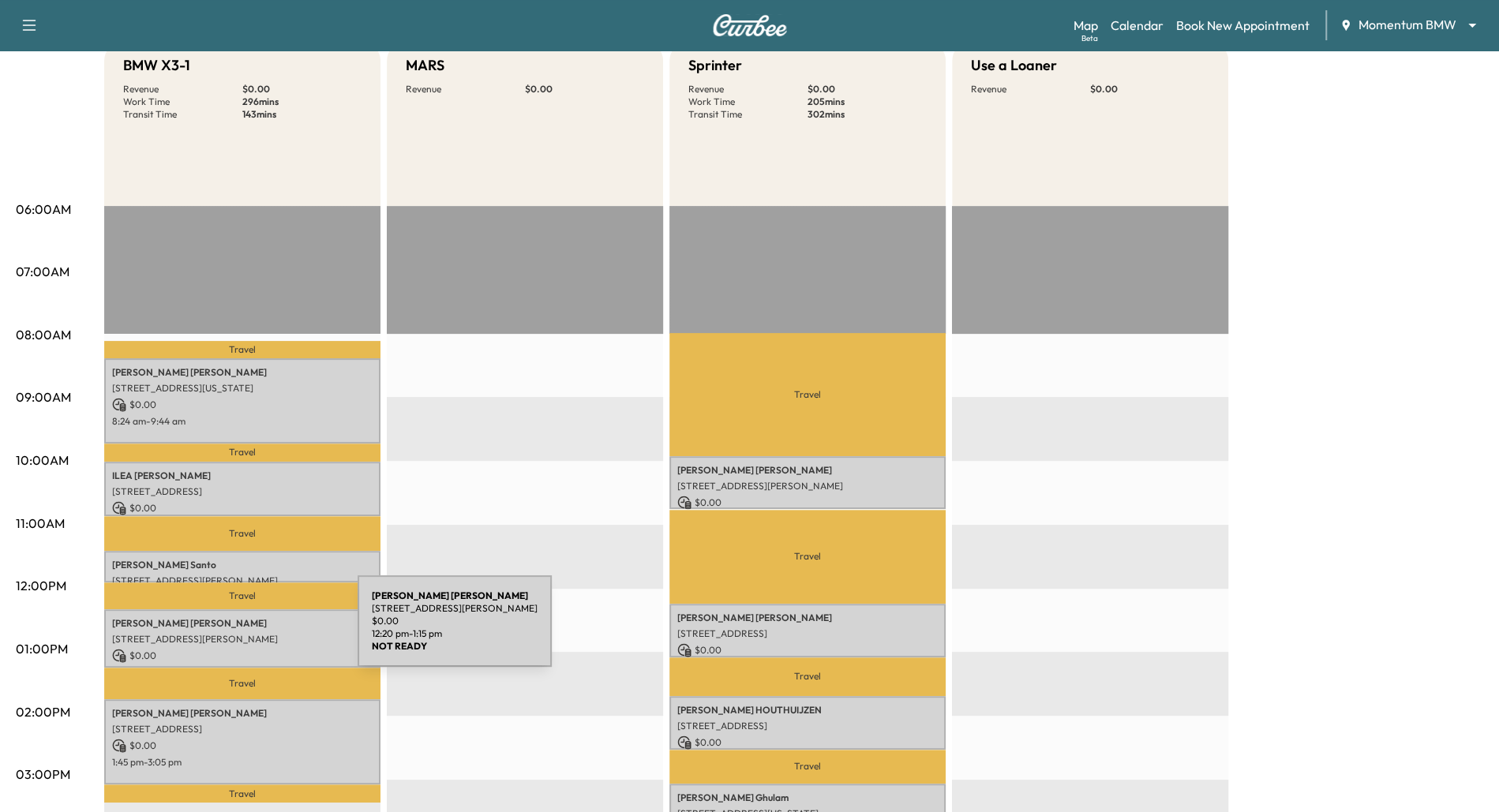
click at [239, 633] on p "[STREET_ADDRESS][PERSON_NAME]" at bounding box center [241, 639] width 260 height 13
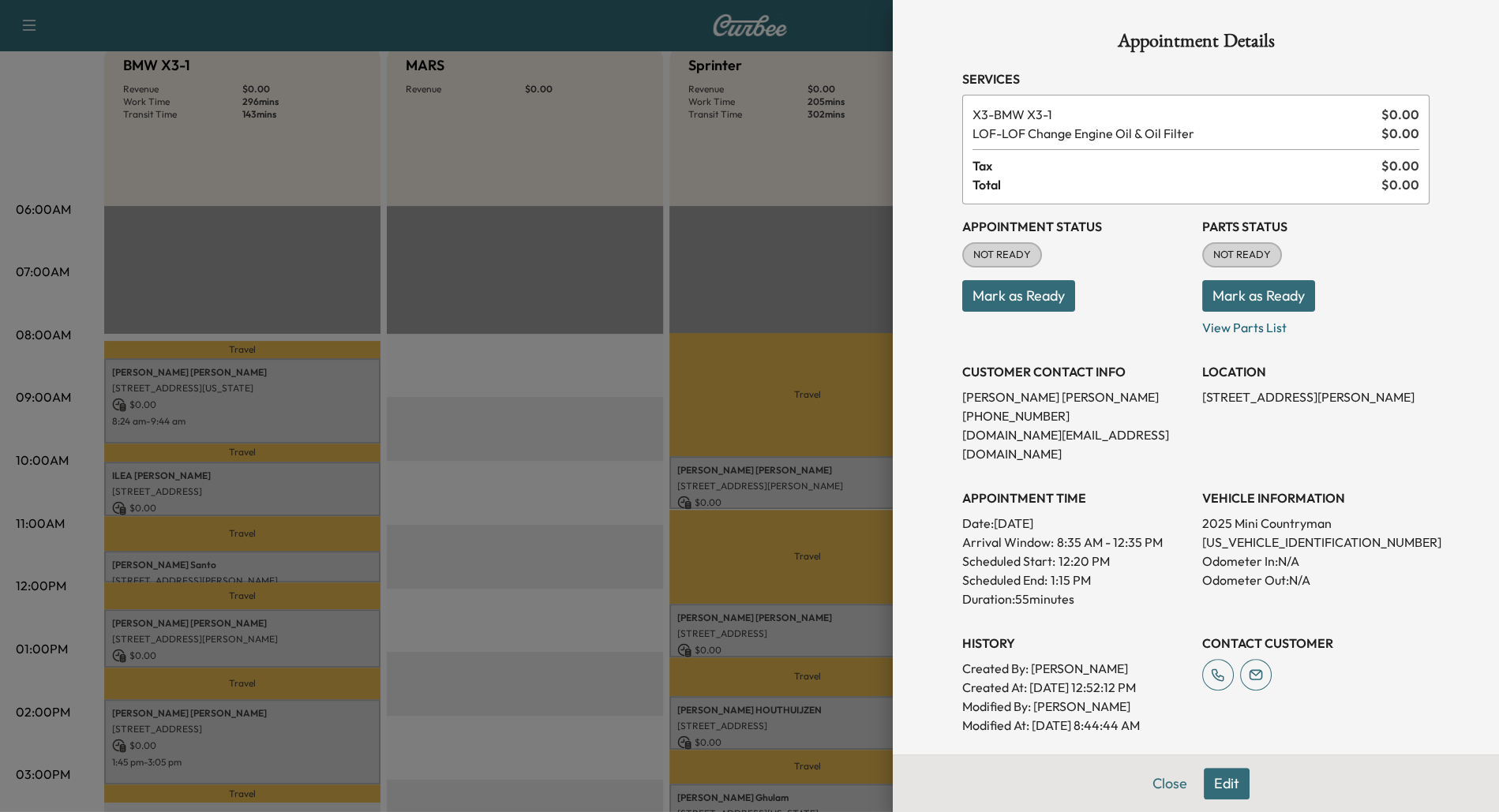
click at [247, 571] on div at bounding box center [749, 406] width 1499 height 812
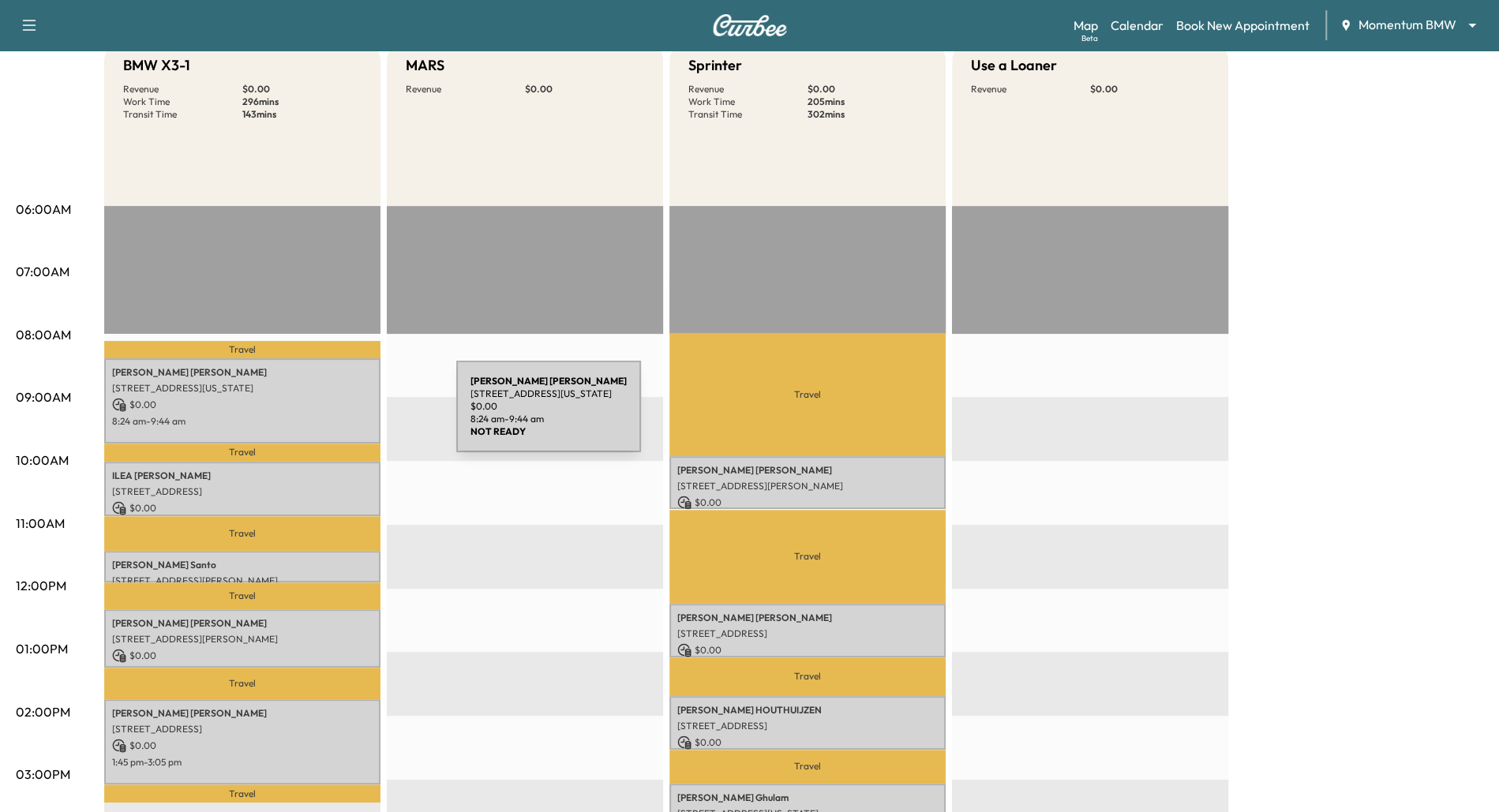
click at [338, 415] on p "8:24 am - 9:44 am" at bounding box center [241, 421] width 260 height 13
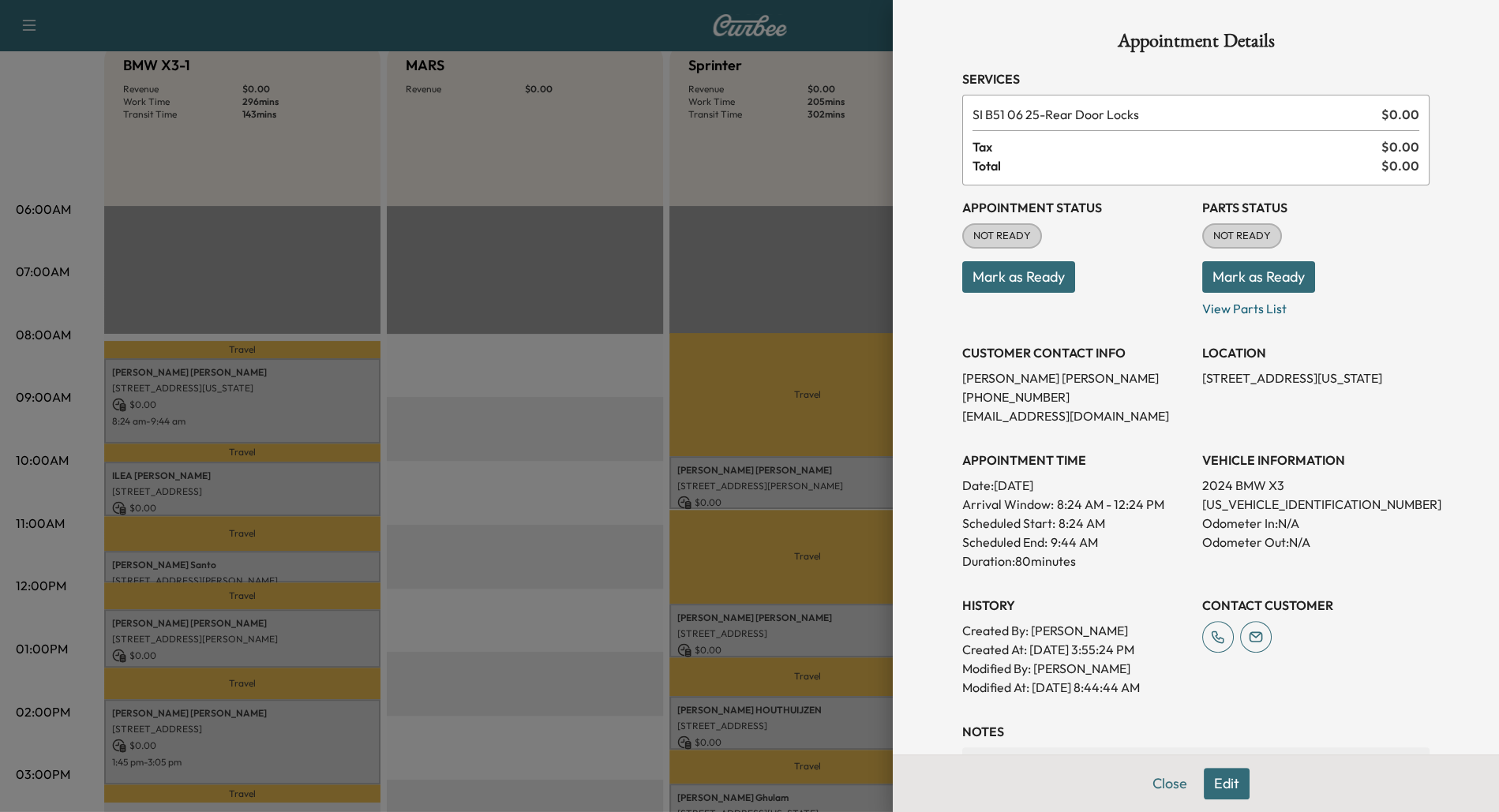
click at [343, 493] on div at bounding box center [749, 406] width 1499 height 812
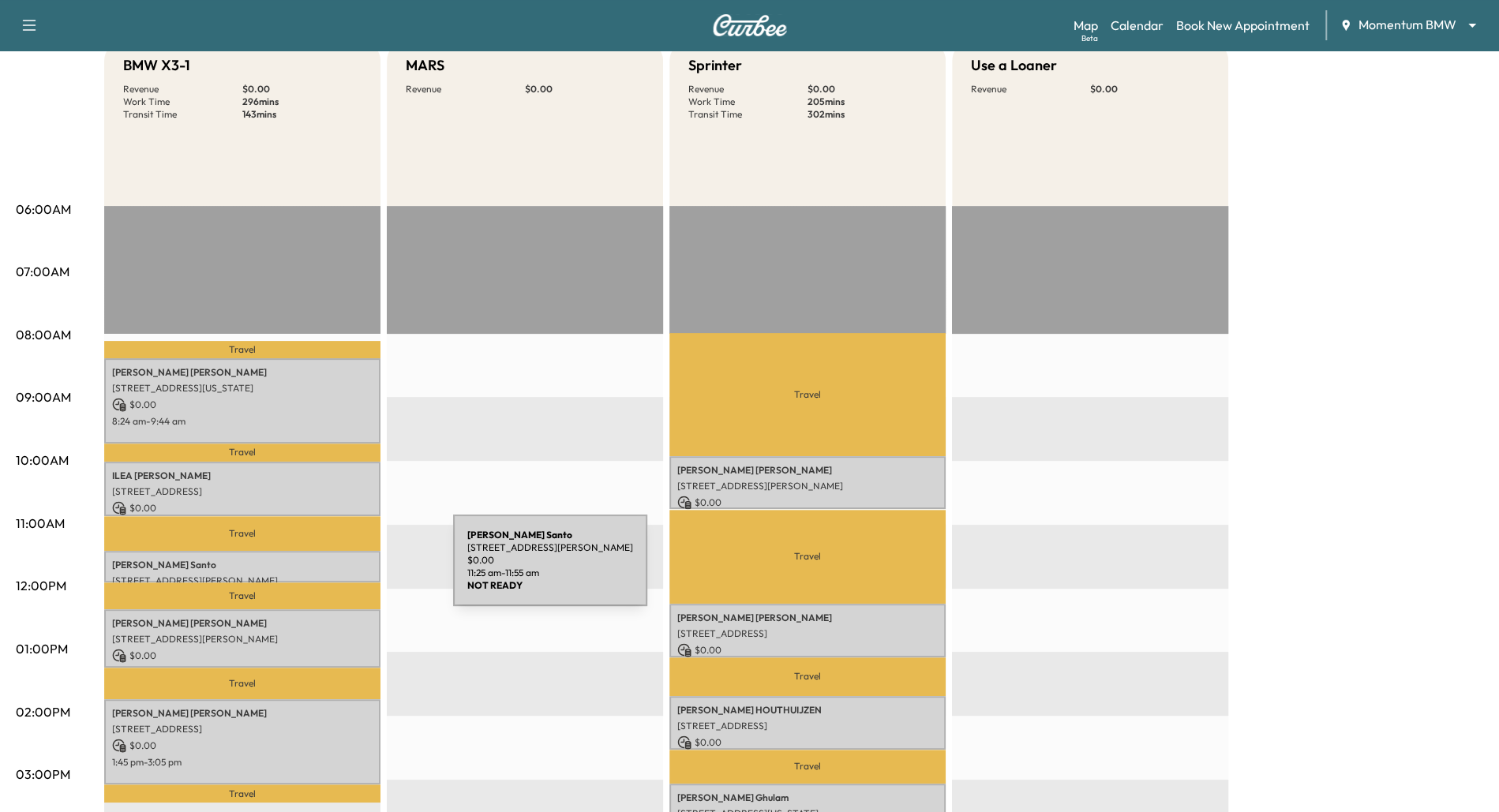
click at [334, 570] on div "[PERSON_NAME] [STREET_ADDRESS][PERSON_NAME] $ 0.00 11:25 am - 11:55 am" at bounding box center [242, 566] width 276 height 32
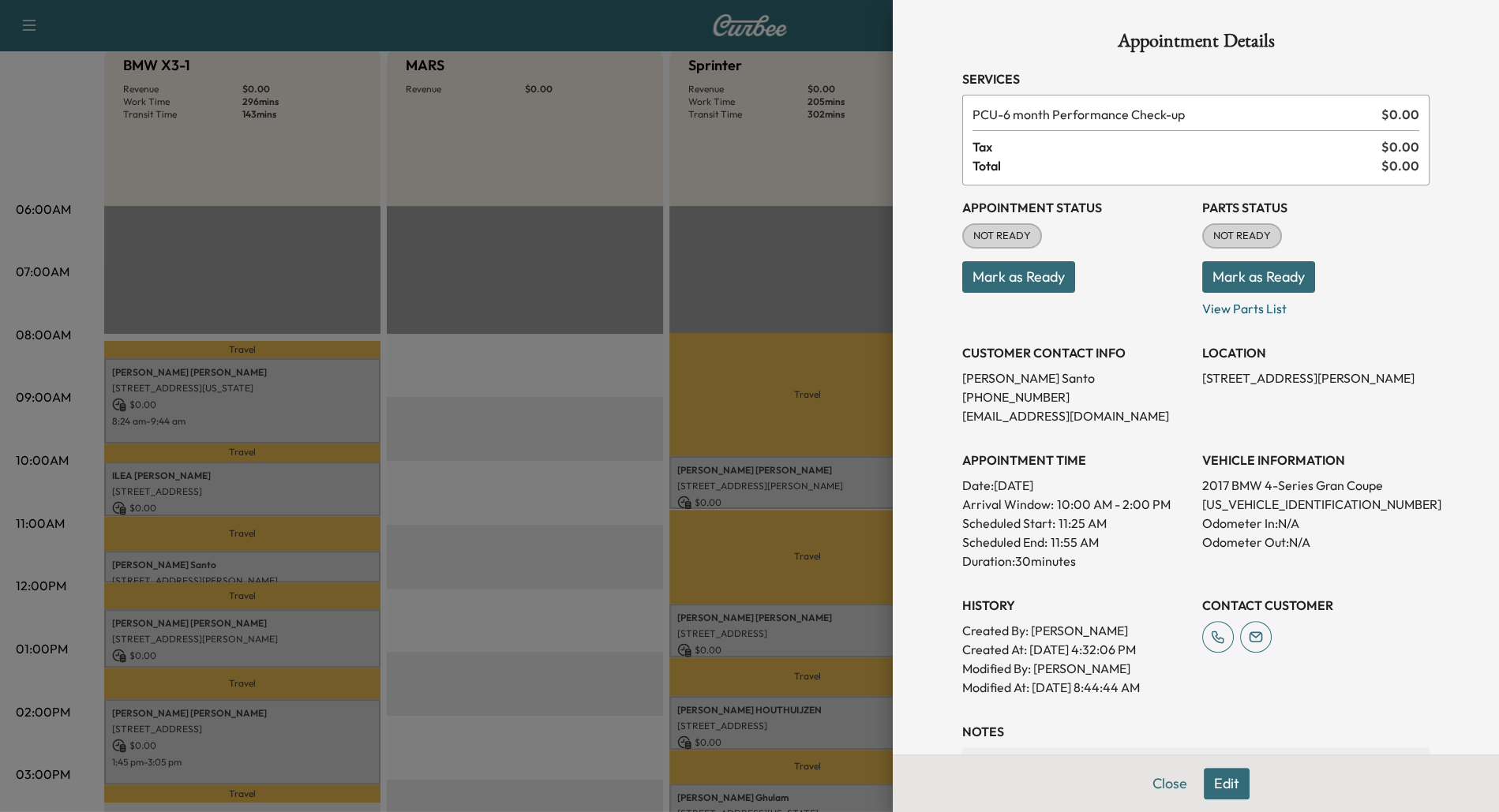
click at [374, 563] on div at bounding box center [749, 406] width 1499 height 812
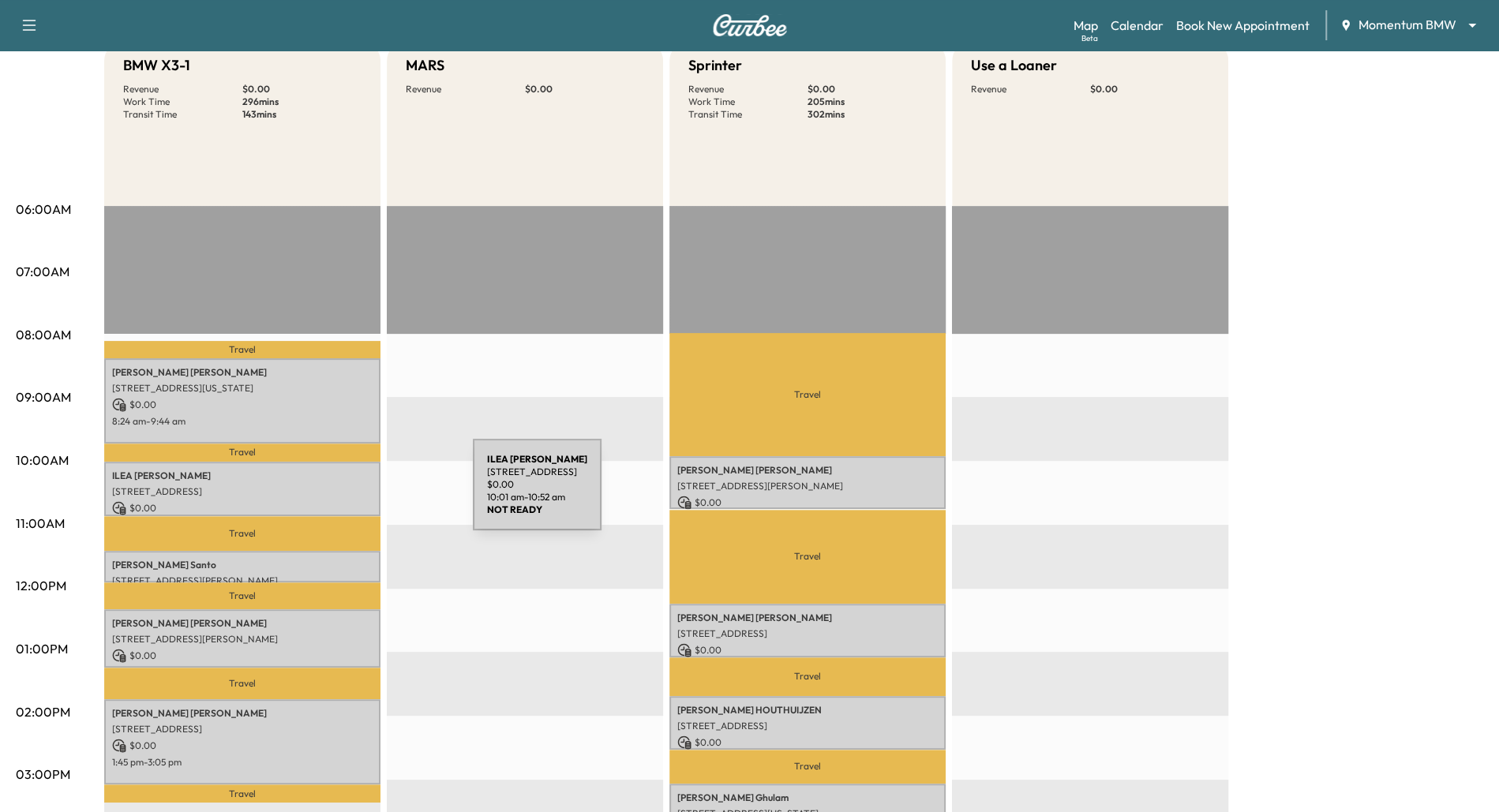
click at [354, 494] on p "[STREET_ADDRESS]" at bounding box center [241, 491] width 260 height 13
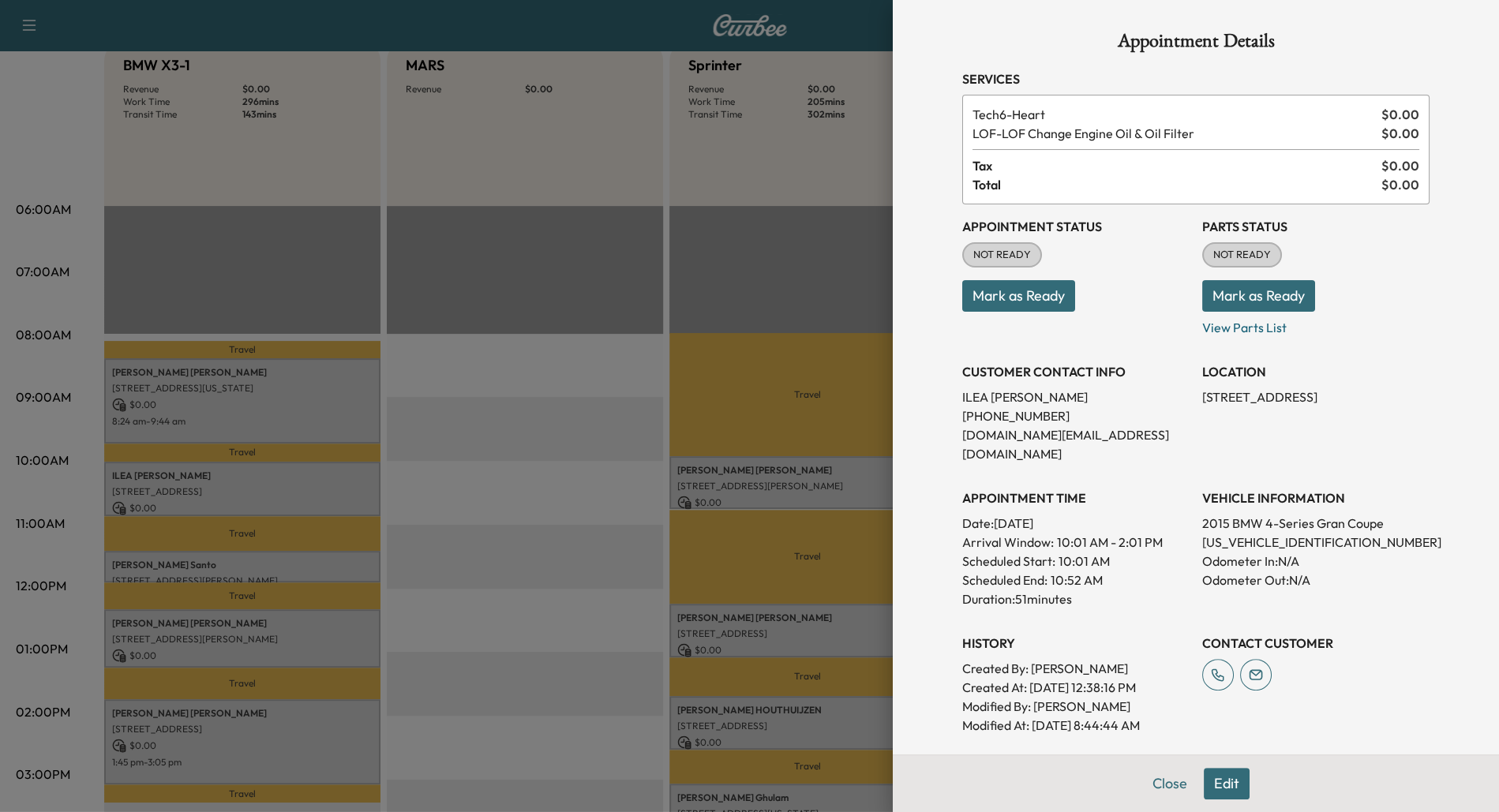
click at [360, 564] on div at bounding box center [749, 406] width 1499 height 812
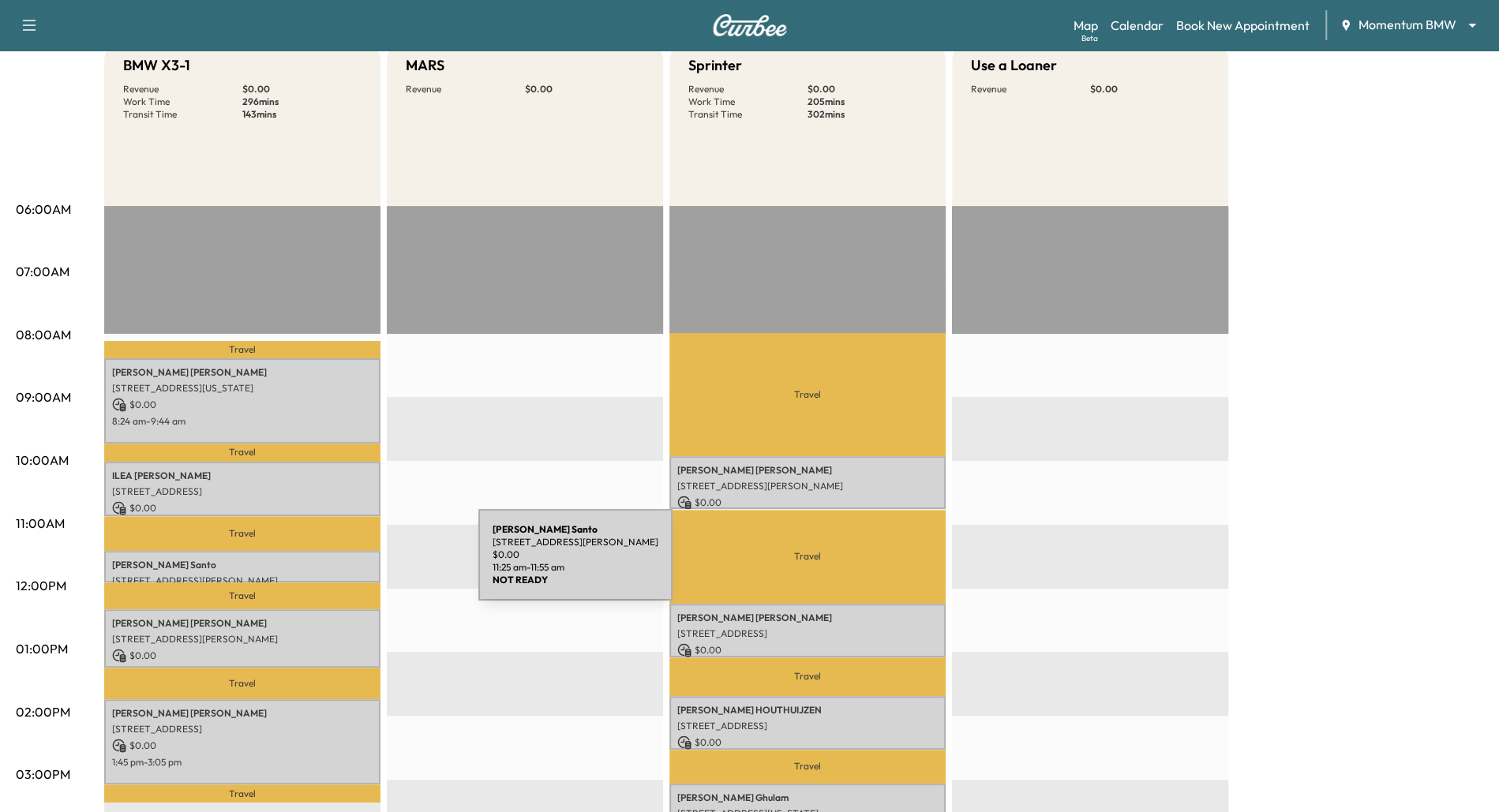
click at [360, 564] on p "[PERSON_NAME]" at bounding box center [241, 565] width 260 height 13
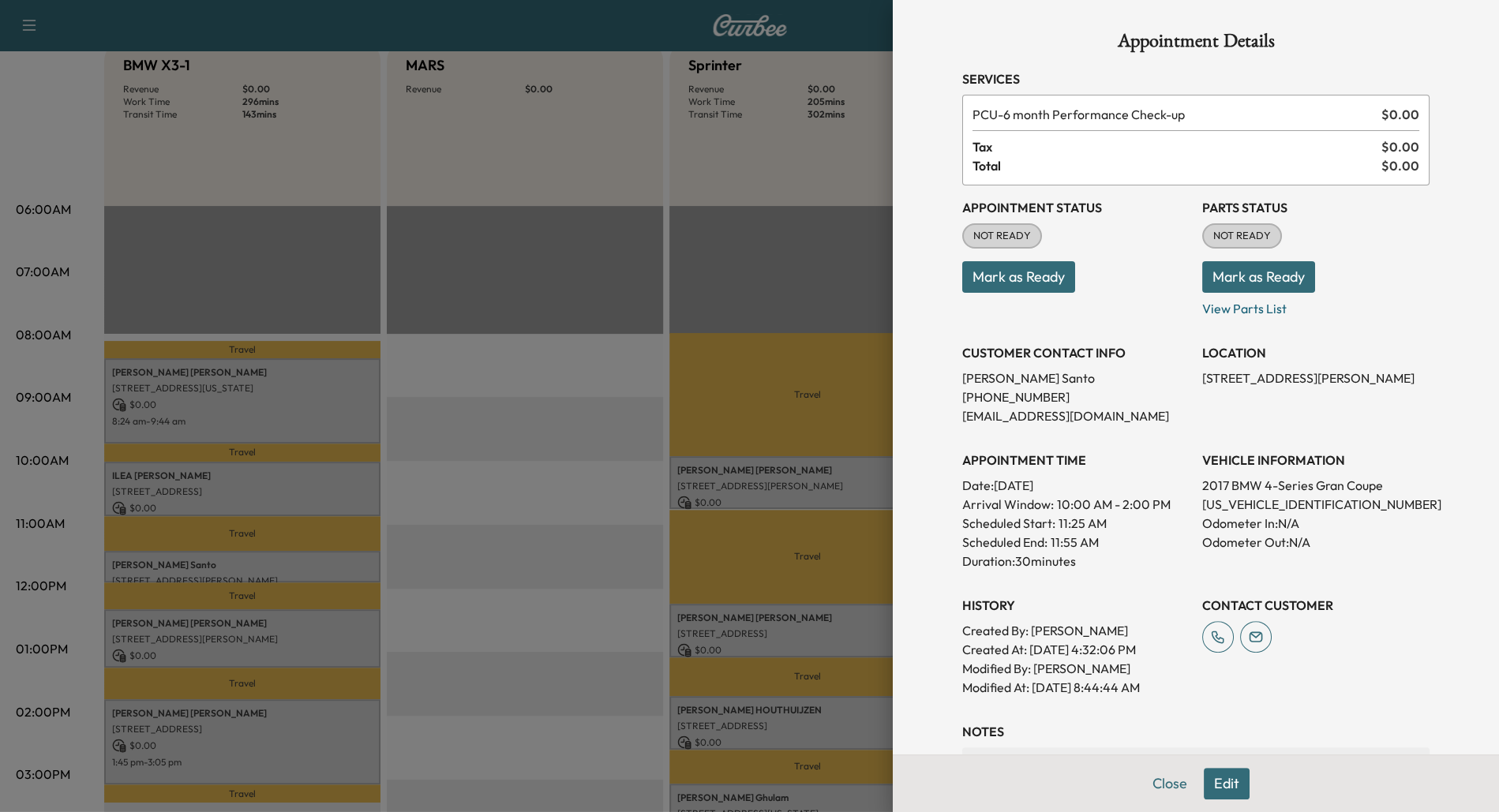
click at [490, 591] on div at bounding box center [749, 406] width 1499 height 812
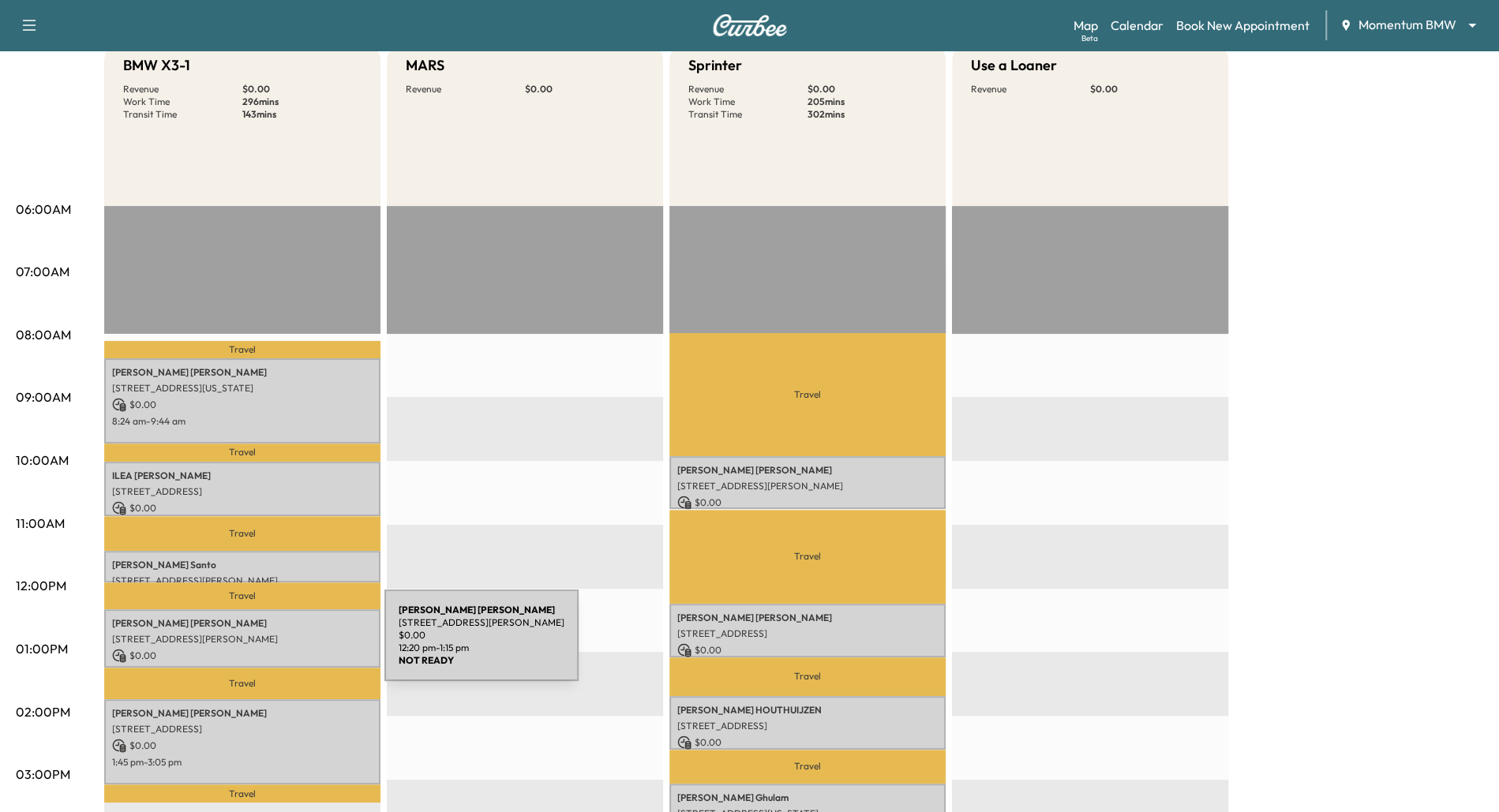
click at [266, 645] on div "[PERSON_NAME] [STREET_ADDRESS][PERSON_NAME] $ 0.00 12:20 pm - 1:15 pm" at bounding box center [242, 638] width 276 height 58
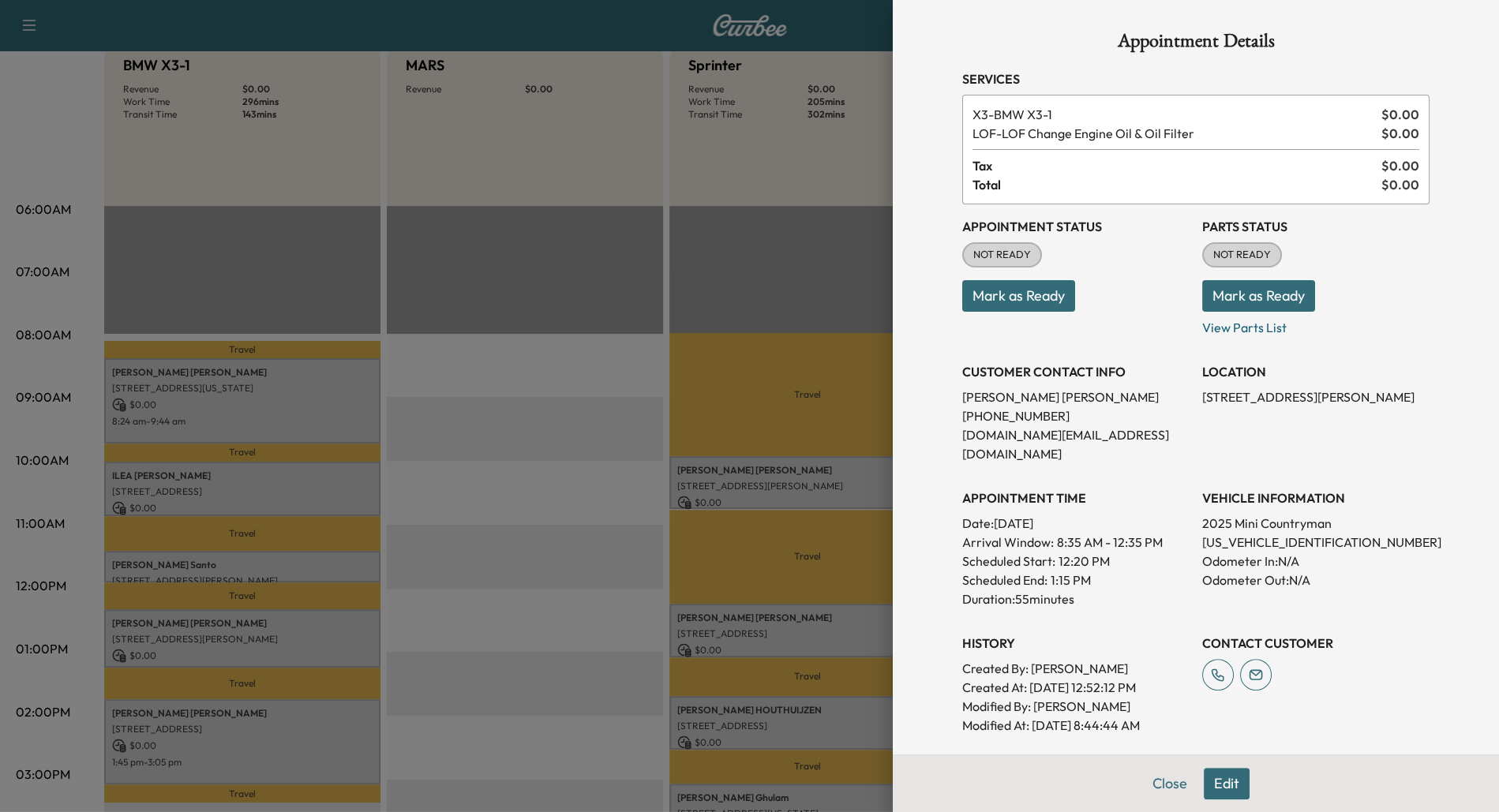
click at [322, 748] on div at bounding box center [749, 406] width 1499 height 812
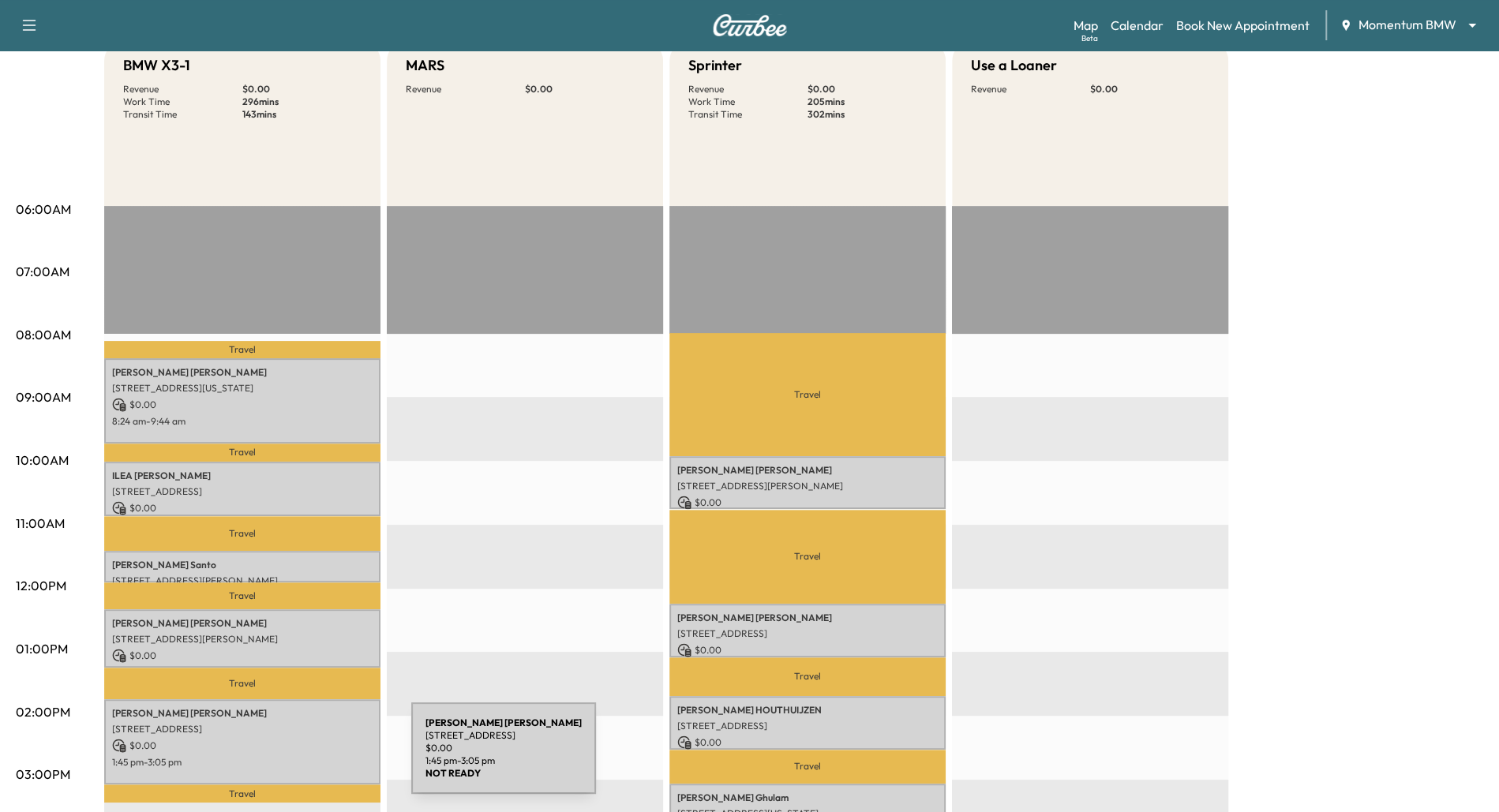
click at [288, 759] on p "1:45 pm - 3:05 pm" at bounding box center [241, 762] width 260 height 13
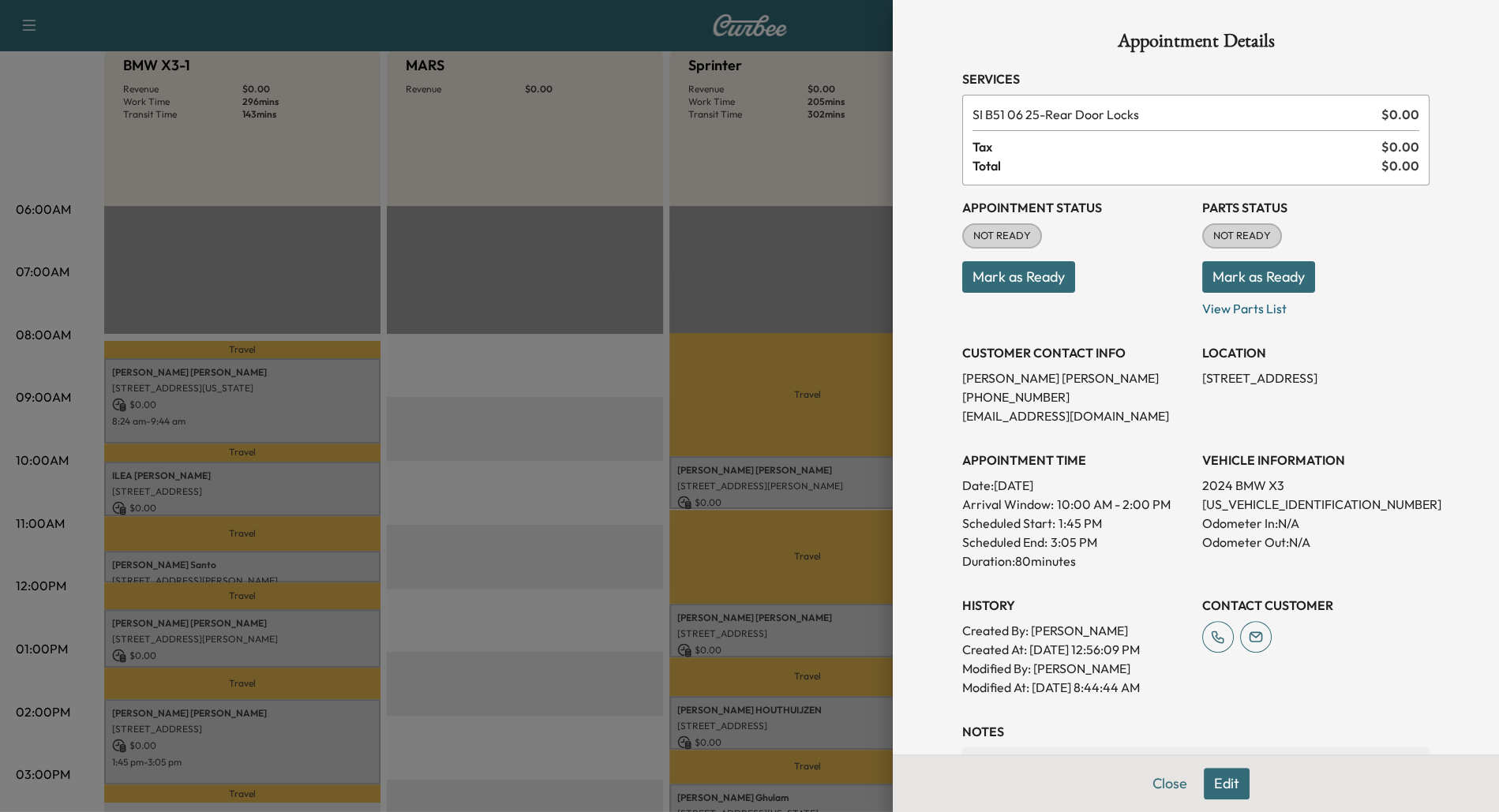
click at [628, 663] on div at bounding box center [749, 406] width 1499 height 812
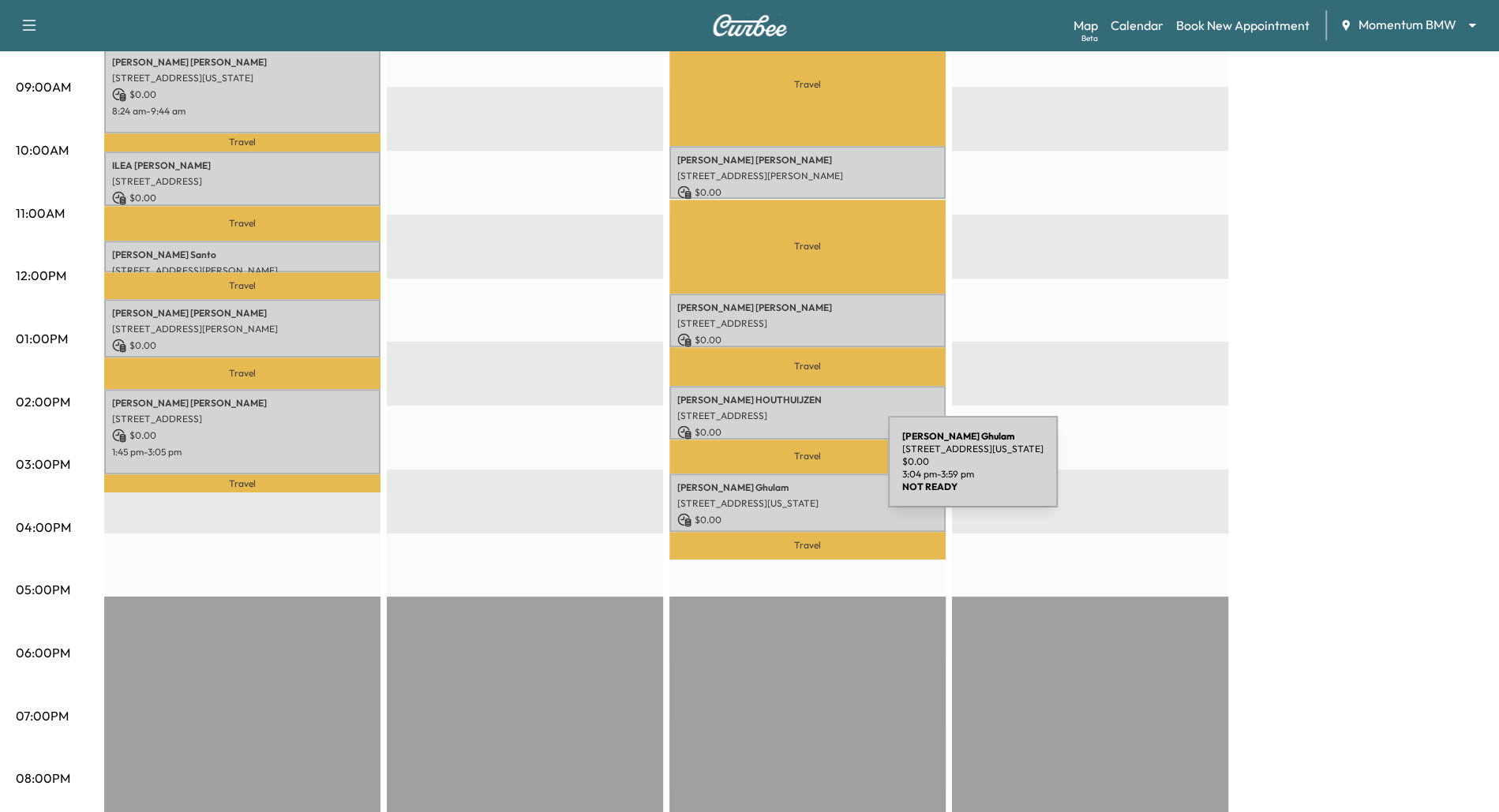
scroll to position [478, 0]
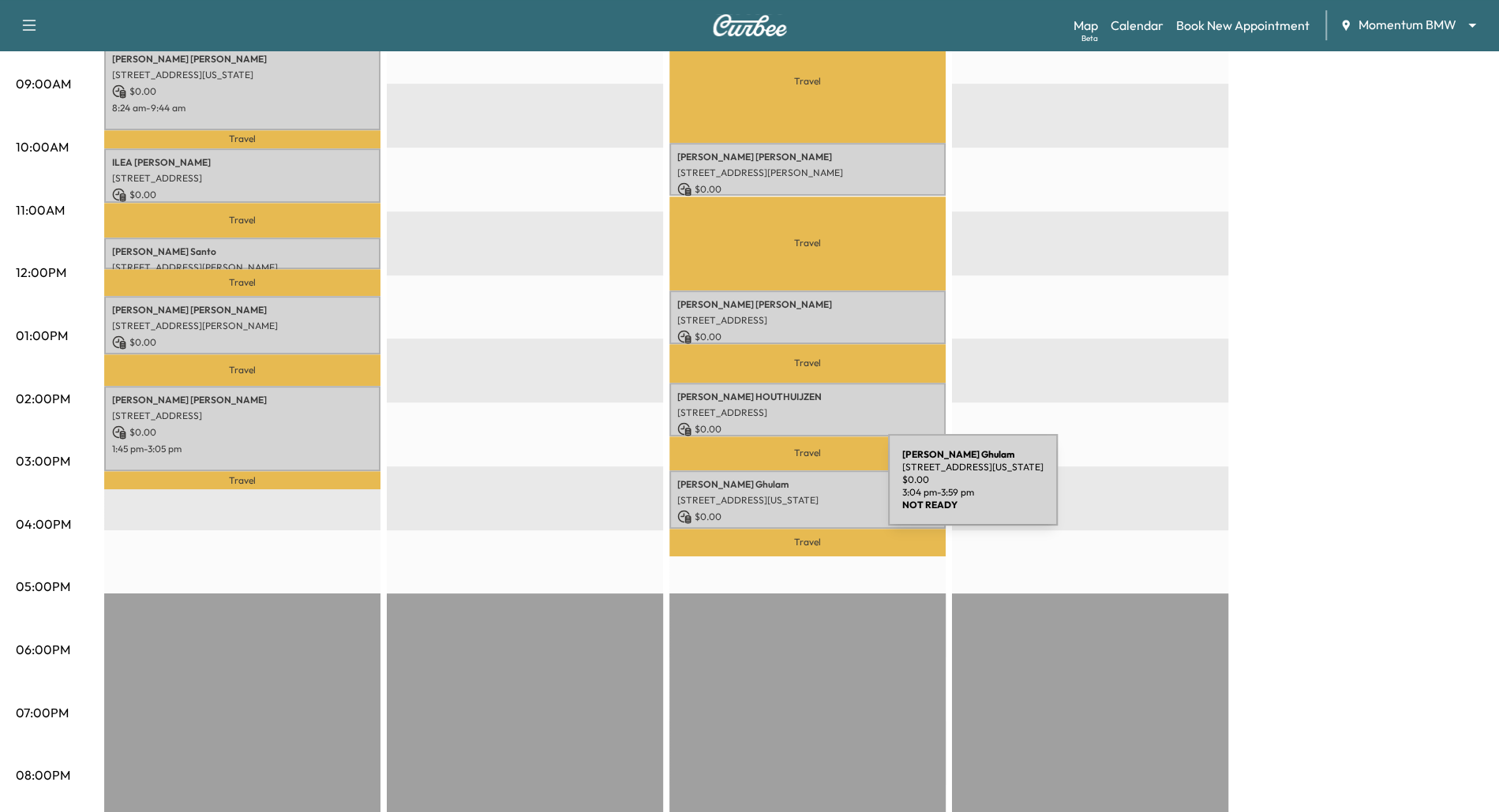
click at [770, 490] on p "[PERSON_NAME] [PERSON_NAME]" at bounding box center [807, 484] width 260 height 13
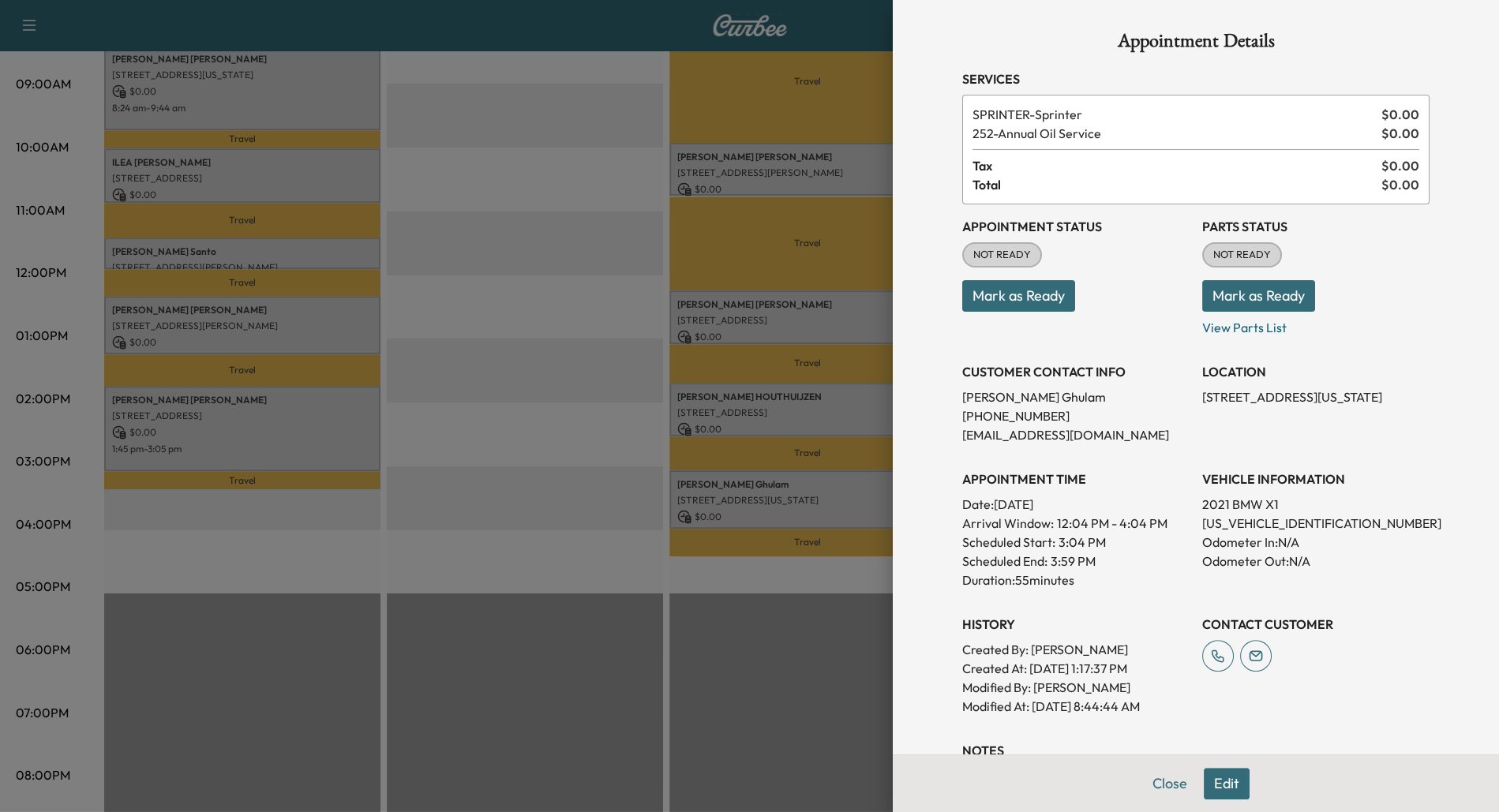
click at [611, 555] on div at bounding box center [749, 406] width 1499 height 812
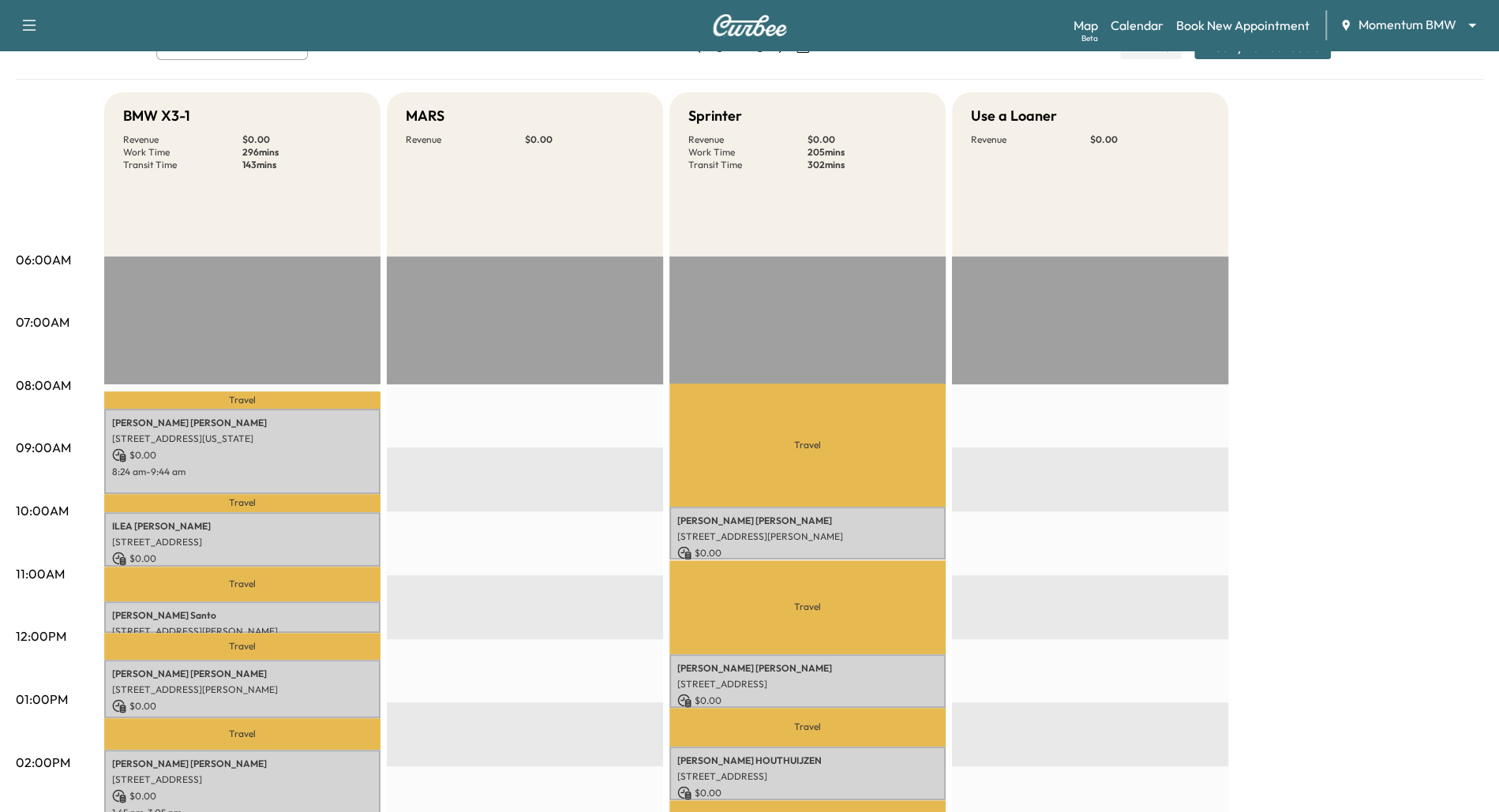
scroll to position [0, 0]
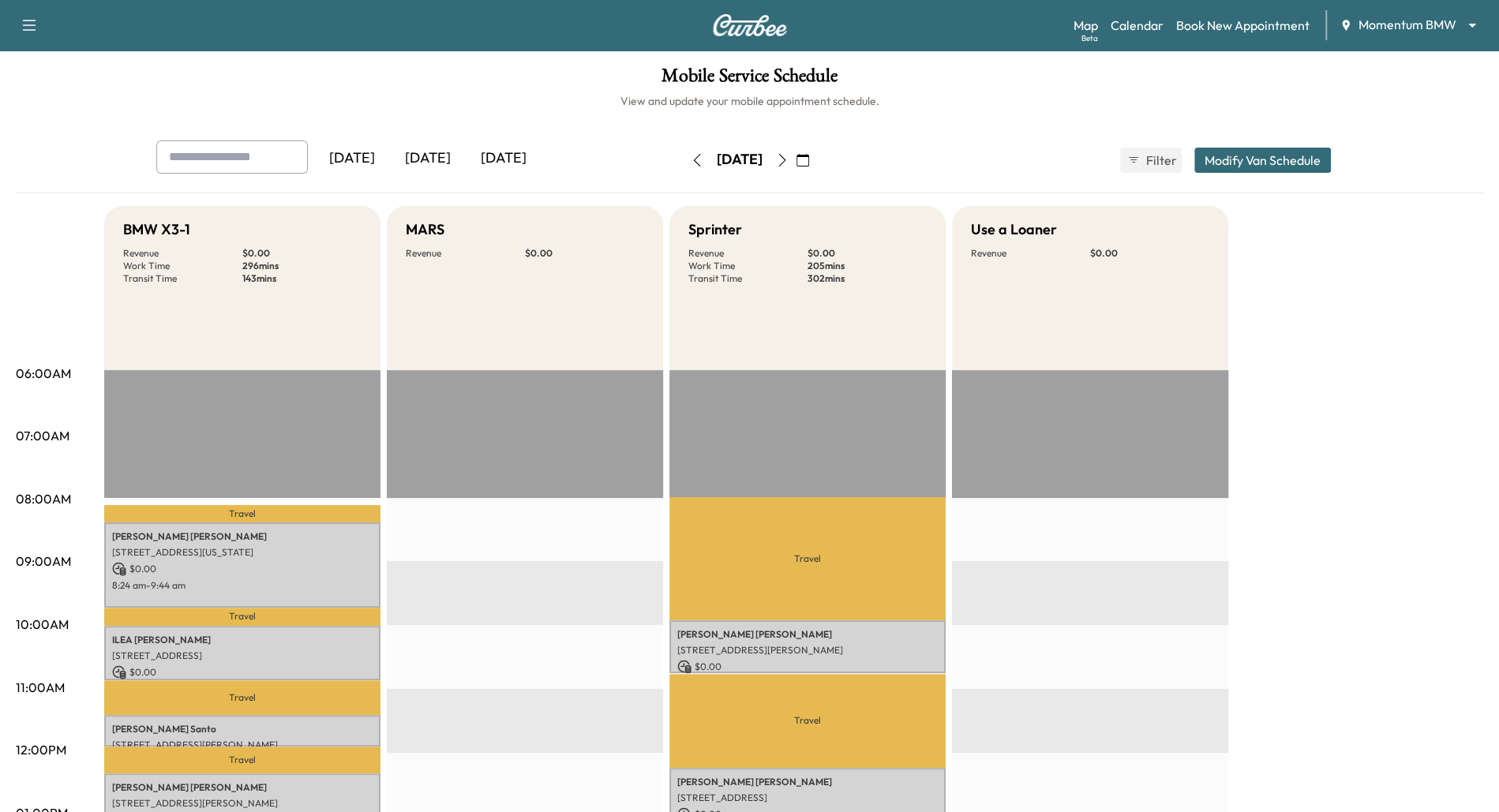
click at [1275, 167] on button "Modify Van Schedule" at bounding box center [1263, 160] width 137 height 26
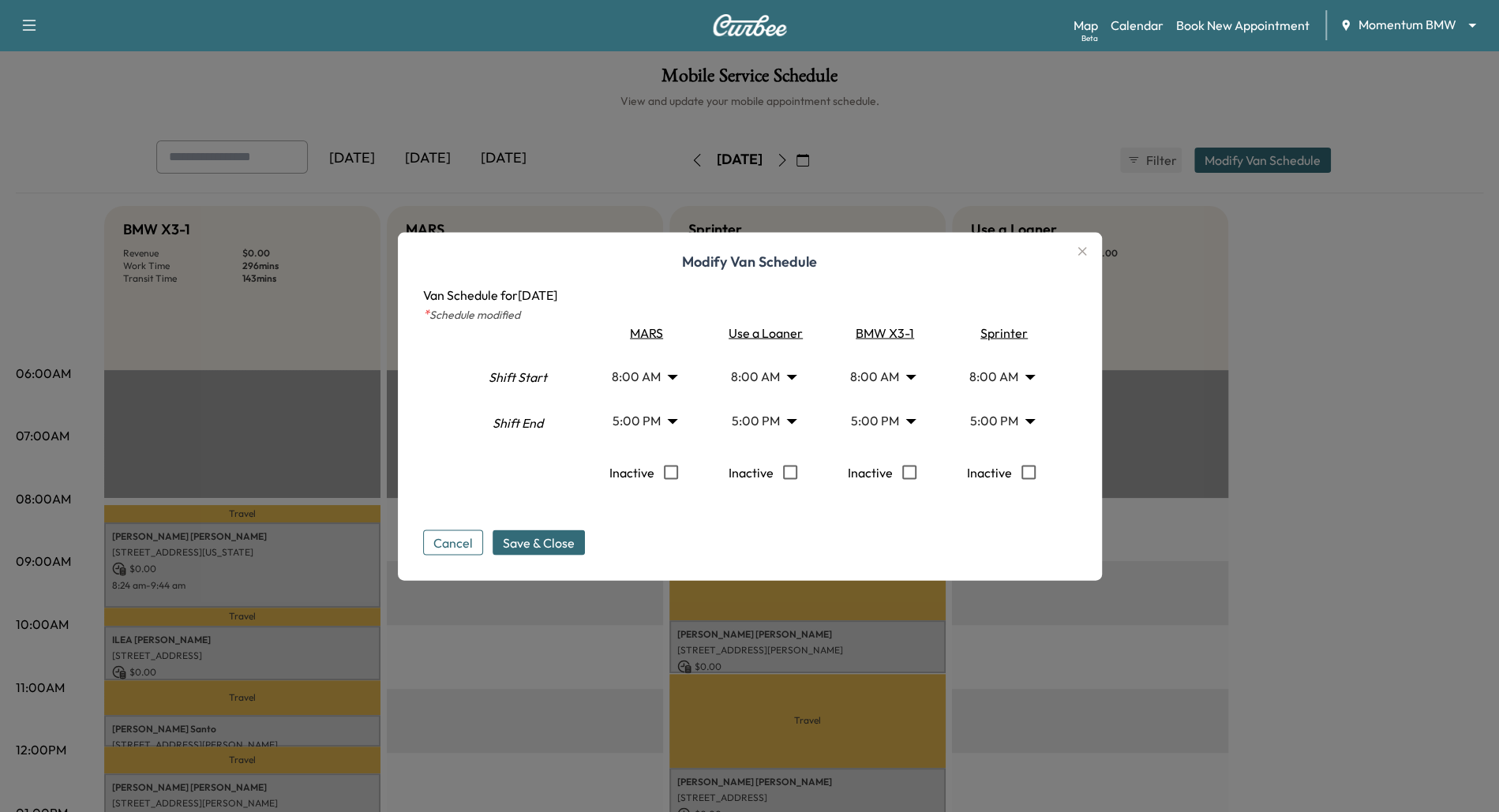
click at [1031, 416] on body "Support Log Out Map Beta Calendar Book New Appointment Momentum BMW ******** ​ …" at bounding box center [749, 406] width 1499 height 812
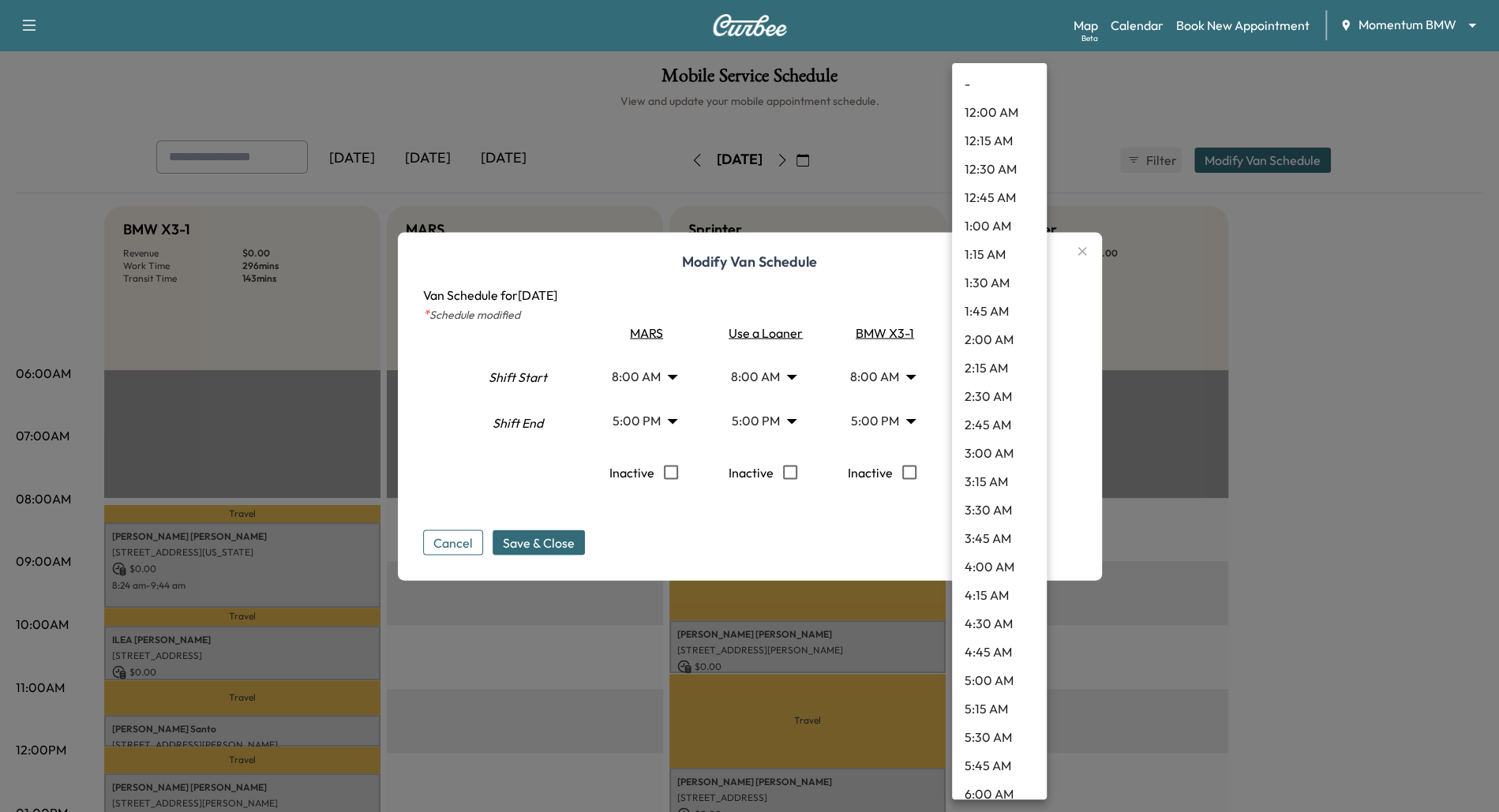
scroll to position [1612, 0]
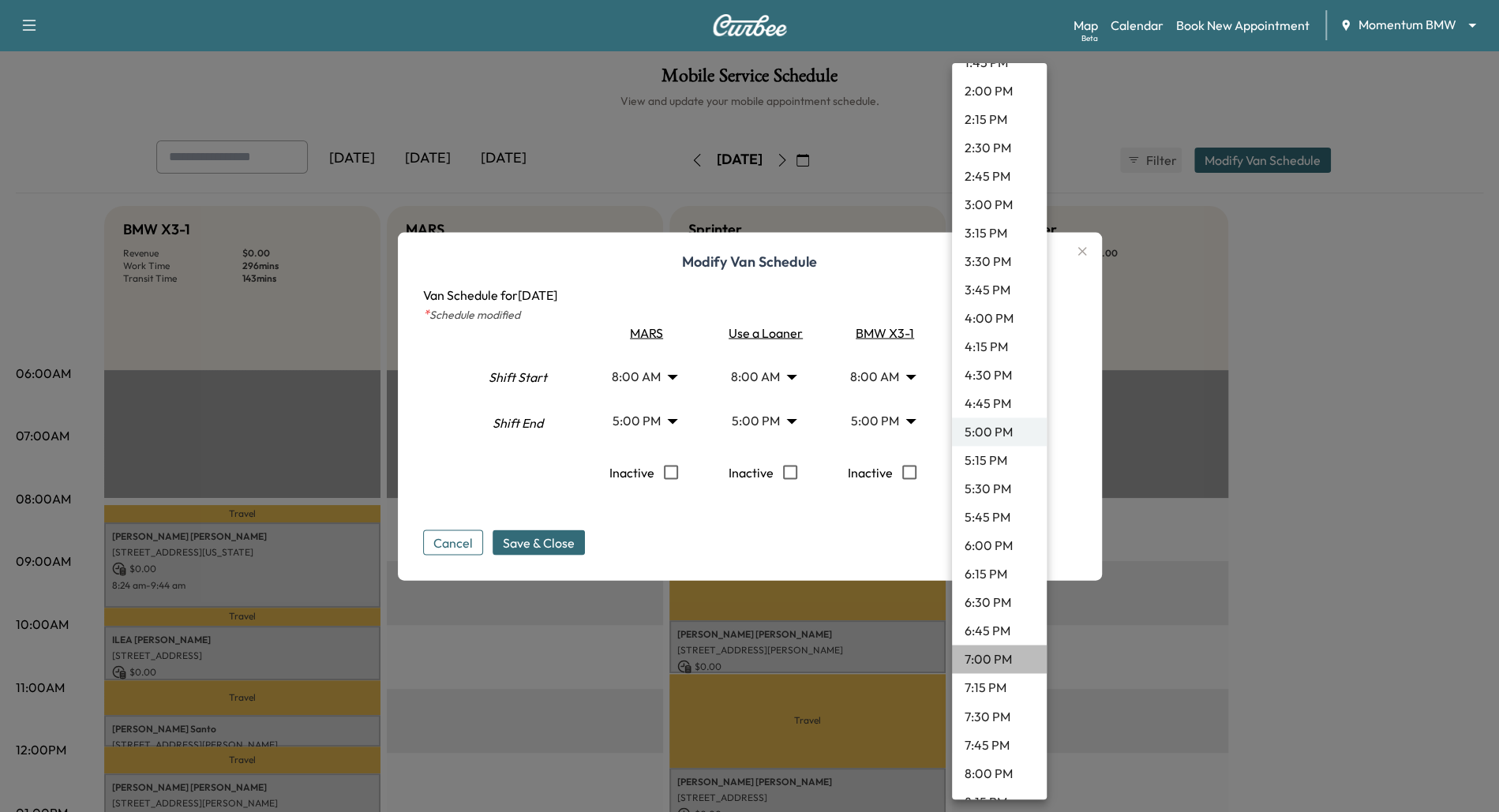
click at [982, 665] on li "7:00 PM" at bounding box center [999, 658] width 95 height 28
type input "**"
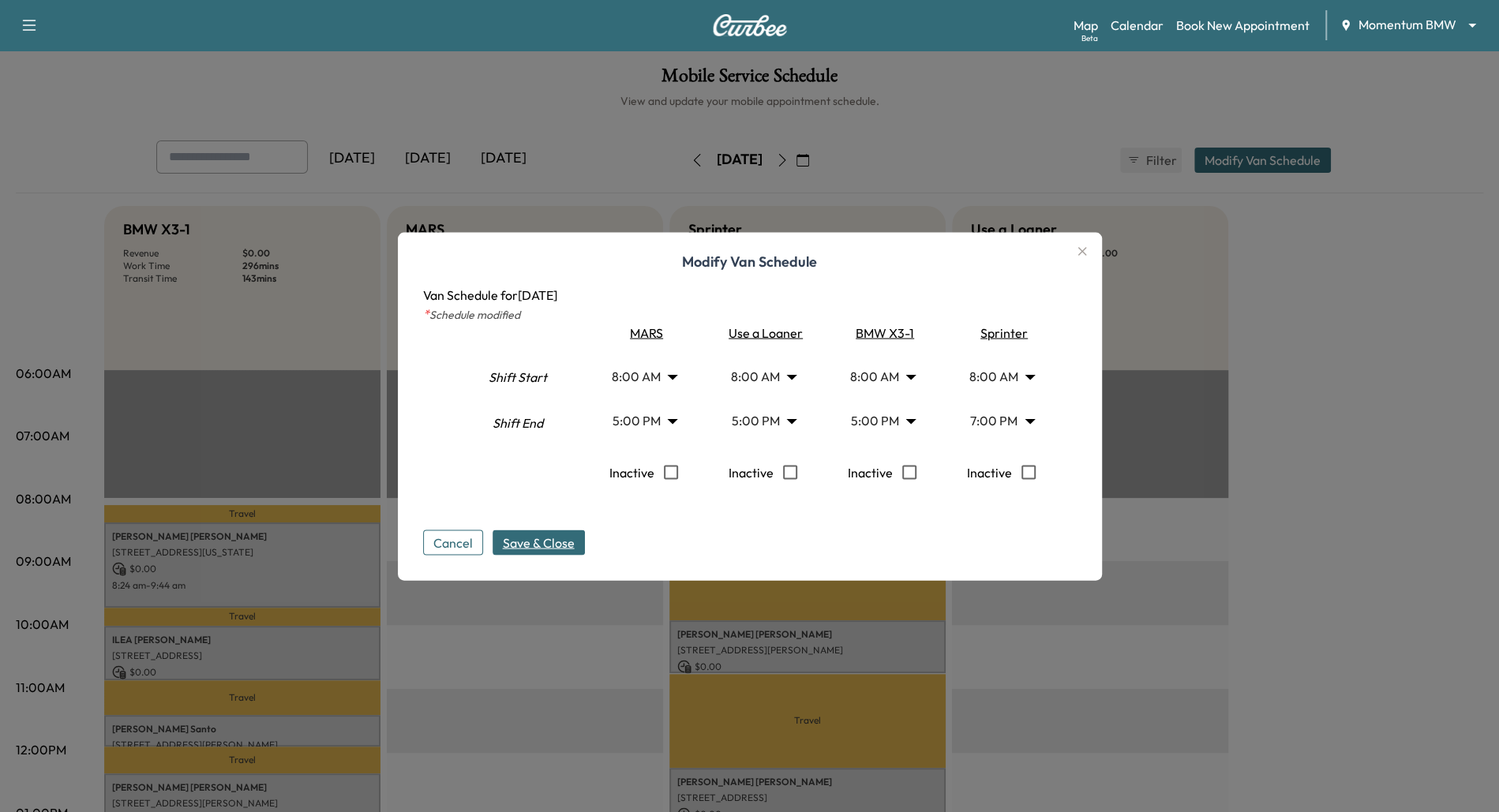
click at [542, 542] on span "Save & Close" at bounding box center [538, 542] width 72 height 19
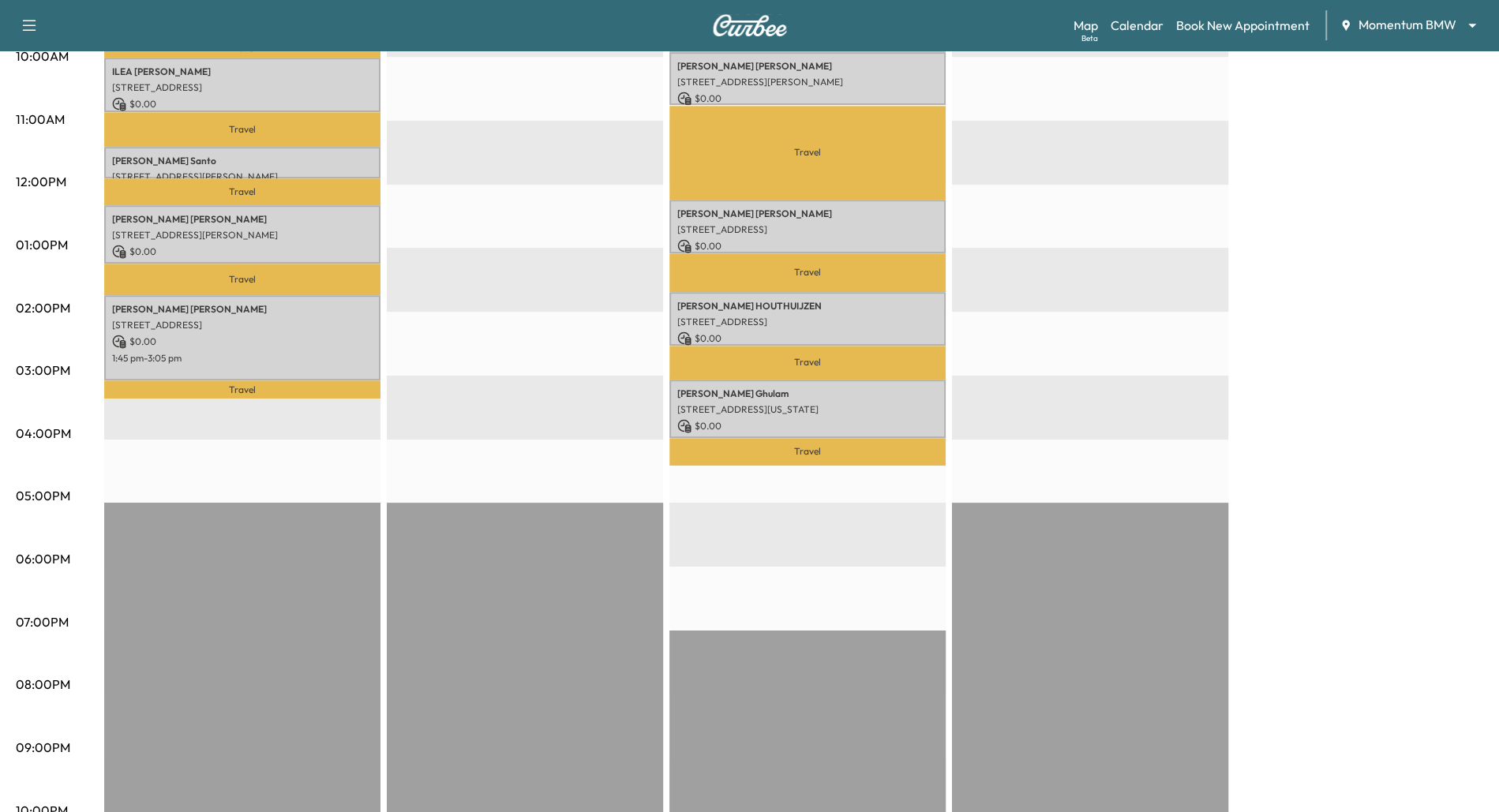
scroll to position [566, 0]
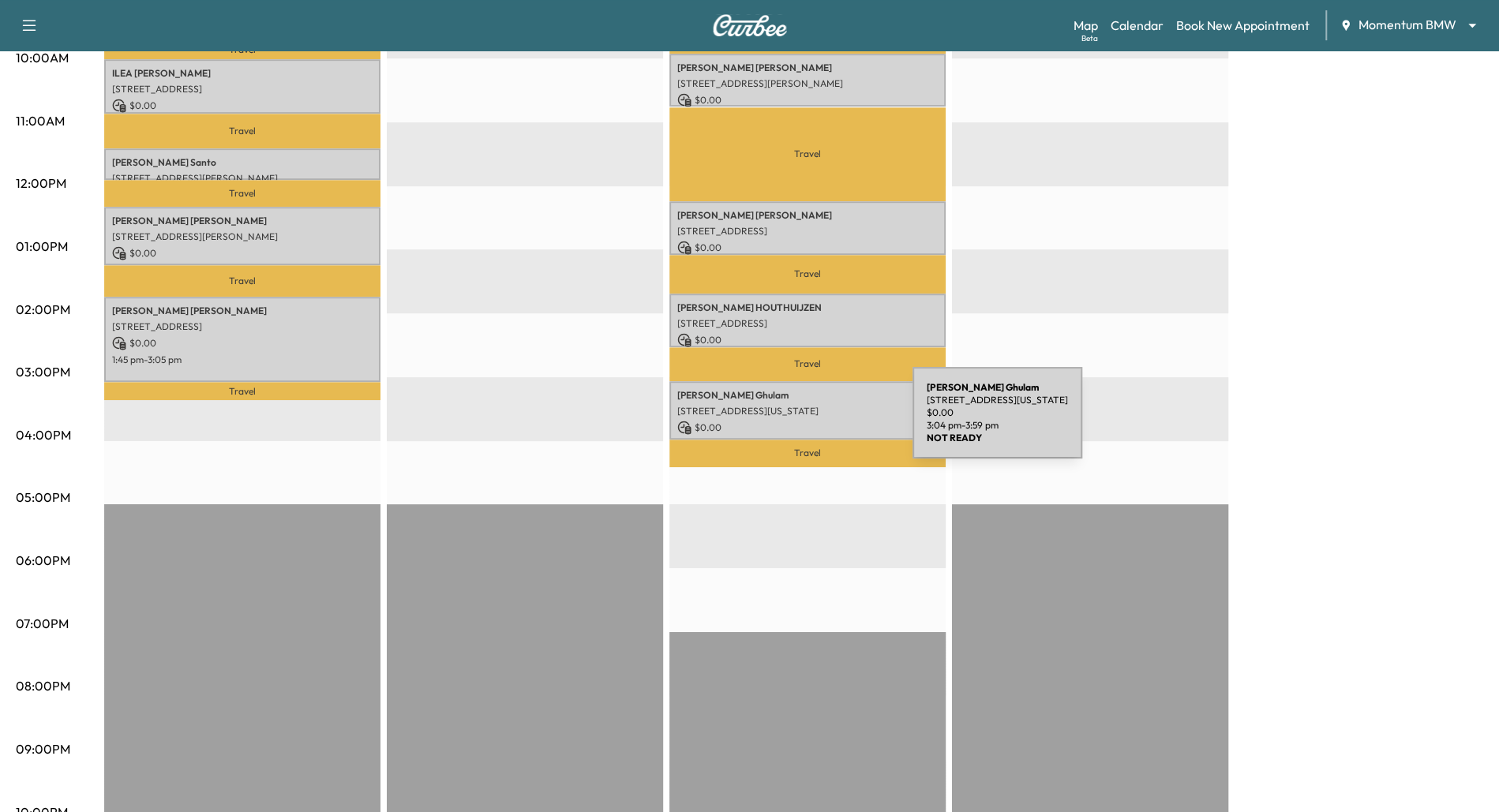
click at [794, 420] on p "$ 0.00" at bounding box center [807, 427] width 260 height 14
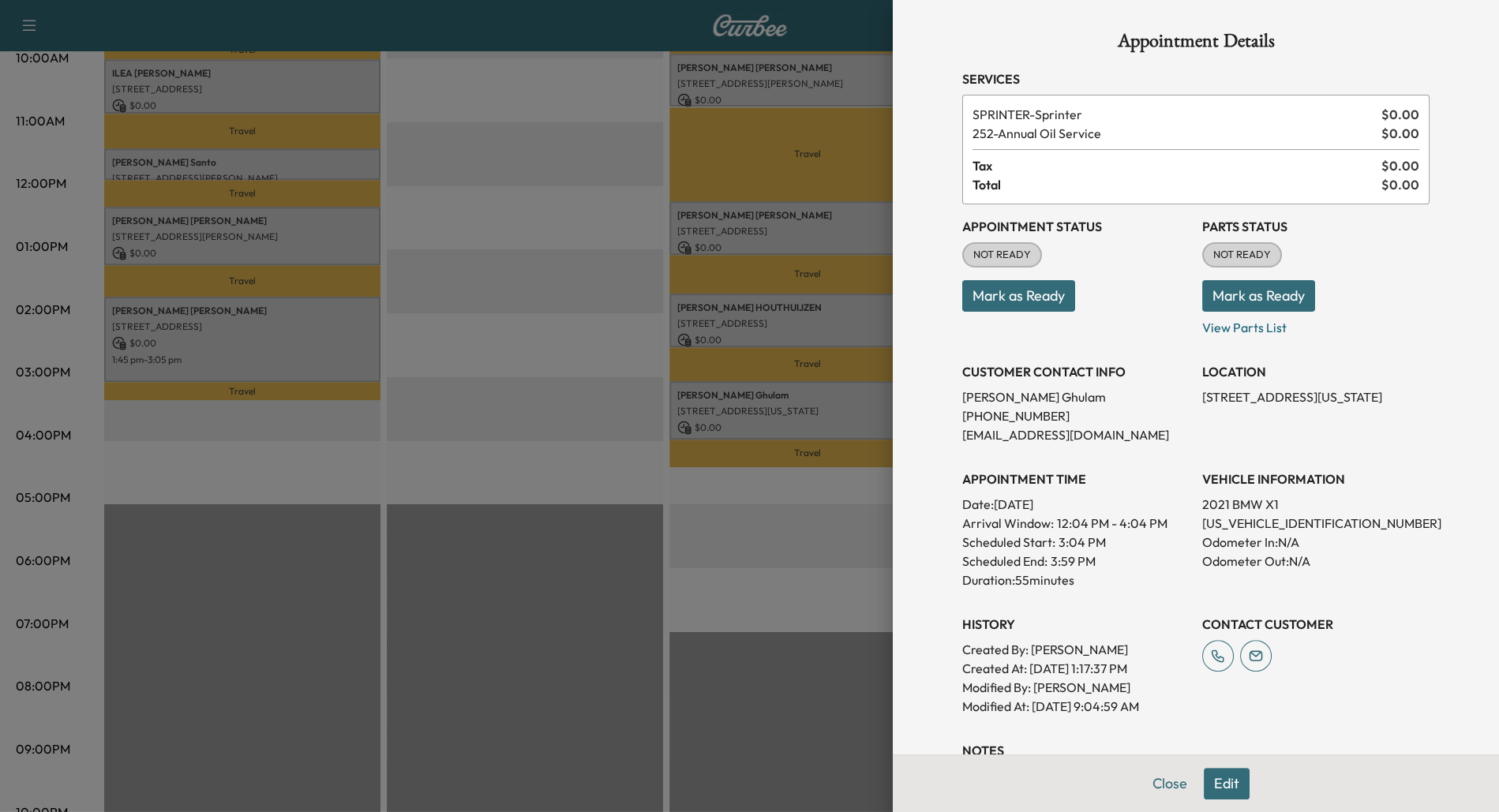
click at [1226, 785] on button "Edit" at bounding box center [1227, 783] width 46 height 32
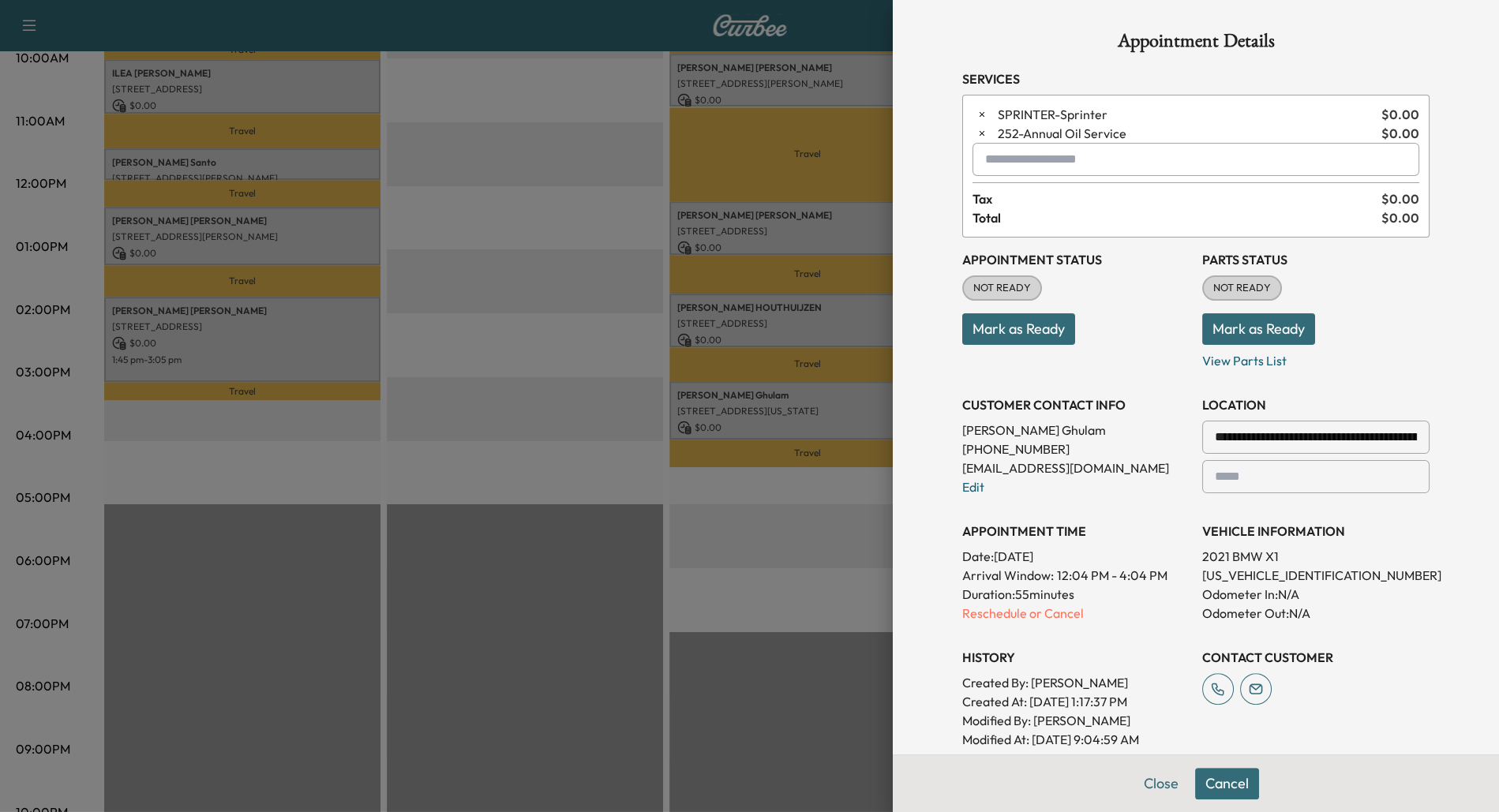
click at [1019, 161] on input "text" at bounding box center [1196, 159] width 447 height 33
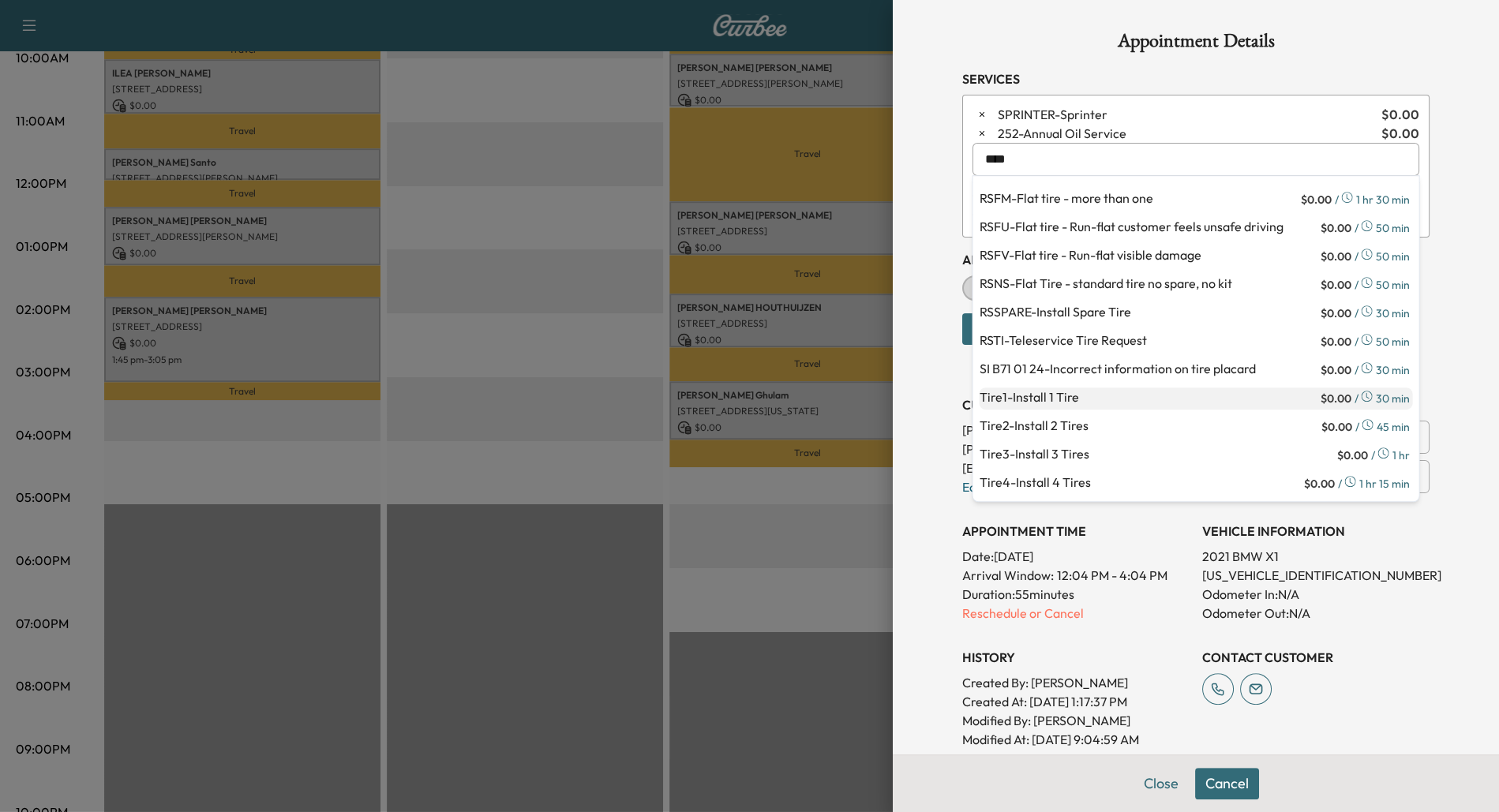
click at [1123, 403] on p "Tire1 - Install 1 Tire" at bounding box center [1147, 398] width 338 height 22
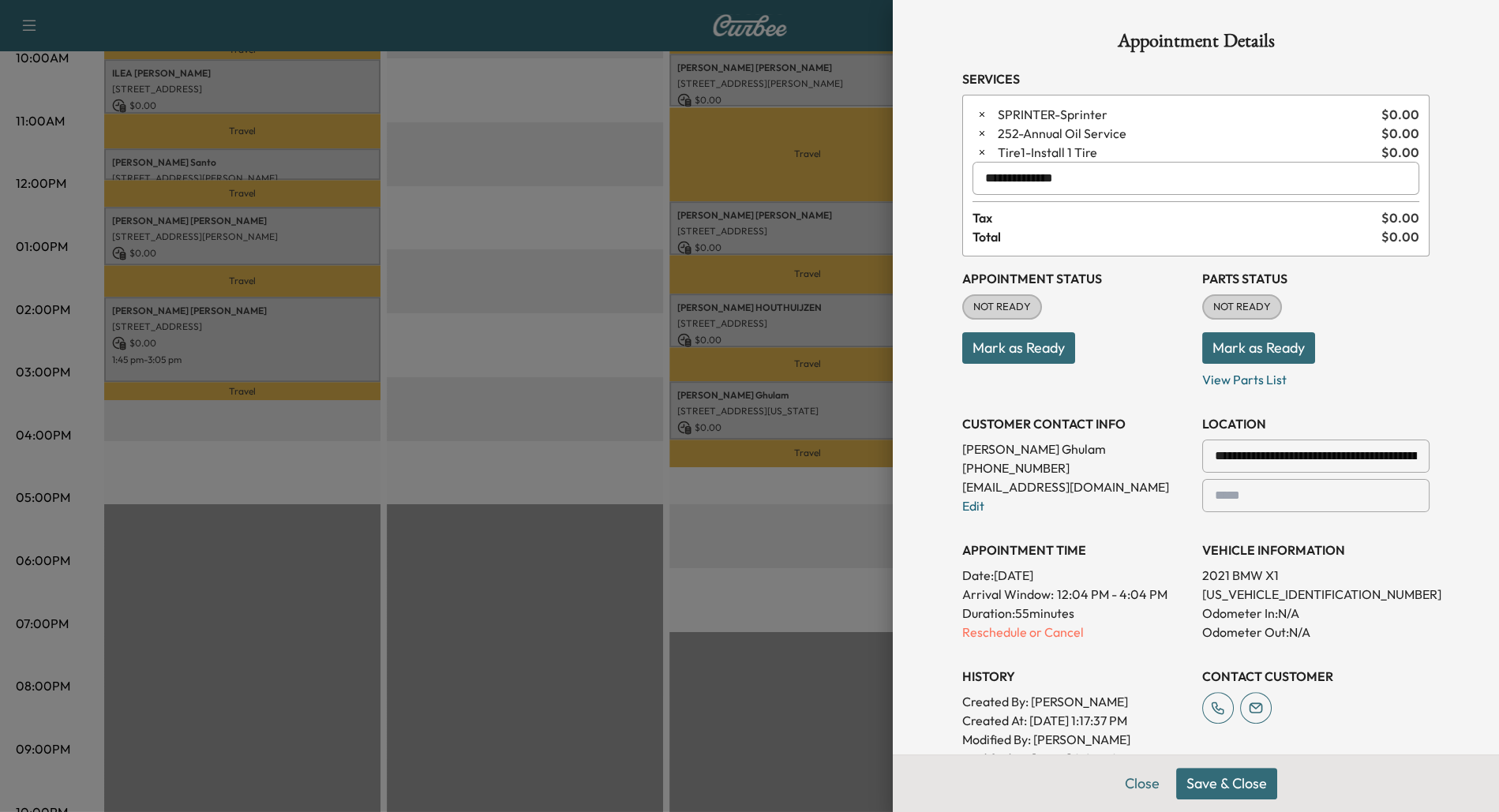
type input "**********"
click at [1238, 786] on button "Save & Close" at bounding box center [1226, 783] width 101 height 32
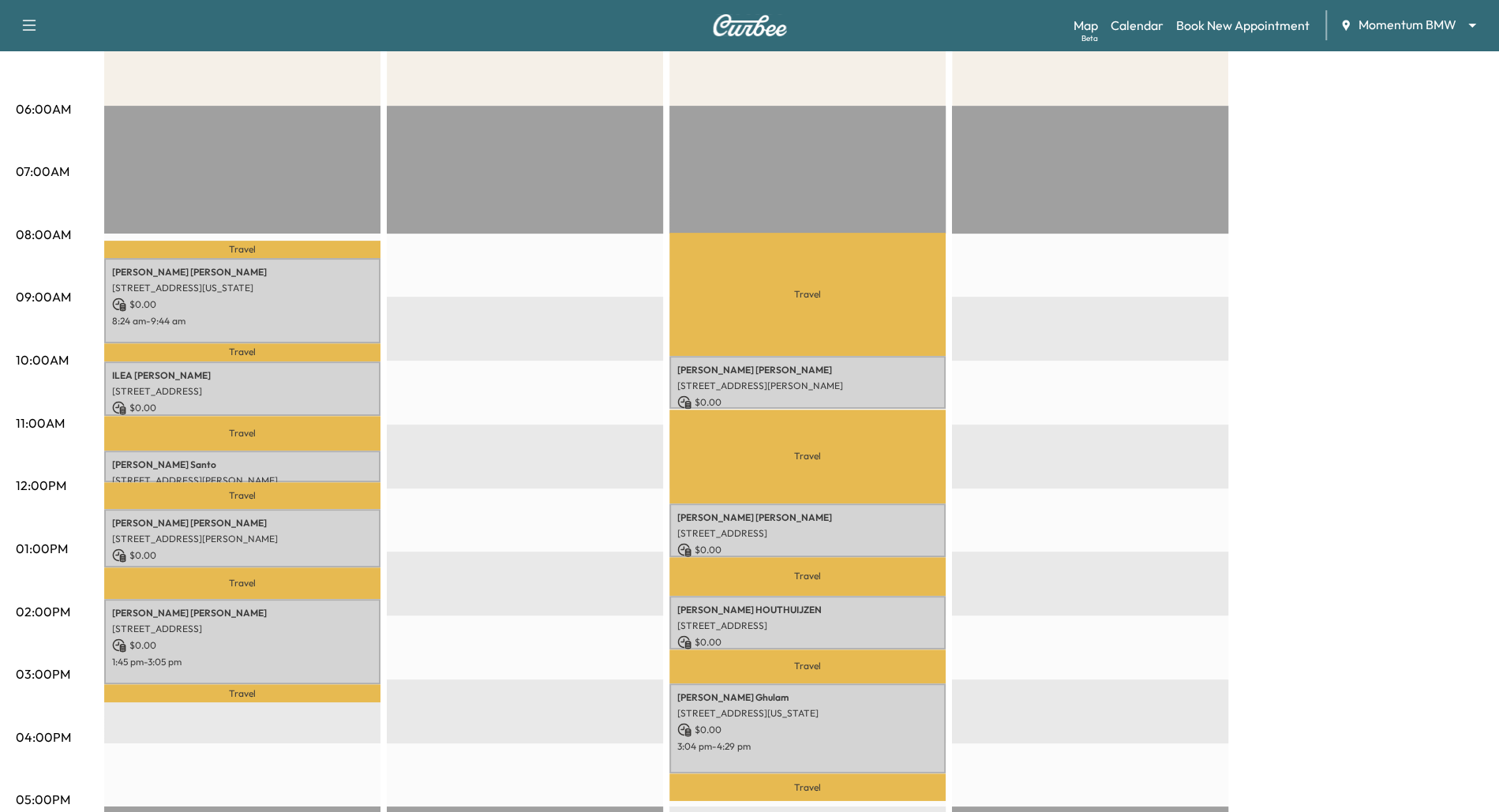
scroll to position [258, 0]
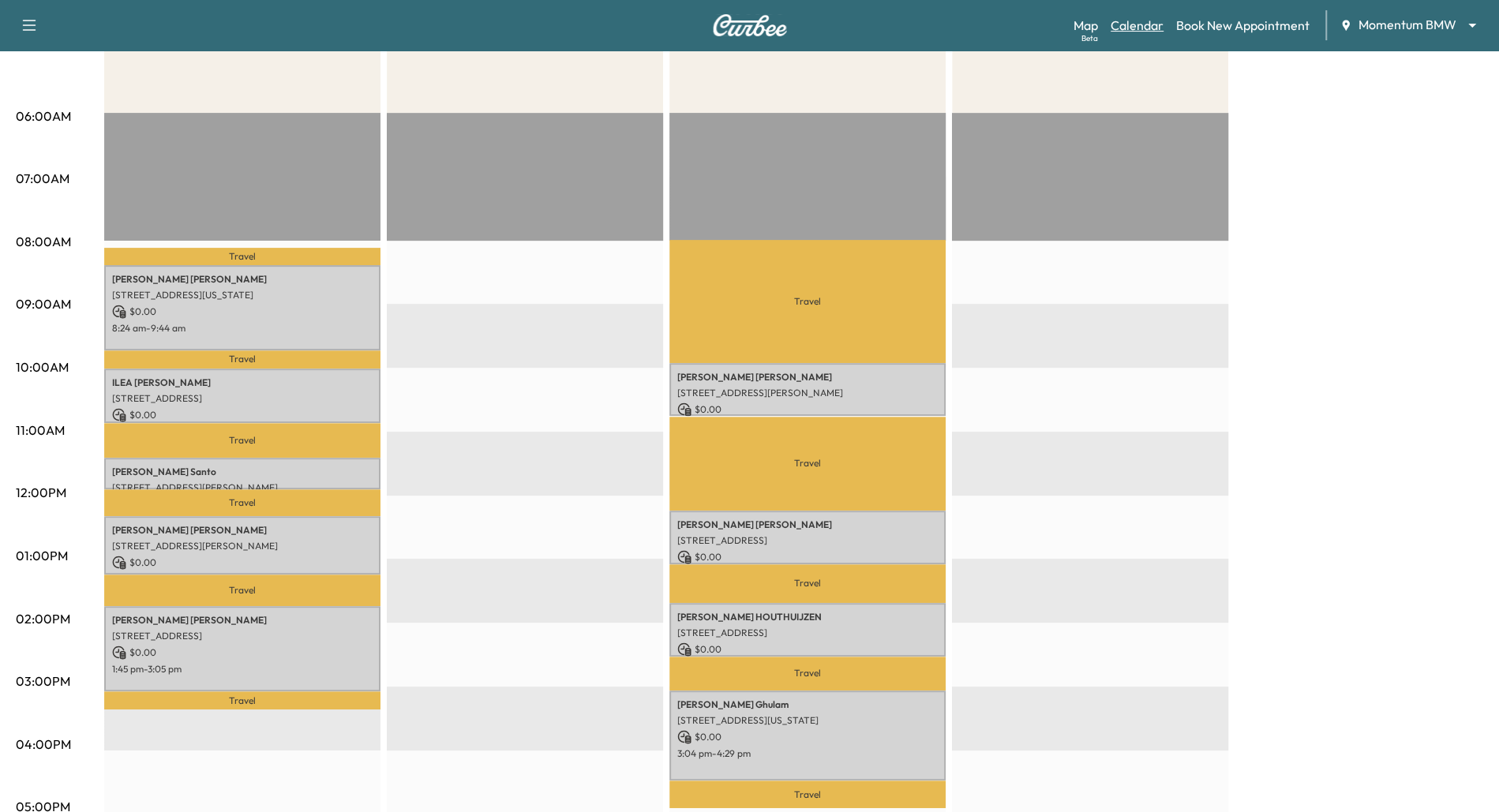
click at [1131, 26] on link "Calendar" at bounding box center [1137, 26] width 53 height 19
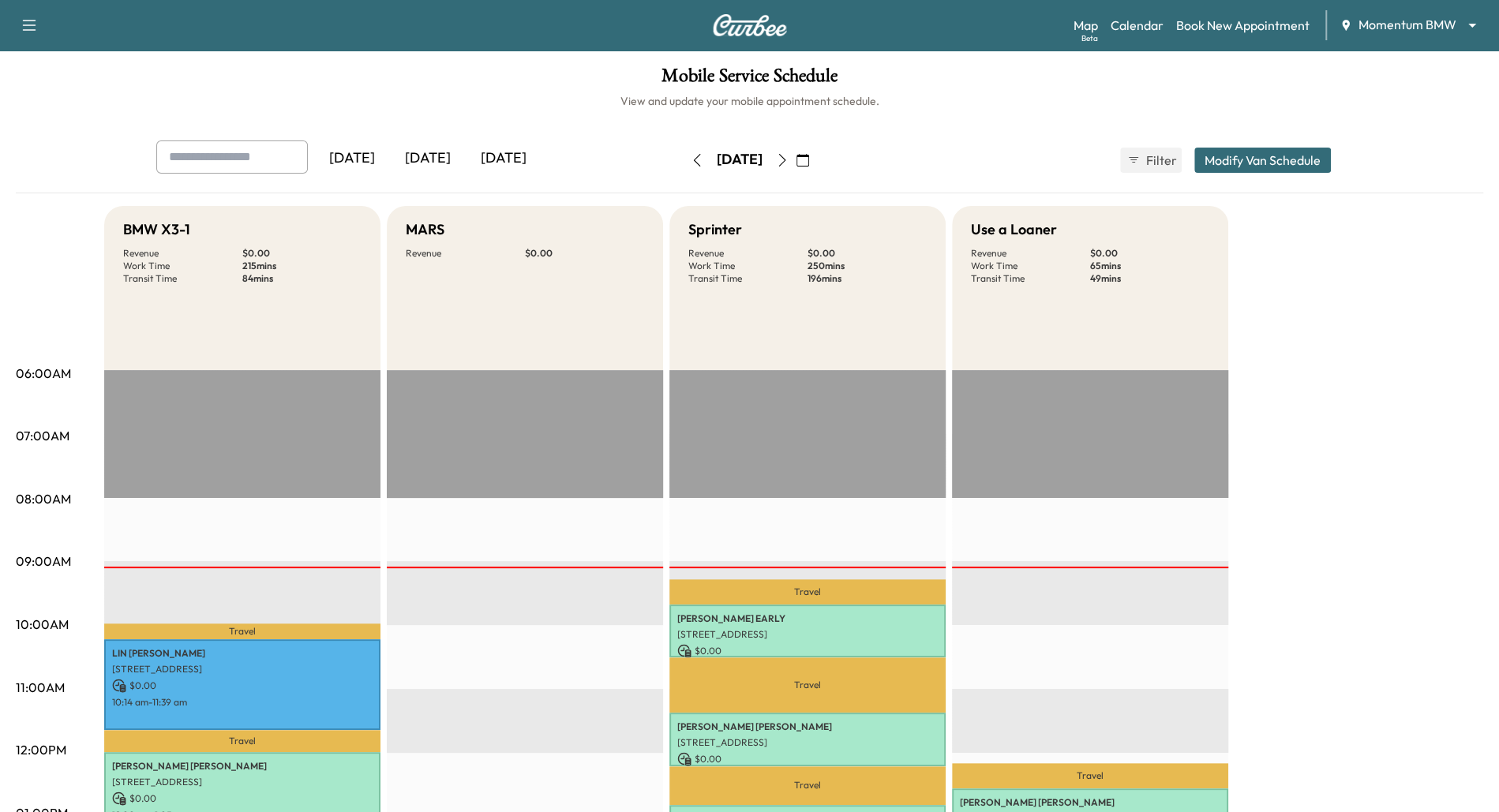
click at [1240, 160] on button "Modify Van Schedule" at bounding box center [1263, 160] width 137 height 26
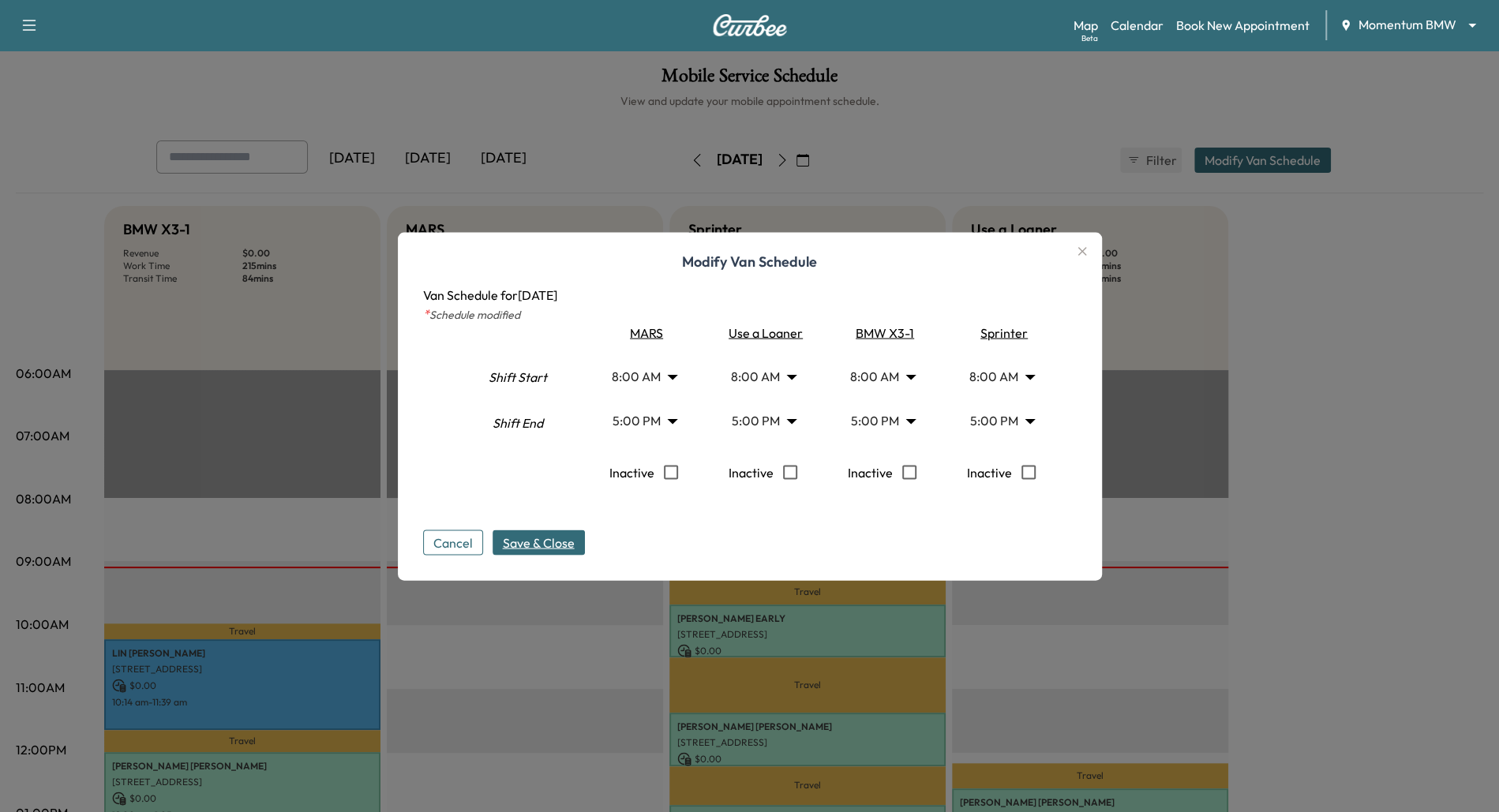
click at [967, 177] on div at bounding box center [749, 406] width 1499 height 812
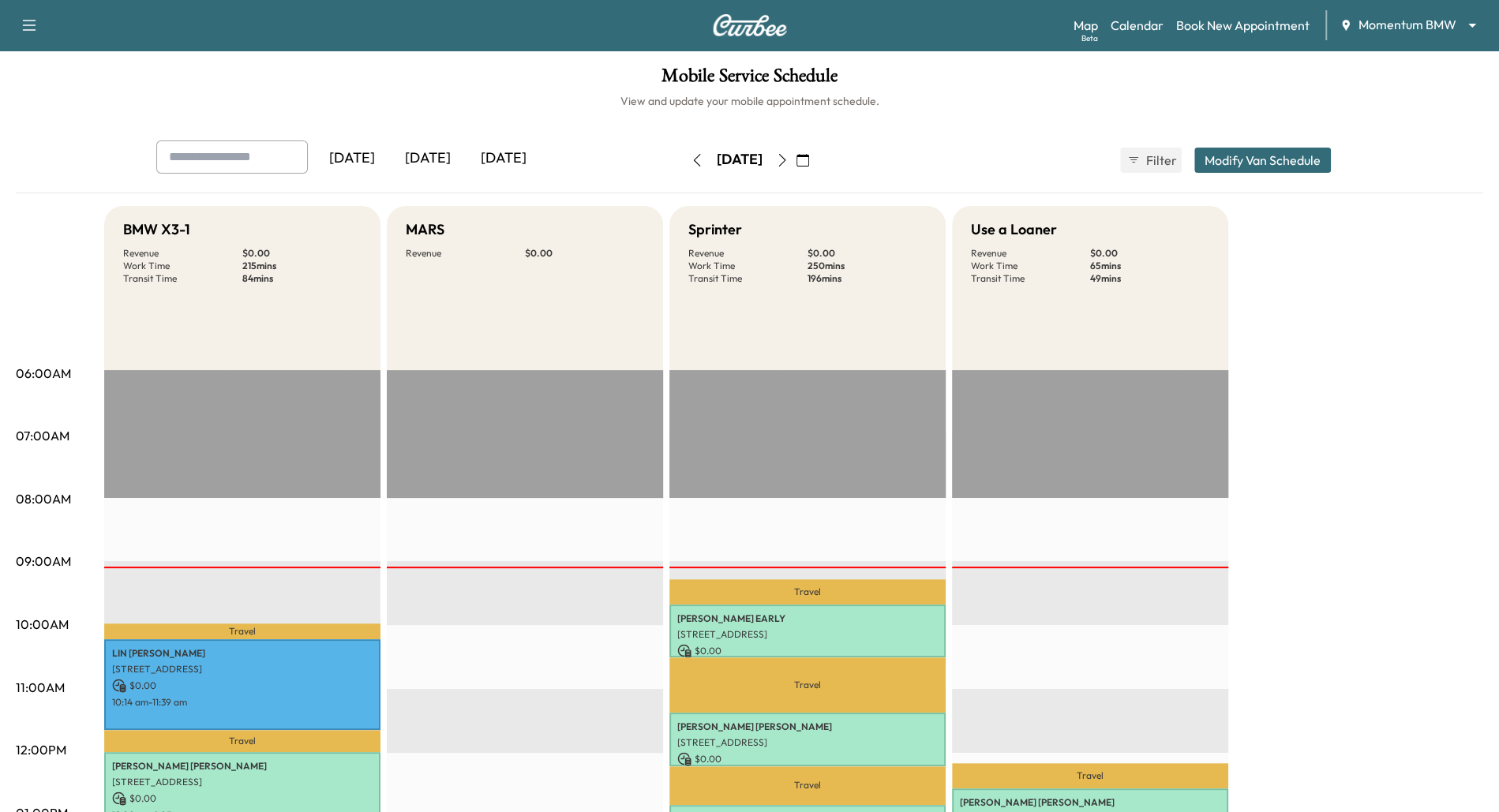
click at [788, 164] on icon "button" at bounding box center [781, 160] width 13 height 13
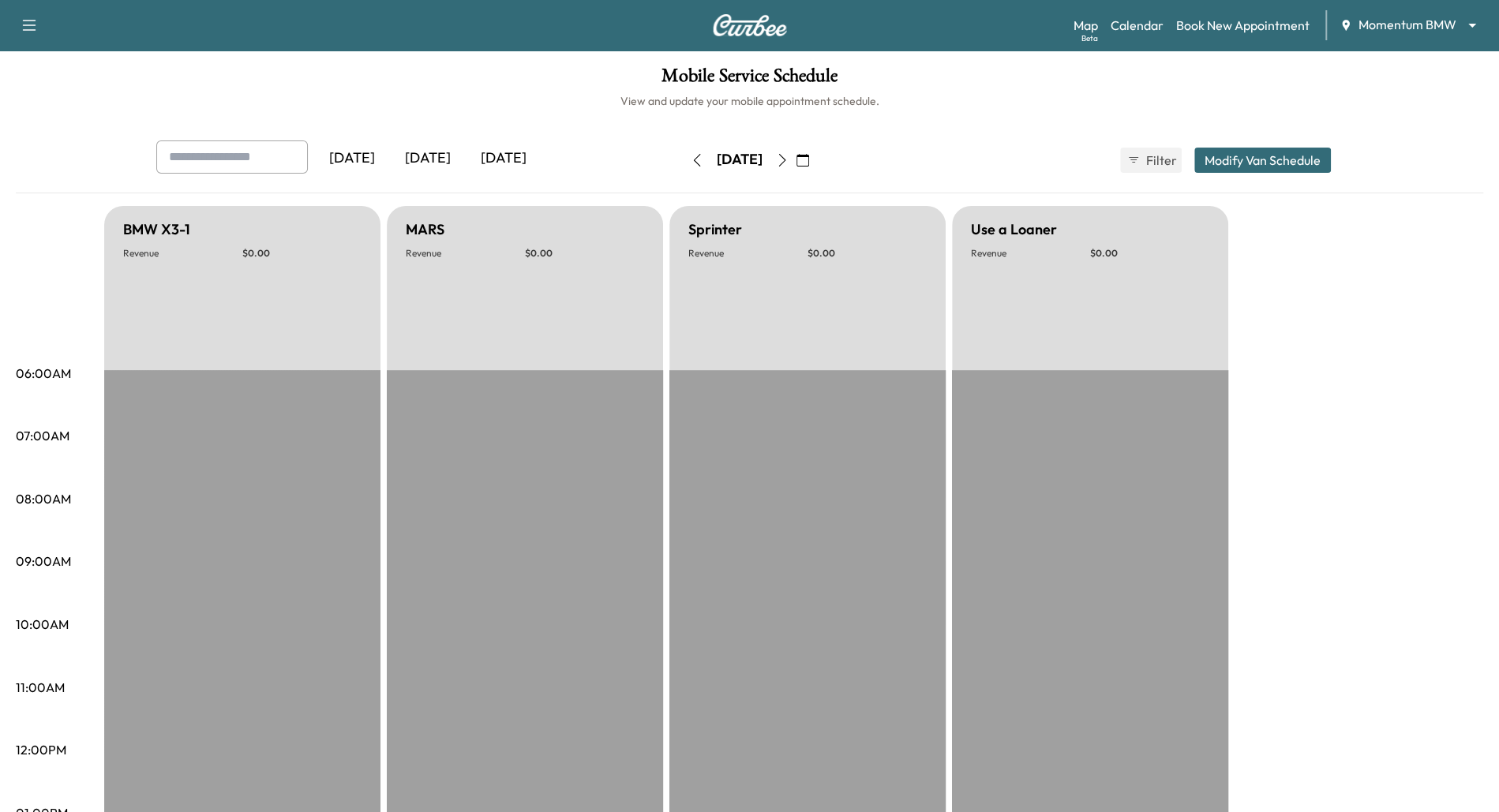
click at [785, 160] on icon "button" at bounding box center [781, 160] width 7 height 13
click at [788, 163] on icon "button" at bounding box center [781, 160] width 13 height 13
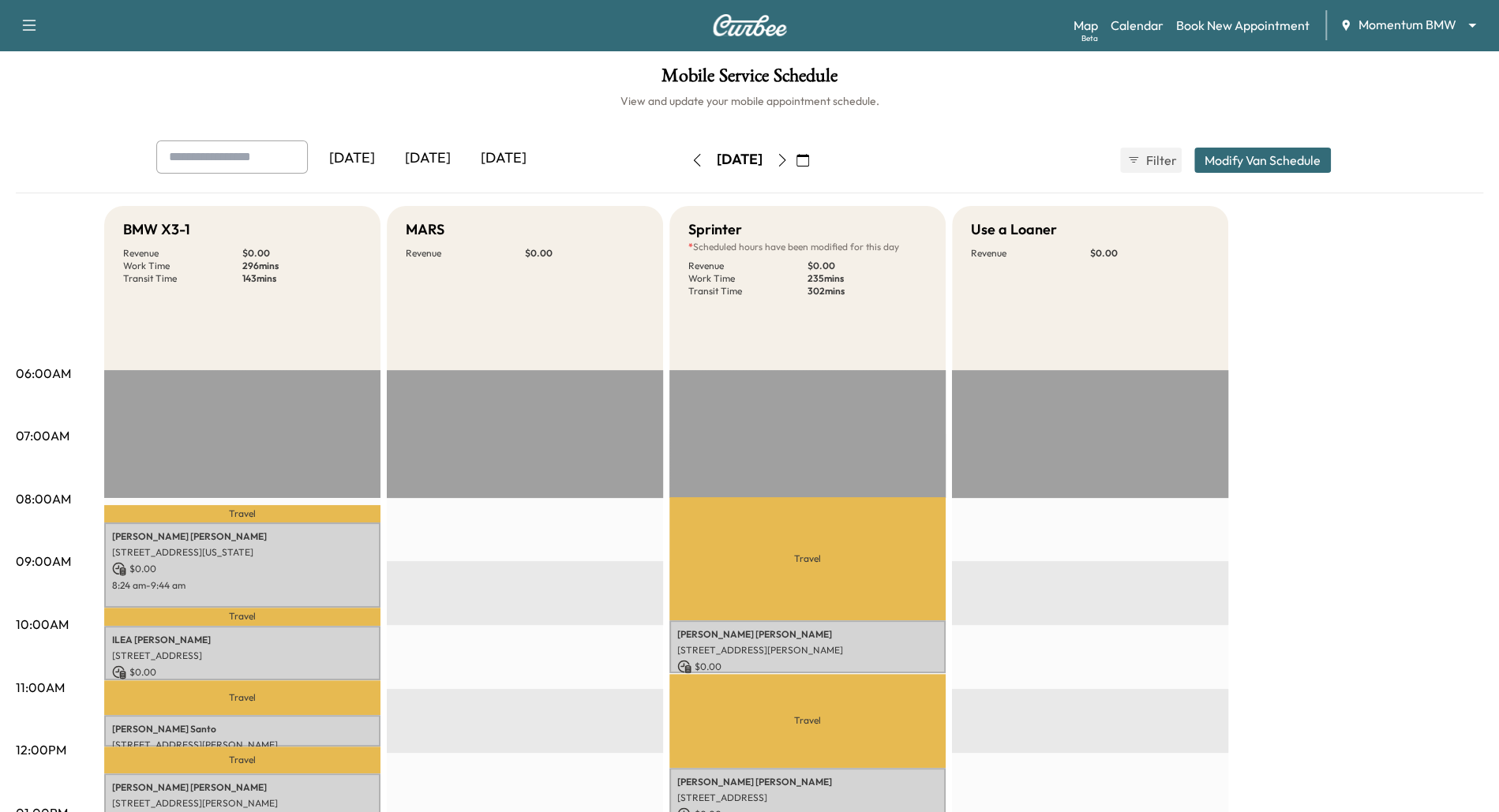
click at [788, 163] on icon "button" at bounding box center [781, 160] width 13 height 13
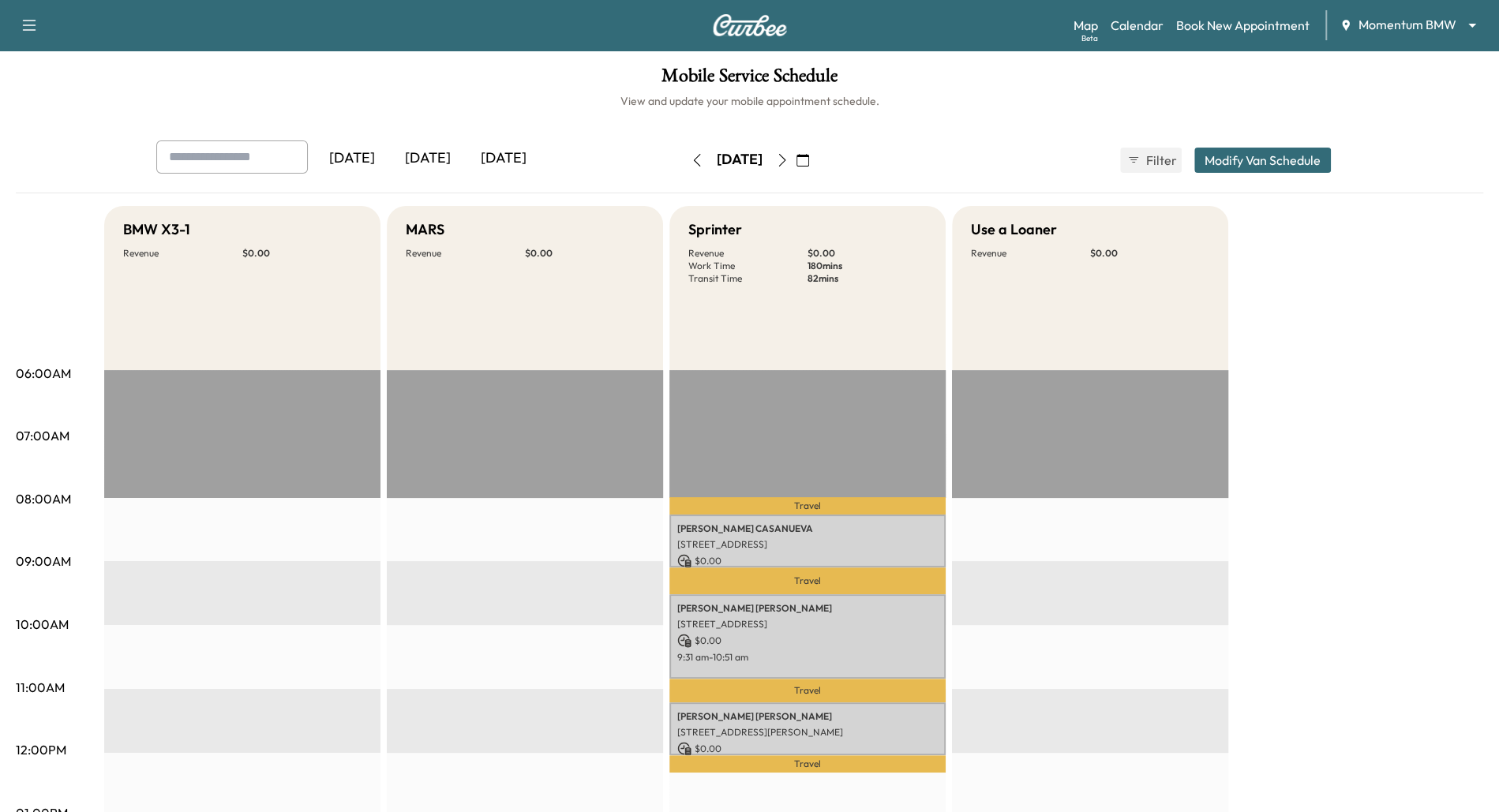
click at [693, 161] on icon "button" at bounding box center [696, 160] width 7 height 13
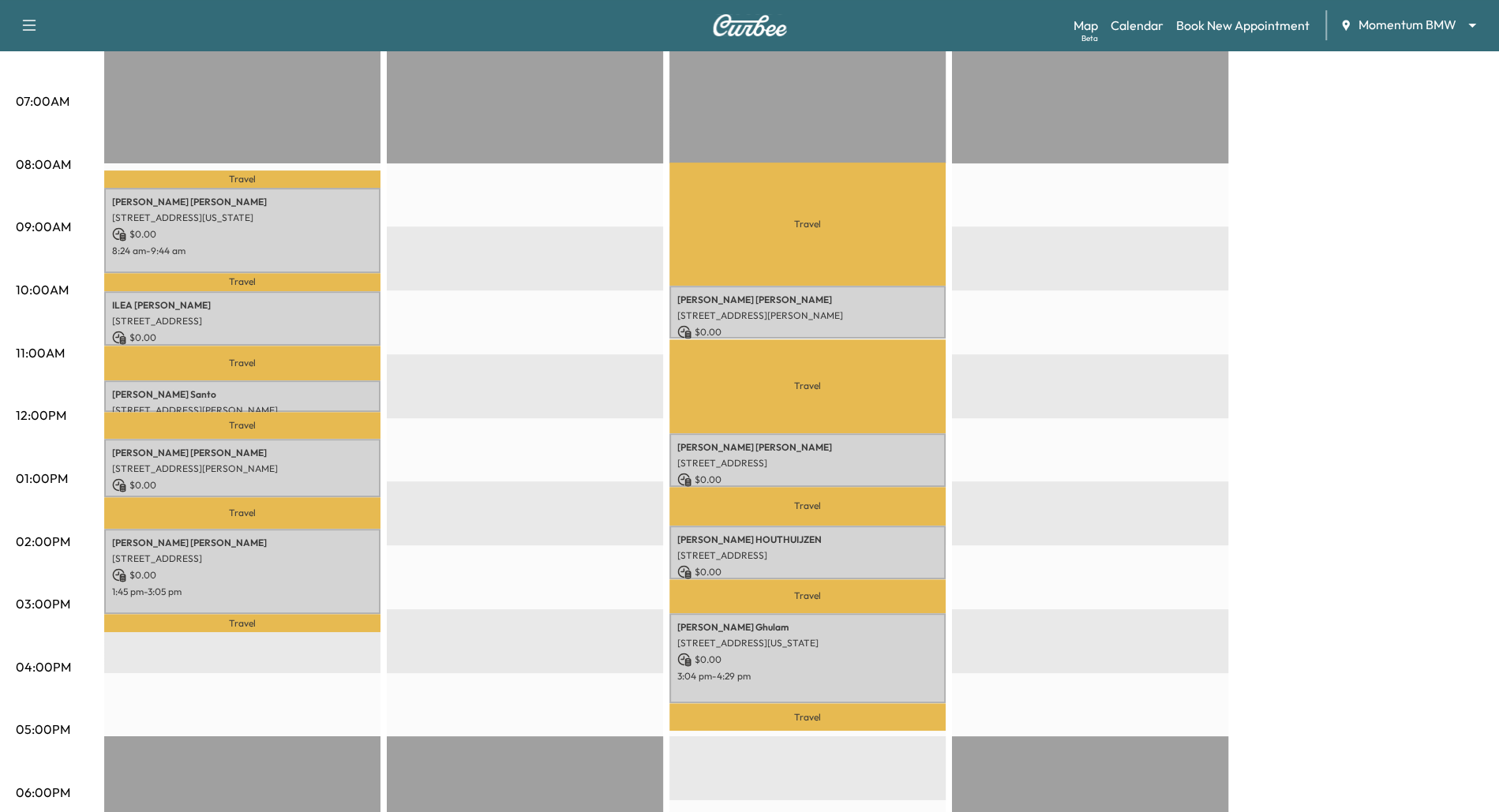
scroll to position [329, 0]
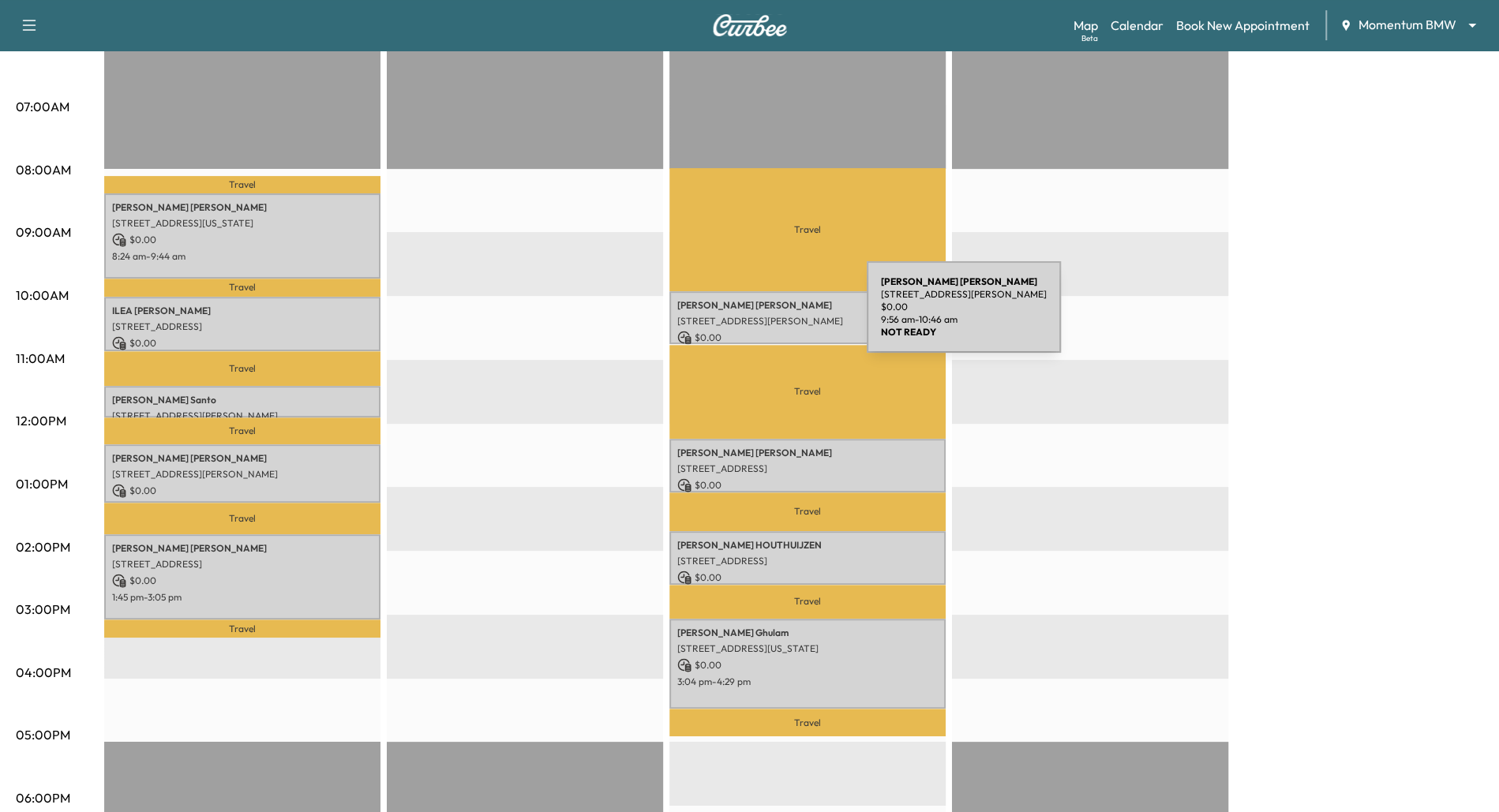
click at [748, 316] on p "[STREET_ADDRESS][PERSON_NAME]" at bounding box center [807, 321] width 260 height 13
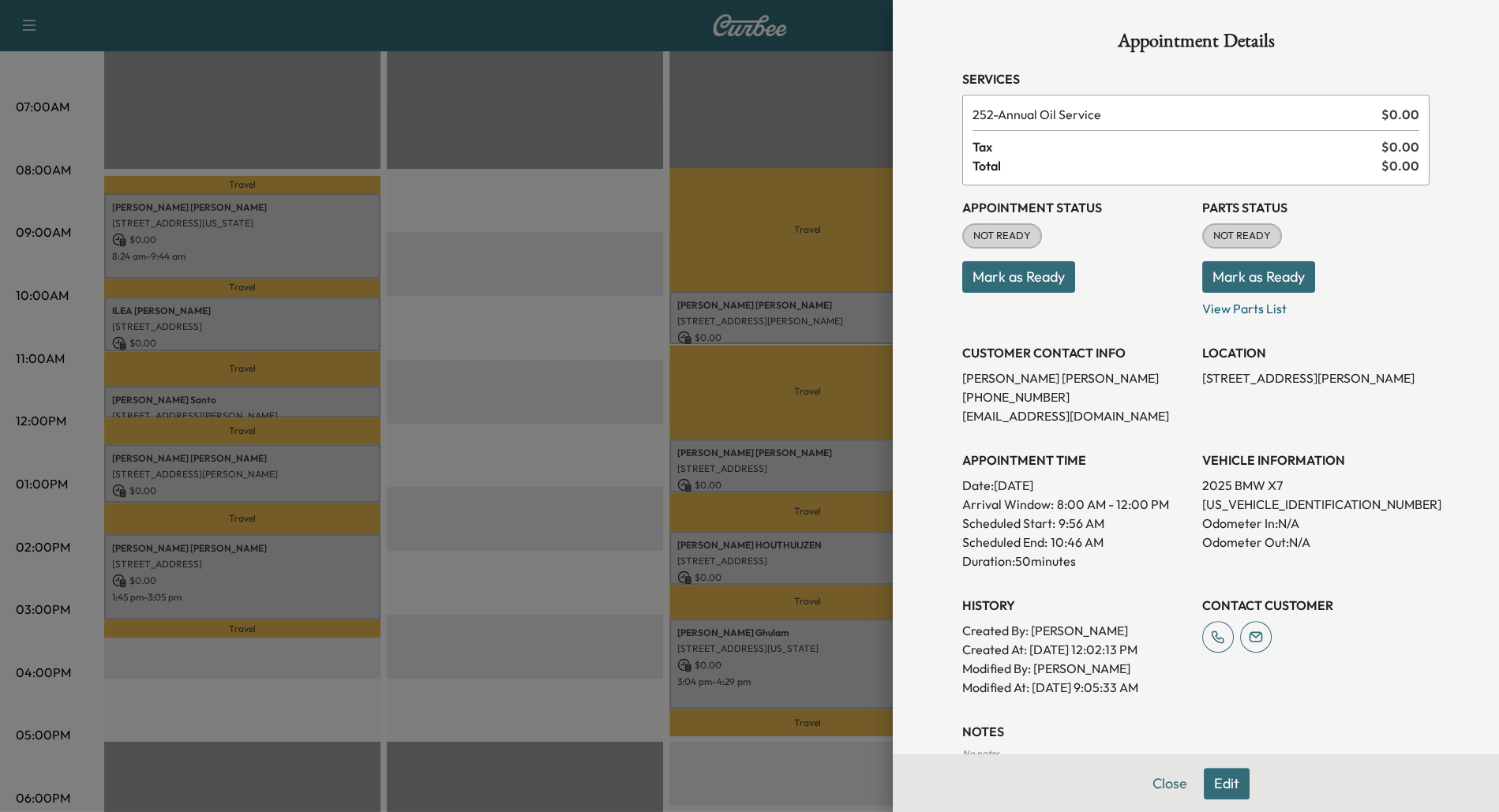
click at [497, 309] on div at bounding box center [749, 406] width 1499 height 812
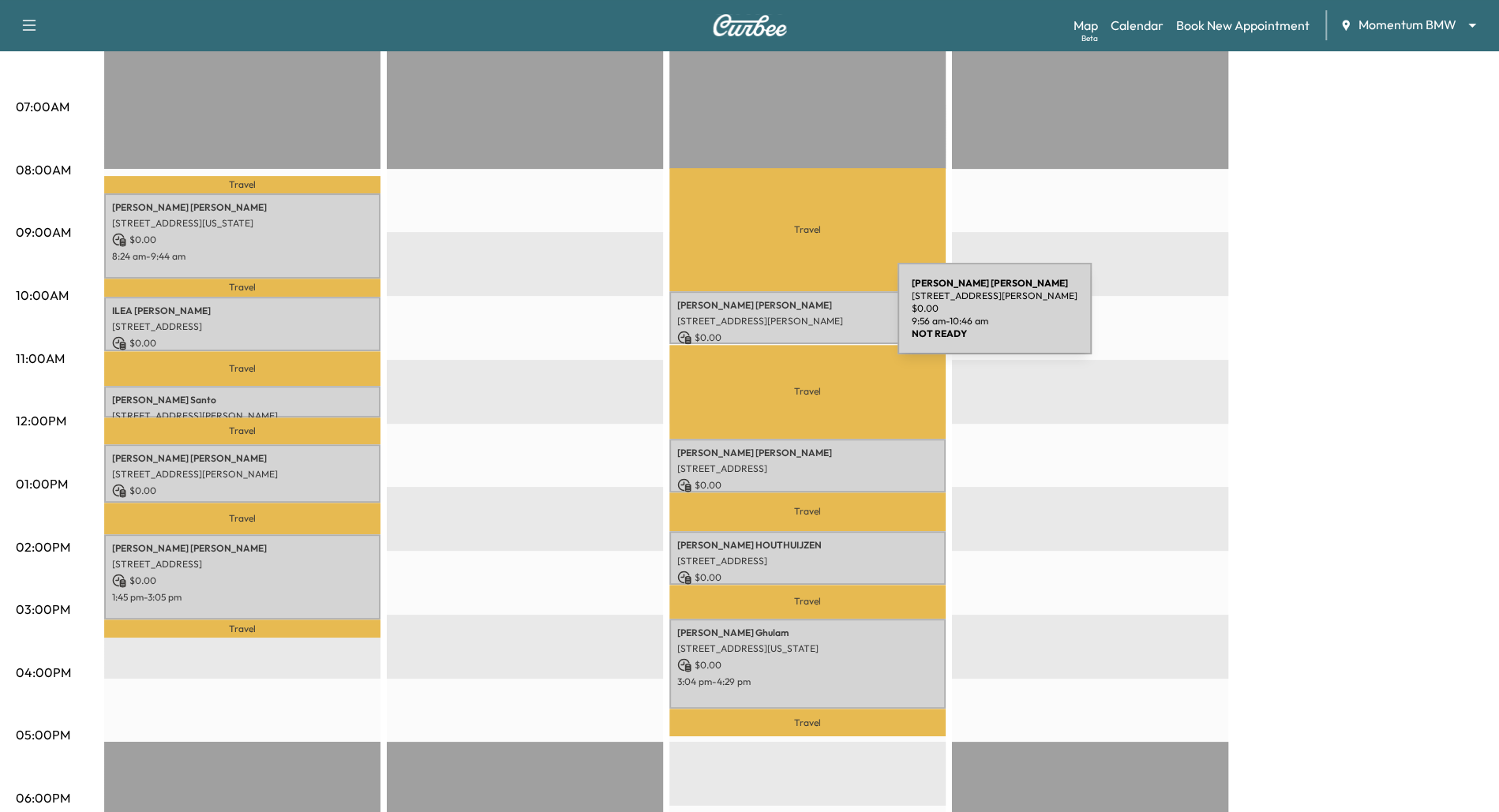
click at [779, 318] on p "[STREET_ADDRESS][PERSON_NAME]" at bounding box center [807, 321] width 260 height 13
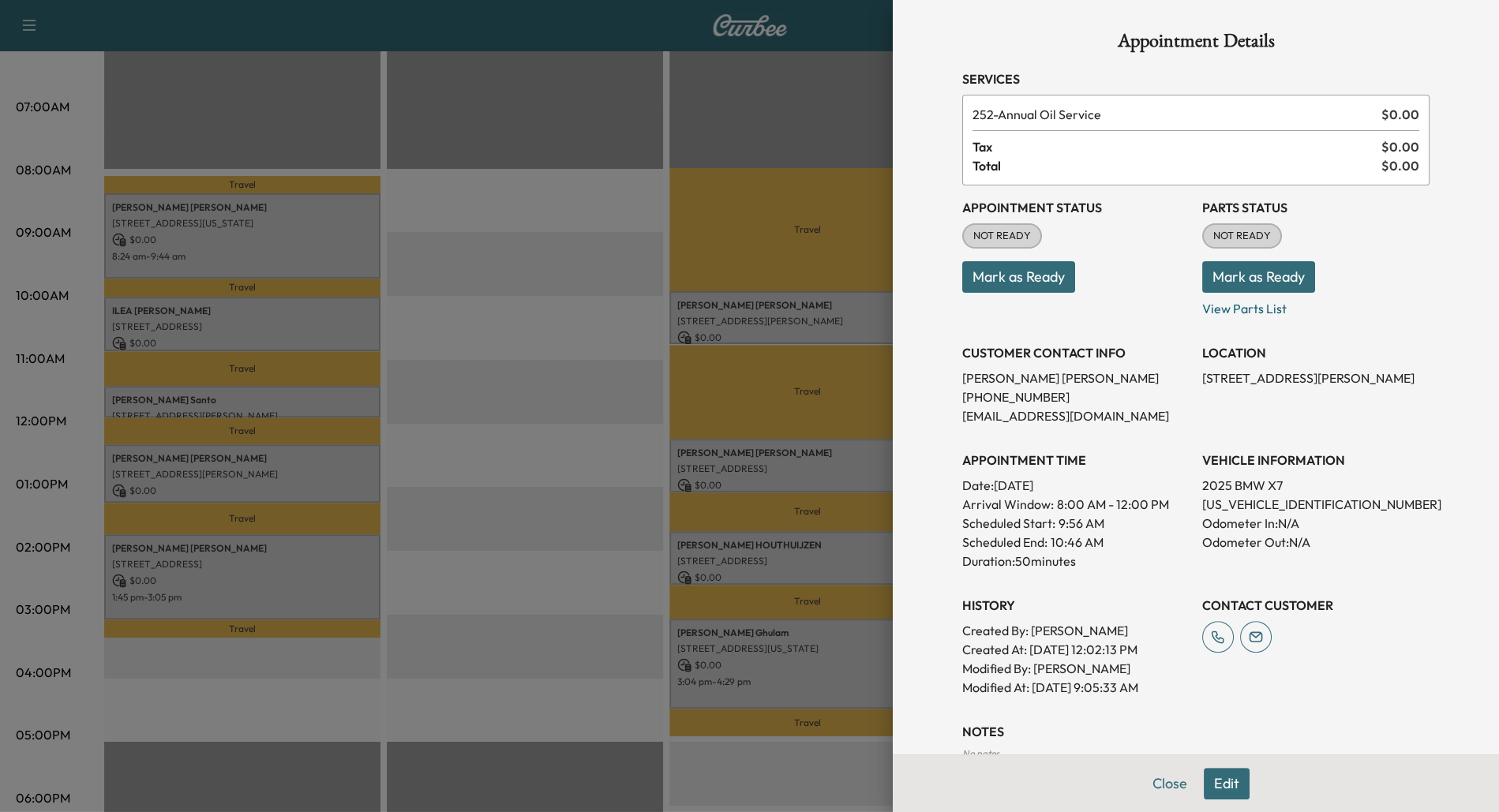
drag, startPoint x: 1202, startPoint y: 379, endPoint x: 1450, endPoint y: 380, distance: 248.0
click at [1450, 380] on div "Appointment Details Services 252 - Annual Oil Service $ 0.00 Tax $ 0.00 Total $…" at bounding box center [1195, 406] width 606 height 812
copy p "[STREET_ADDRESS][PERSON_NAME]"
click at [522, 325] on div at bounding box center [749, 406] width 1499 height 812
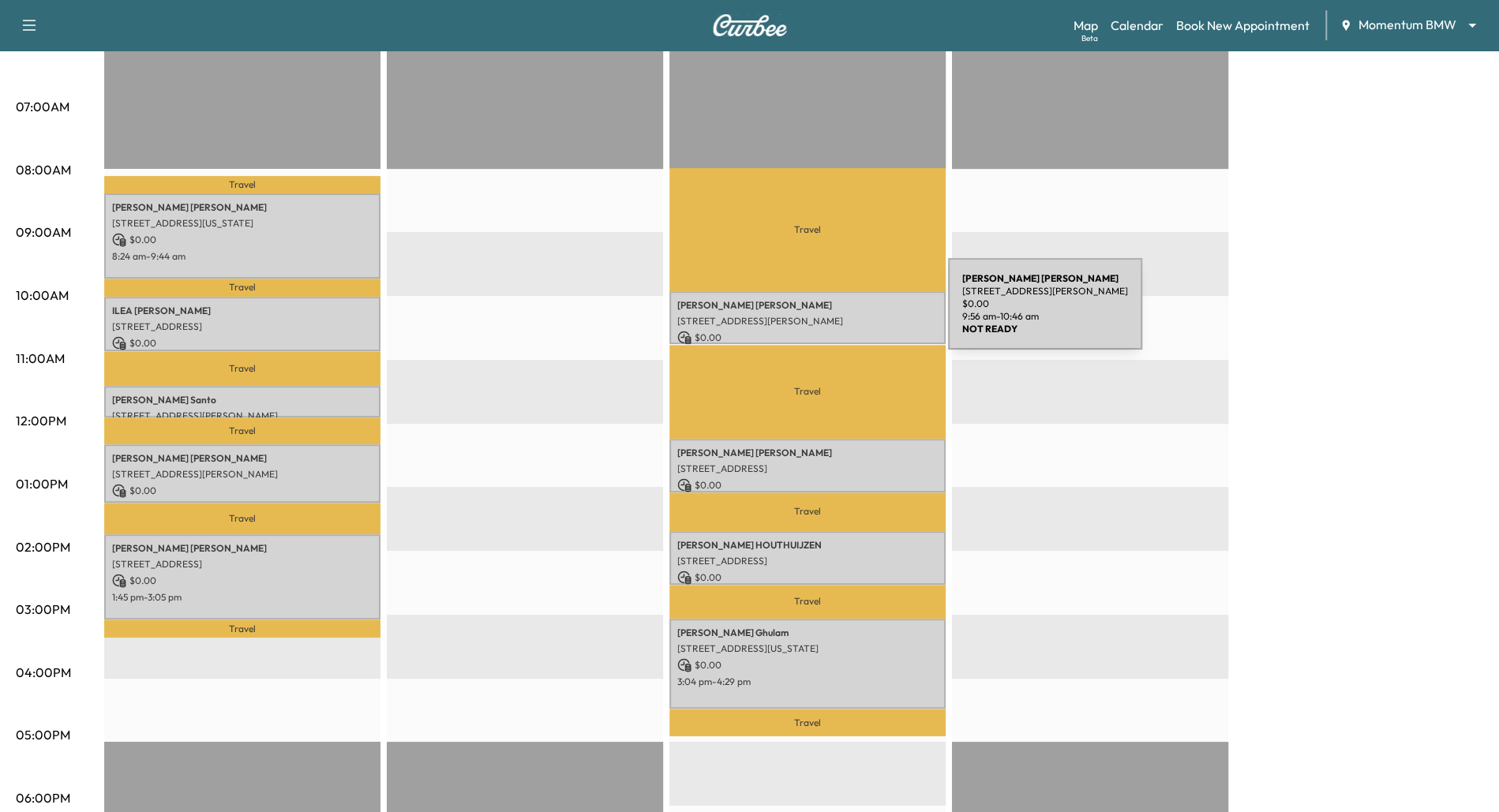
click at [829, 315] on p "[STREET_ADDRESS][PERSON_NAME]" at bounding box center [807, 321] width 260 height 13
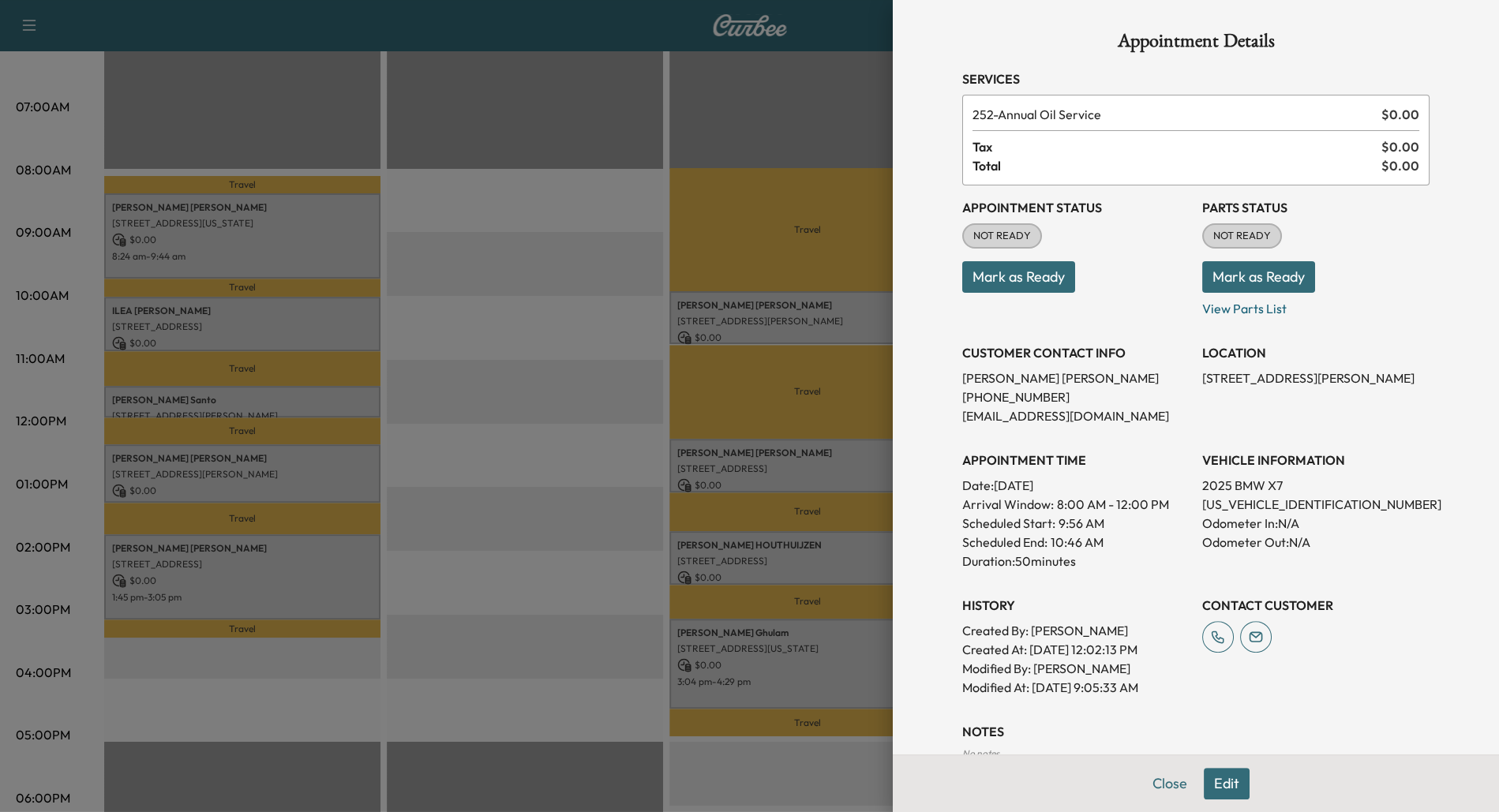
click at [488, 258] on div at bounding box center [749, 406] width 1499 height 812
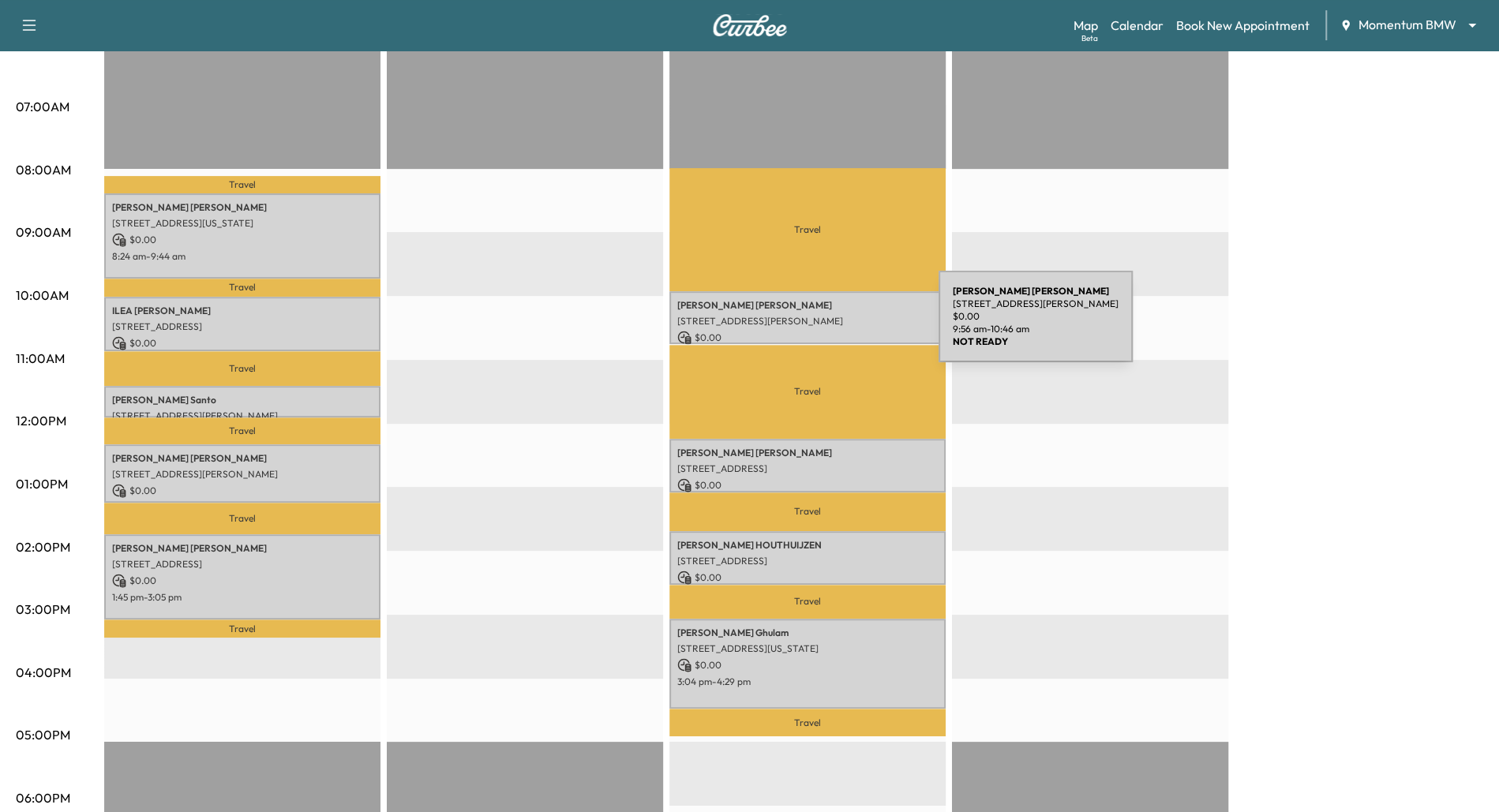
click at [821, 324] on p "[STREET_ADDRESS][PERSON_NAME]" at bounding box center [807, 321] width 260 height 13
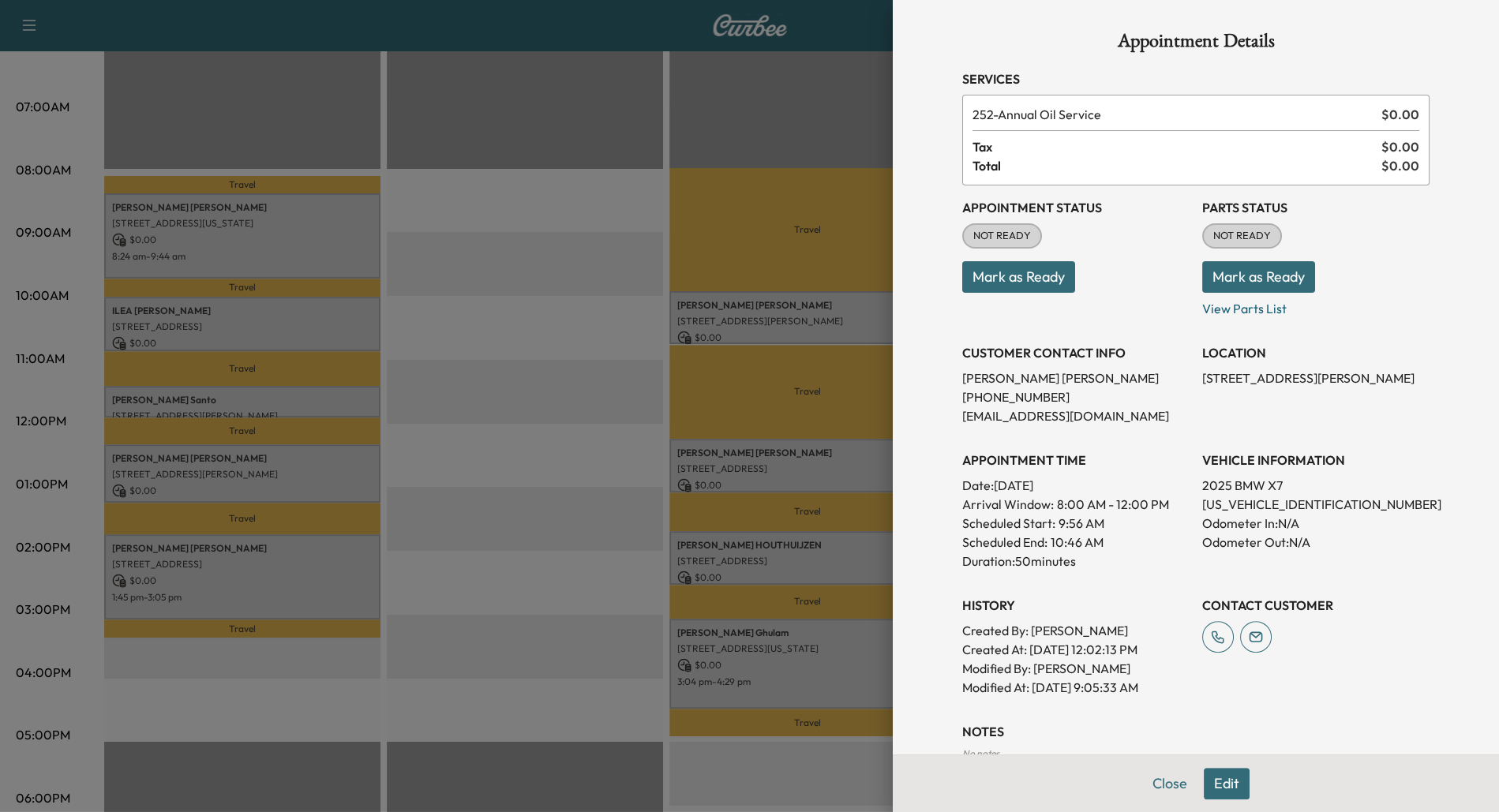
click at [626, 363] on div at bounding box center [749, 406] width 1499 height 812
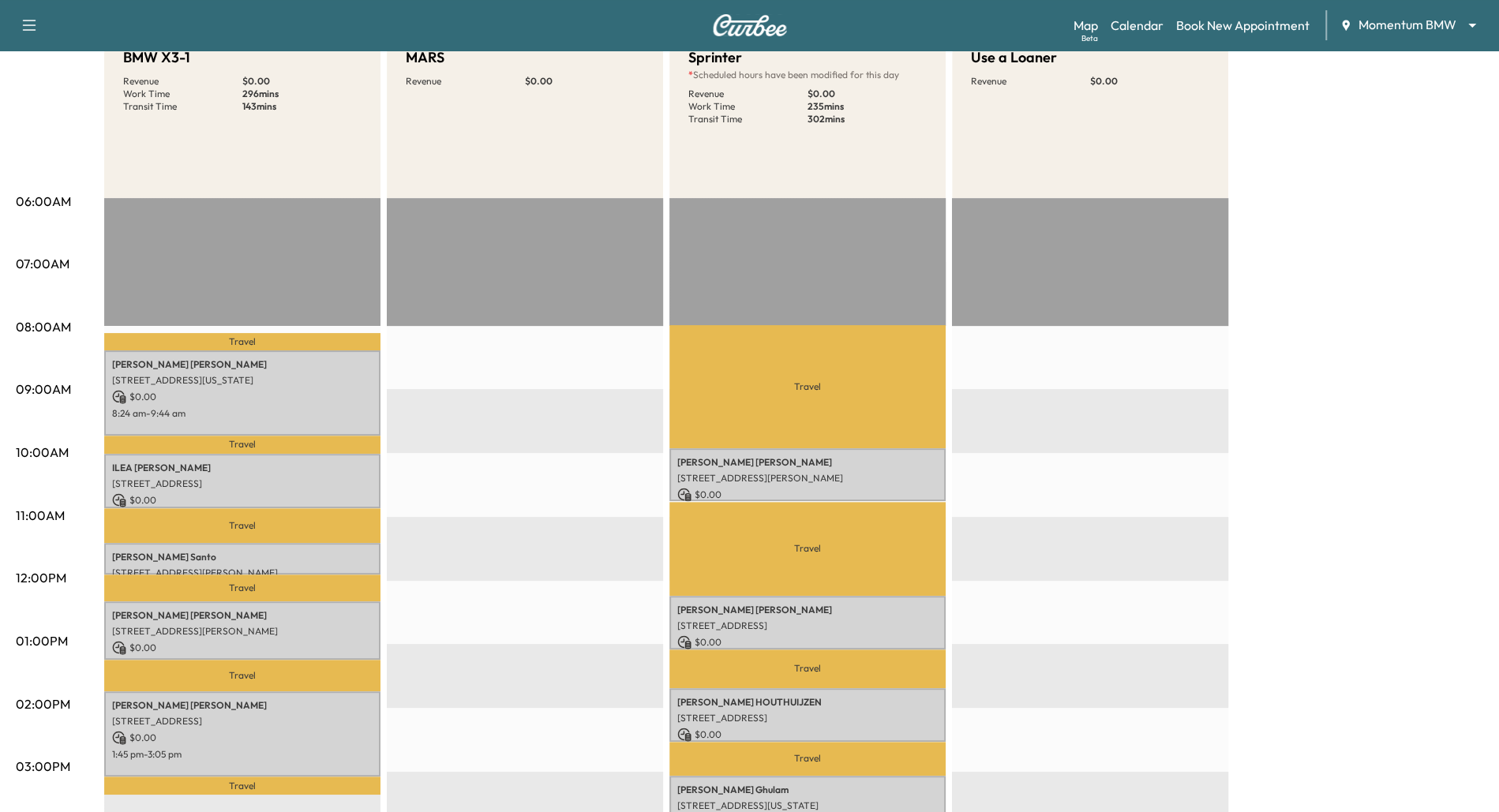
scroll to position [0, 0]
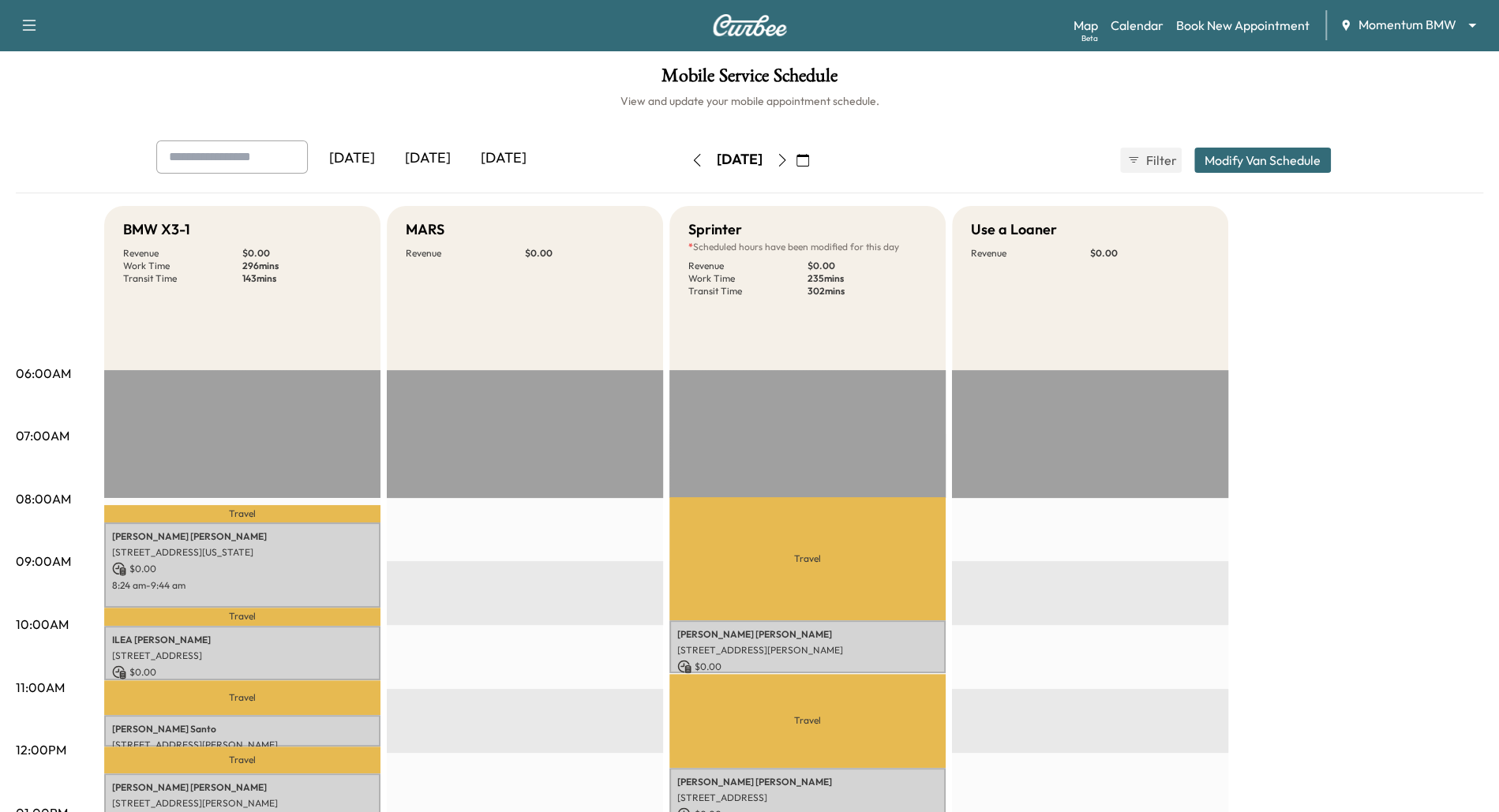
click at [1278, 160] on button "Modify Van Schedule" at bounding box center [1263, 160] width 137 height 26
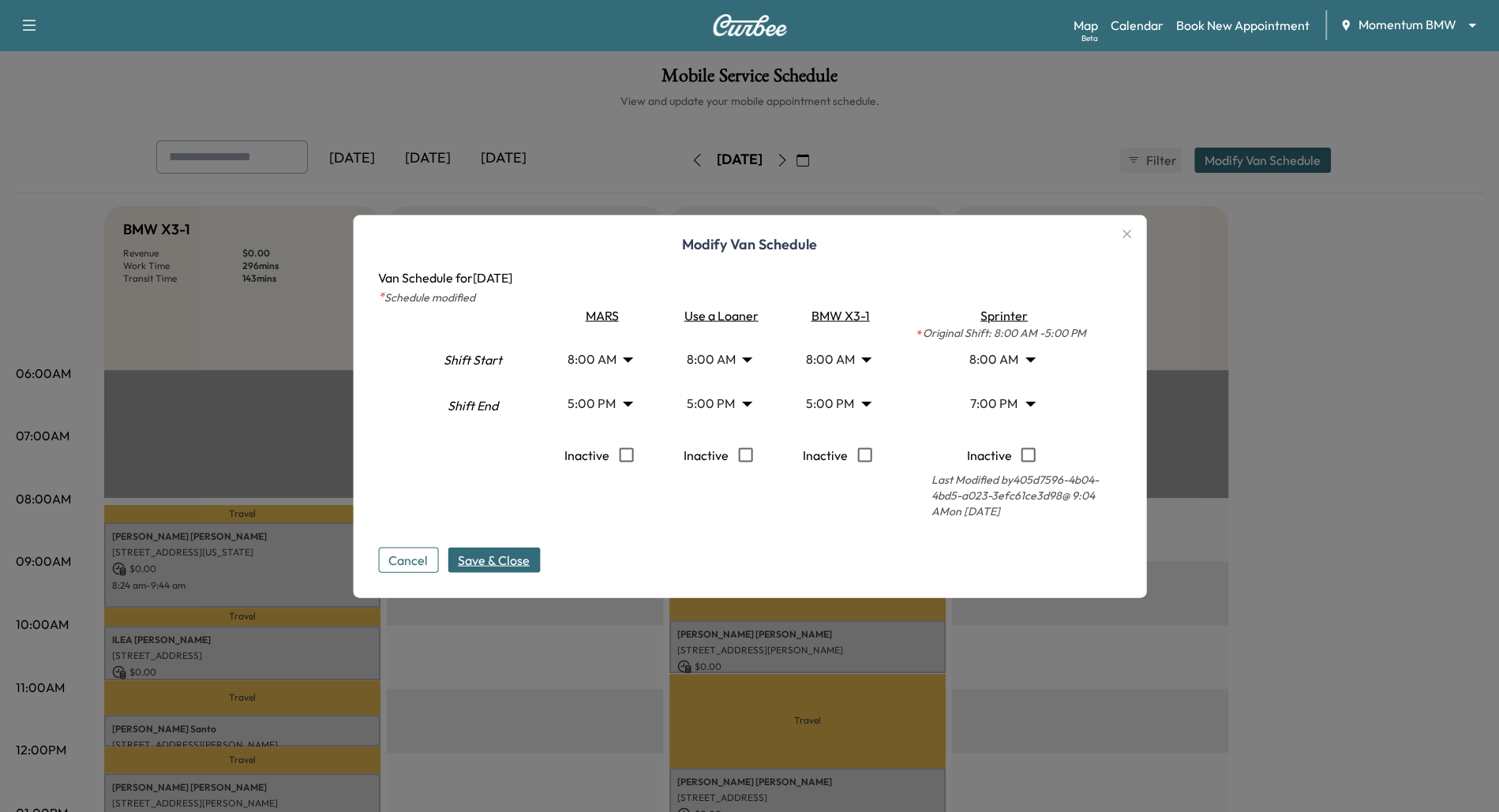
click at [1030, 407] on body "Support Log Out Map Beta Calendar Book New Appointment Momentum BMW ******** ​ …" at bounding box center [749, 406] width 1499 height 812
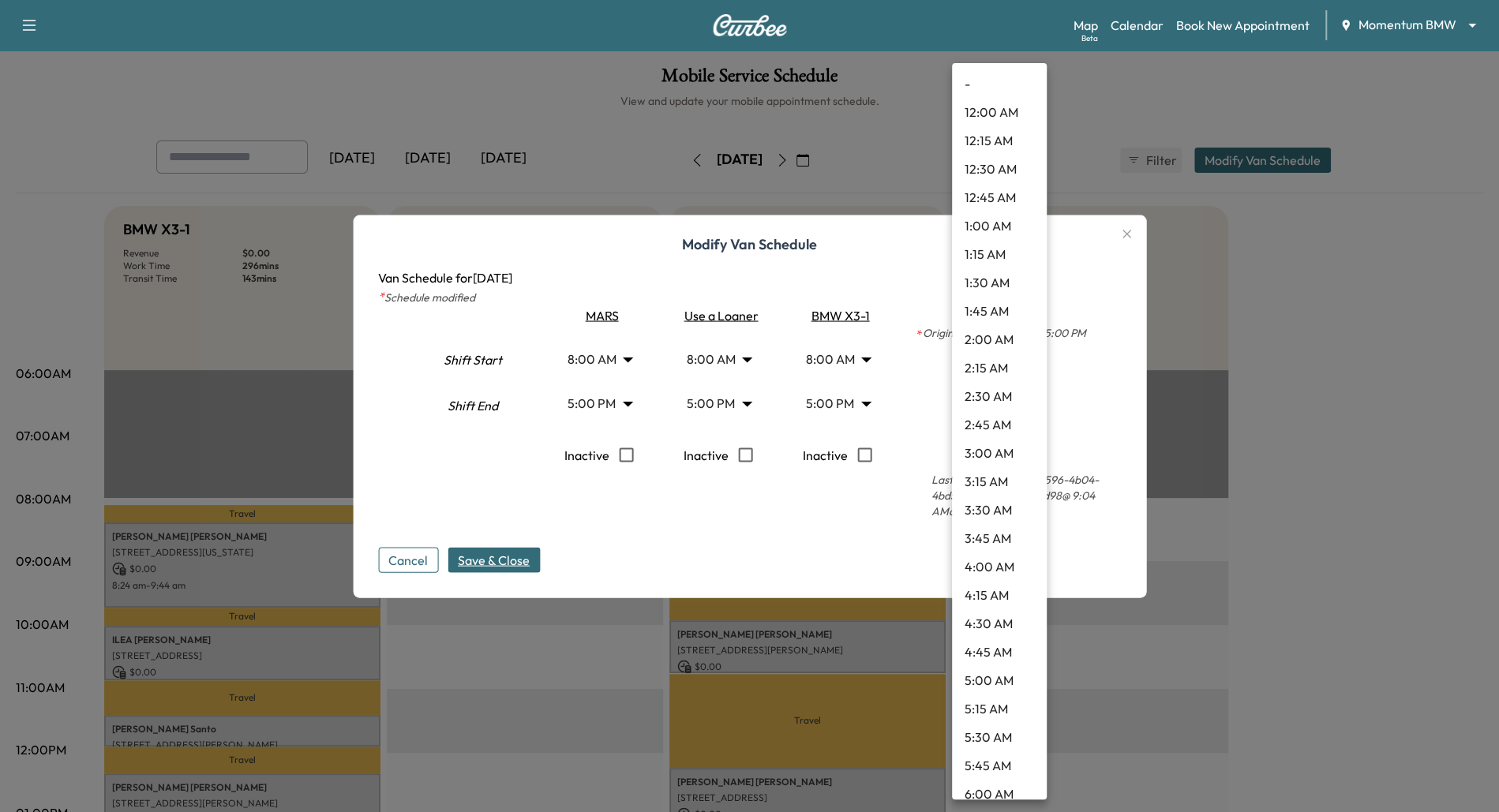
scroll to position [1839, 0]
click at [1007, 198] on li "5:00 PM" at bounding box center [999, 204] width 95 height 28
type input "**"
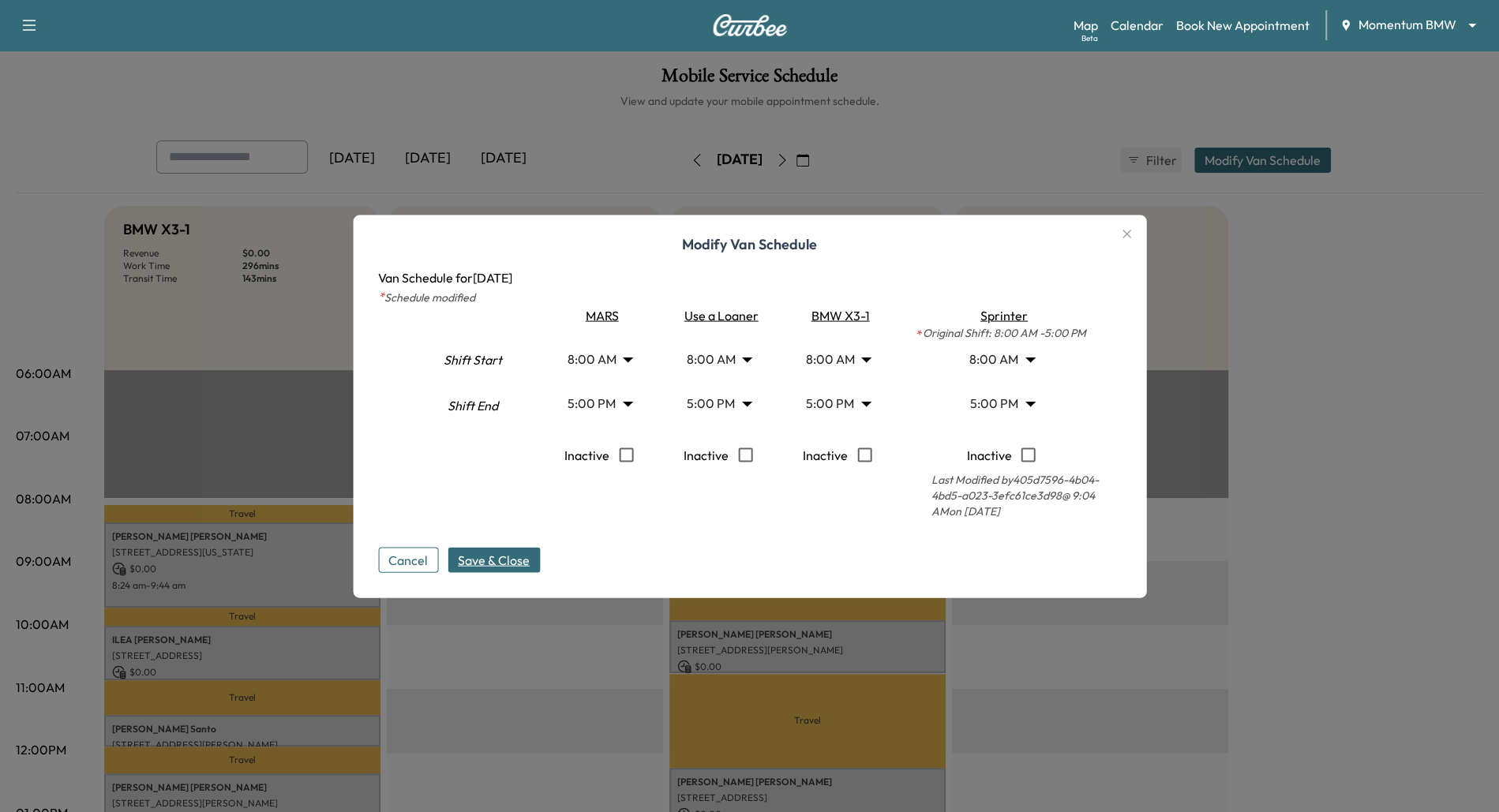
click at [506, 566] on span "Save & Close" at bounding box center [494, 560] width 72 height 19
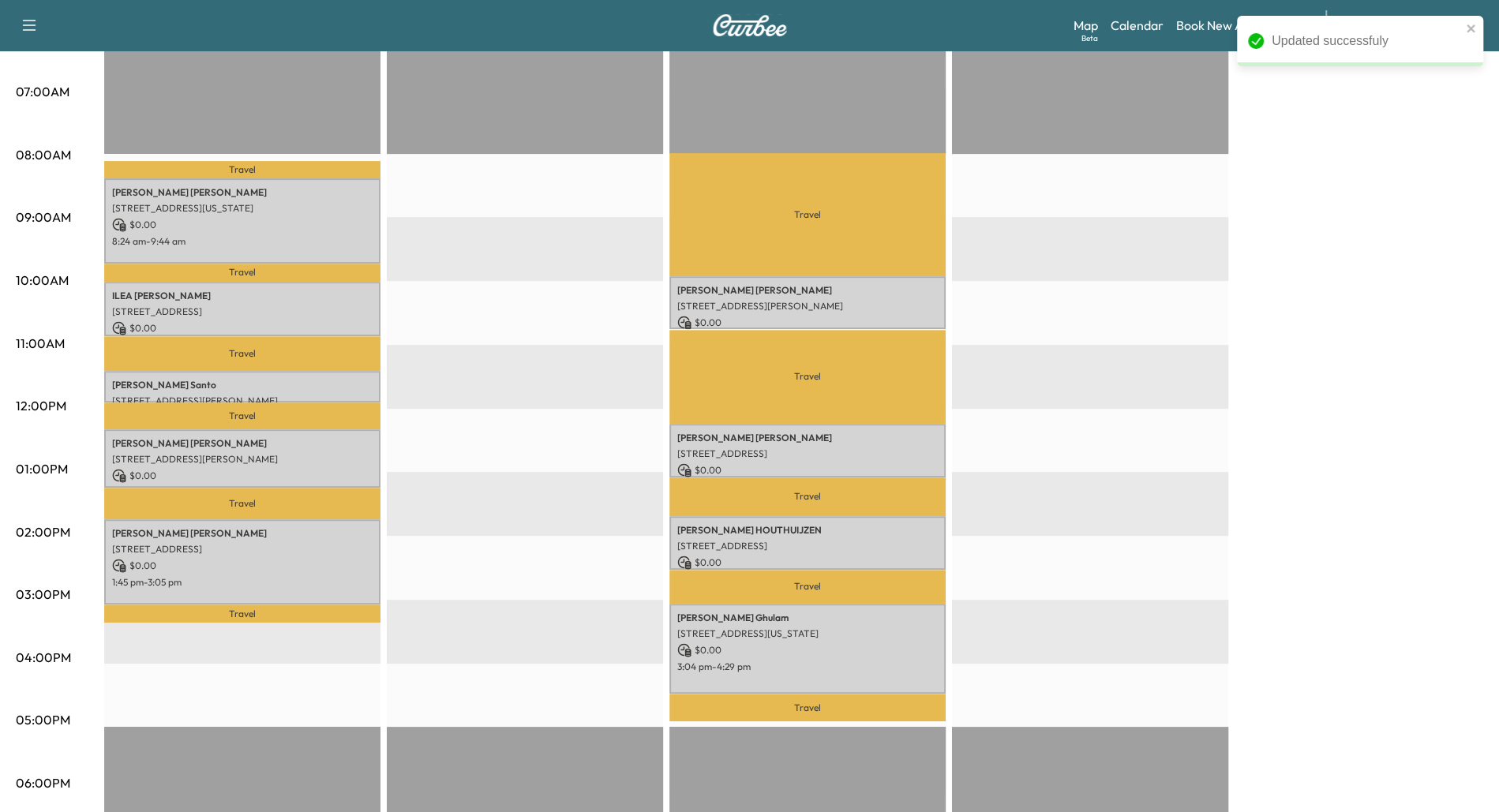
scroll to position [342, 0]
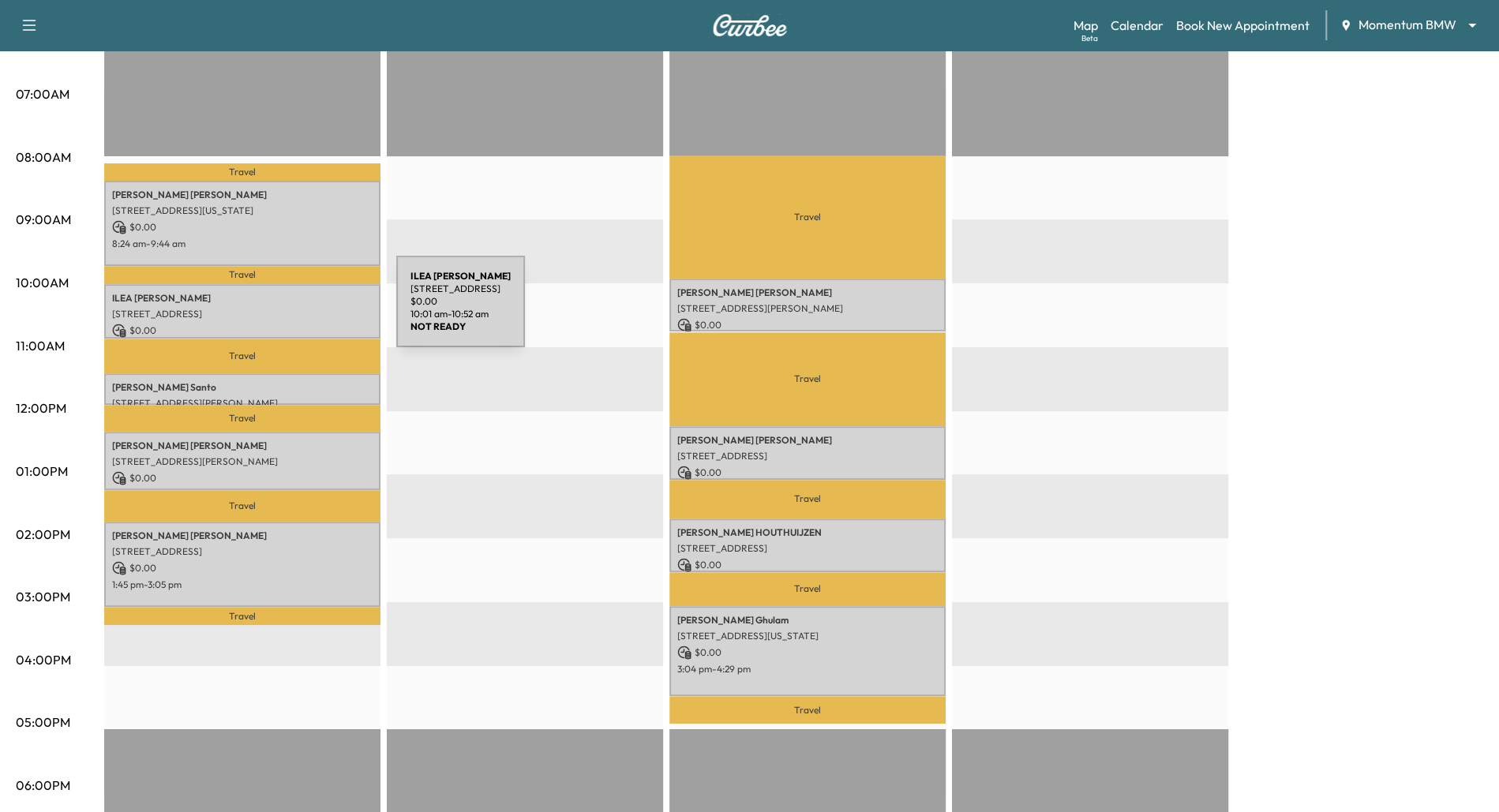
click at [278, 310] on p "[STREET_ADDRESS]" at bounding box center [241, 314] width 260 height 13
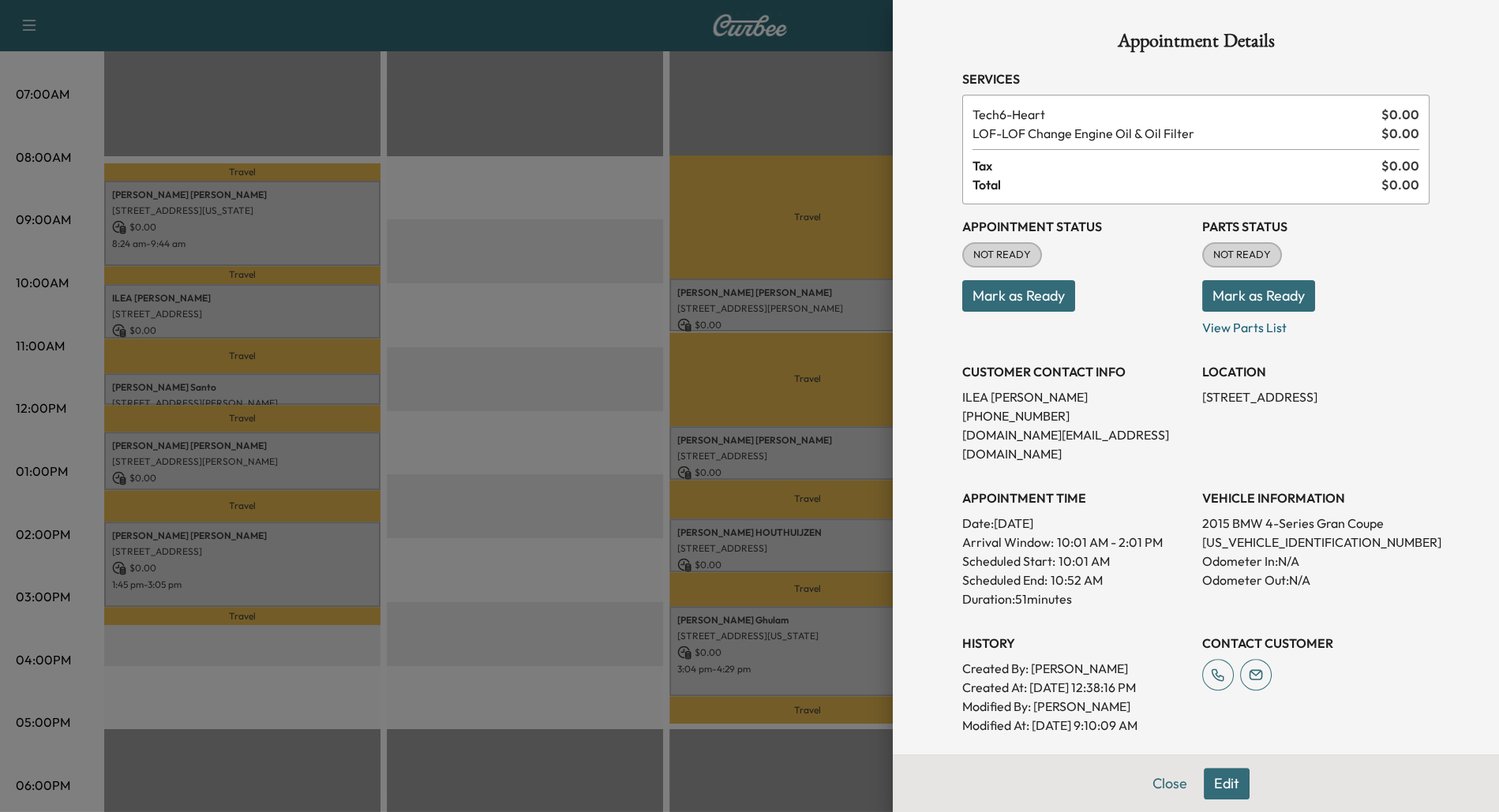
click at [266, 458] on div at bounding box center [749, 406] width 1499 height 812
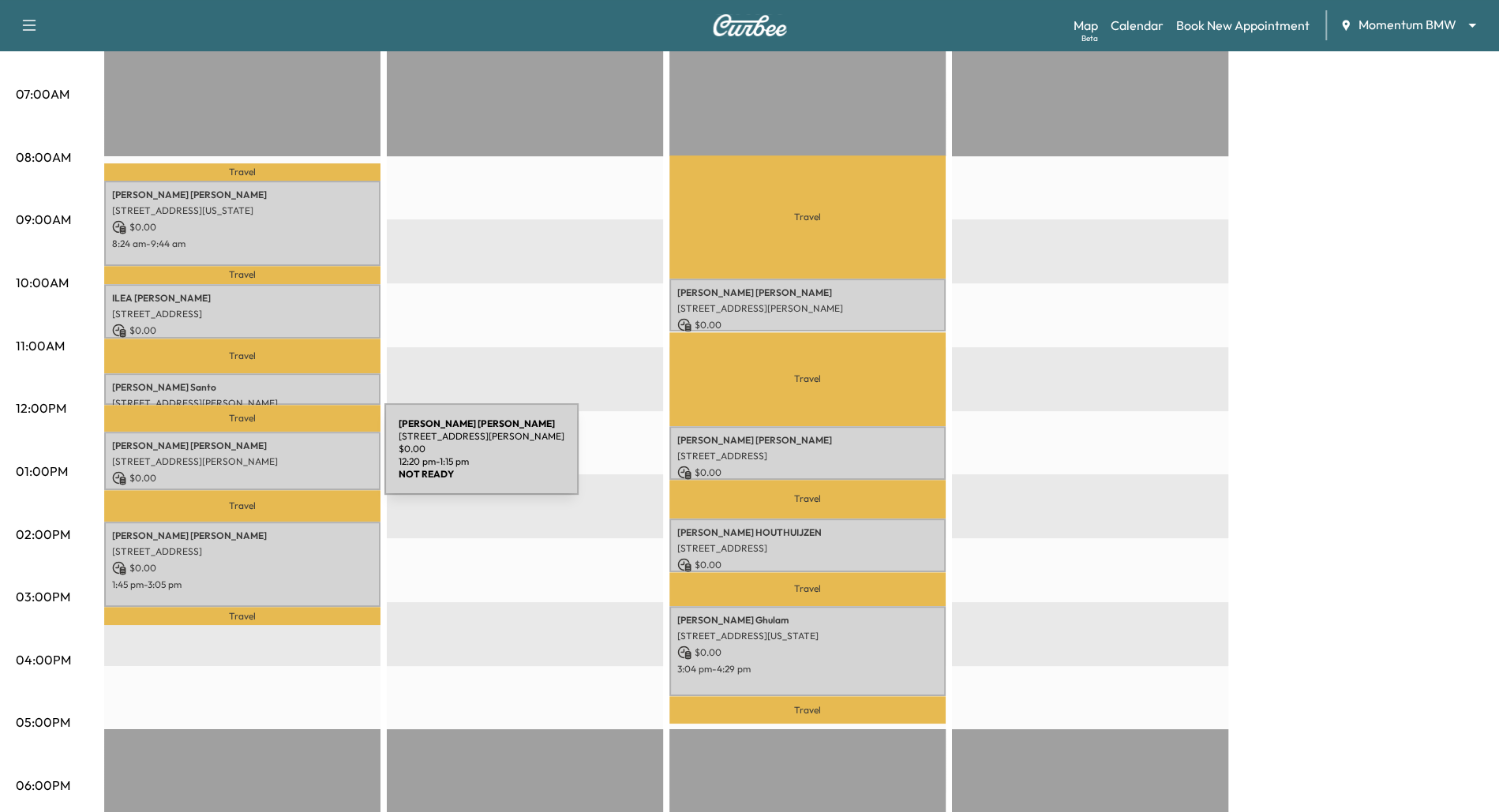
click at [266, 458] on p "[STREET_ADDRESS][PERSON_NAME]" at bounding box center [241, 461] width 260 height 13
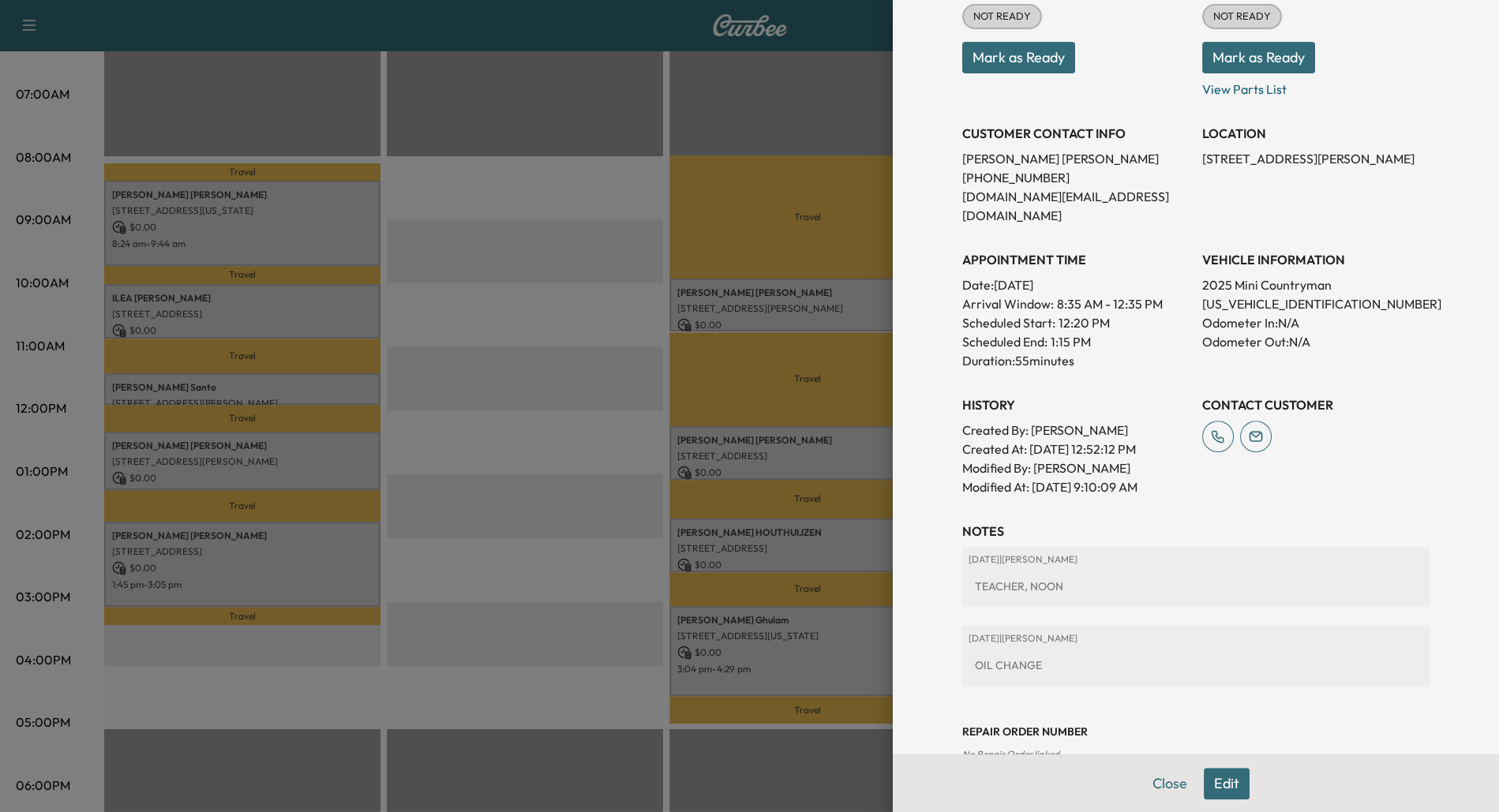
scroll to position [254, 0]
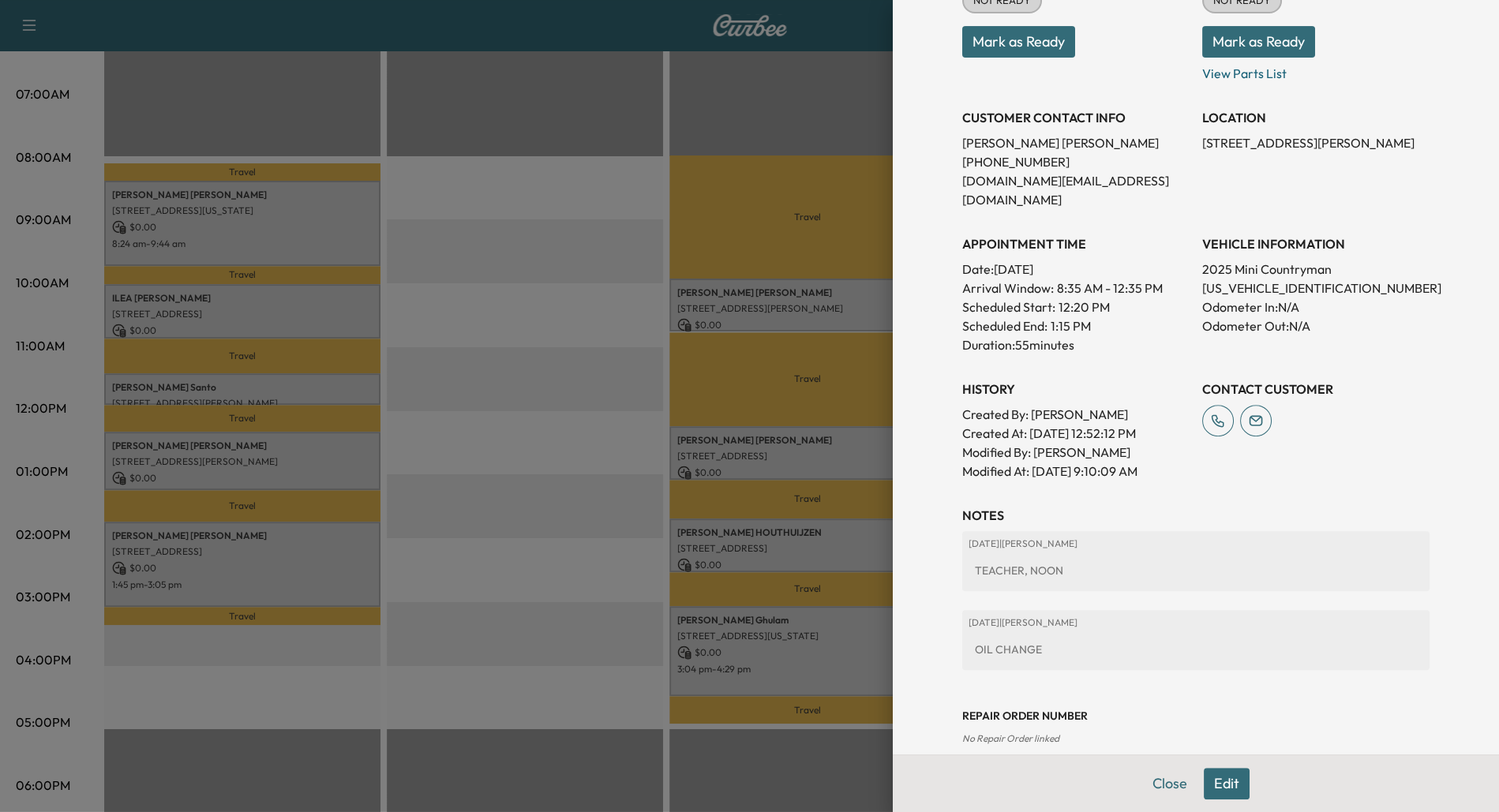
click at [512, 377] on div at bounding box center [749, 406] width 1499 height 812
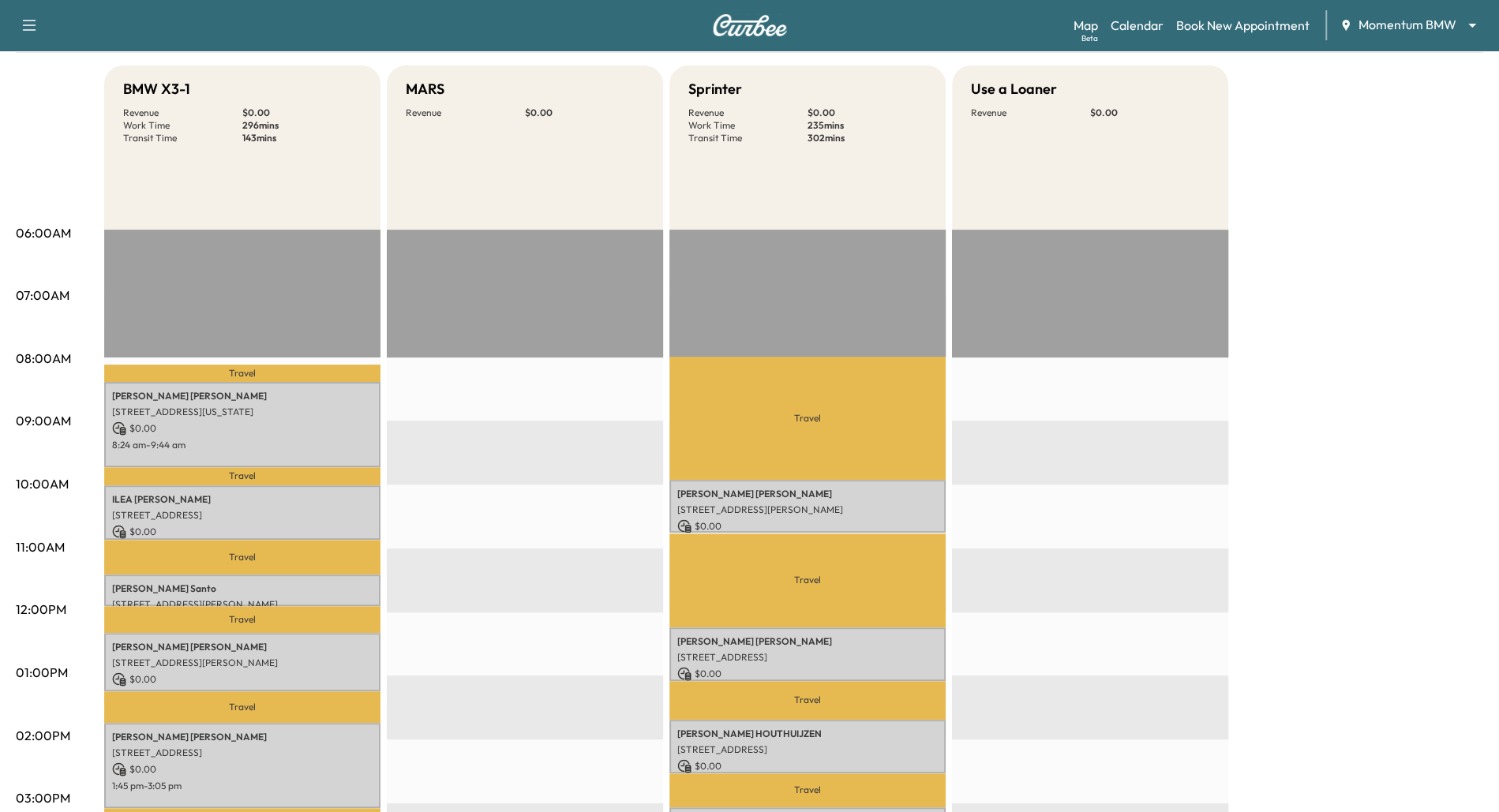
scroll to position [0, 0]
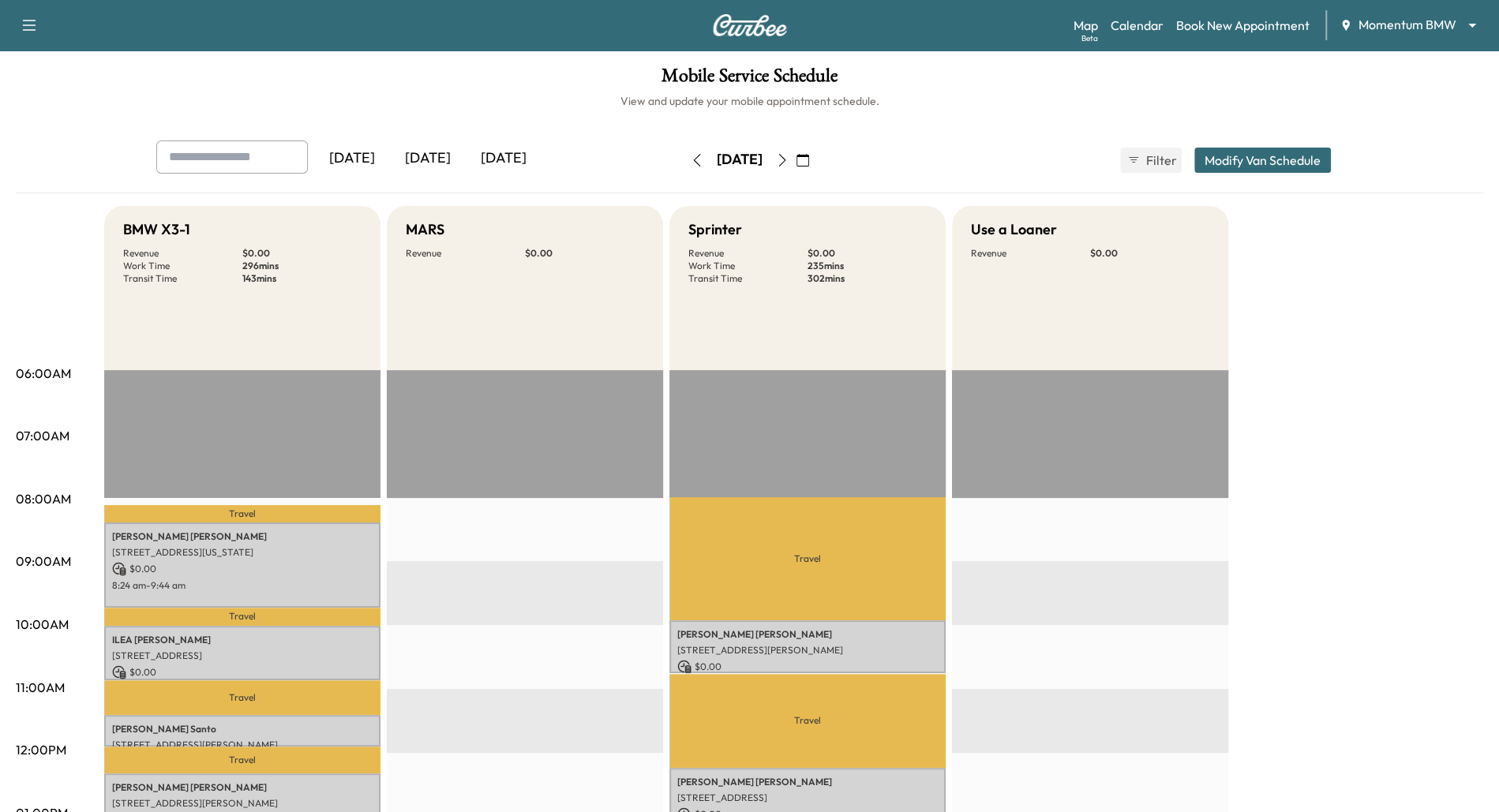
click at [1226, 156] on button "Modify Van Schedule" at bounding box center [1263, 160] width 137 height 26
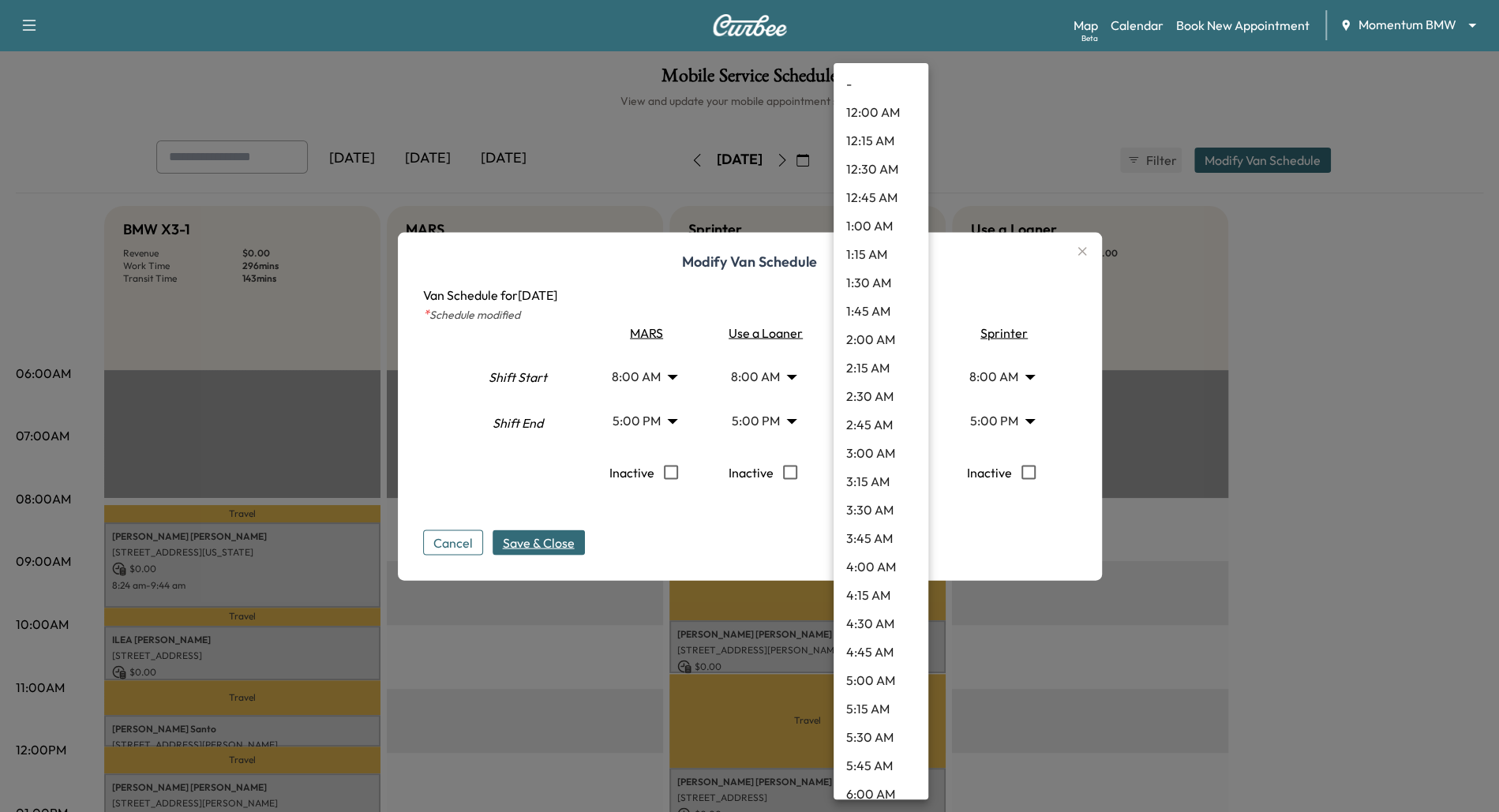
click at [909, 424] on body "Support Log Out Map Beta Calendar Book New Appointment Momentum BMW ******** ​ …" at bounding box center [749, 406] width 1499 height 812
click at [1025, 519] on div at bounding box center [749, 406] width 1499 height 812
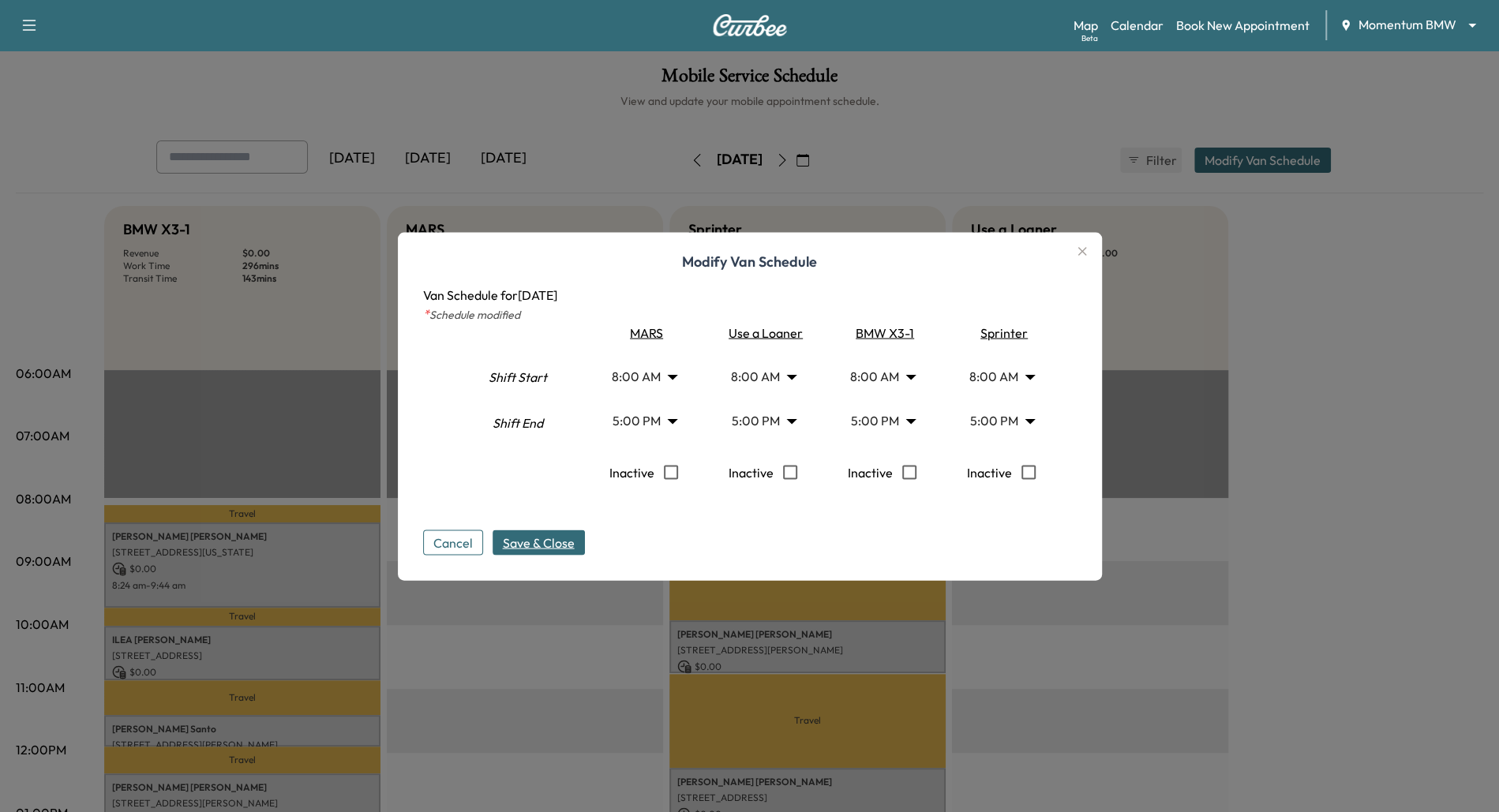
click at [438, 542] on button "Cancel" at bounding box center [453, 542] width 60 height 26
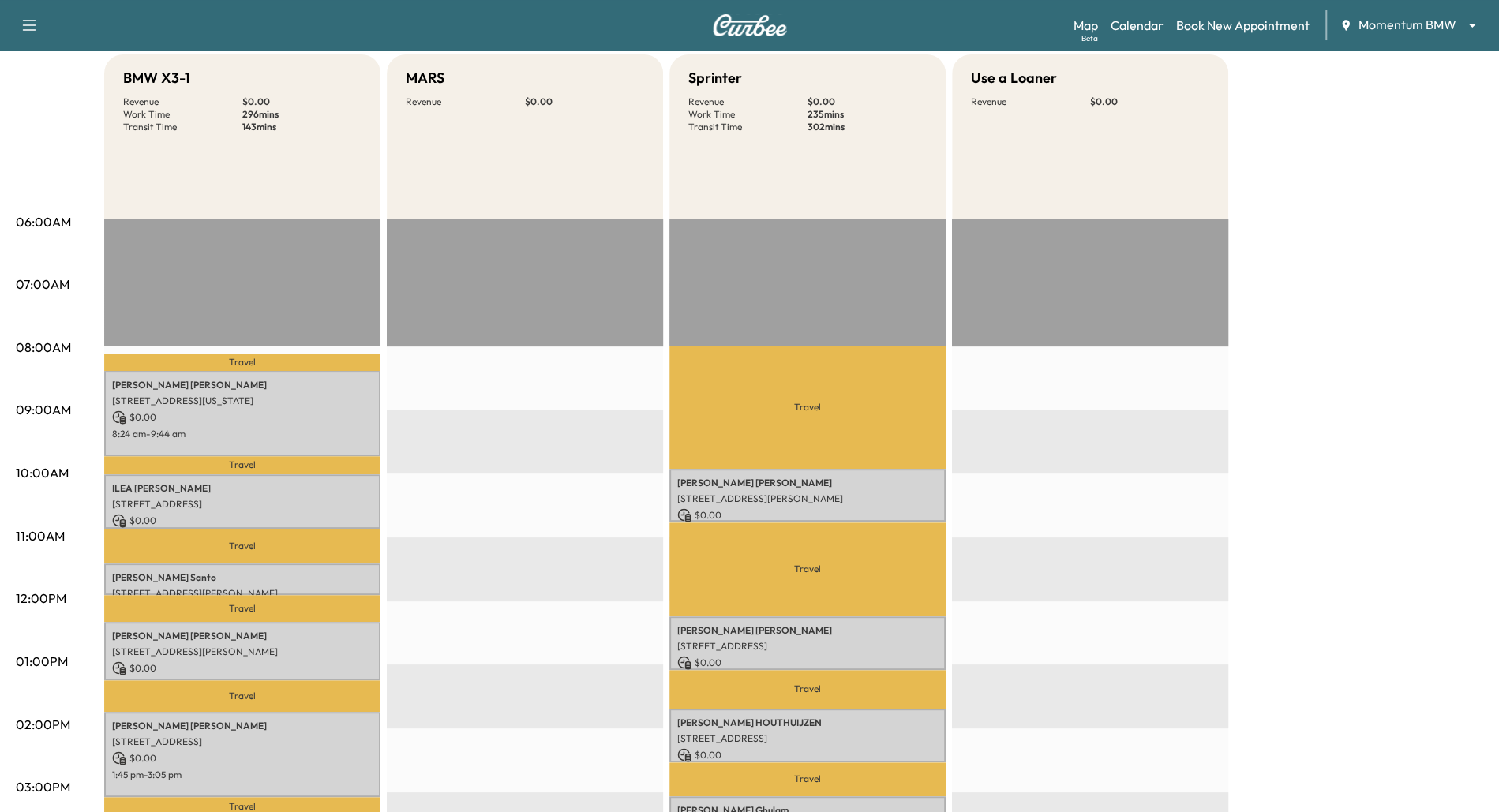
scroll to position [0, 0]
